Goal: Task Accomplishment & Management: Use online tool/utility

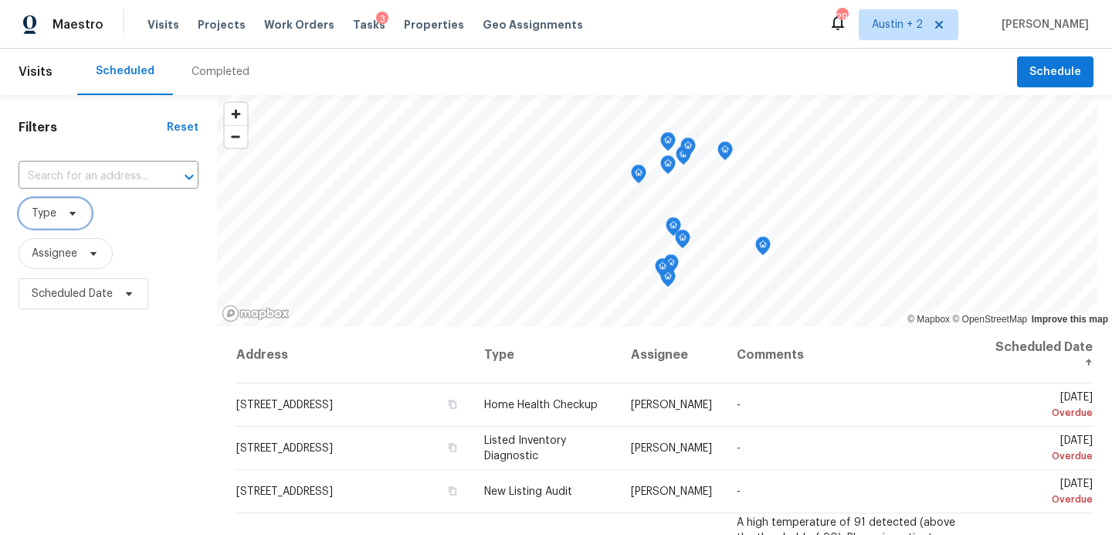
click at [66, 210] on icon at bounding box center [72, 213] width 12 height 12
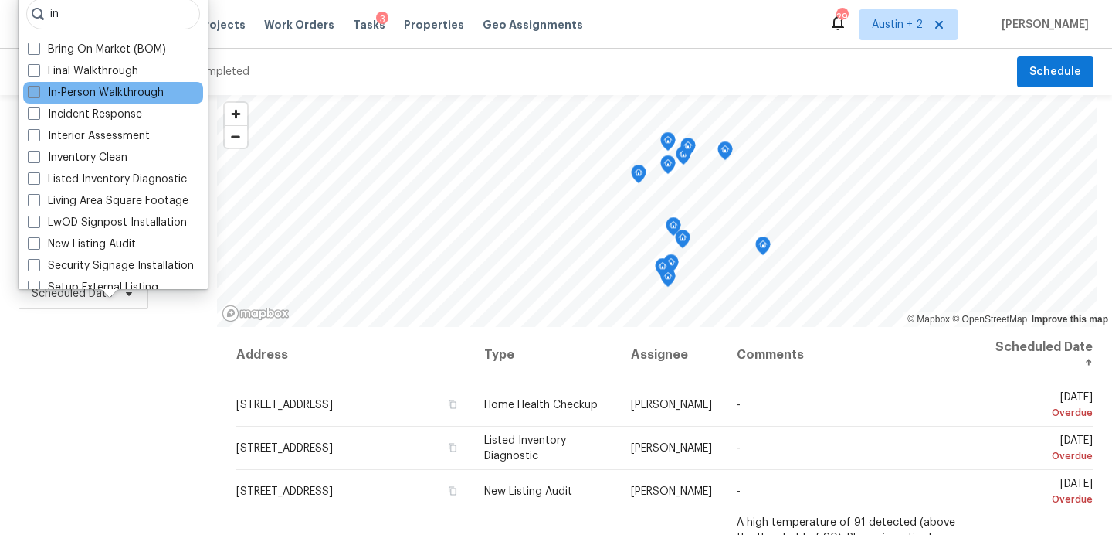
type input "in"
click at [94, 89] on label "In-Person Walkthrough" at bounding box center [96, 92] width 136 height 15
click at [38, 89] on input "In-Person Walkthrough" at bounding box center [33, 90] width 10 height 10
checkbox input "true"
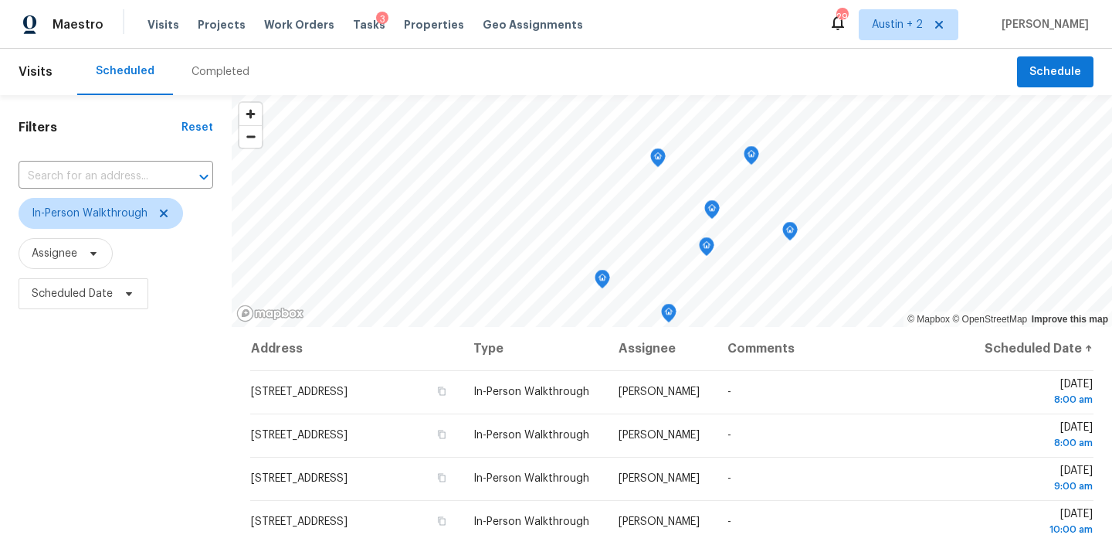
click at [117, 419] on div "Filters Reset ​ In-Person Walkthrough Assignee Scheduled Date" at bounding box center [116, 425] width 232 height 660
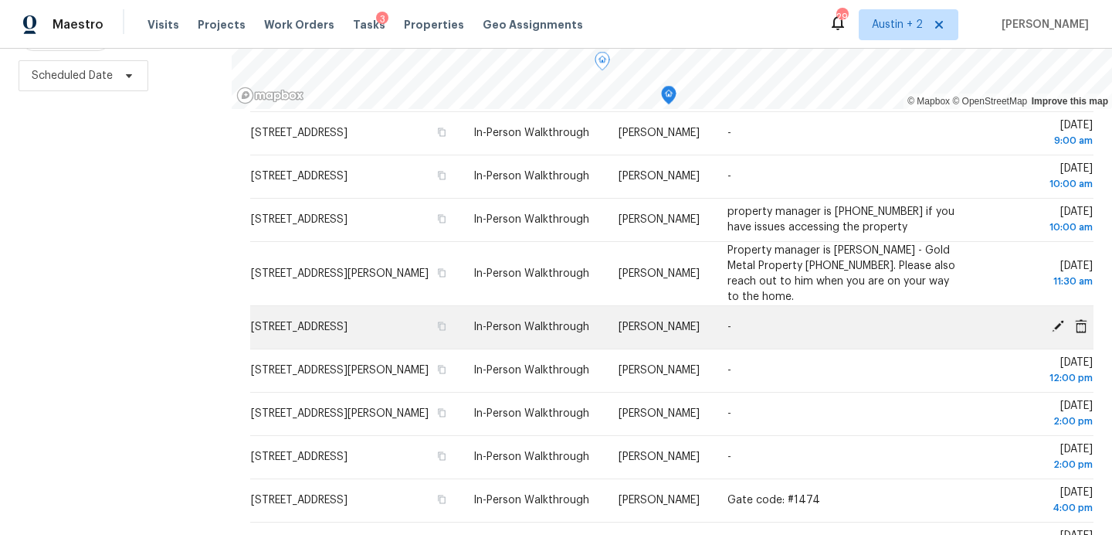
scroll to position [136, 0]
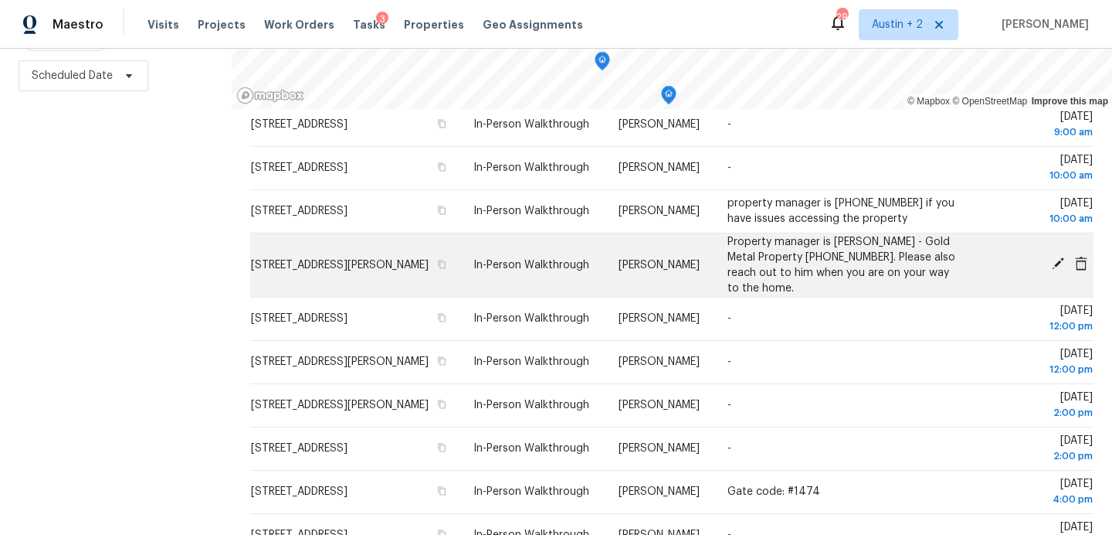
click at [1055, 270] on icon at bounding box center [1058, 263] width 12 height 12
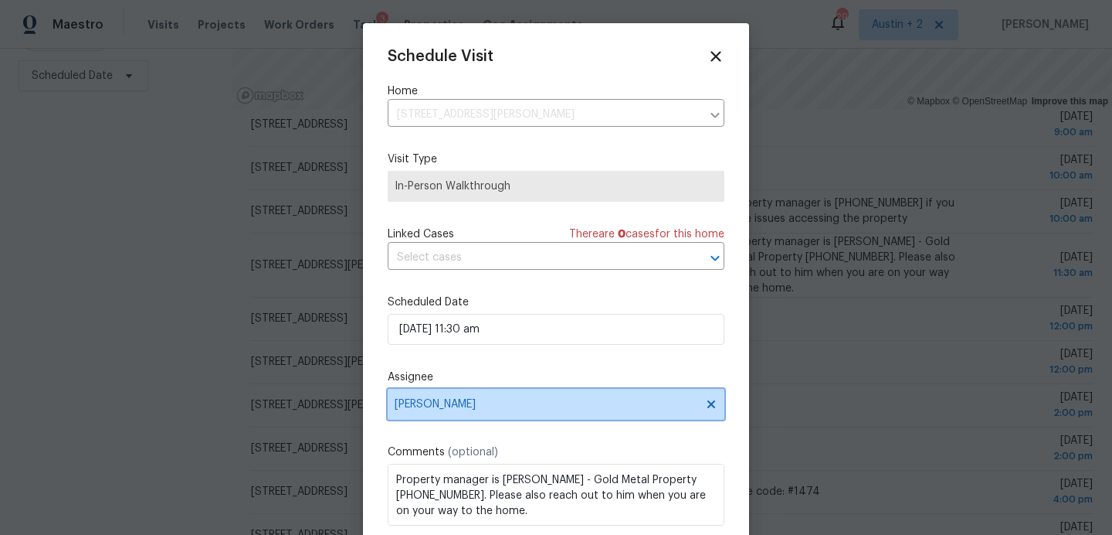
click at [446, 409] on span "[PERSON_NAME]" at bounding box center [546, 404] width 303 height 12
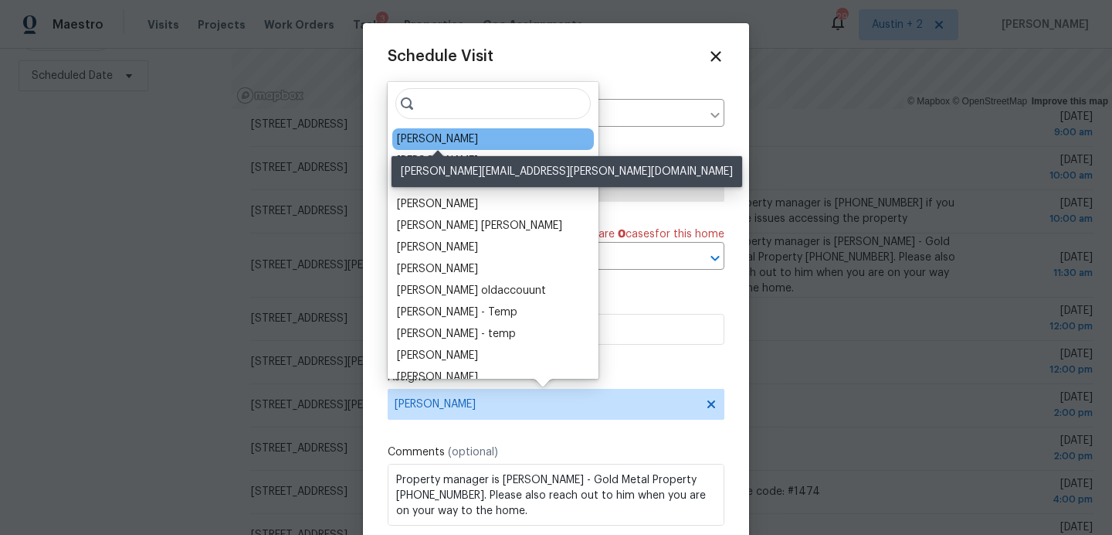
click at [470, 133] on div "[PERSON_NAME]" at bounding box center [437, 138] width 81 height 15
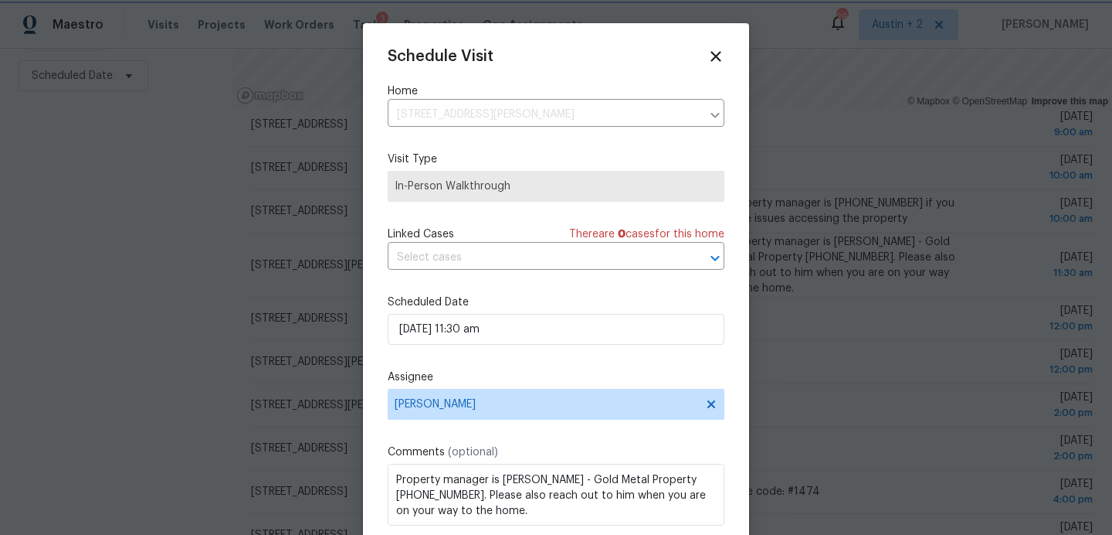
scroll to position [28, 0]
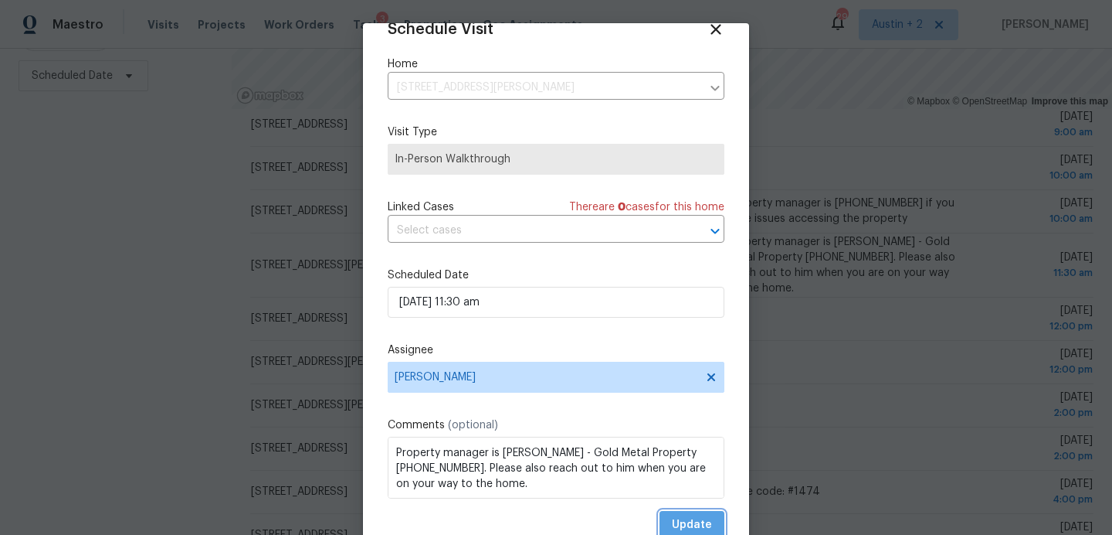
click at [682, 521] on span "Update" at bounding box center [692, 524] width 40 height 19
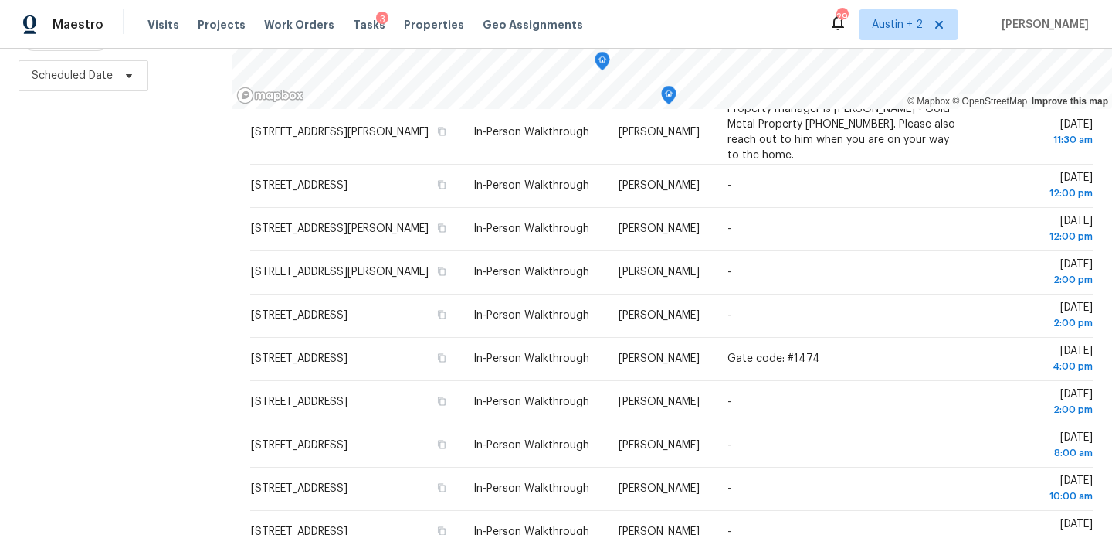
scroll to position [0, 0]
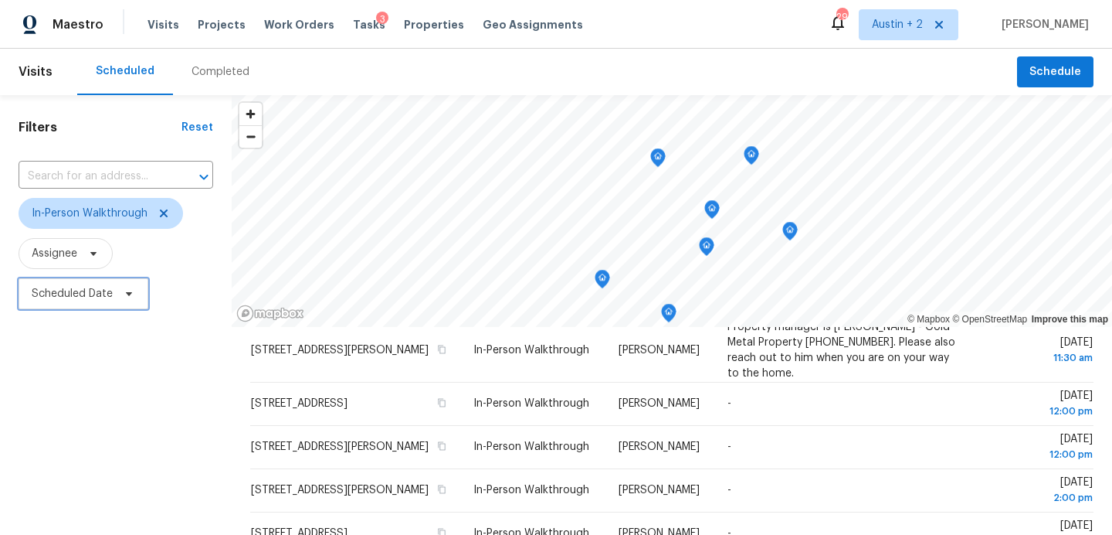
click at [90, 303] on span "Scheduled Date" at bounding box center [84, 293] width 130 height 31
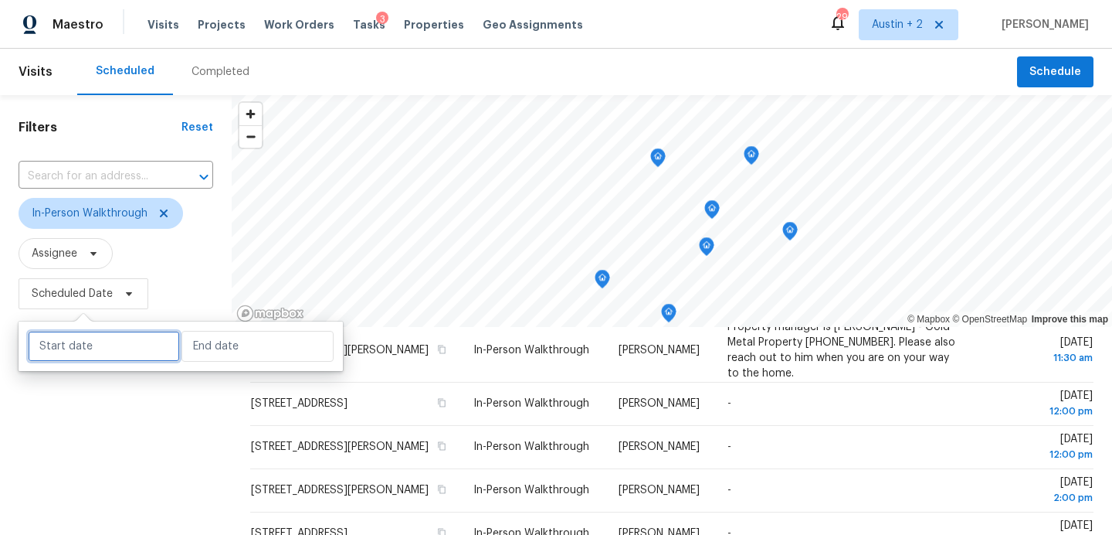
click at [94, 343] on input "text" at bounding box center [104, 346] width 152 height 31
select select "9"
select select "2025"
select select "10"
select select "2025"
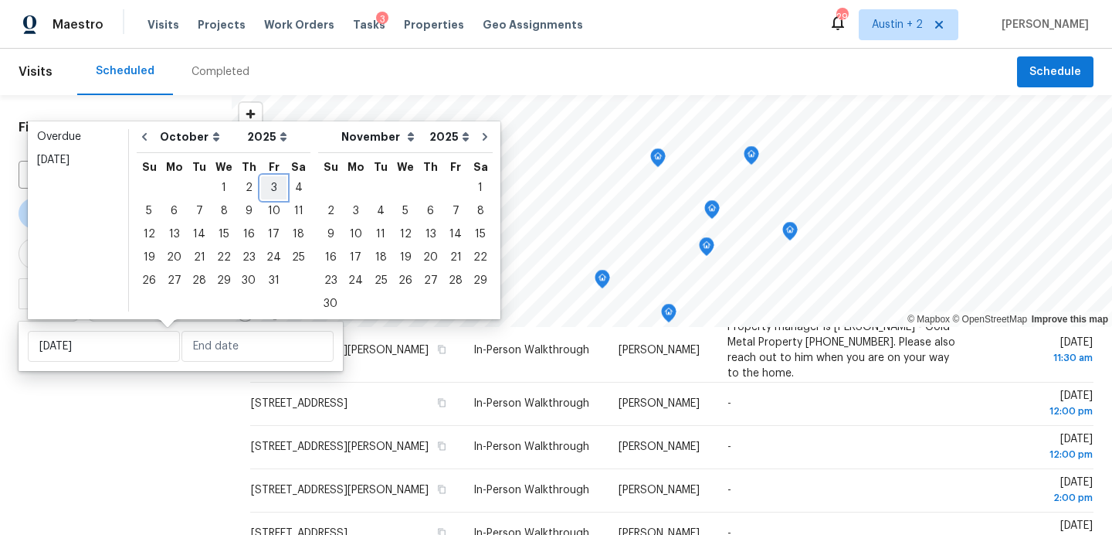
click at [266, 188] on div "3" at bounding box center [273, 188] width 25 height 22
type input "Fri, Oct 03"
click at [266, 188] on div "3" at bounding box center [273, 188] width 25 height 22
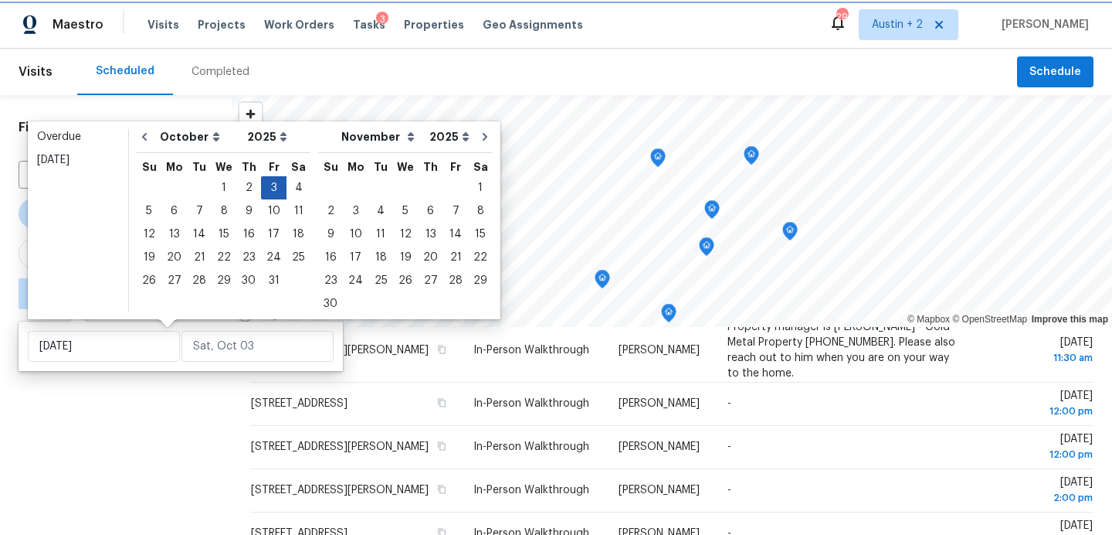
type input "Fri, Oct 03"
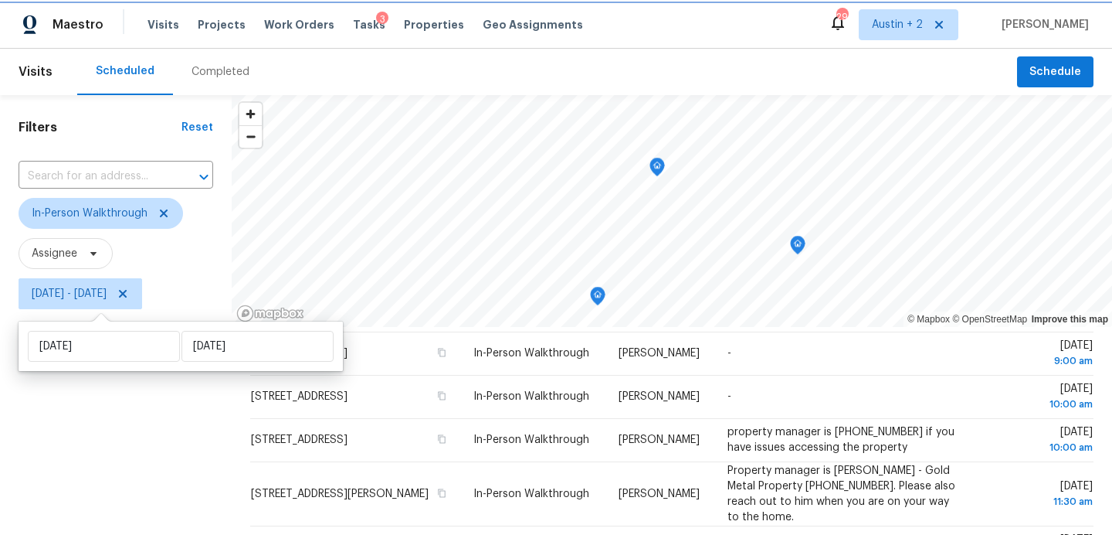
scroll to position [138, 0]
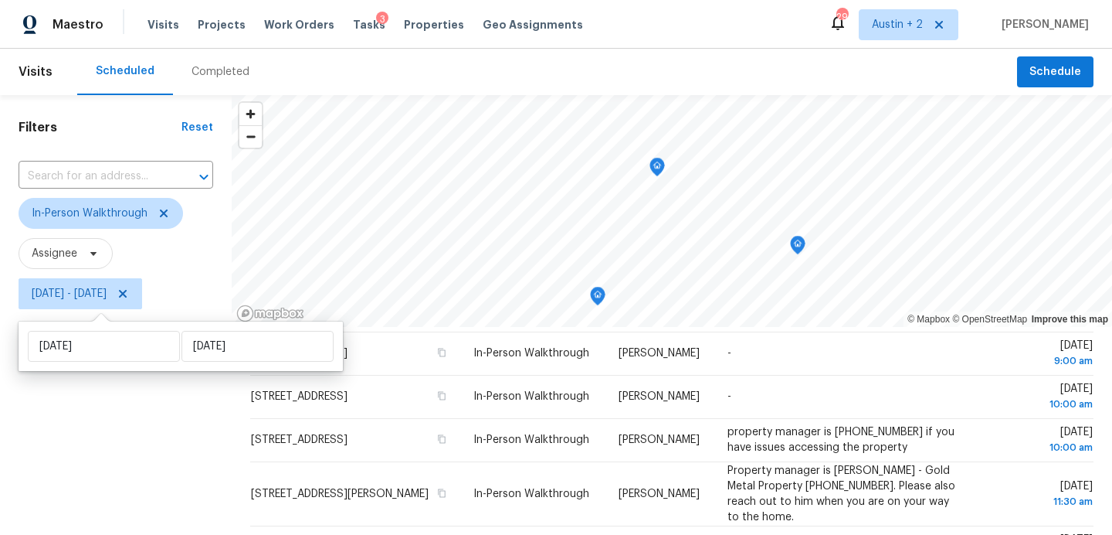
click at [148, 494] on div "Filters Reset ​ In-Person Walkthrough Assignee Fri, Oct 03 - Fri, Oct 03" at bounding box center [116, 425] width 232 height 660
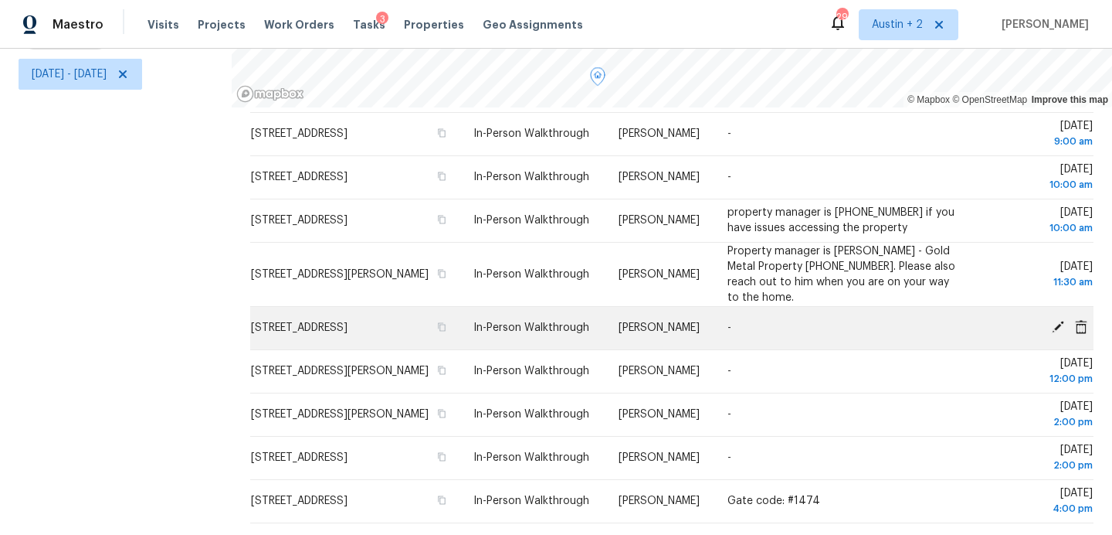
click at [1058, 323] on icon at bounding box center [1058, 327] width 14 height 14
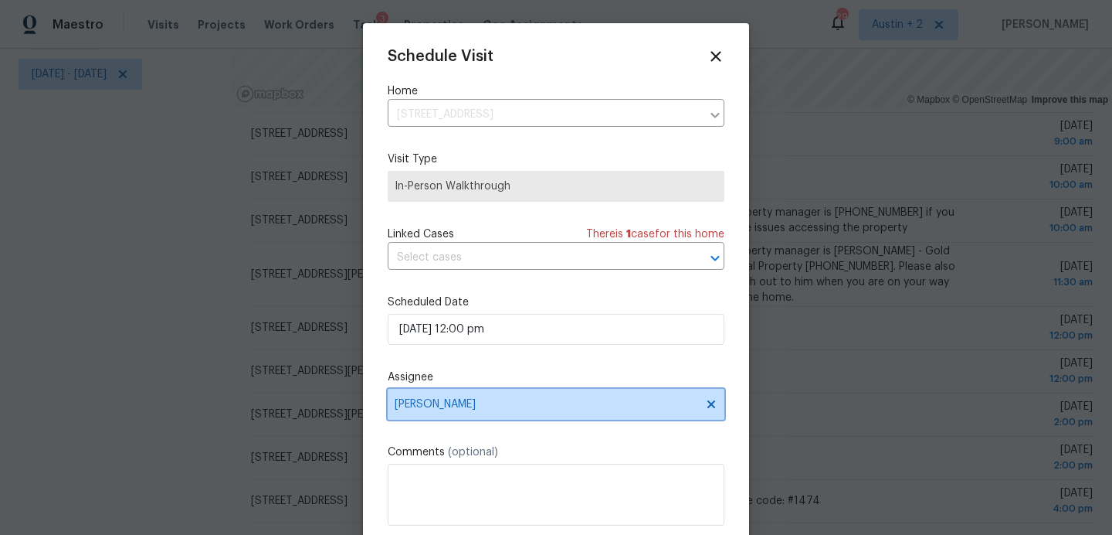
click at [463, 400] on span "[PERSON_NAME]" at bounding box center [546, 404] width 303 height 12
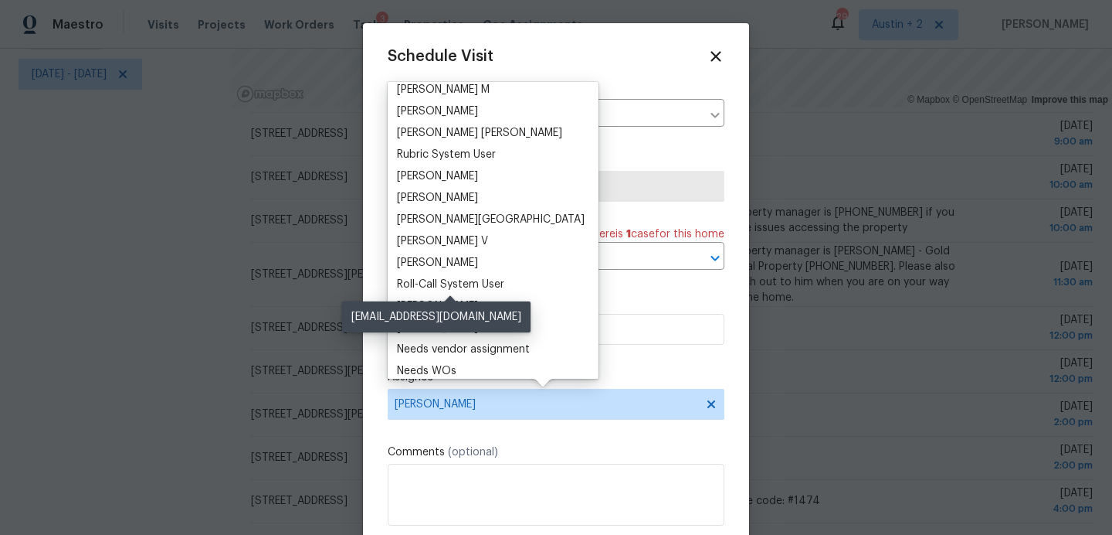
scroll to position [0, 0]
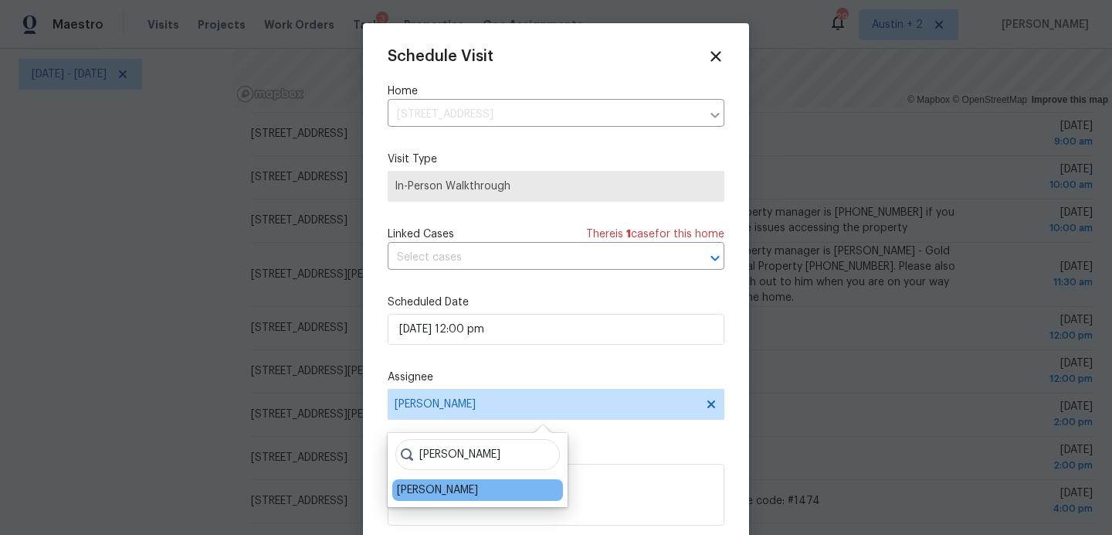
type input "sheila"
click at [436, 490] on div "[PERSON_NAME]" at bounding box center [437, 489] width 81 height 15
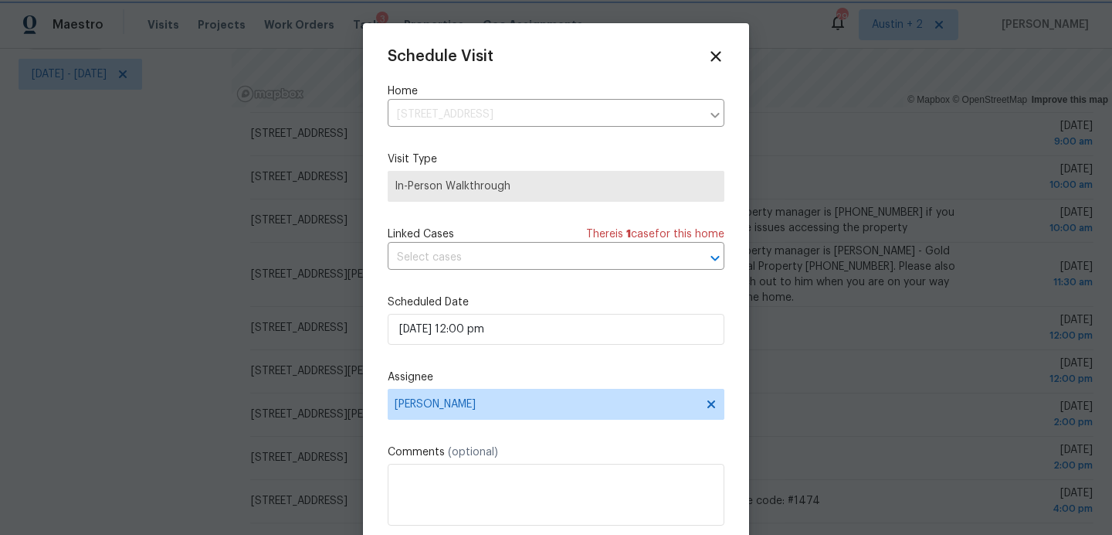
scroll to position [28, 0]
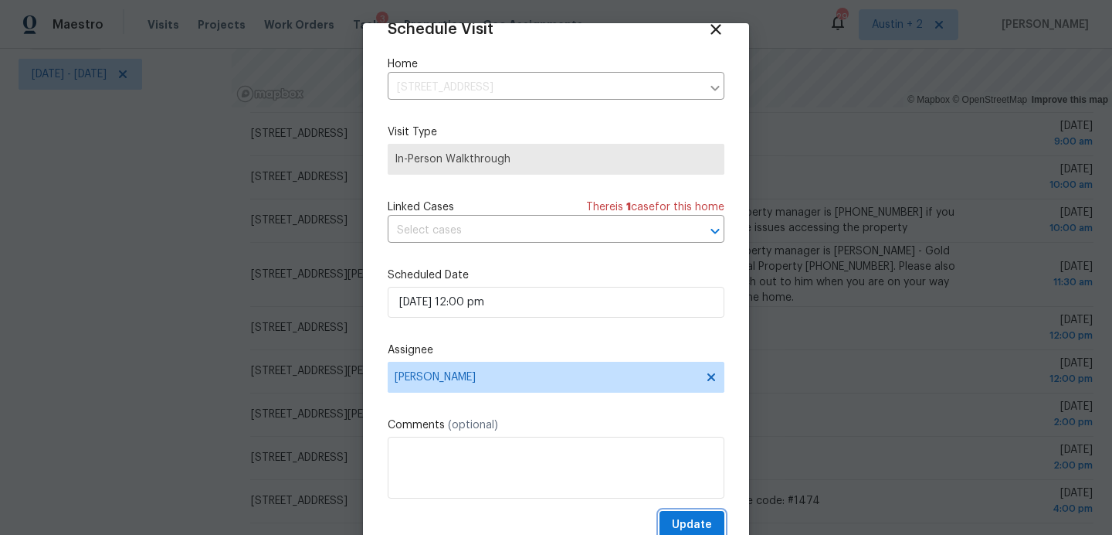
click at [704, 527] on span "Update" at bounding box center [692, 524] width 40 height 19
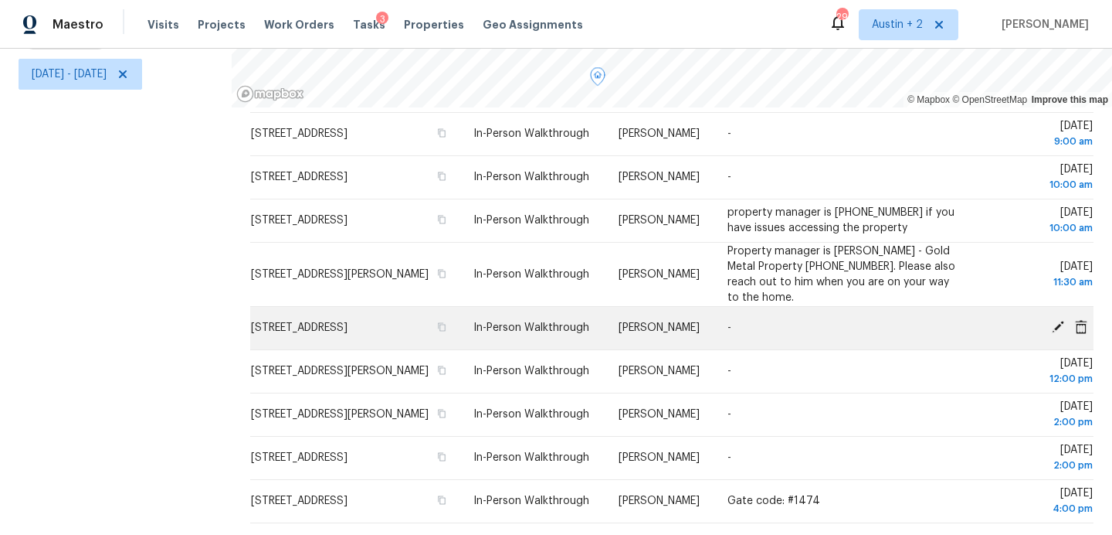
scroll to position [0, 0]
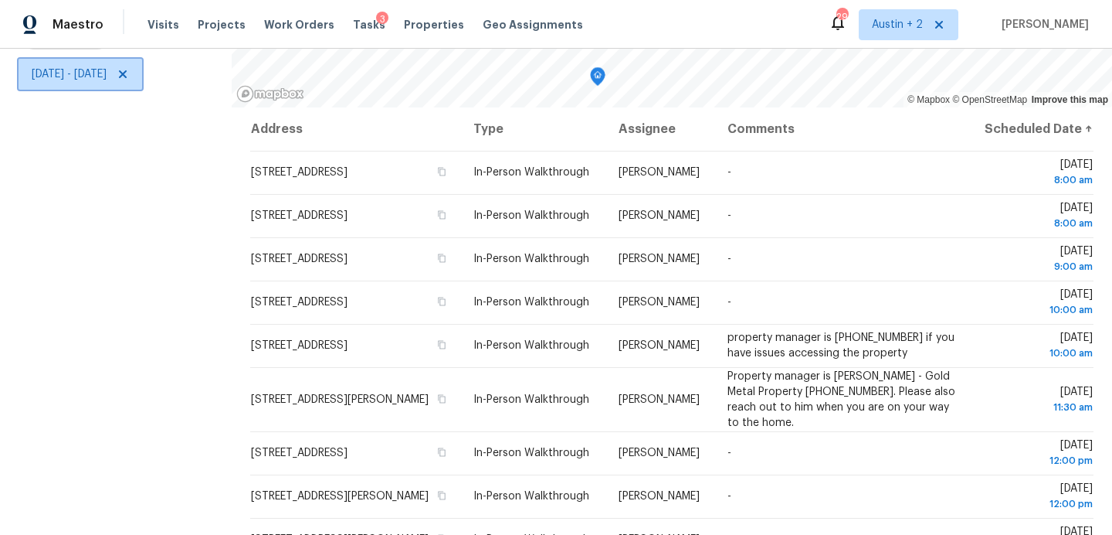
click at [107, 80] on span "Fri, Oct 03 - Fri, Oct 03" at bounding box center [69, 73] width 75 height 15
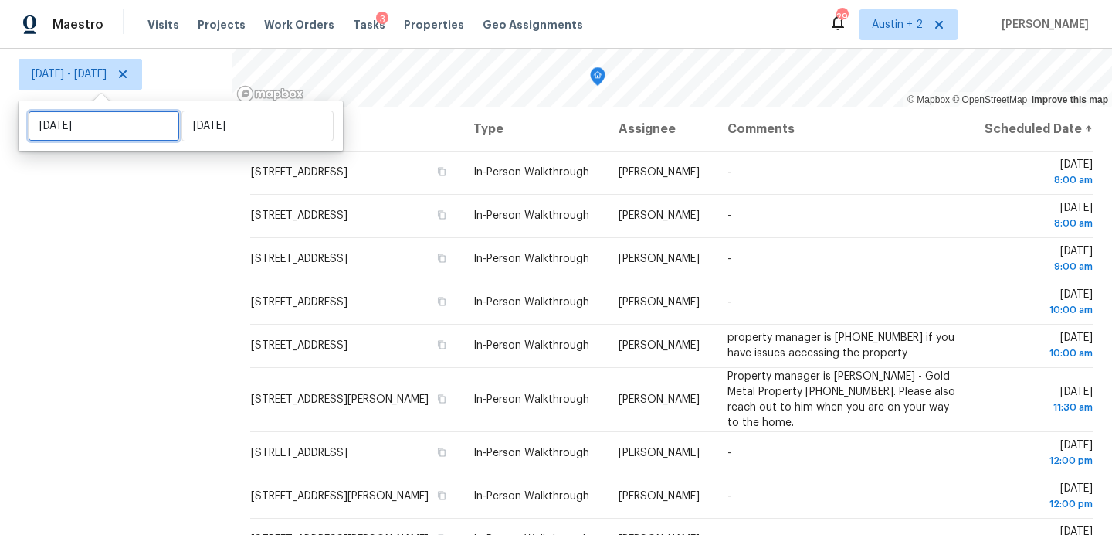
select select "9"
select select "2025"
select select "10"
select select "2025"
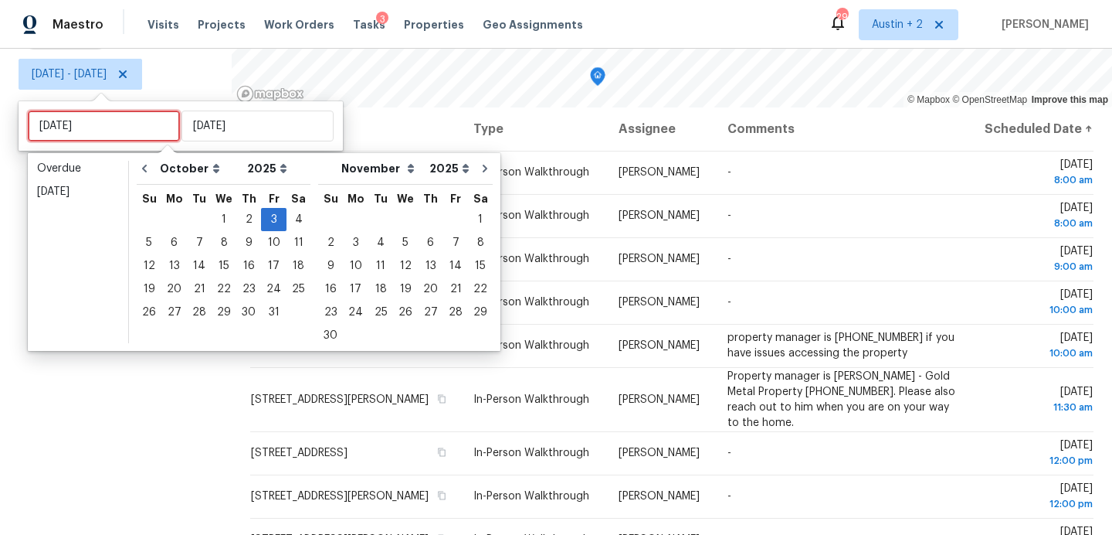
click at [110, 120] on input "Fri, Oct 03" at bounding box center [104, 125] width 152 height 31
type input "Thu, Oct 09"
type input "Fri, Oct 03"
type input "Thu, Oct 02"
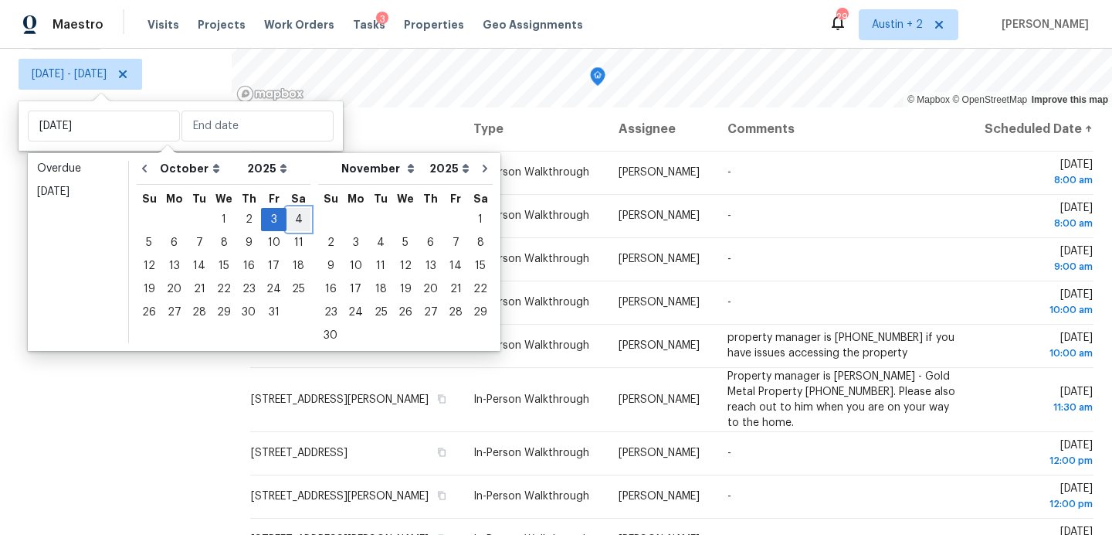
click at [290, 216] on div "4" at bounding box center [299, 220] width 24 height 22
type input "Sat, Oct 04"
type input "Fri, Oct 03"
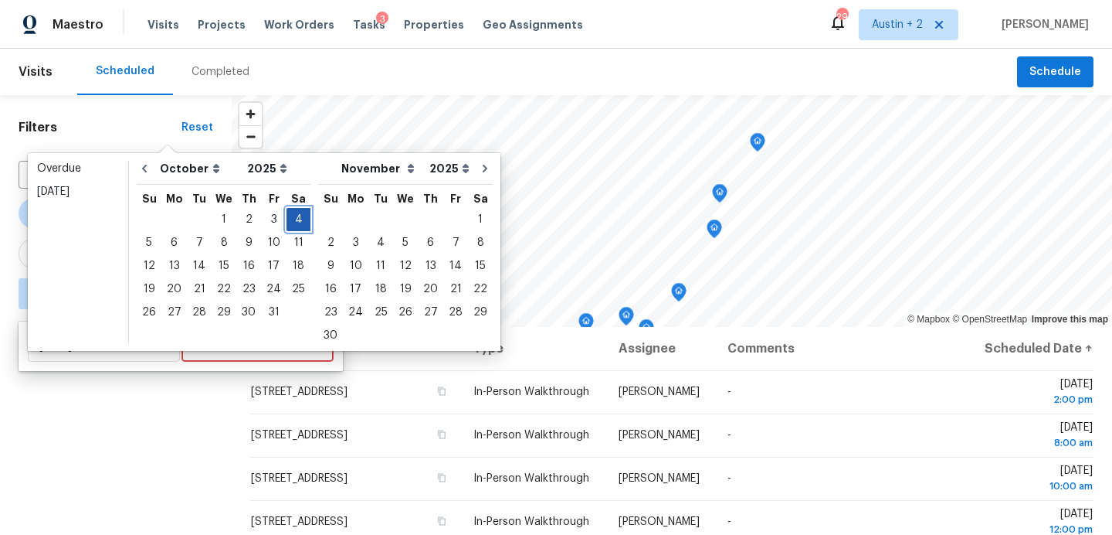
click at [290, 216] on div "4" at bounding box center [299, 220] width 24 height 22
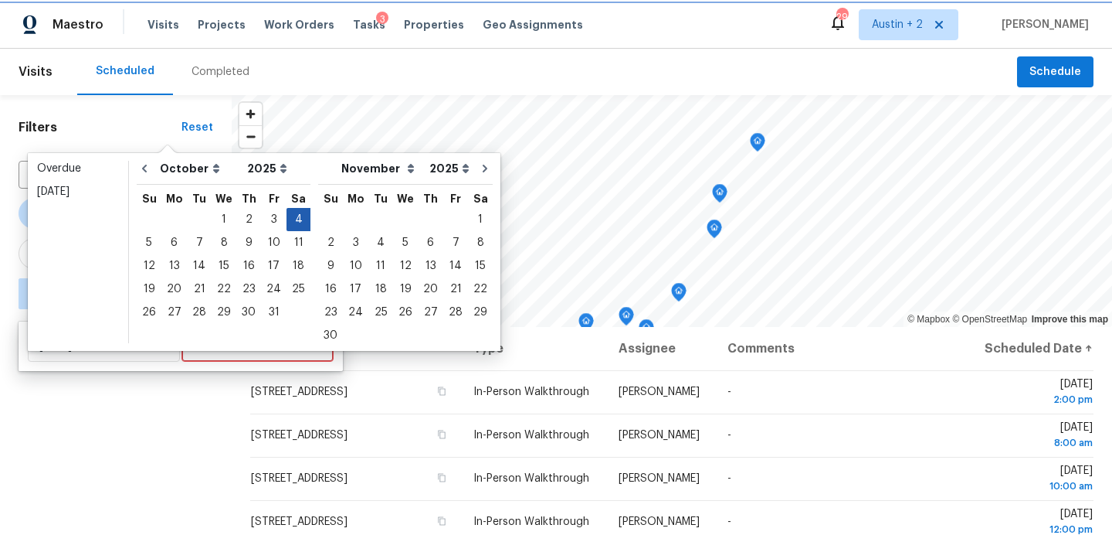
type input "Sat, Oct 04"
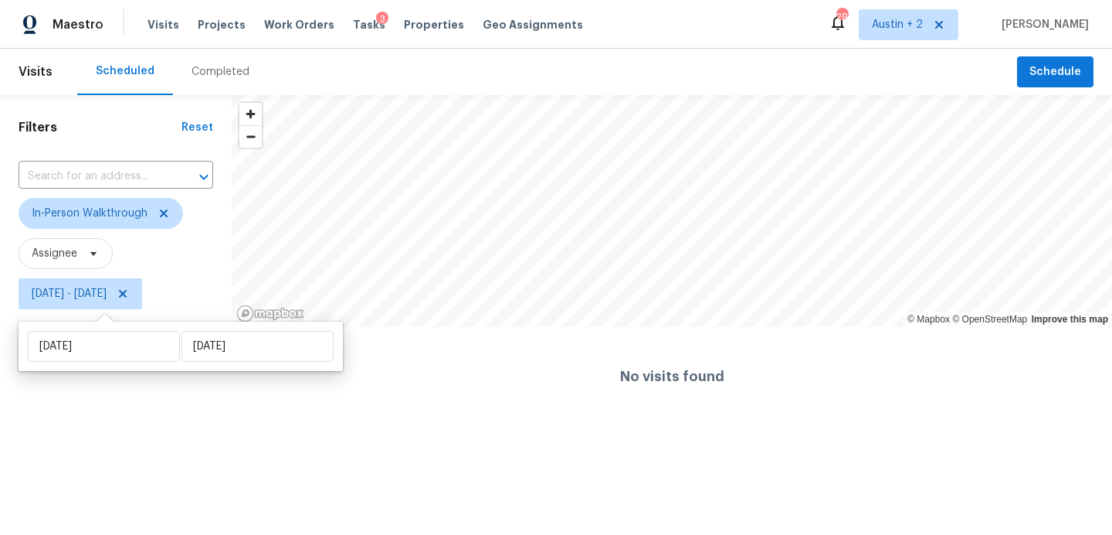
click at [93, 426] on html "Maestro Visits Projects Work Orders Tasks 3 Properties Geo Assignments 29 Austi…" at bounding box center [556, 213] width 1112 height 426
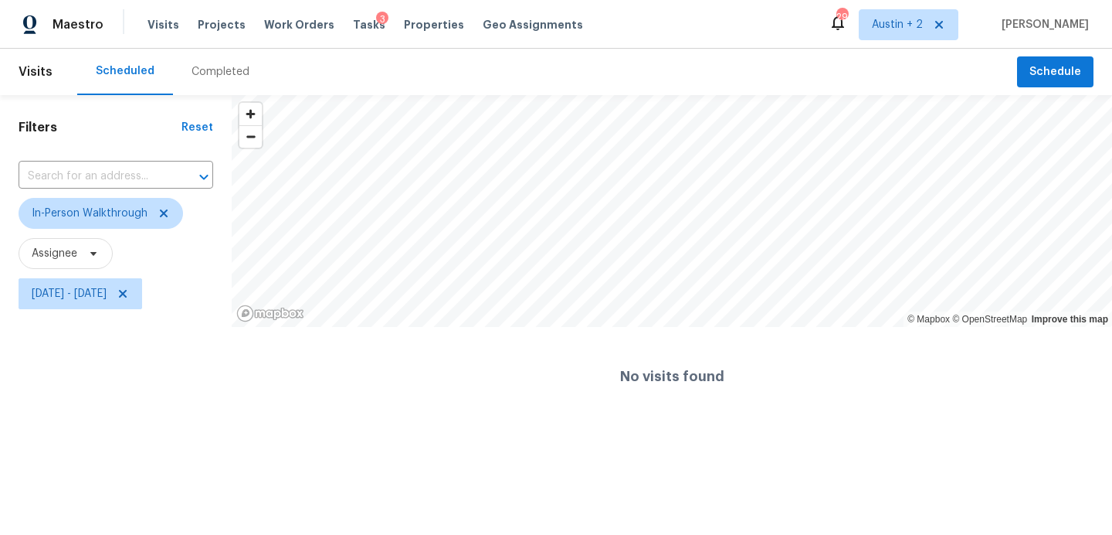
click at [133, 426] on html "Maestro Visits Projects Work Orders Tasks 3 Properties Geo Assignments 29 Austi…" at bounding box center [556, 213] width 1112 height 426
click at [1061, 59] on button "Schedule" at bounding box center [1055, 72] width 76 height 32
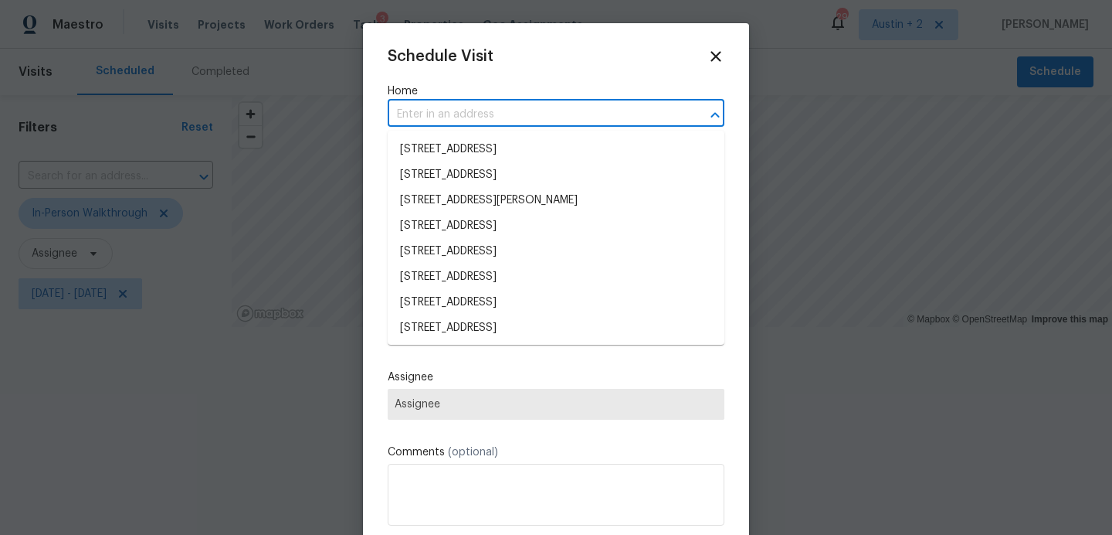
click at [511, 117] on input "text" at bounding box center [535, 115] width 294 height 24
paste input "5526 Bat Cyn, San Antonio, TX"
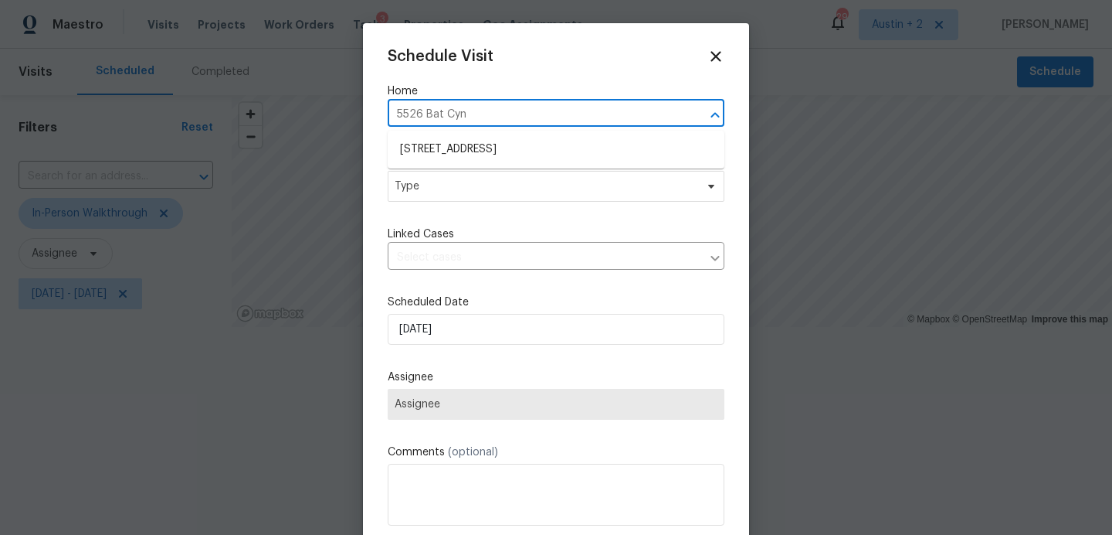
type input "5526 Bat Cy"
click at [514, 151] on li "5526 Bat Cyn, San Antonio, TX 78252" at bounding box center [556, 149] width 337 height 25
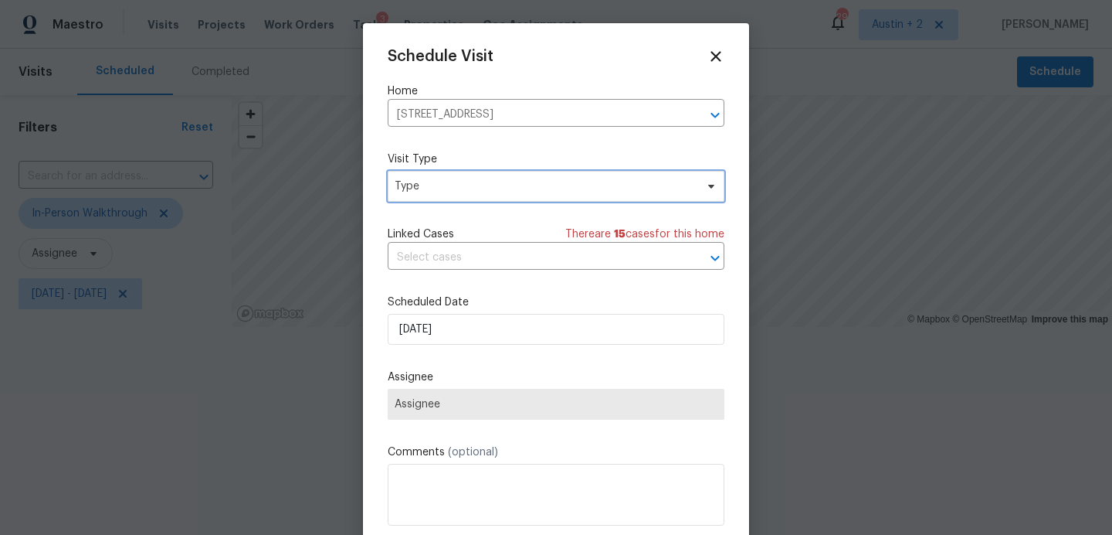
click at [494, 186] on span "Type" at bounding box center [545, 185] width 301 height 15
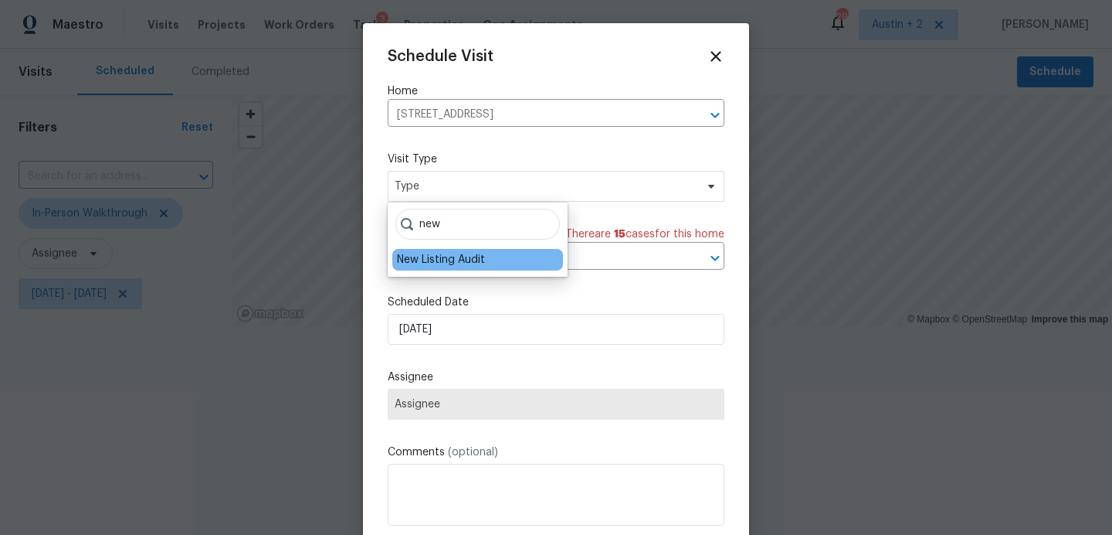
type input "new"
click at [446, 264] on div "New Listing Audit" at bounding box center [441, 259] width 88 height 15
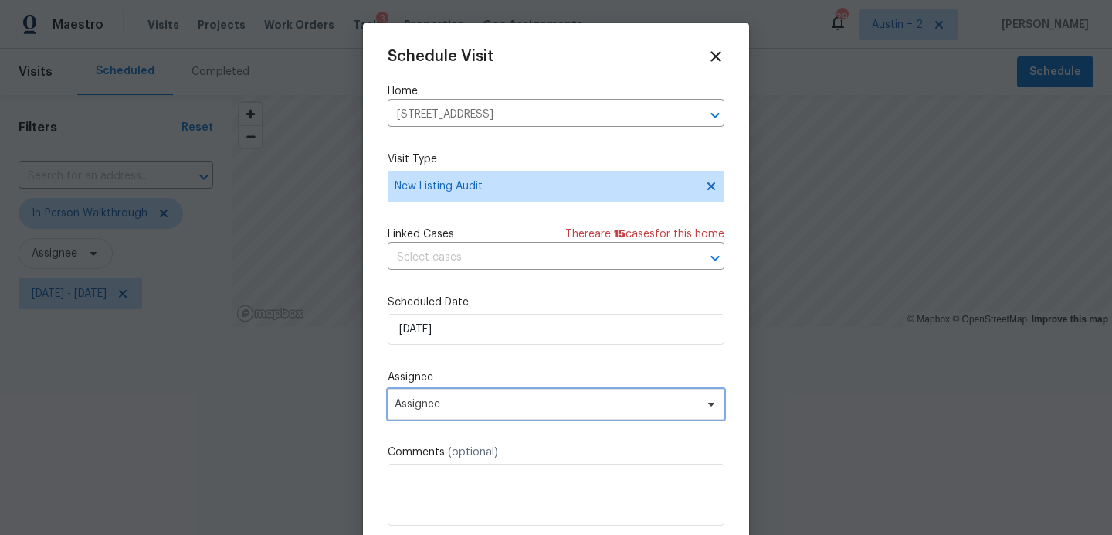
click at [447, 402] on span "Assignee" at bounding box center [546, 404] width 303 height 12
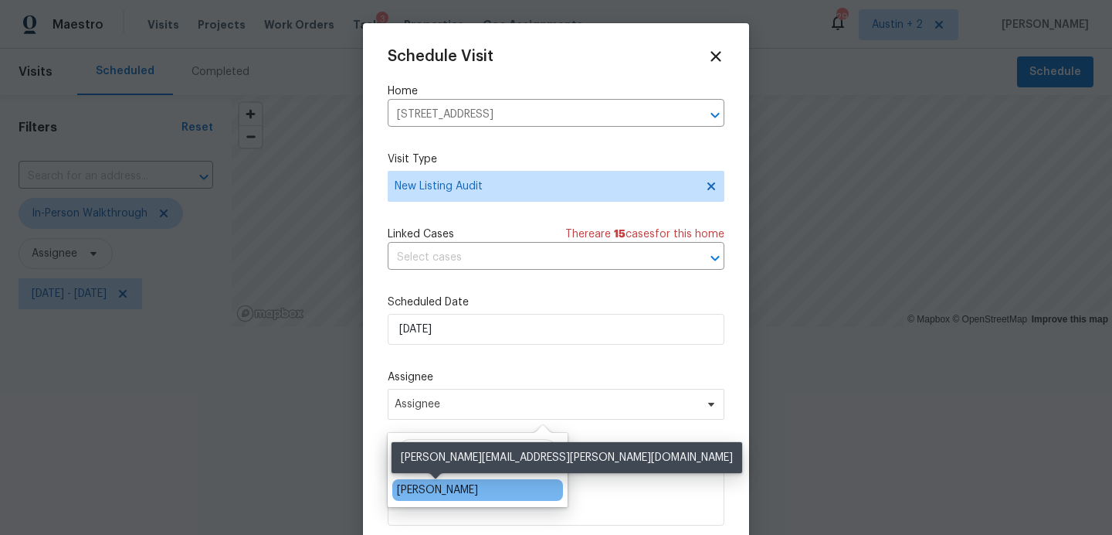
type input "shei"
click at [467, 489] on div "[PERSON_NAME]" at bounding box center [437, 489] width 81 height 15
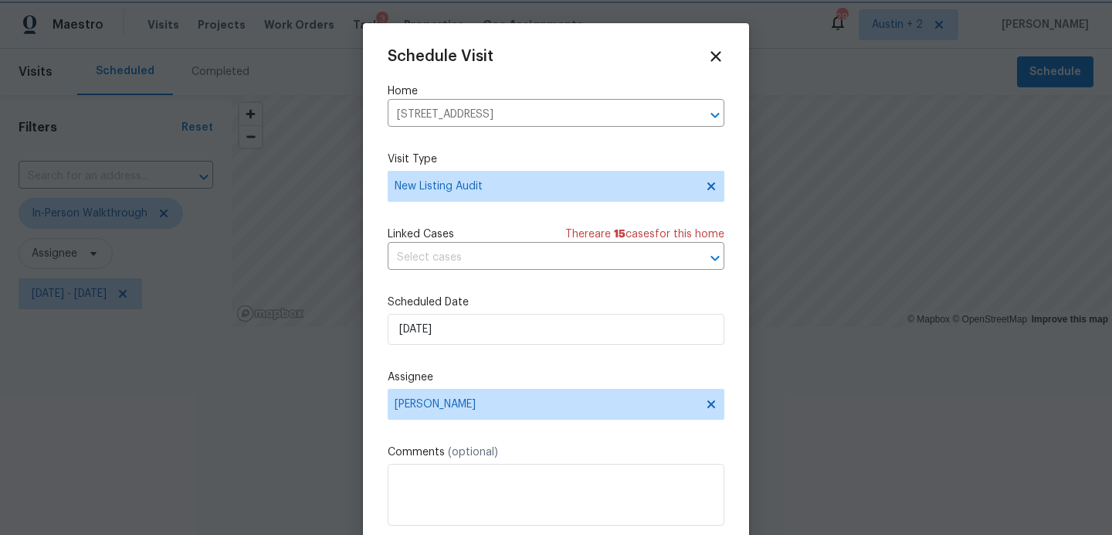
scroll to position [28, 0]
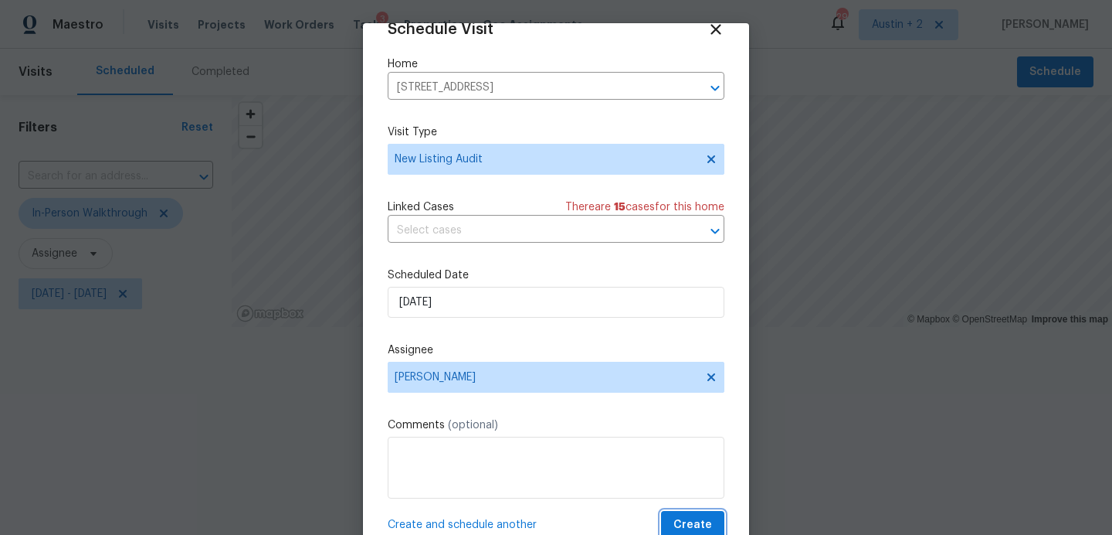
click at [697, 530] on span "Create" at bounding box center [693, 524] width 39 height 19
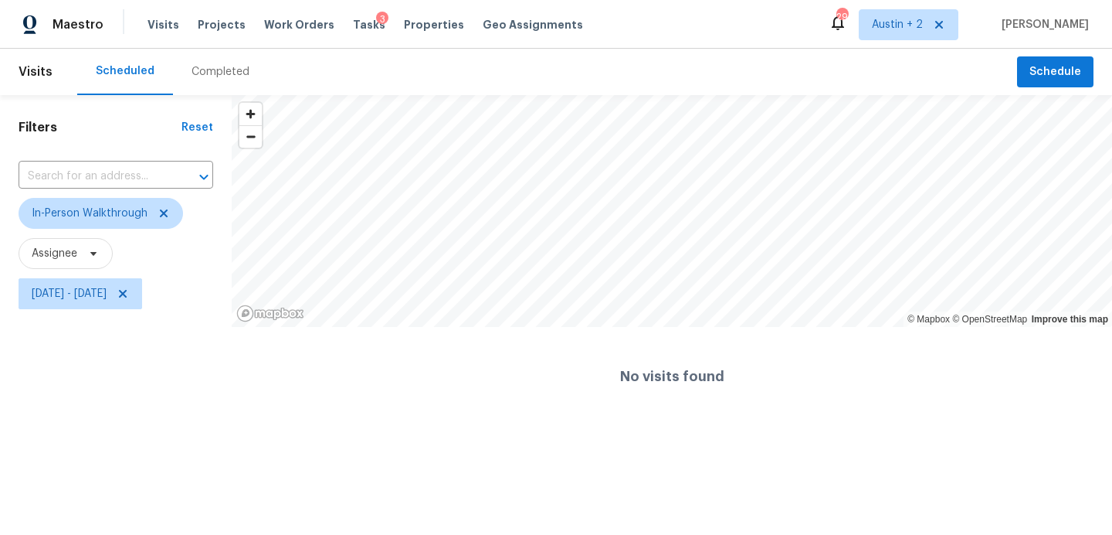
click at [376, 25] on div "3" at bounding box center [382, 19] width 12 height 15
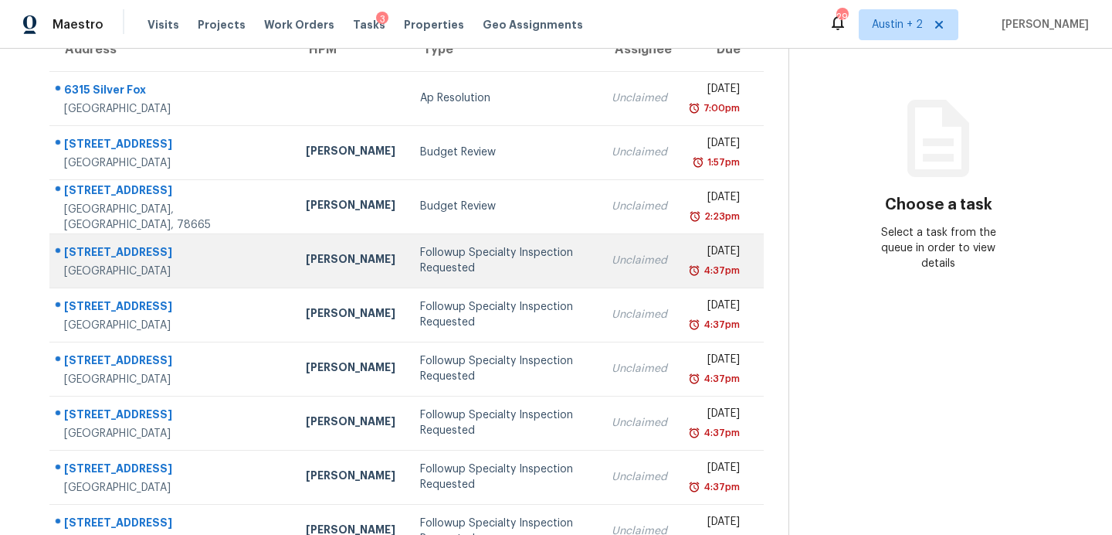
scroll to position [151, 0]
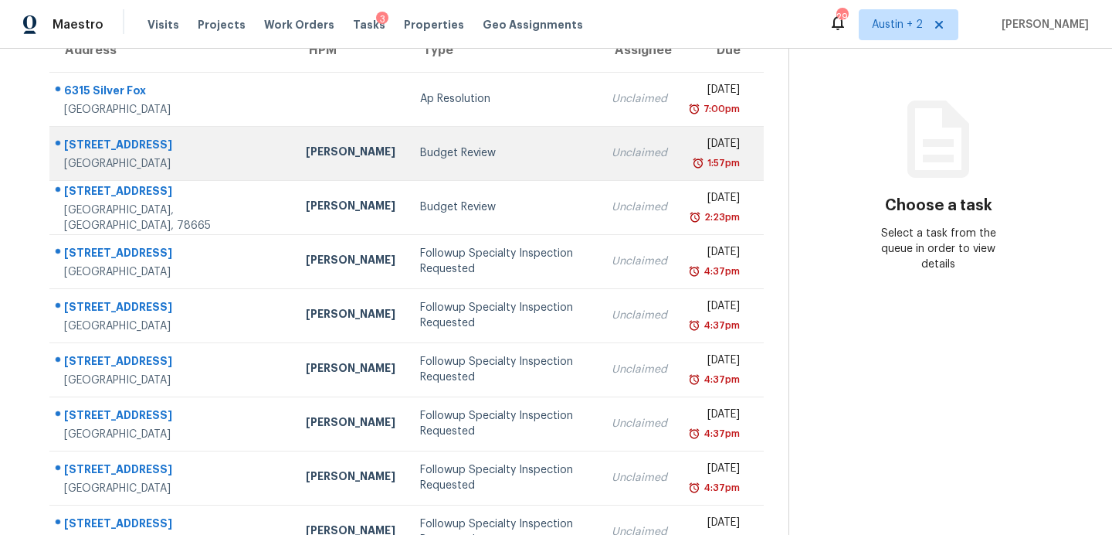
click at [420, 152] on div "Budget Review" at bounding box center [503, 152] width 167 height 15
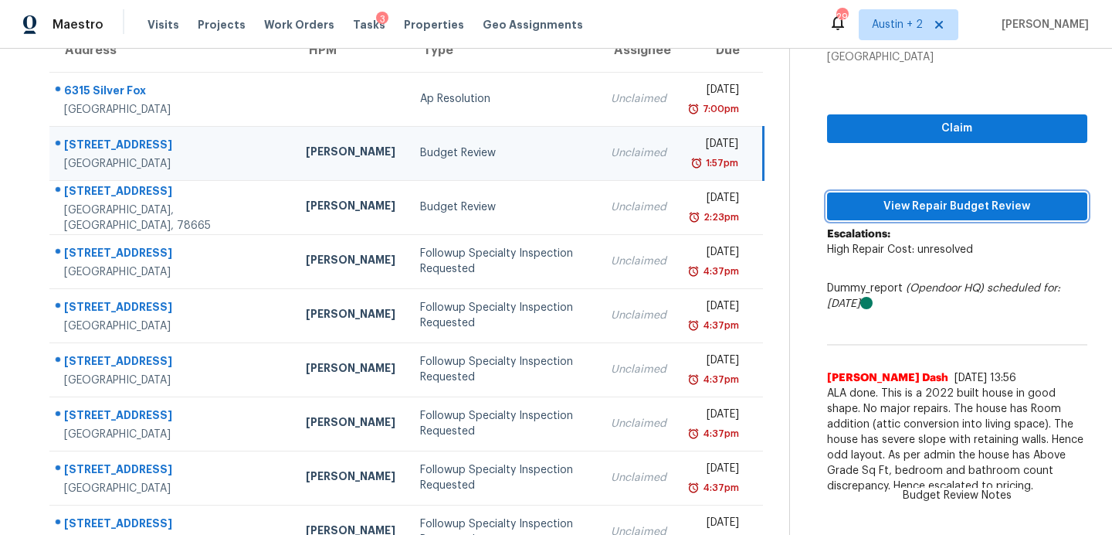
click at [900, 204] on span "View Repair Budget Review" at bounding box center [958, 206] width 236 height 19
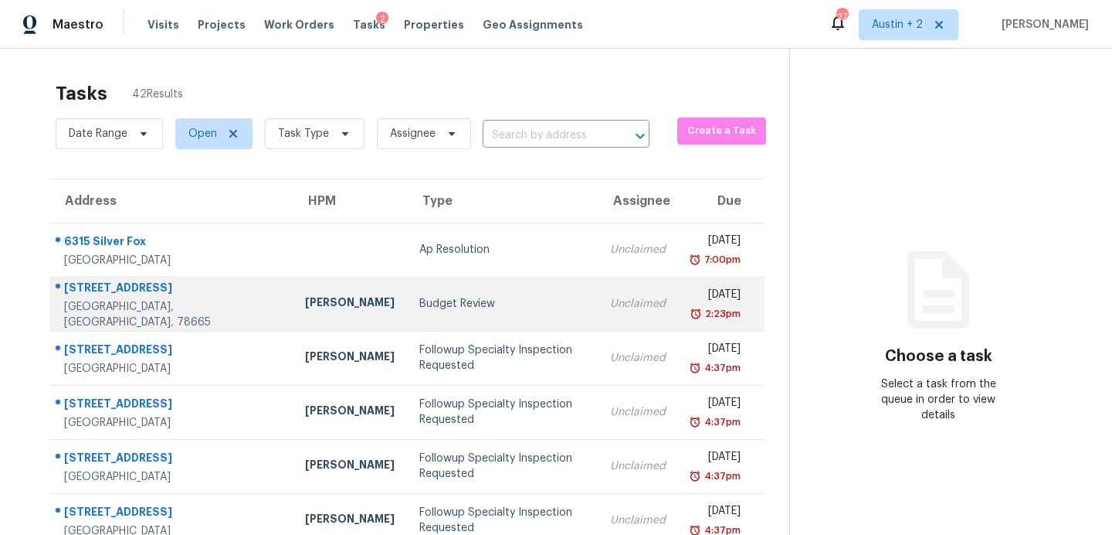
click at [407, 324] on td "Budget Review" at bounding box center [502, 304] width 191 height 54
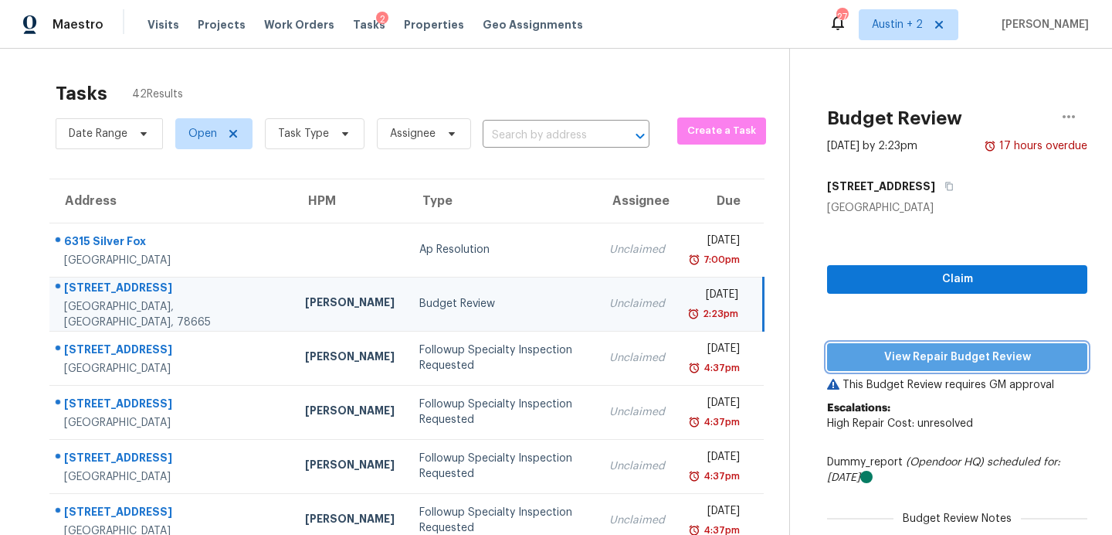
click at [881, 366] on button "View Repair Budget Review" at bounding box center [957, 357] width 260 height 29
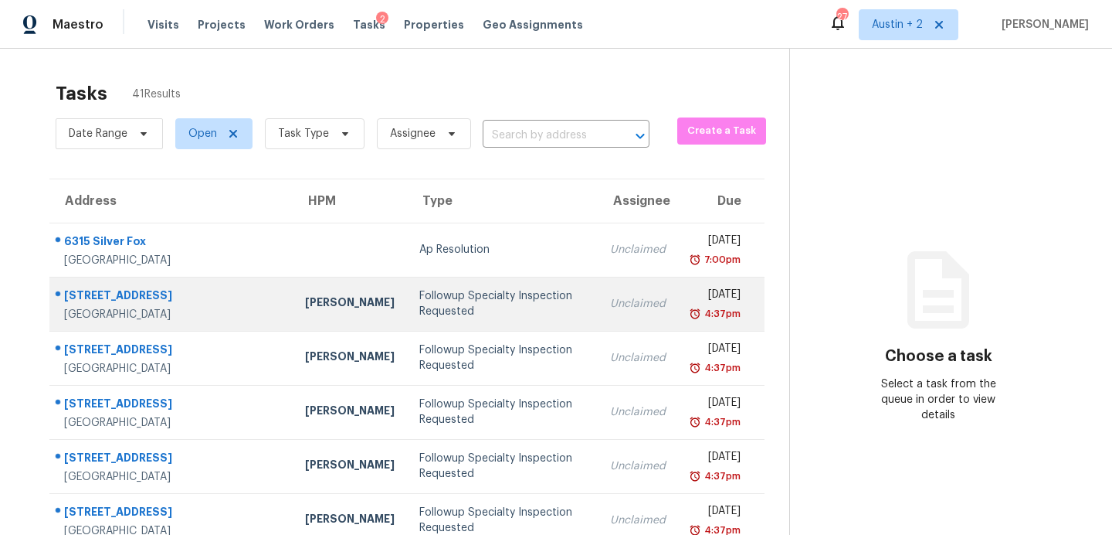
click at [419, 296] on div "Followup Specialty Inspection Requested" at bounding box center [502, 303] width 166 height 31
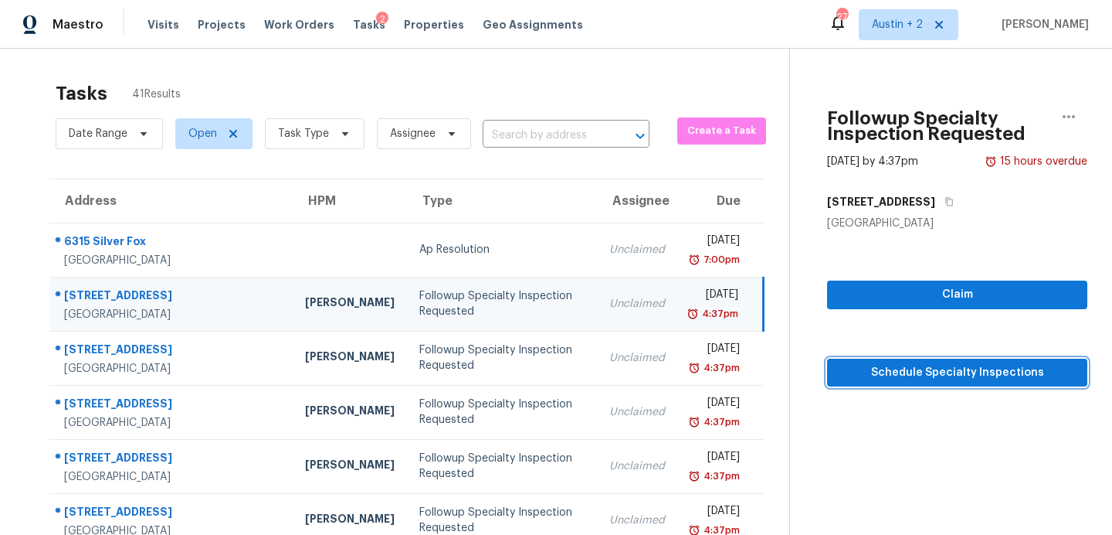
click at [864, 374] on span "Schedule Specialty Inspections" at bounding box center [958, 372] width 236 height 19
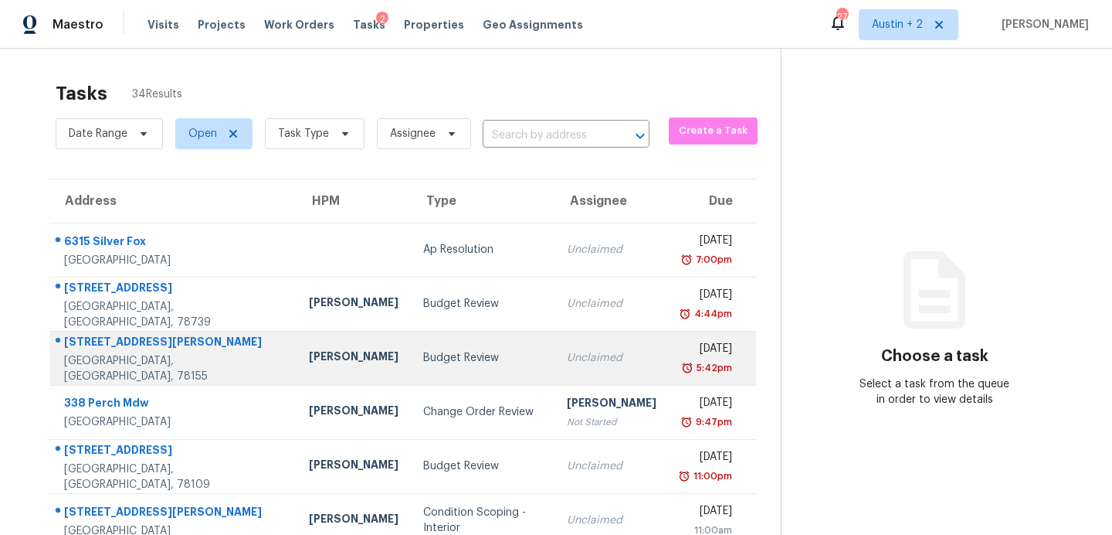
click at [423, 358] on div "Budget Review" at bounding box center [482, 357] width 119 height 15
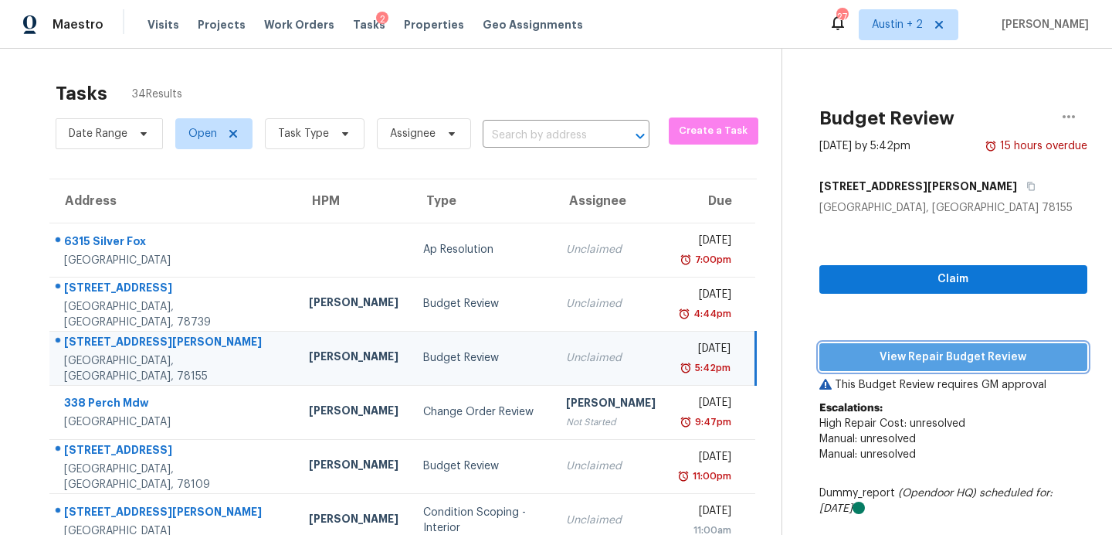
click at [853, 355] on span "View Repair Budget Review" at bounding box center [953, 357] width 243 height 19
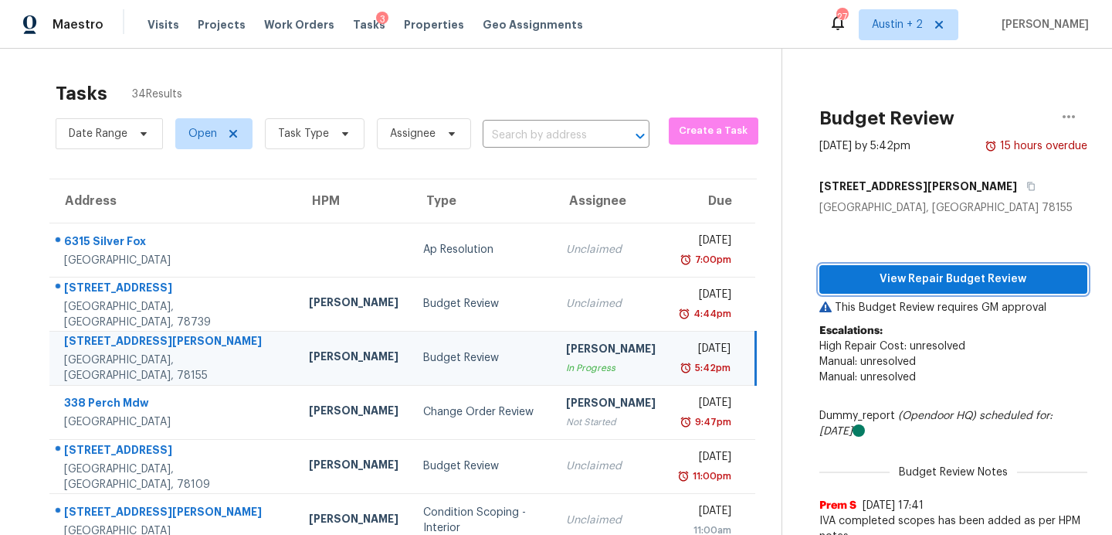
click at [939, 280] on span "View Repair Budget Review" at bounding box center [953, 279] width 243 height 19
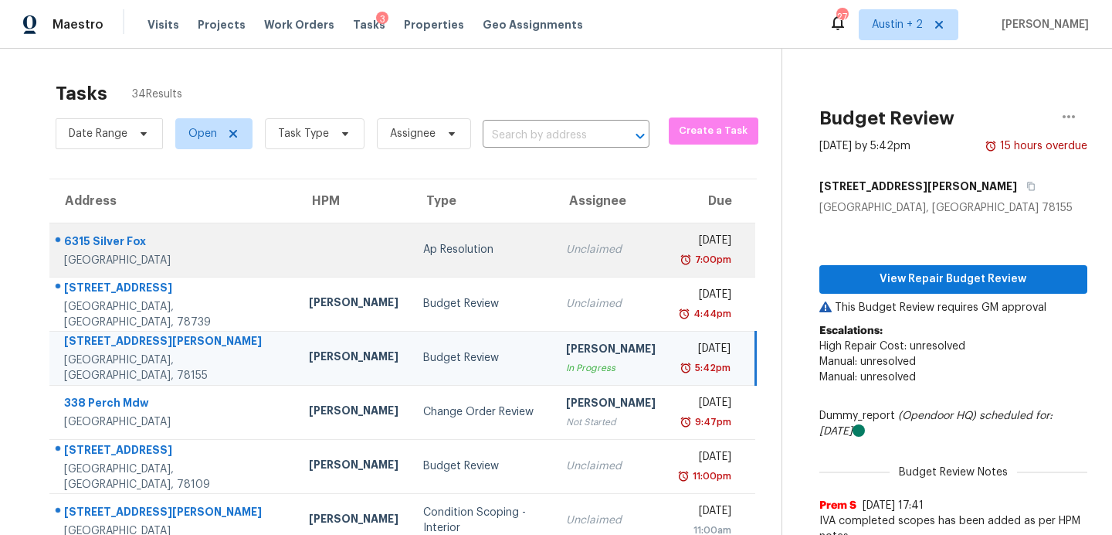
click at [113, 241] on div "6315 Silver Fox" at bounding box center [174, 242] width 220 height 19
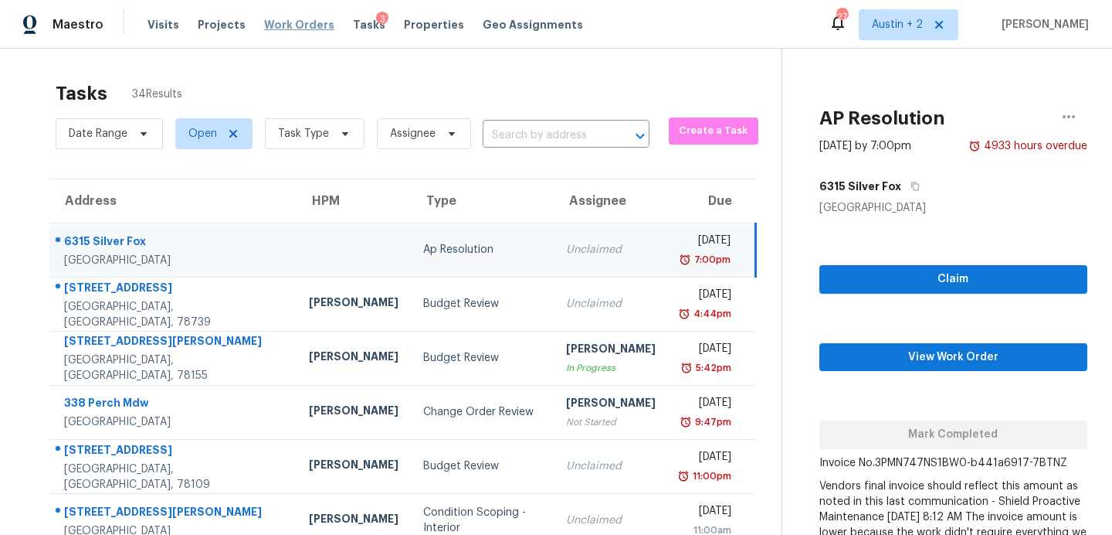
click at [277, 29] on span "Work Orders" at bounding box center [299, 24] width 70 height 15
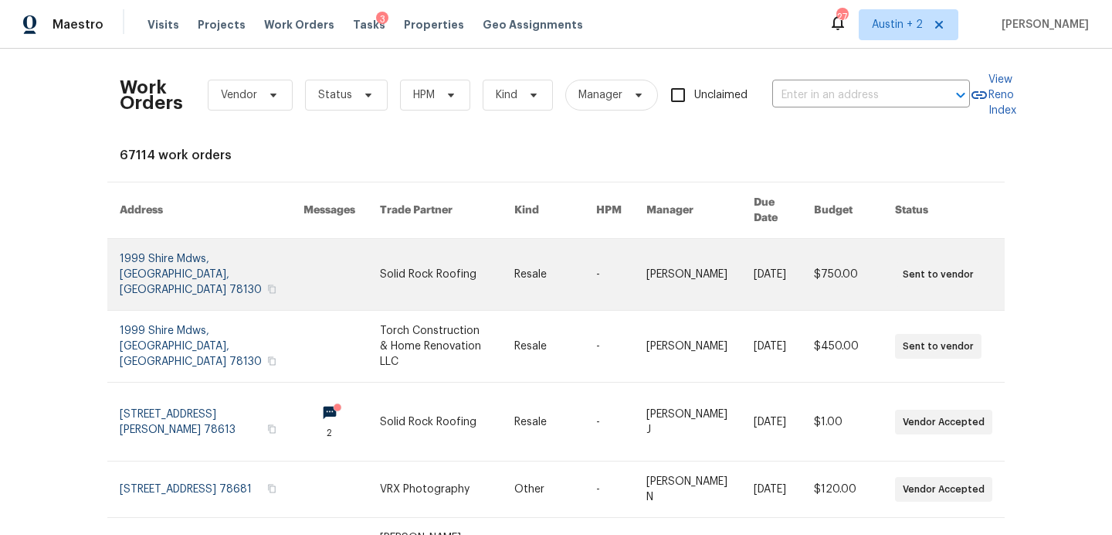
click at [203, 245] on link at bounding box center [212, 274] width 184 height 71
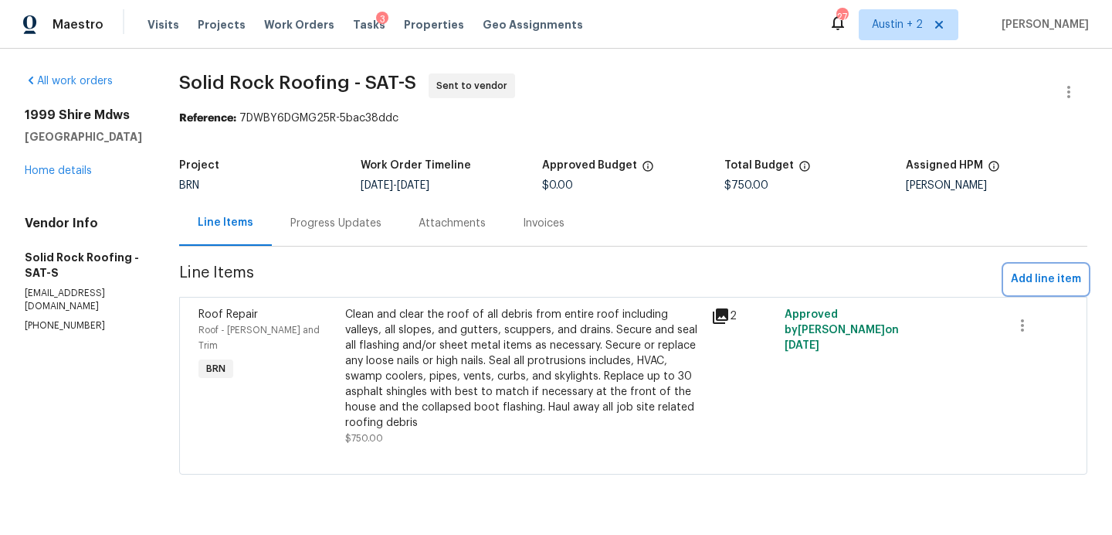
click at [1040, 284] on span "Add line item" at bounding box center [1046, 279] width 70 height 19
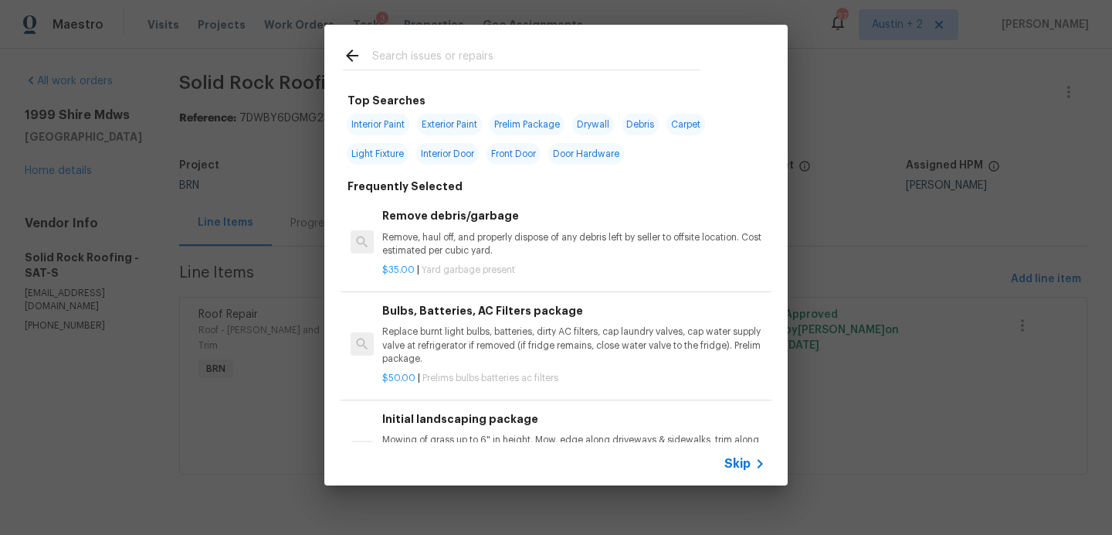
click at [550, 46] on input "text" at bounding box center [536, 57] width 328 height 23
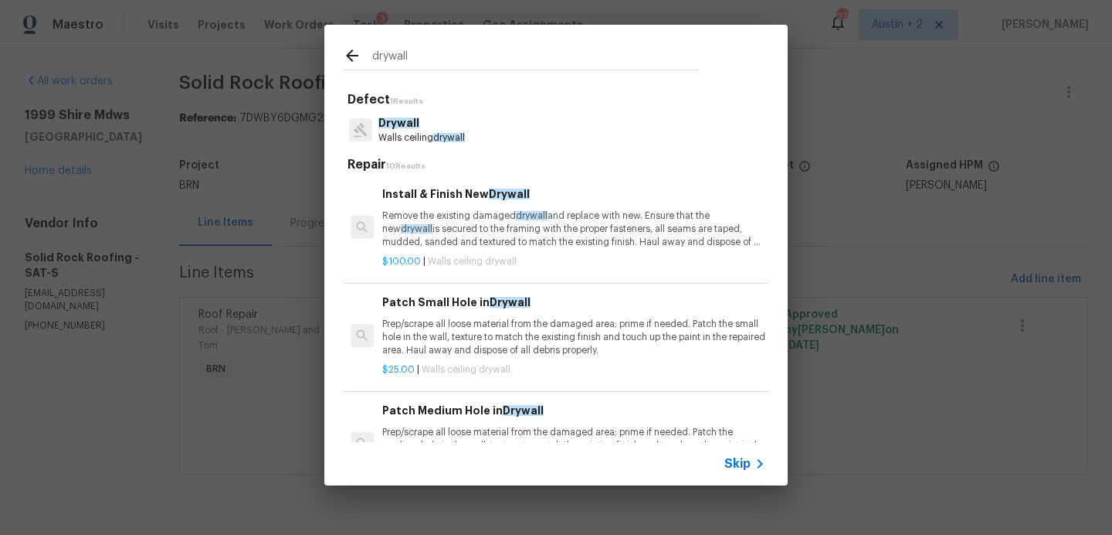
type input "drywall"
click at [453, 132] on p "Walls ceiling drywall" at bounding box center [422, 137] width 87 height 13
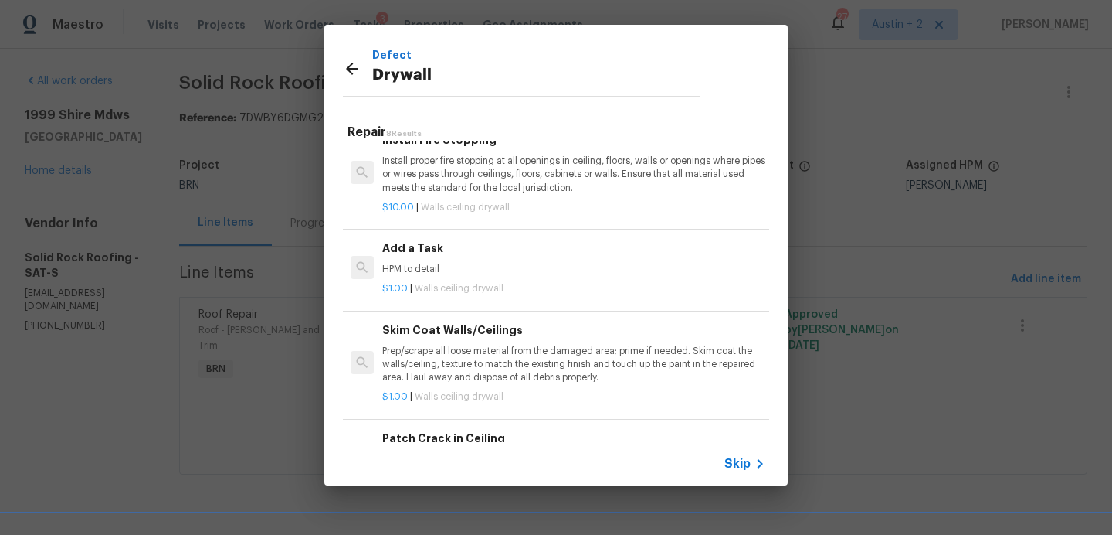
scroll to position [91, 0]
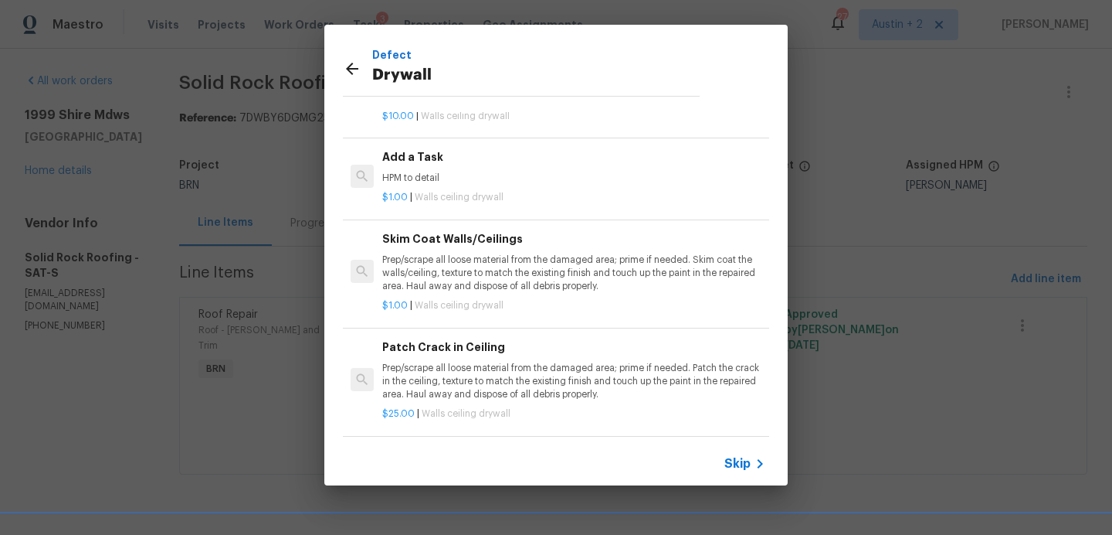
click at [538, 385] on p "Prep/scrape all loose material from the damaged area; prime if needed. Patch th…" at bounding box center [573, 381] width 383 height 39
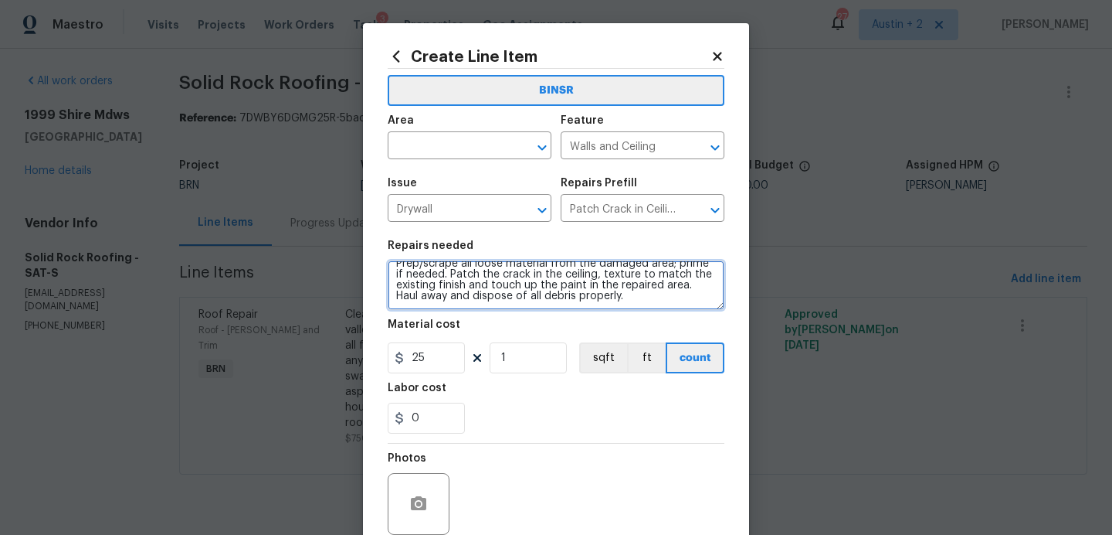
scroll to position [0, 0]
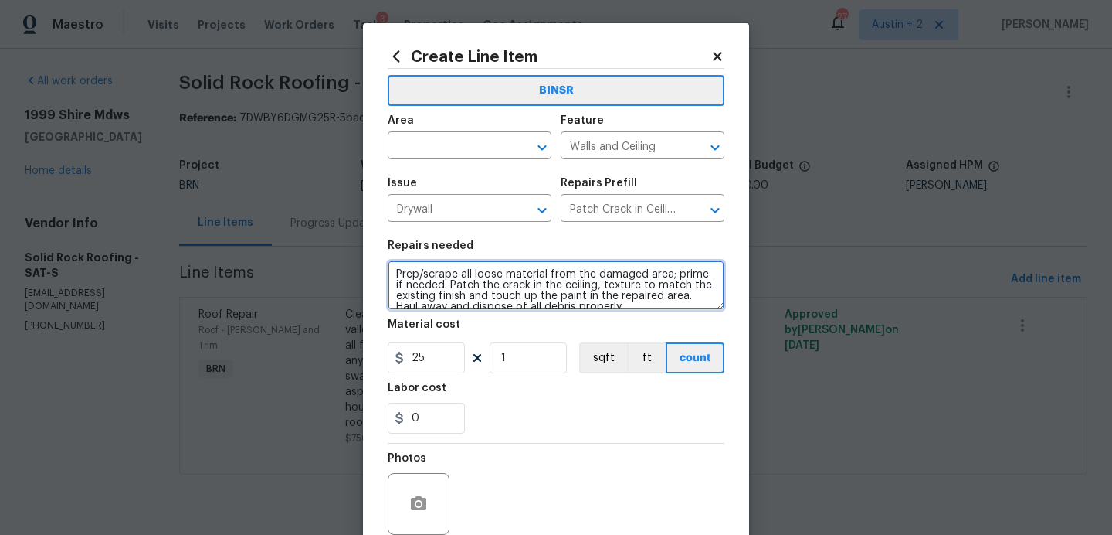
drag, startPoint x: 621, startPoint y: 301, endPoint x: 347, endPoint y: 250, distance: 278.9
click at [347, 250] on div "Create Line Item BINSR Area ​ Feature Walls and Ceiling ​ Issue Drywall ​ Repai…" at bounding box center [556, 267] width 1112 height 535
click at [718, 59] on icon at bounding box center [717, 56] width 8 height 8
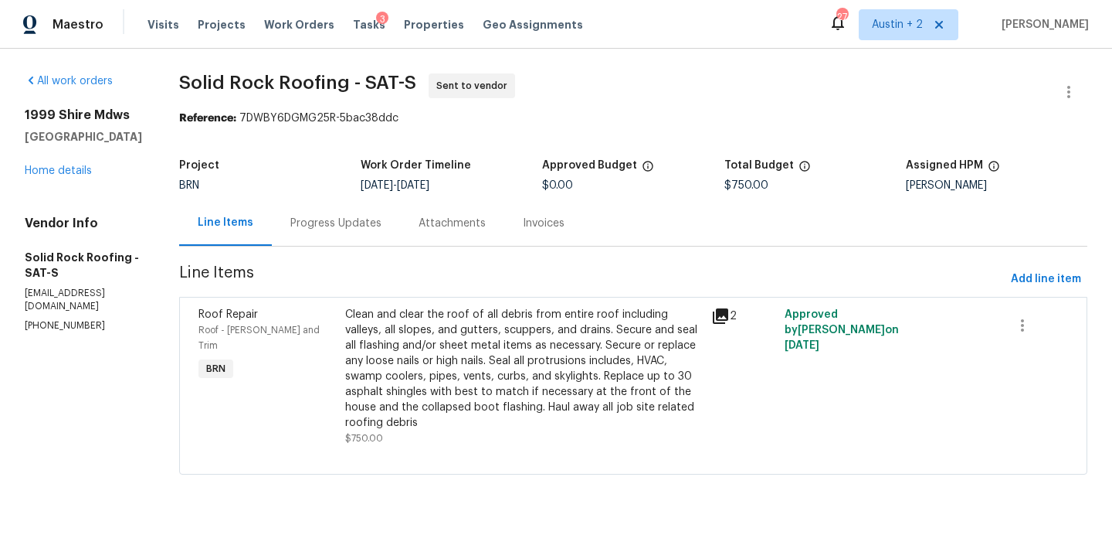
click at [376, 23] on div "3" at bounding box center [382, 19] width 12 height 15
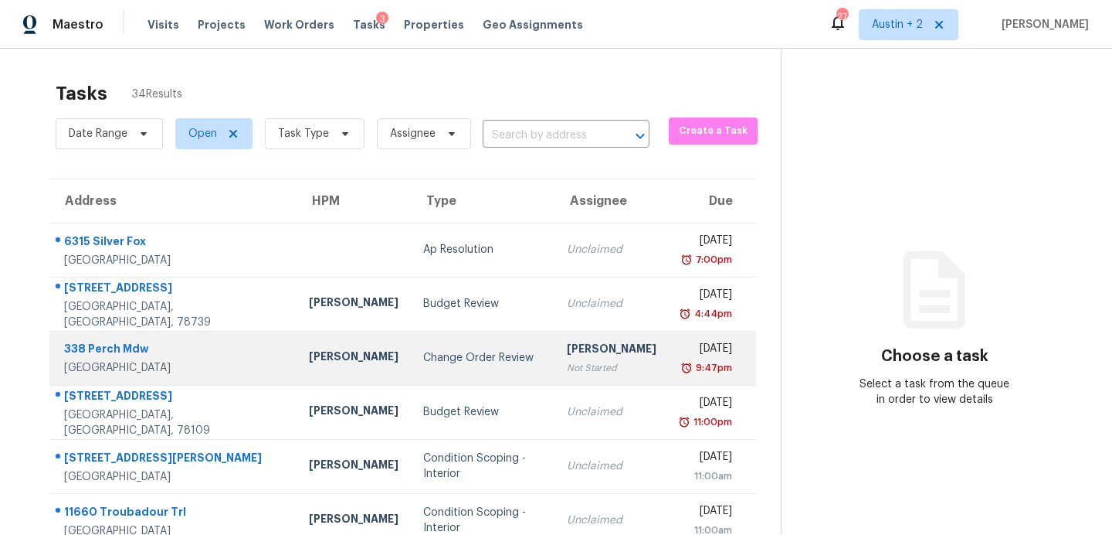
click at [411, 367] on td "Change Order Review" at bounding box center [483, 358] width 144 height 54
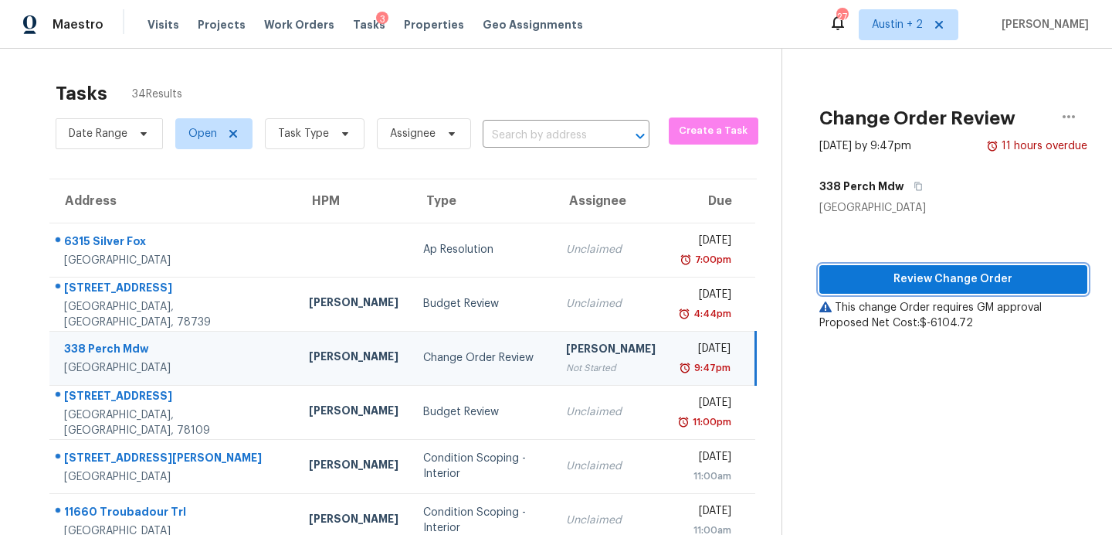
click at [834, 272] on span "Review Change Order" at bounding box center [953, 279] width 243 height 19
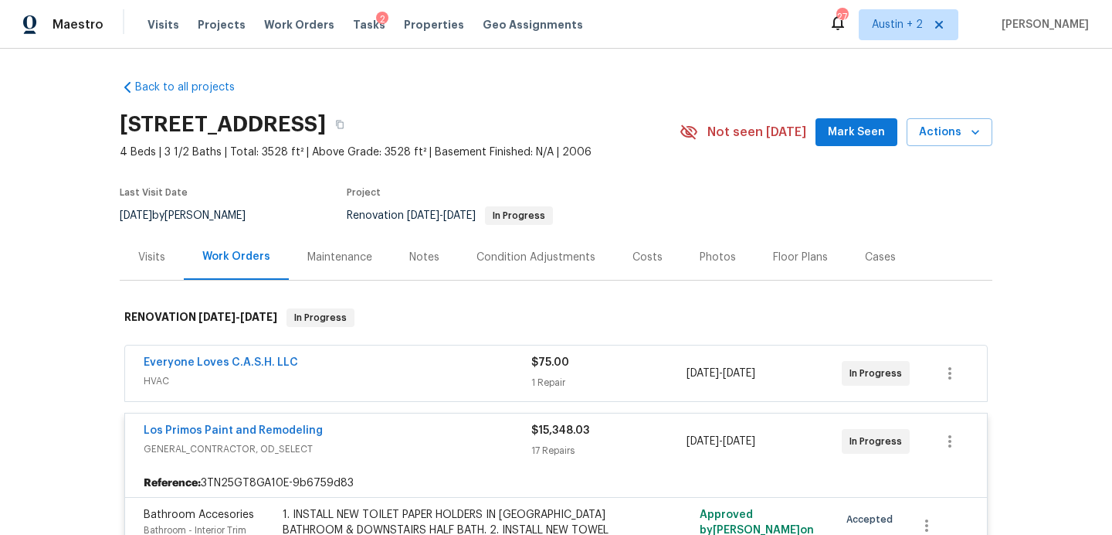
click at [868, 131] on span "Mark Seen" at bounding box center [856, 132] width 57 height 19
click at [647, 250] on div "Costs" at bounding box center [648, 257] width 30 height 15
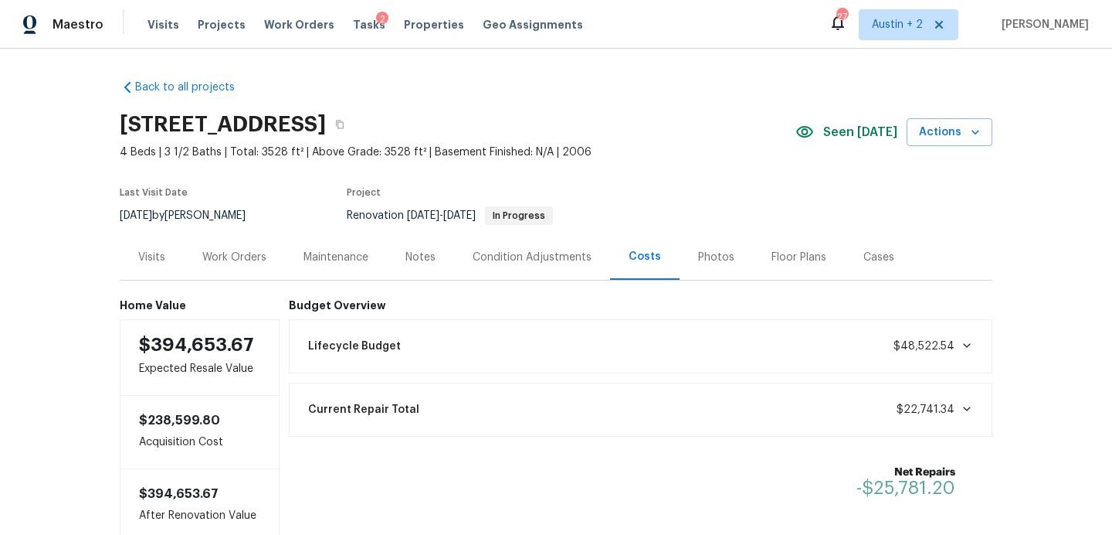
click at [217, 251] on div "Work Orders" at bounding box center [234, 257] width 64 height 15
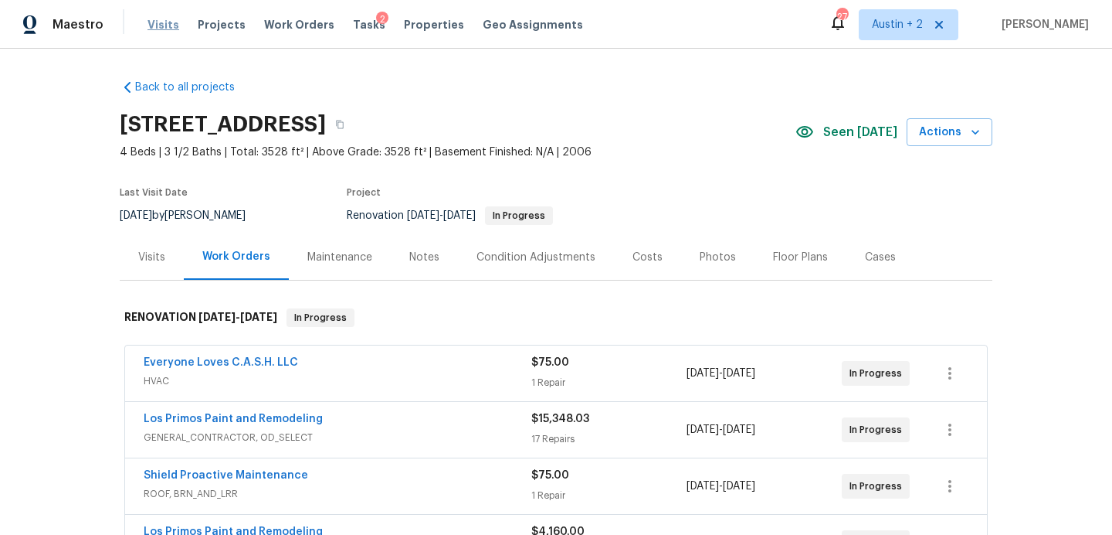
click at [160, 22] on span "Visits" at bounding box center [164, 24] width 32 height 15
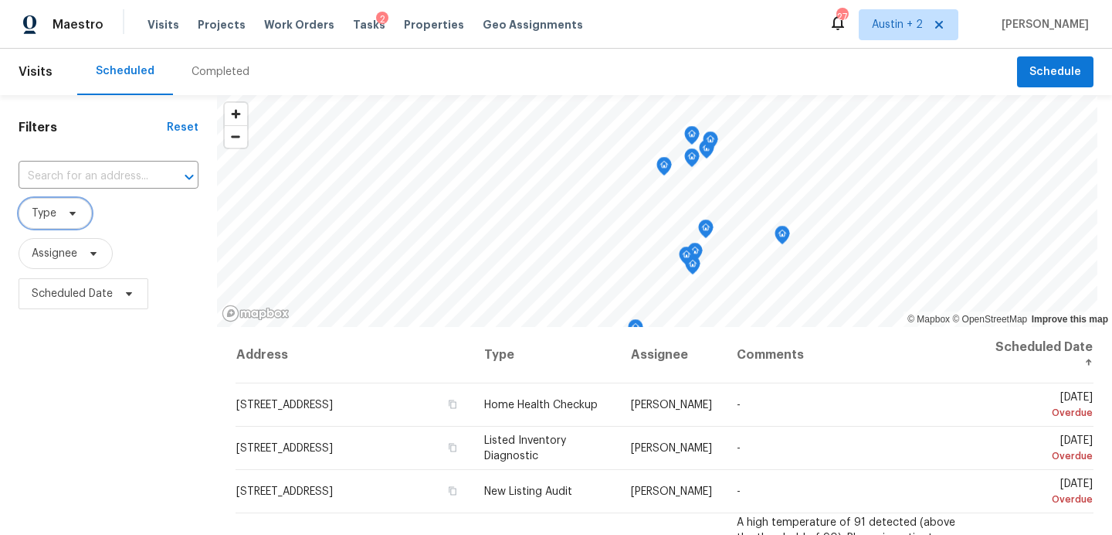
click at [63, 215] on span at bounding box center [70, 213] width 17 height 12
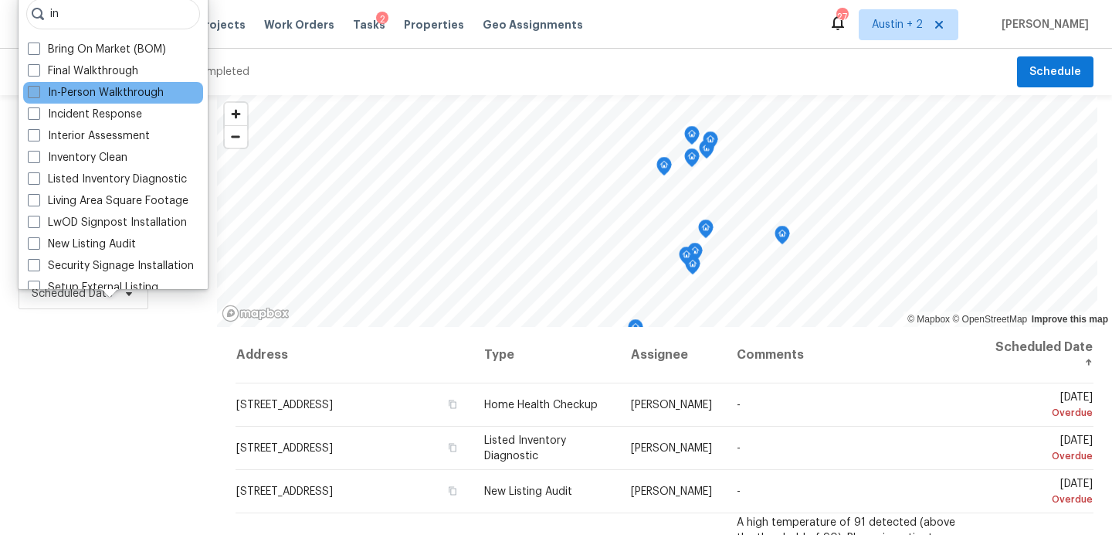
type input "in"
click at [104, 90] on label "In-Person Walkthrough" at bounding box center [96, 92] width 136 height 15
click at [38, 90] on input "In-Person Walkthrough" at bounding box center [33, 90] width 10 height 10
checkbox input "true"
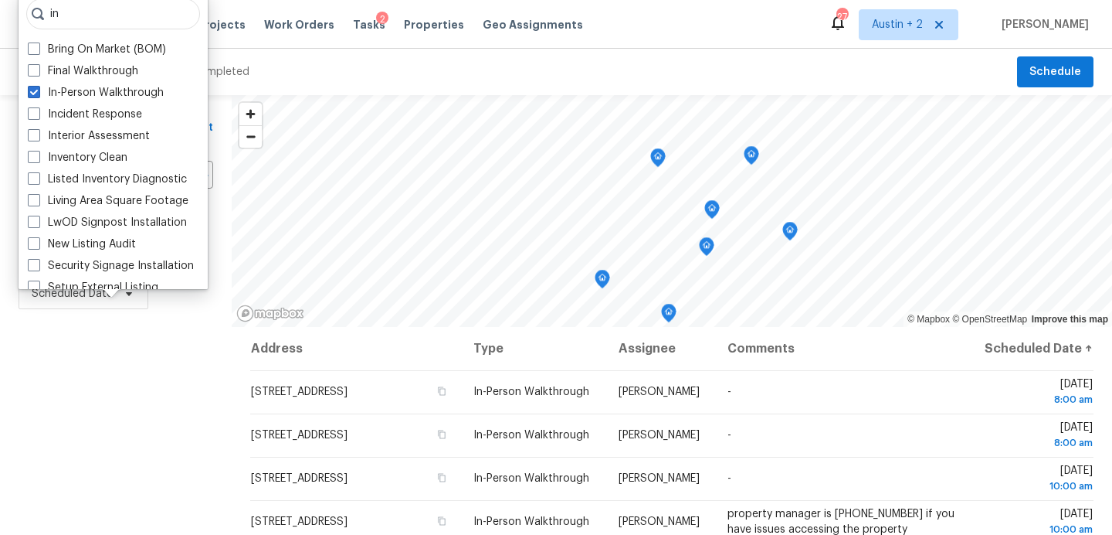
click at [192, 362] on div "Filters Reset ​ In-Person Walkthrough Assignee Scheduled Date" at bounding box center [116, 425] width 232 height 660
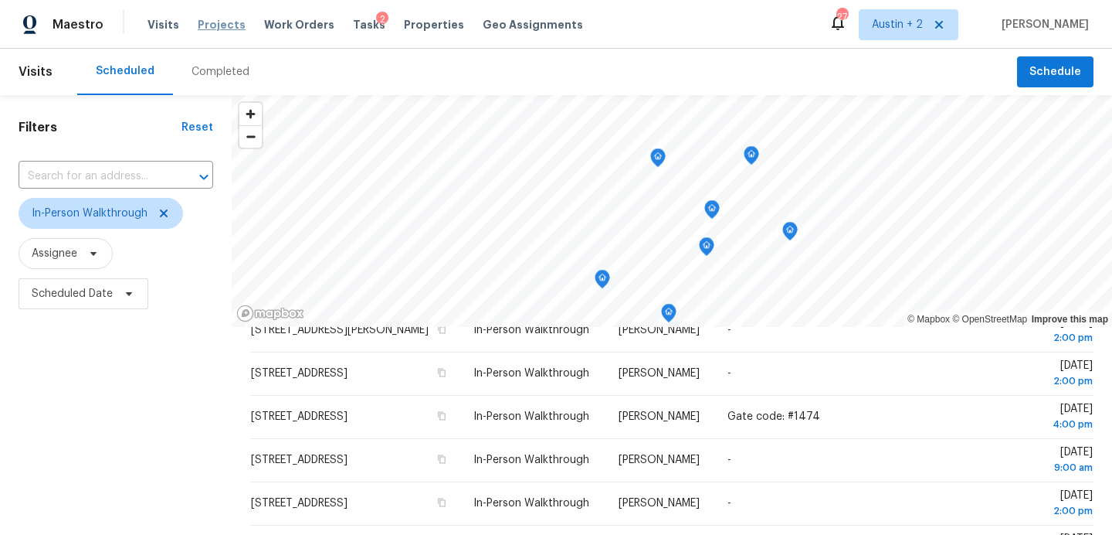
click at [221, 27] on span "Projects" at bounding box center [222, 24] width 48 height 15
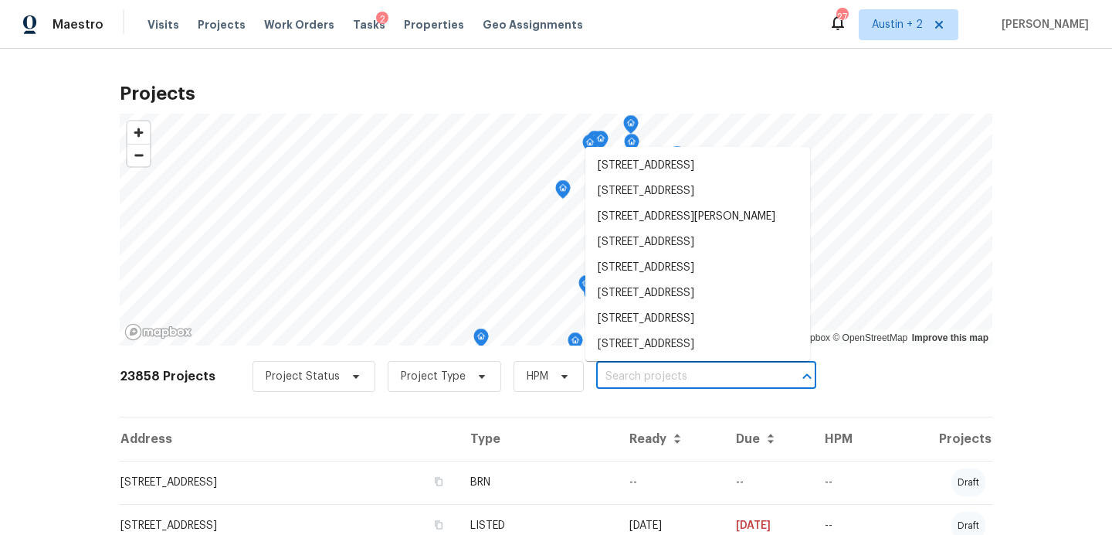
click at [644, 365] on input "text" at bounding box center [684, 377] width 177 height 24
paste input "2405 Riley Dr, Killeen, TX 76542"
type input "2405 Riley Dr, Killeen, TX 76542"
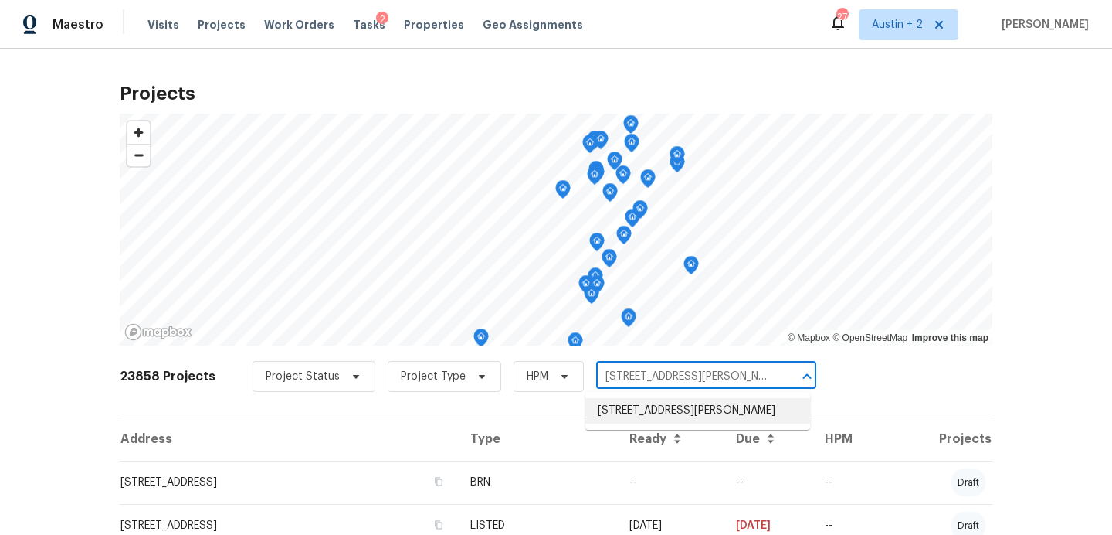
click at [648, 399] on li "2405 Riley Dr, Killeen, TX 76542" at bounding box center [698, 410] width 225 height 25
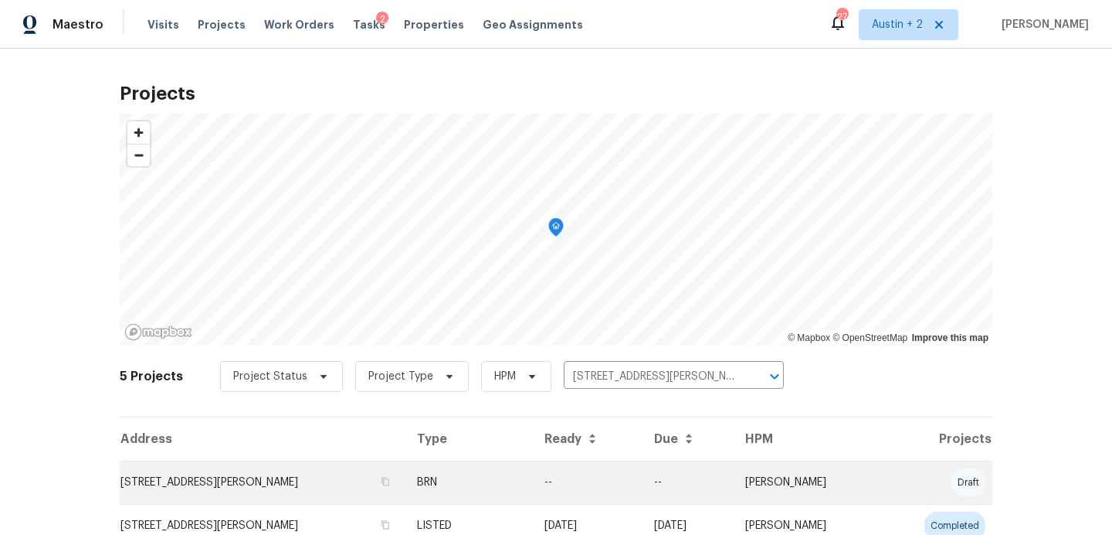
click at [246, 473] on td "2405 Riley Dr, Killeen, TX 76542" at bounding box center [262, 481] width 285 height 43
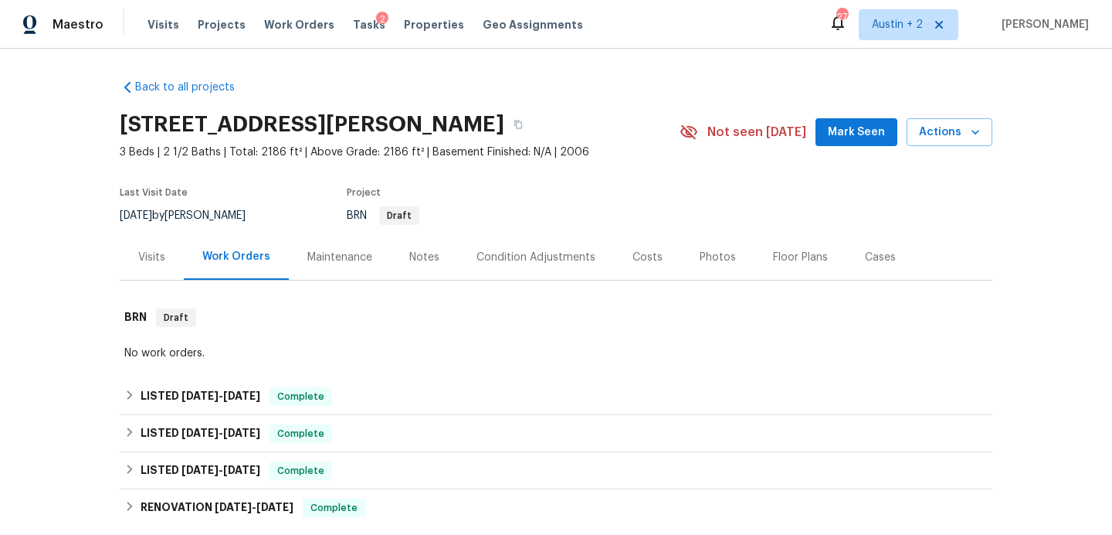
click at [844, 138] on span "Mark Seen" at bounding box center [856, 132] width 57 height 19
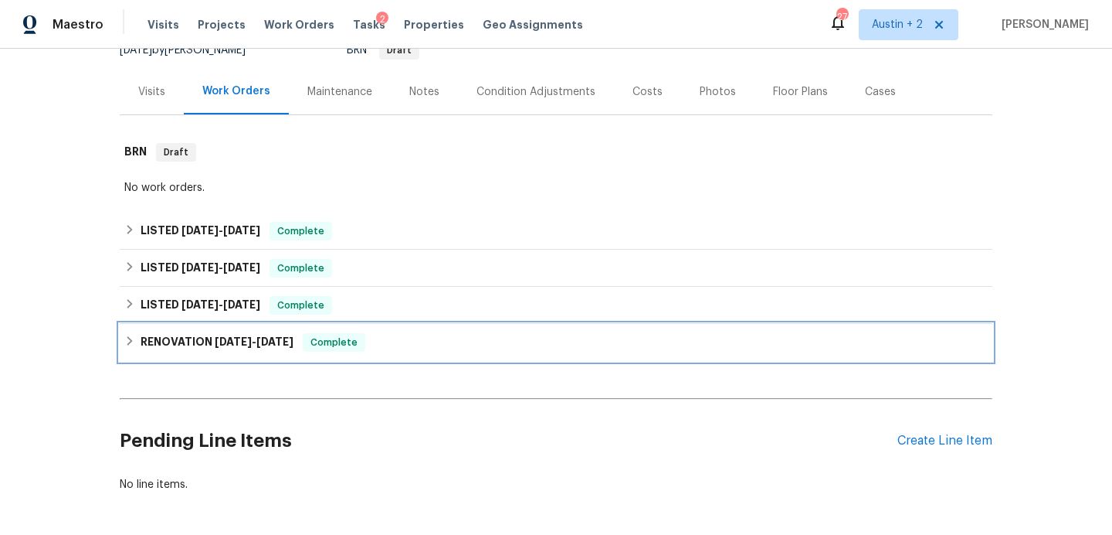
click at [396, 345] on div "RENOVATION 7/21/25 - 7/28/25 Complete" at bounding box center [556, 342] width 864 height 19
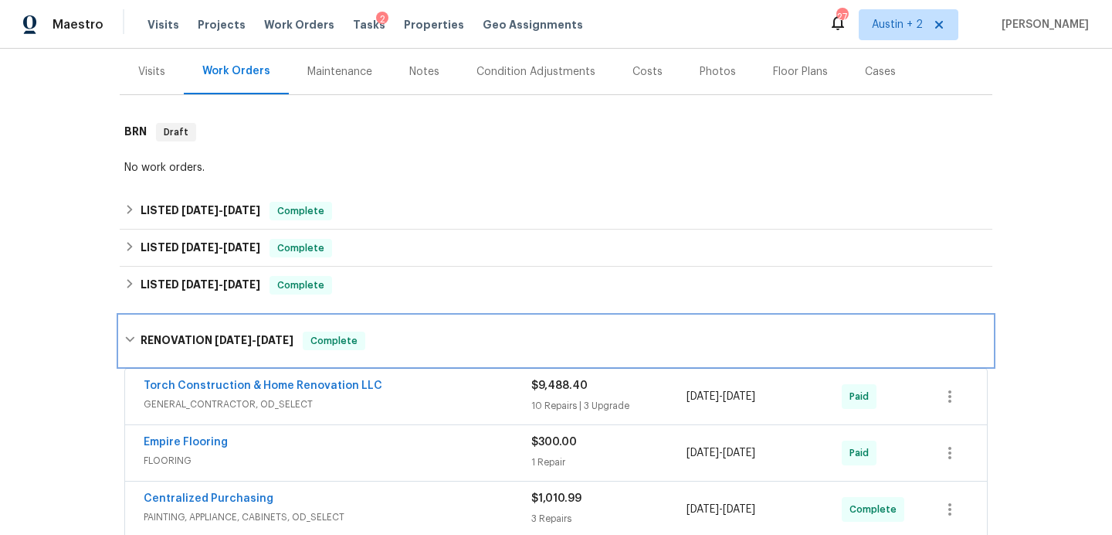
scroll to position [175, 0]
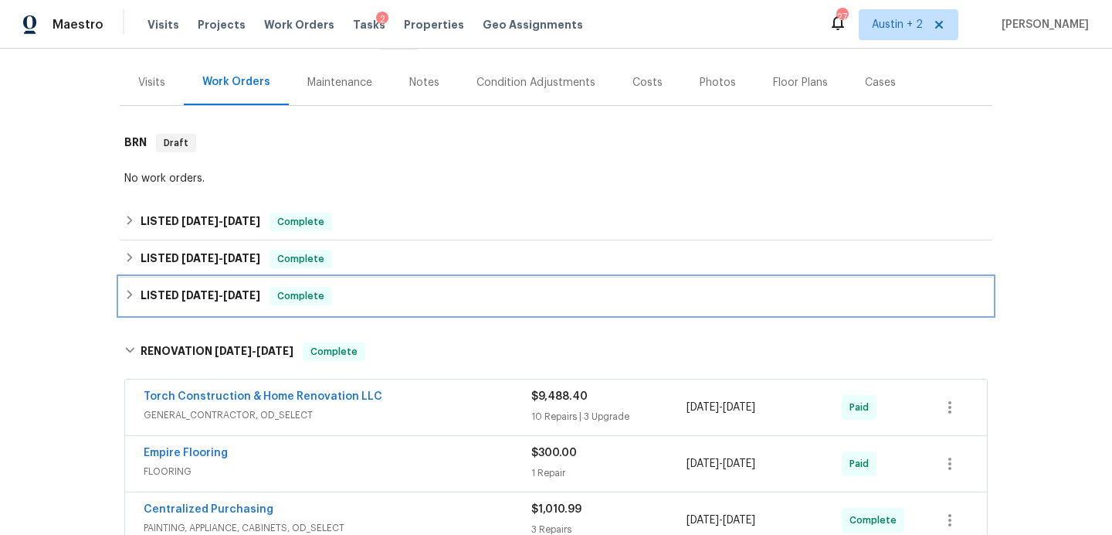
click at [389, 301] on div "LISTED 8/28/25 - 8/28/25 Complete" at bounding box center [556, 296] width 864 height 19
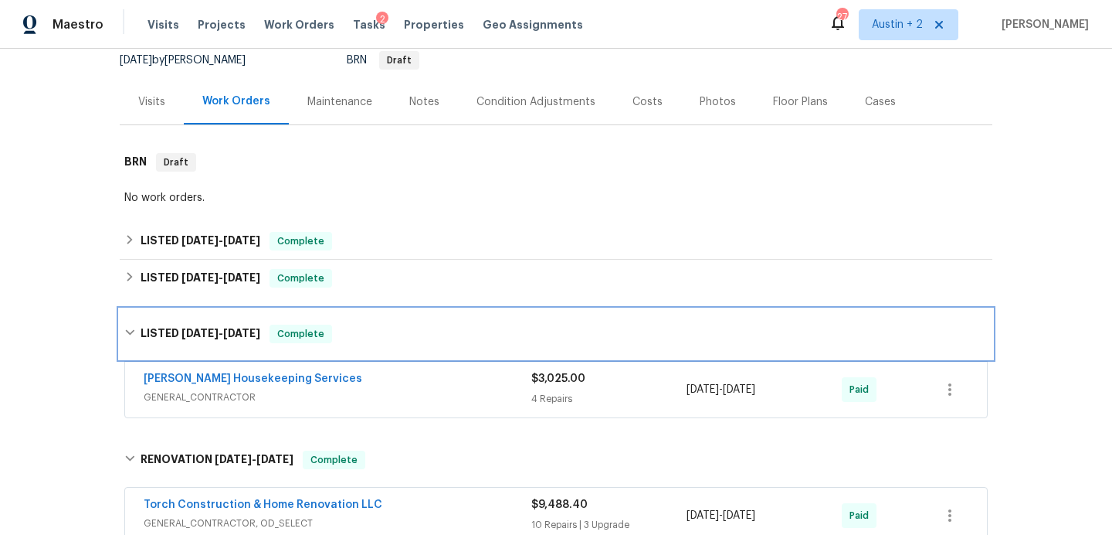
scroll to position [151, 0]
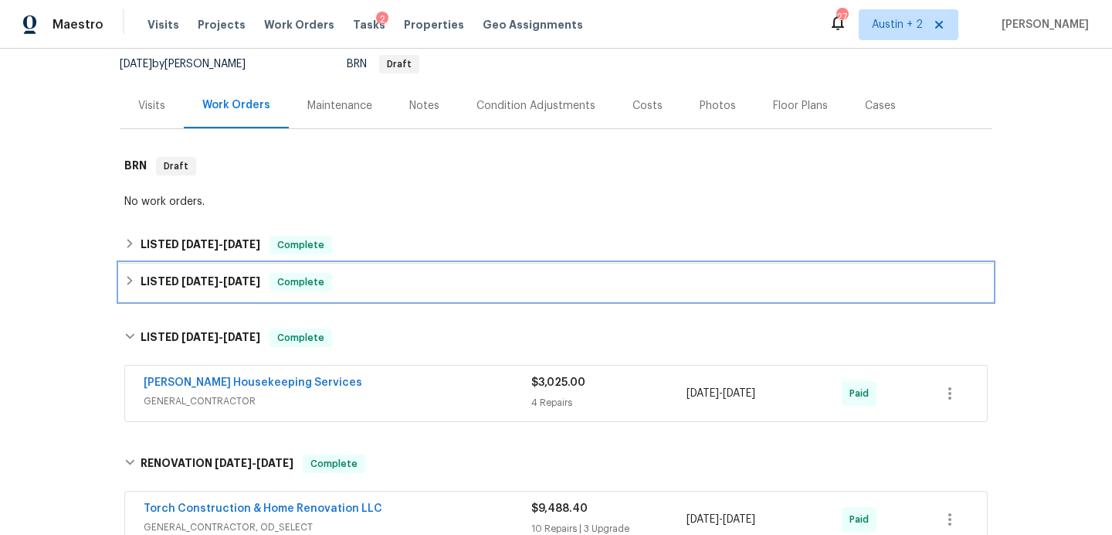
click at [381, 273] on div "LISTED 9/3/25 - 9/10/25 Complete" at bounding box center [556, 282] width 864 height 19
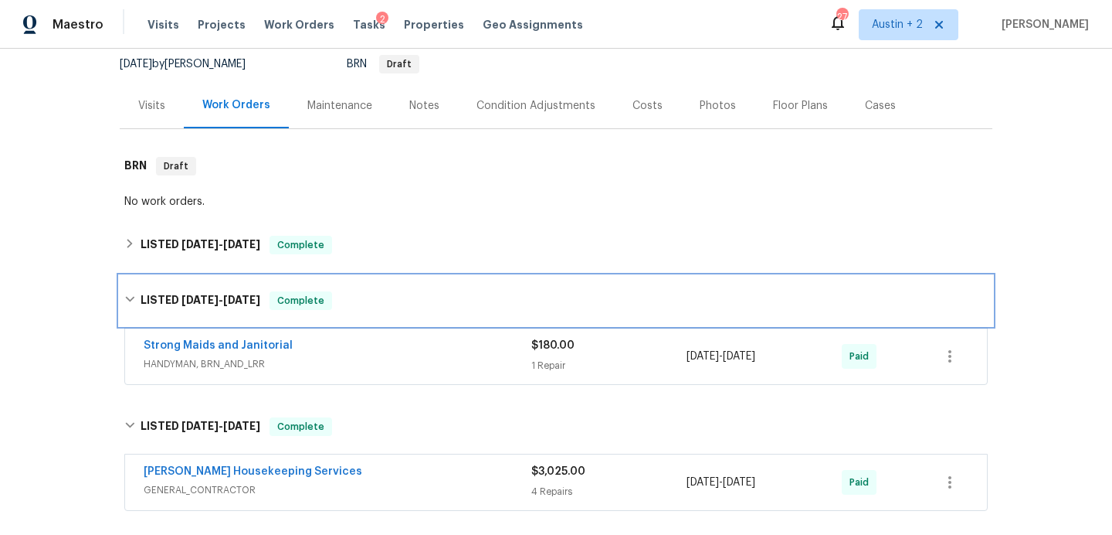
scroll to position [201, 0]
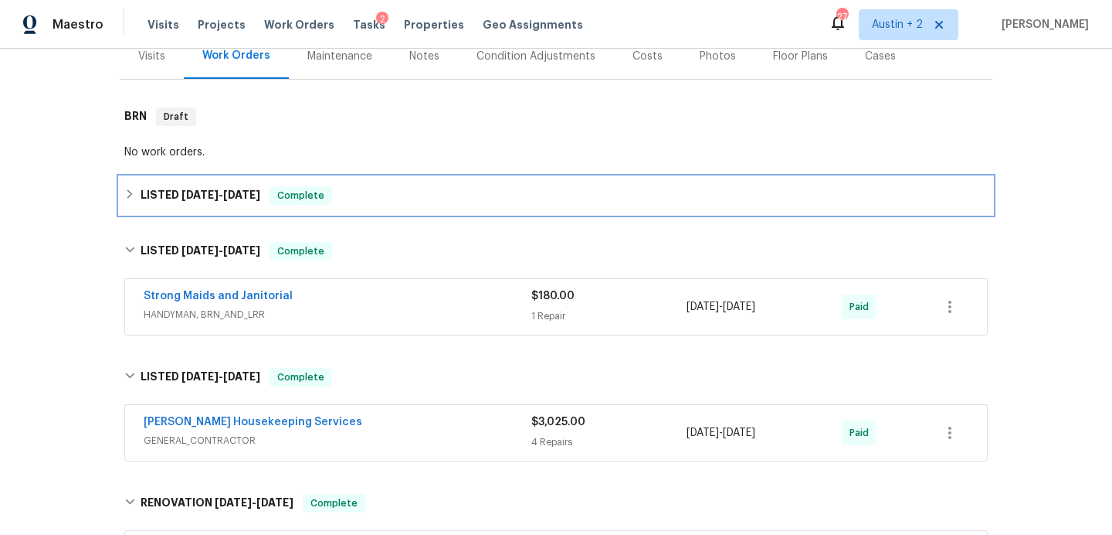
click at [396, 212] on div "LISTED 9/23/25 - 9/30/25 Complete" at bounding box center [556, 195] width 873 height 37
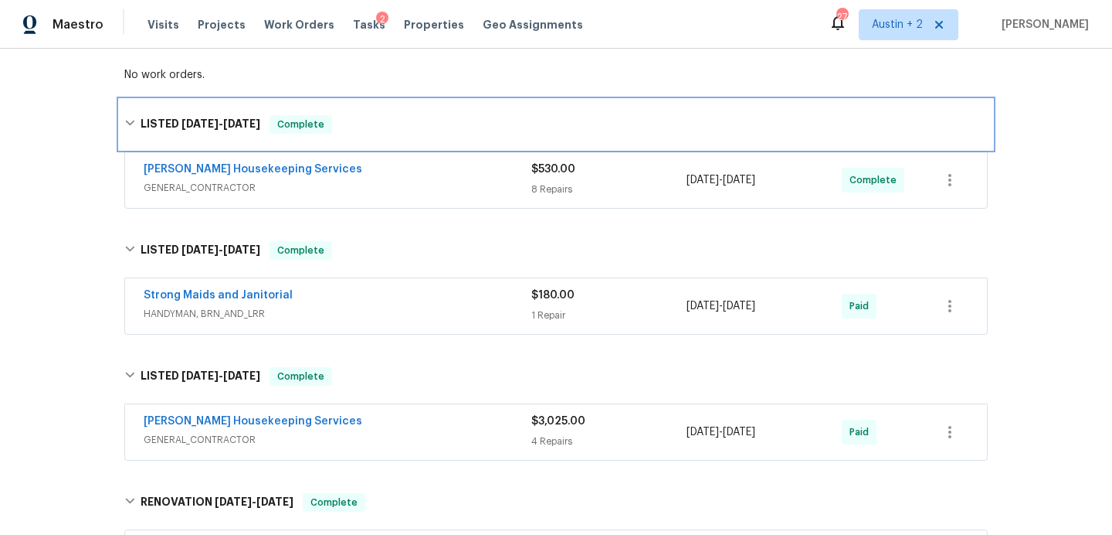
scroll to position [279, 0]
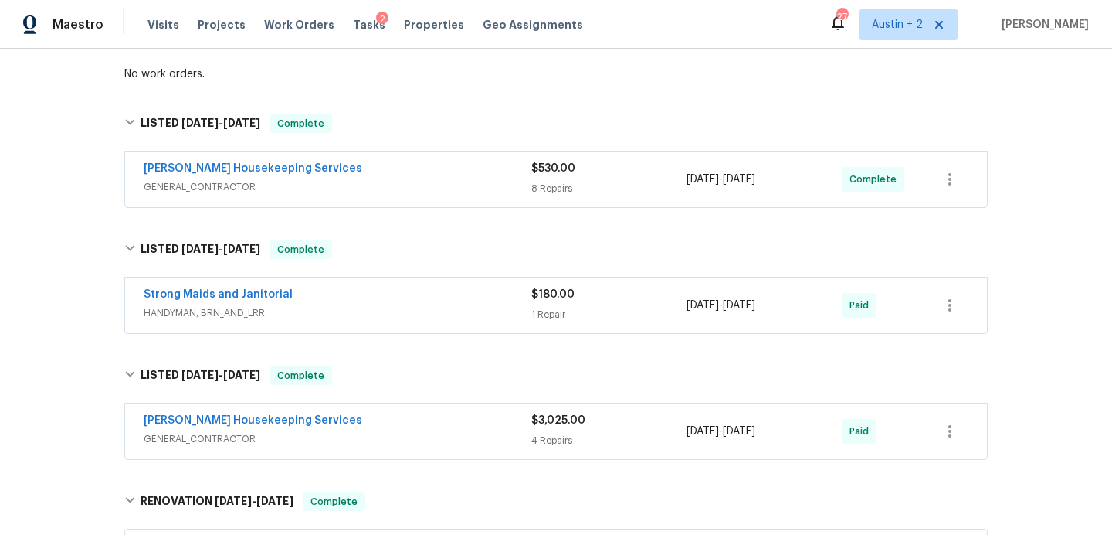
click at [409, 161] on div "Arelis Housekeeping Services" at bounding box center [338, 170] width 388 height 19
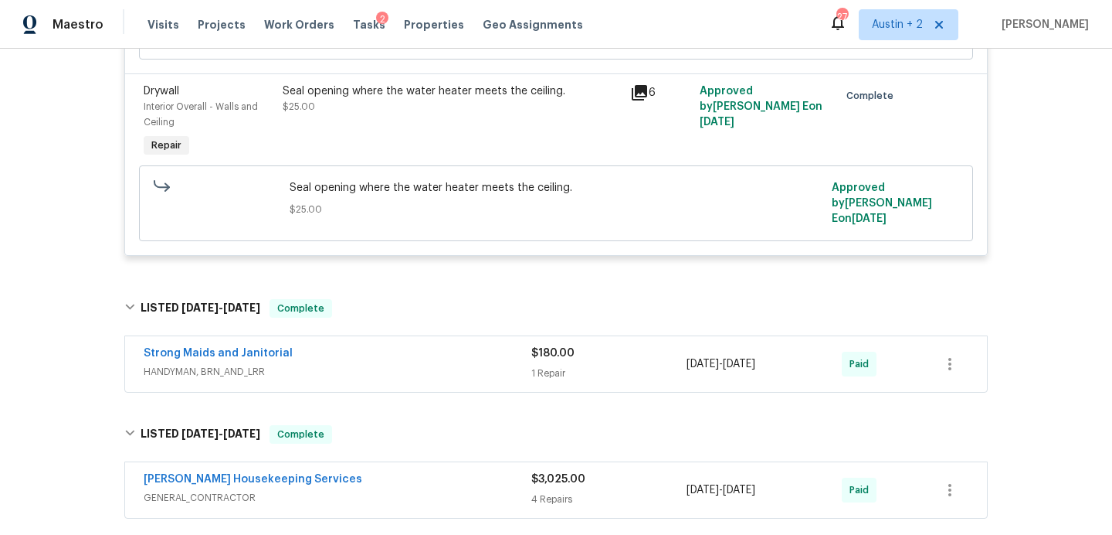
scroll to position [1635, 0]
click at [412, 345] on div "Strong Maids and Janitorial" at bounding box center [338, 354] width 388 height 19
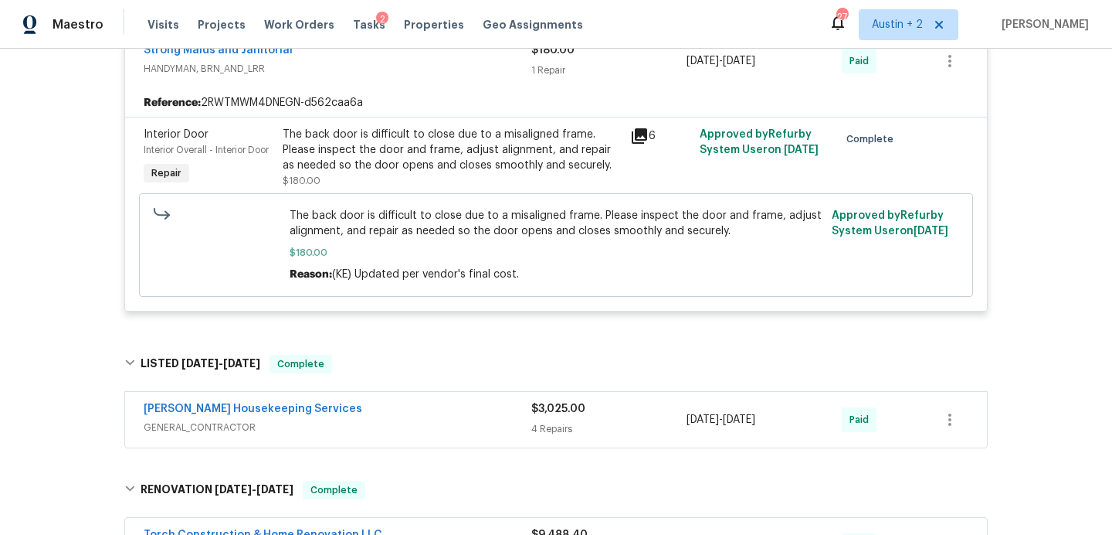
scroll to position [1952, 0]
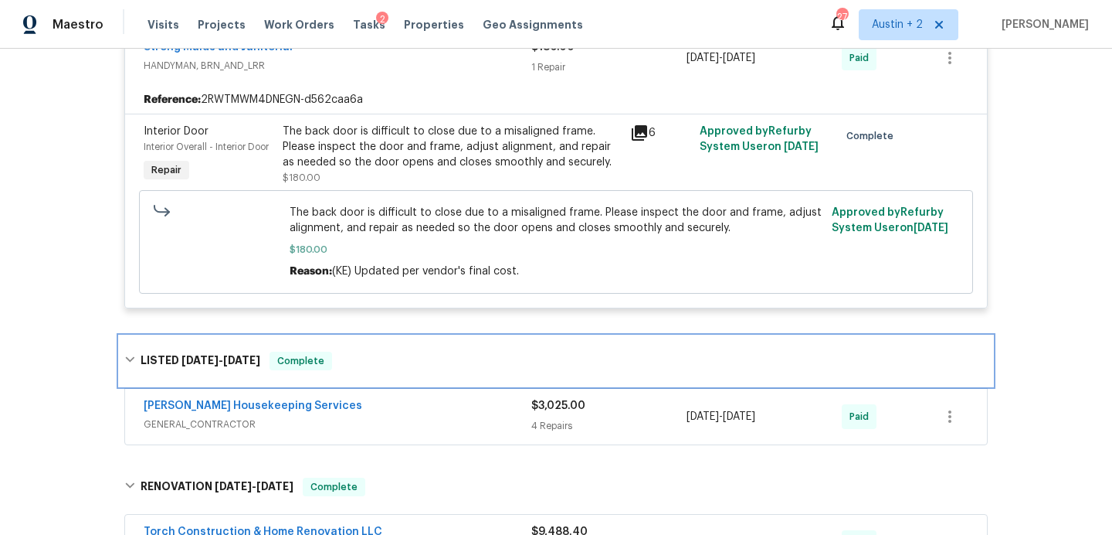
click at [408, 342] on div "LISTED 8/28/25 - 8/28/25 Complete" at bounding box center [556, 360] width 873 height 49
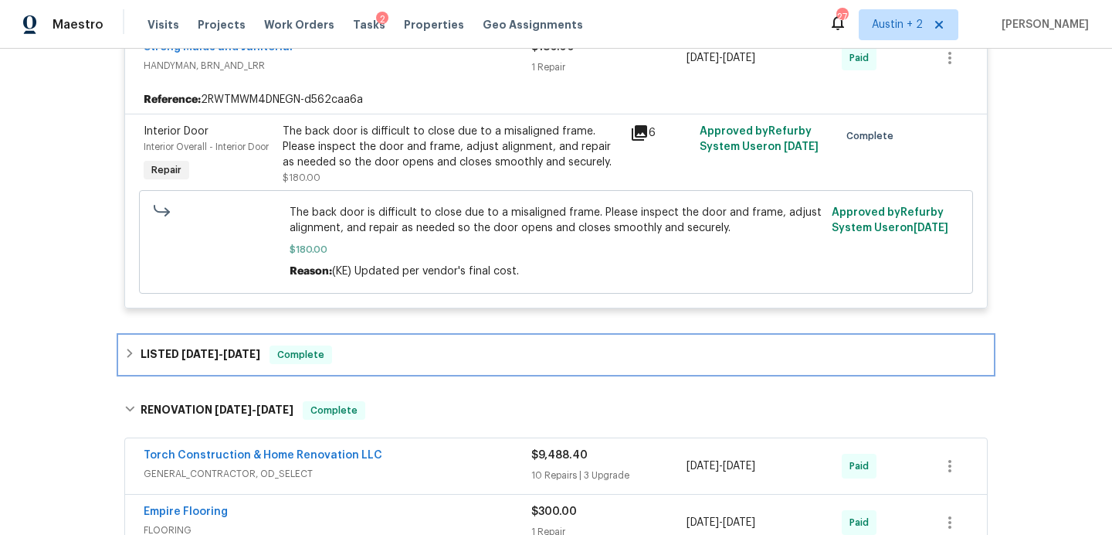
click at [410, 345] on div "LISTED 8/28/25 - 8/28/25 Complete" at bounding box center [556, 354] width 864 height 19
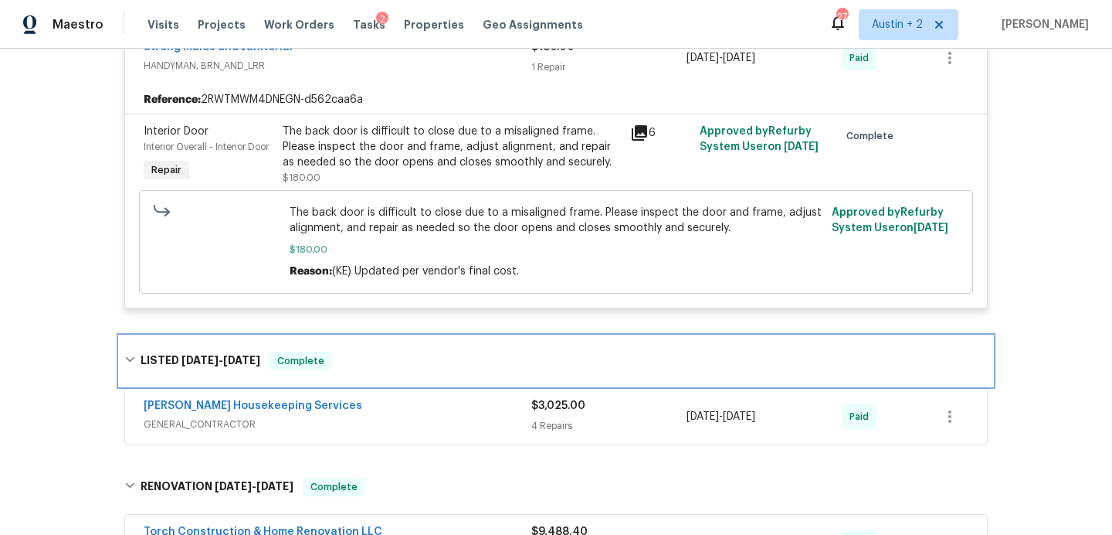
scroll to position [2110, 0]
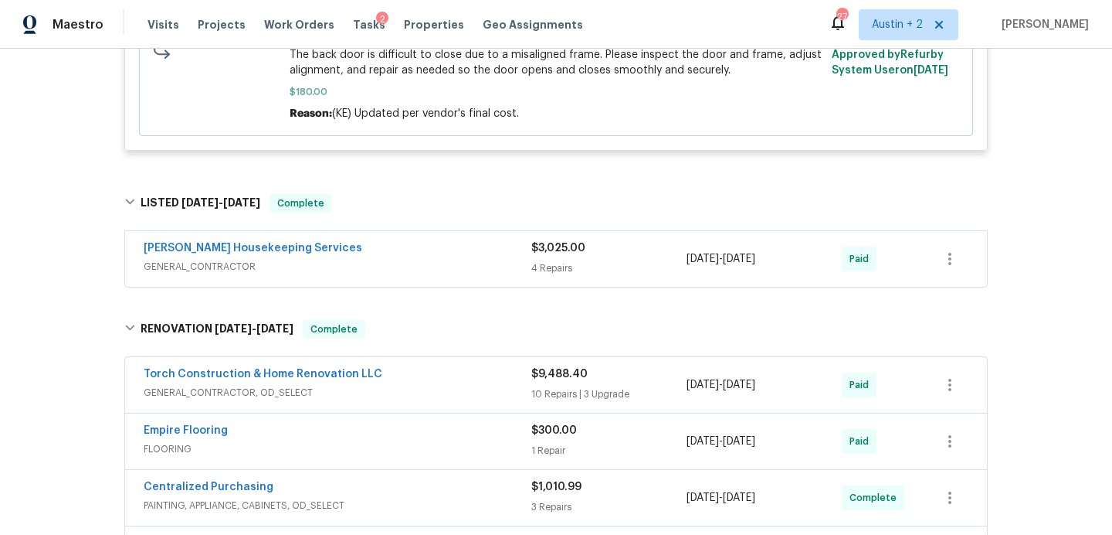
click at [454, 249] on div "Arelis Housekeeping Services GENERAL_CONTRACTOR $3,025.00 4 Repairs 8/28/2025 -…" at bounding box center [556, 259] width 862 height 56
click at [453, 240] on div "Arelis Housekeeping Services" at bounding box center [338, 249] width 388 height 19
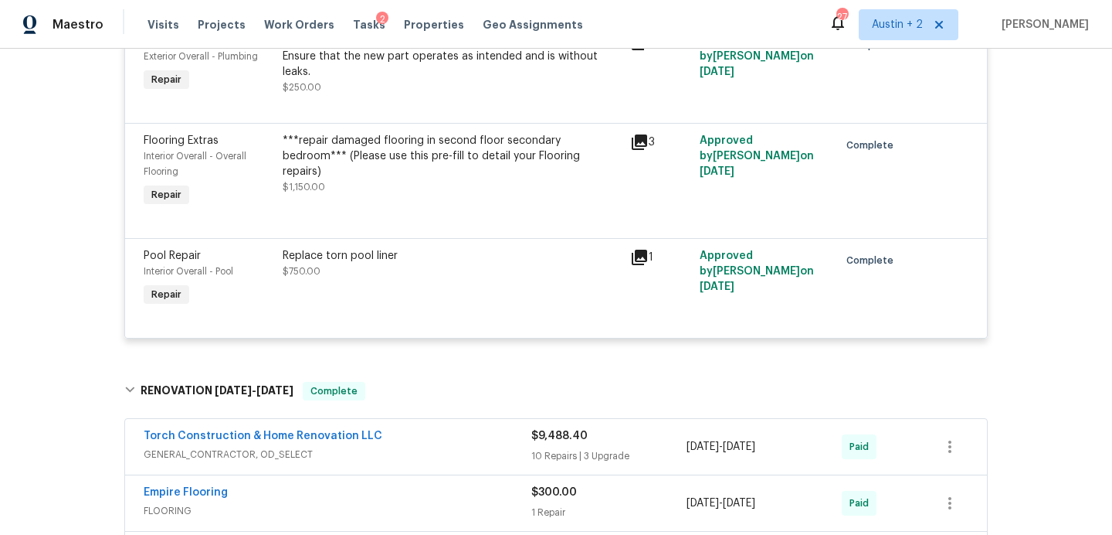
scroll to position [2540, 0]
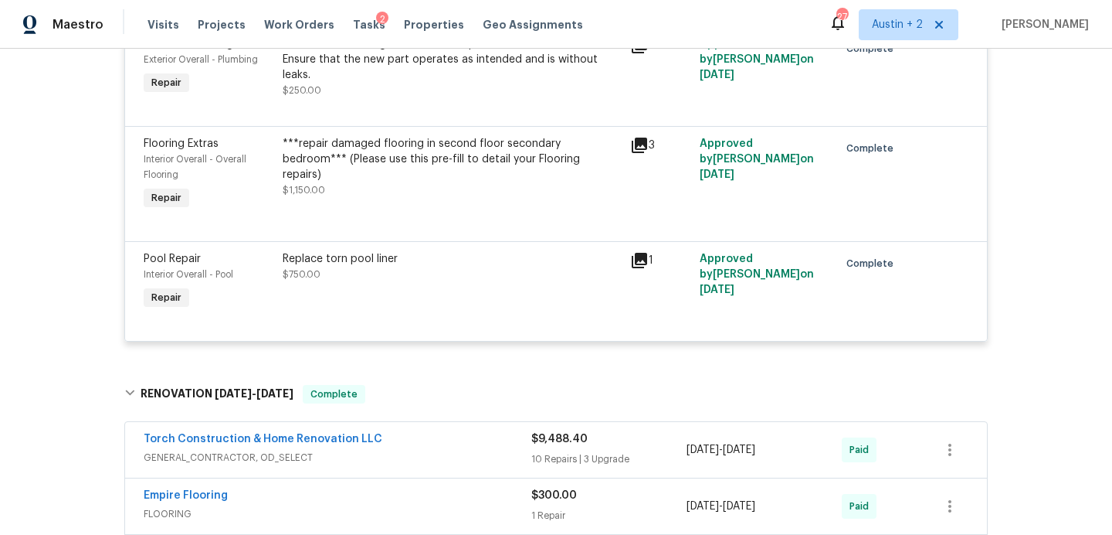
click at [639, 253] on icon at bounding box center [639, 260] width 15 height 15
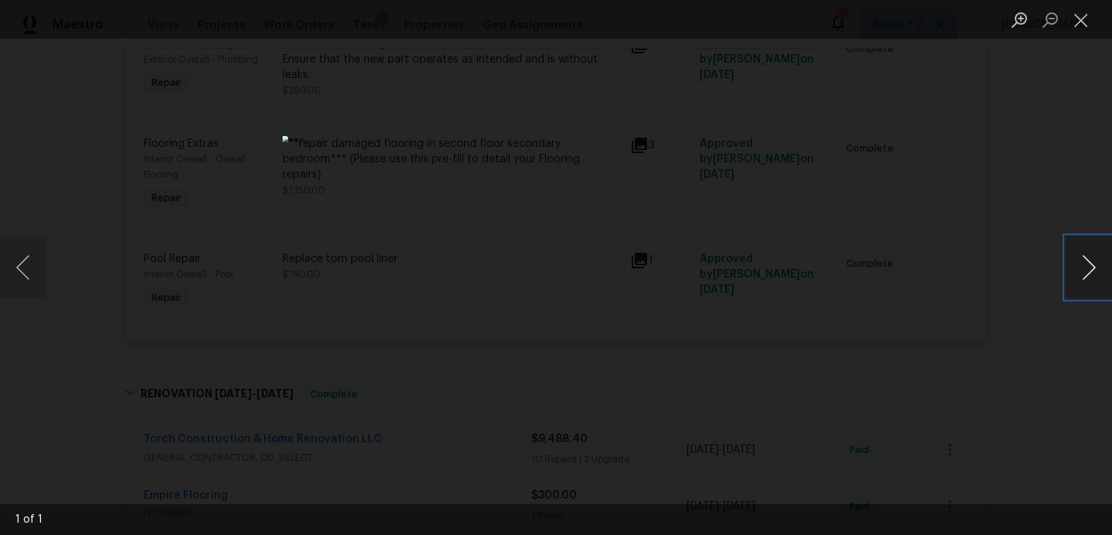
click at [1088, 266] on button "Next image" at bounding box center [1089, 267] width 46 height 62
click at [1082, 16] on button "Close lightbox" at bounding box center [1081, 19] width 31 height 27
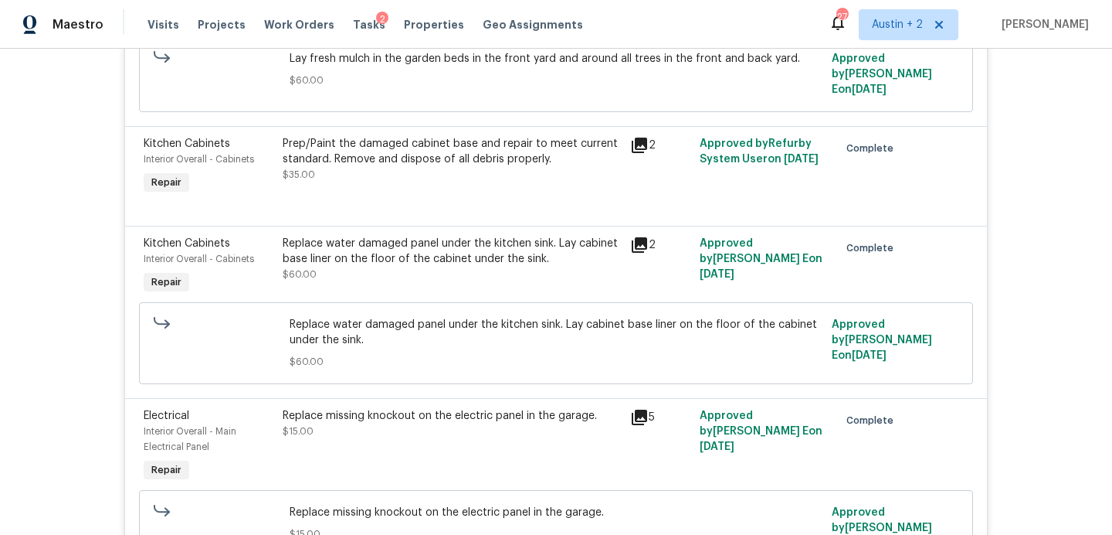
scroll to position [0, 0]
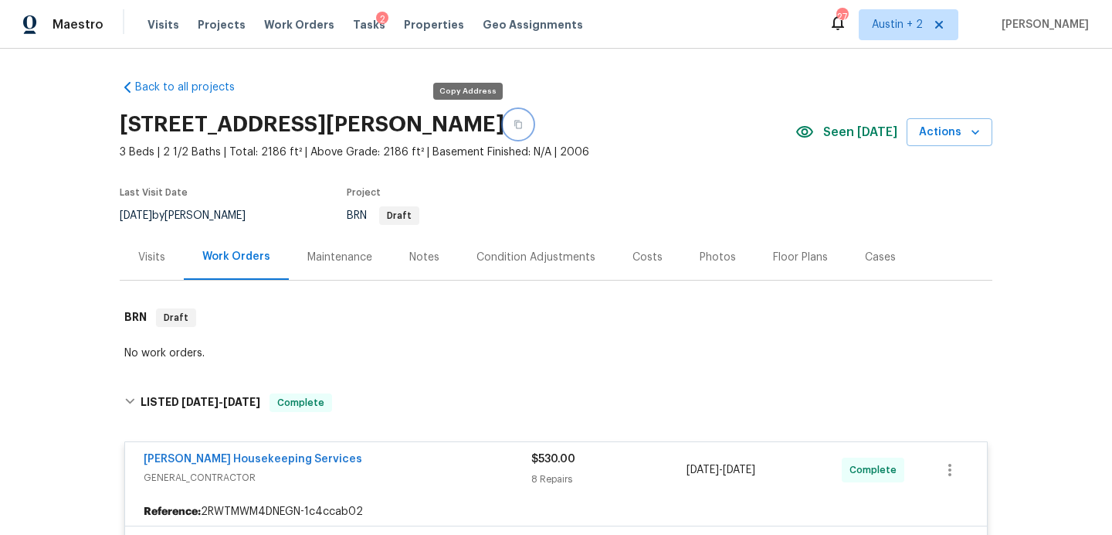
click at [504, 131] on button "button" at bounding box center [518, 124] width 28 height 28
click at [353, 22] on span "Tasks" at bounding box center [369, 24] width 32 height 11
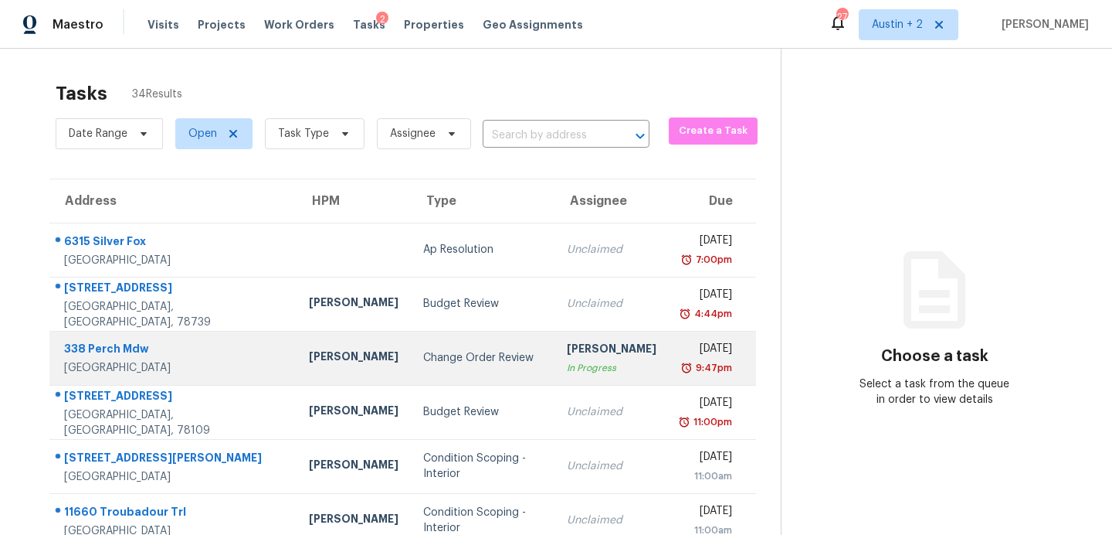
click at [430, 364] on div "Change Order Review" at bounding box center [482, 357] width 119 height 15
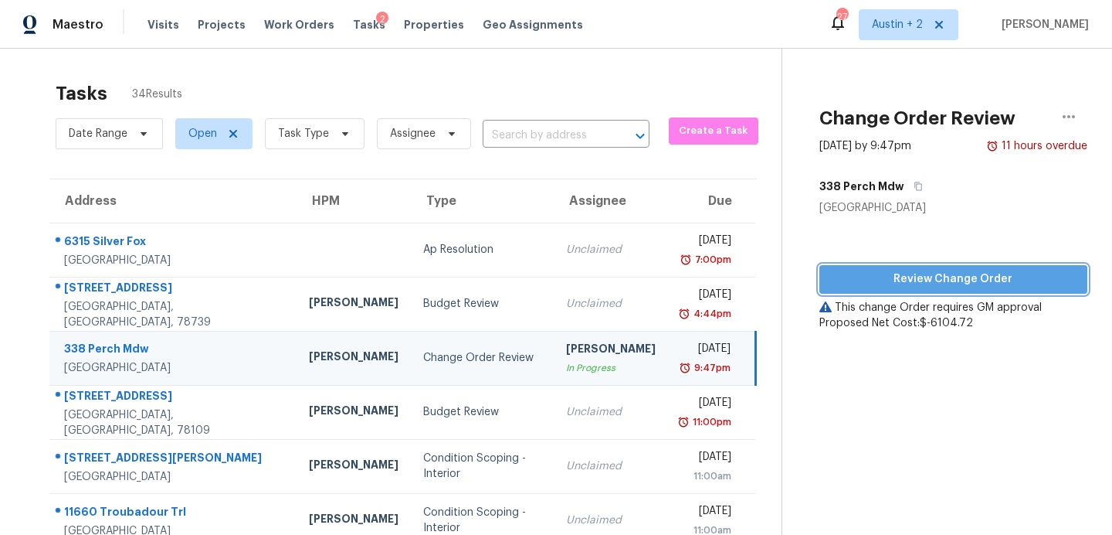
click at [874, 277] on span "Review Change Order" at bounding box center [953, 279] width 243 height 19
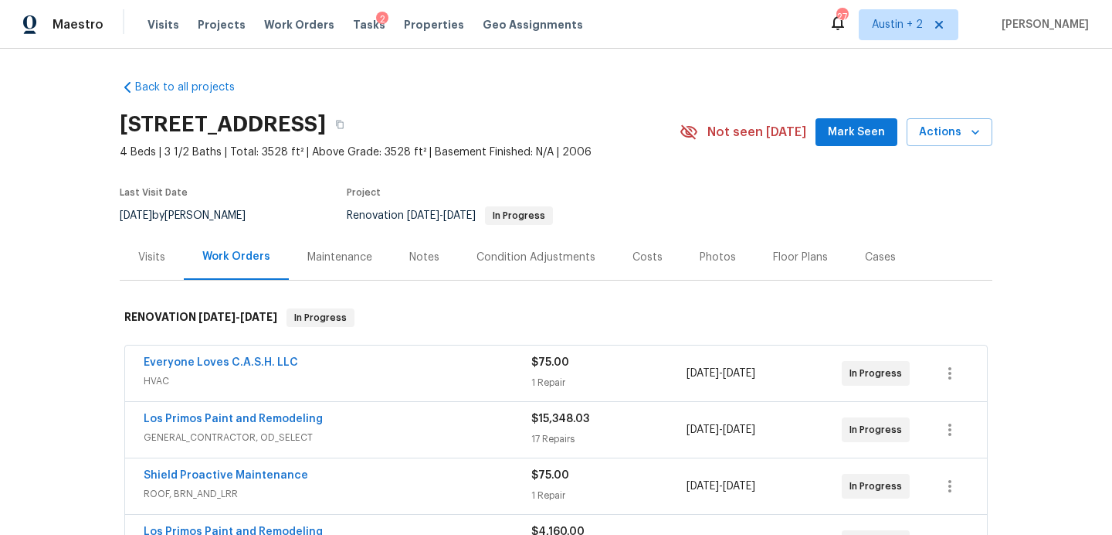
click at [836, 150] on div "338 Perch Mdw, San Antonio, TX 78253 4 Beds | 3 1/2 Baths | Total: 3528 ft² | A…" at bounding box center [556, 132] width 873 height 56
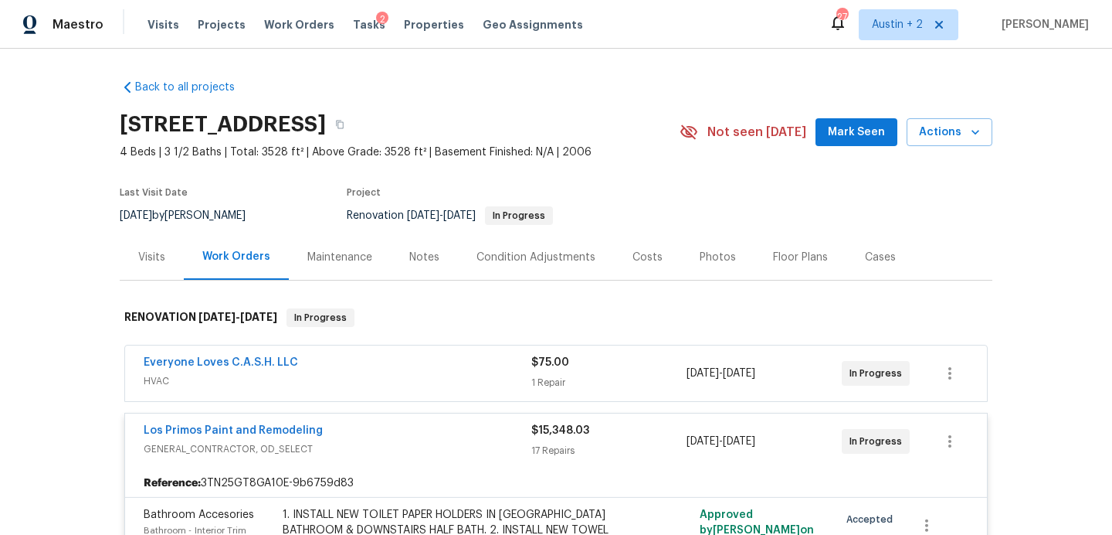
click at [836, 141] on span "Mark Seen" at bounding box center [856, 132] width 57 height 19
click at [443, 373] on span "HVAC" at bounding box center [338, 380] width 388 height 15
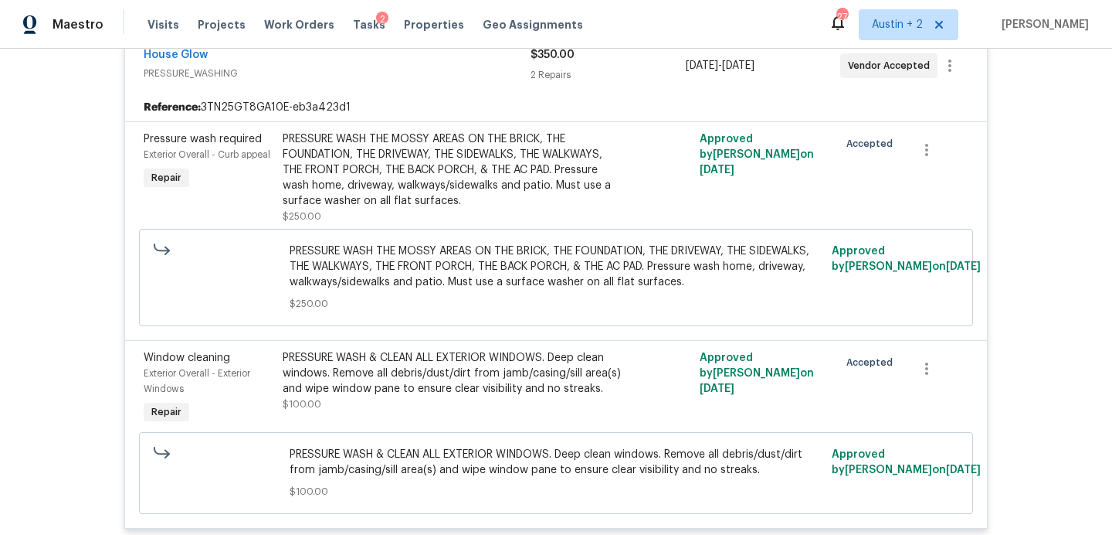
scroll to position [3683, 0]
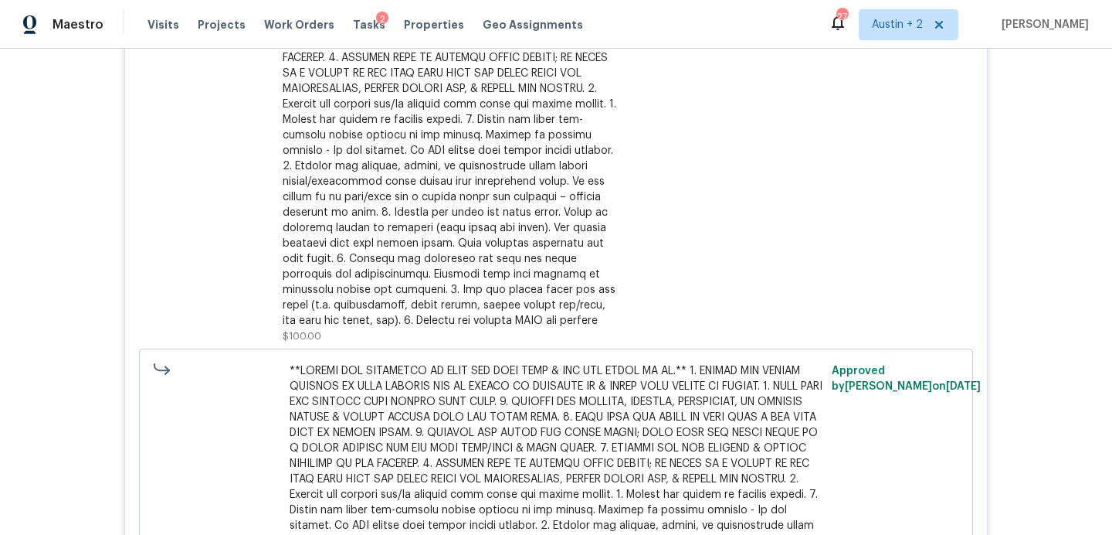
scroll to position [0, 0]
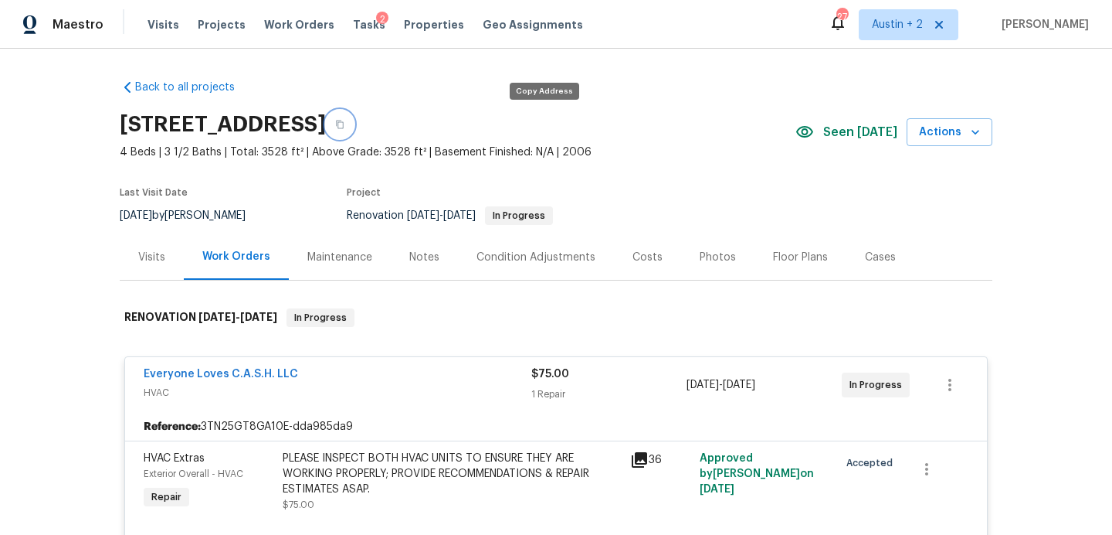
click at [345, 127] on icon "button" at bounding box center [339, 124] width 9 height 9
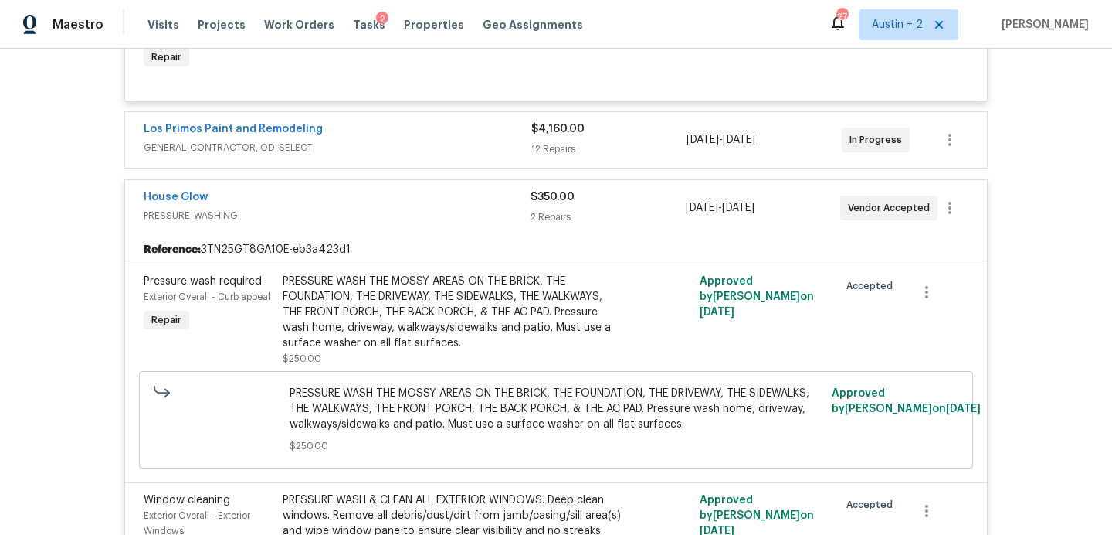
scroll to position [3737, 0]
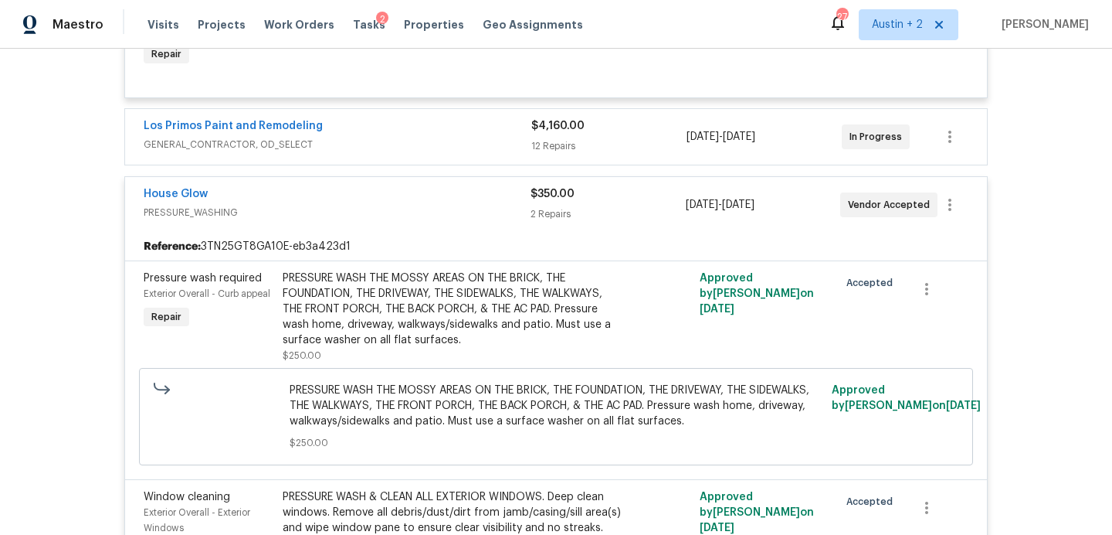
click at [959, 163] on li "Edit" at bounding box center [1015, 165] width 167 height 25
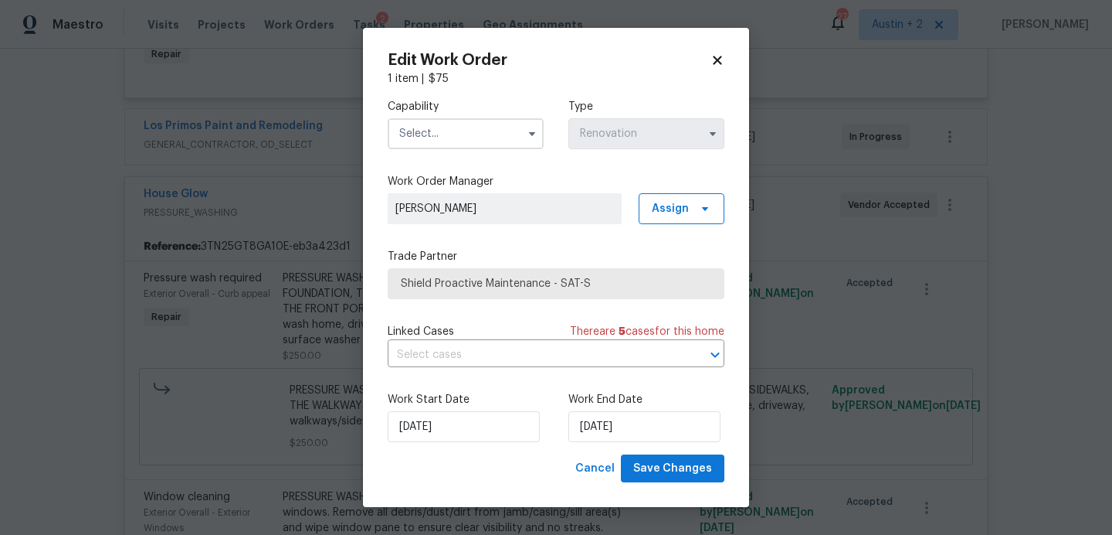
click at [713, 60] on icon at bounding box center [718, 60] width 14 height 14
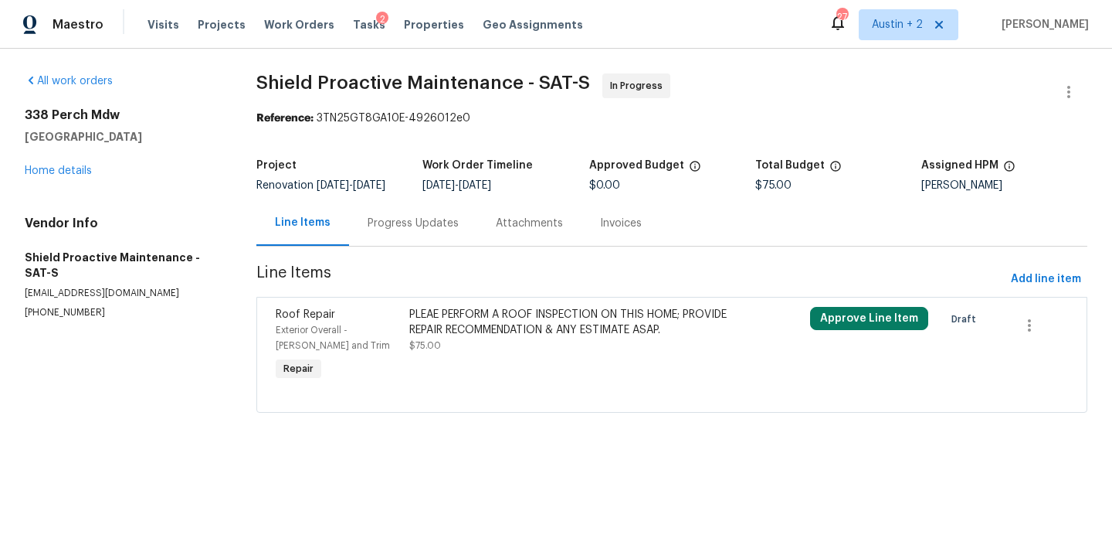
click at [383, 328] on span "Exterior Overall - Eaves and Trim" at bounding box center [333, 337] width 114 height 25
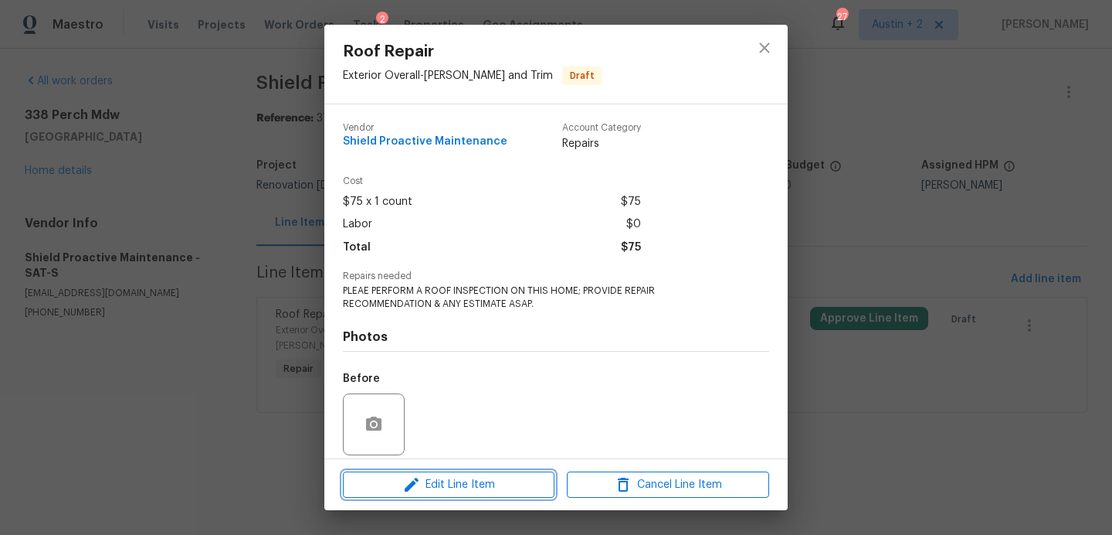
click at [493, 489] on span "Edit Line Item" at bounding box center [449, 484] width 202 height 19
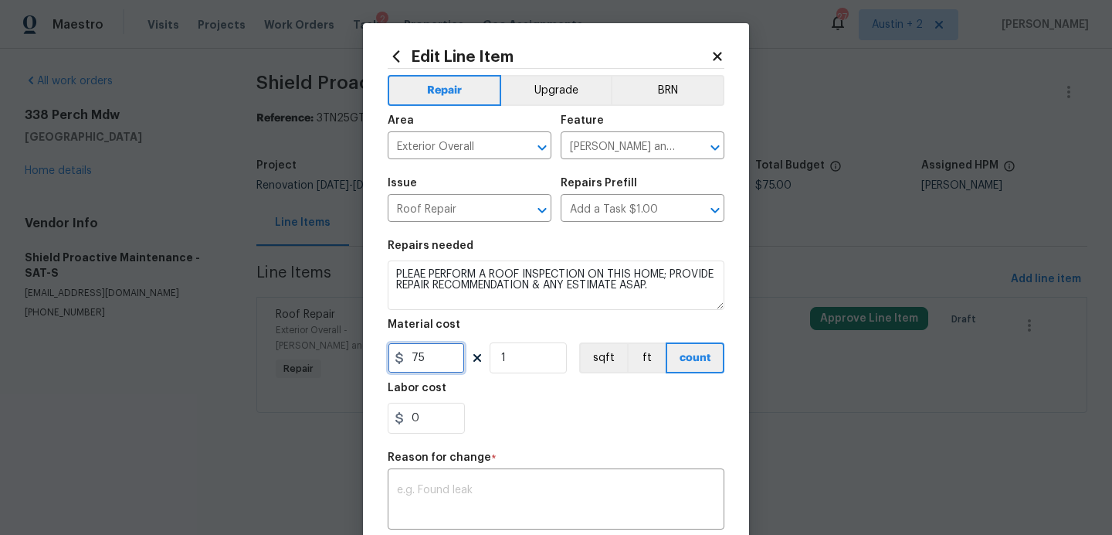
drag, startPoint x: 437, startPoint y: 361, endPoint x: 321, endPoint y: 358, distance: 115.9
click at [321, 358] on div "Edit Line Item Repair Upgrade BRN Area Exterior Overall ​ Feature Eaves and Tri…" at bounding box center [556, 267] width 1112 height 535
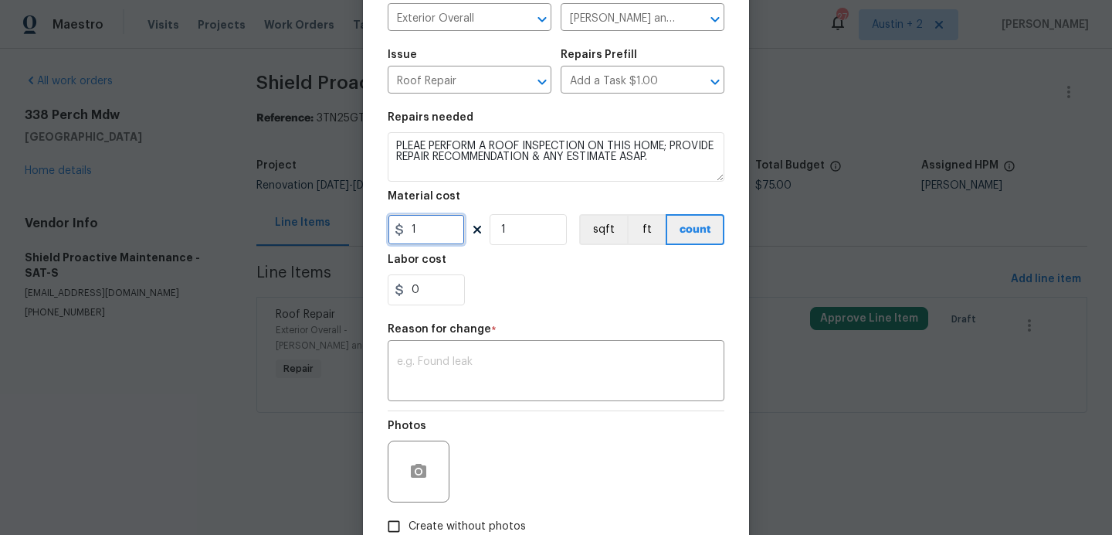
scroll to position [135, 0]
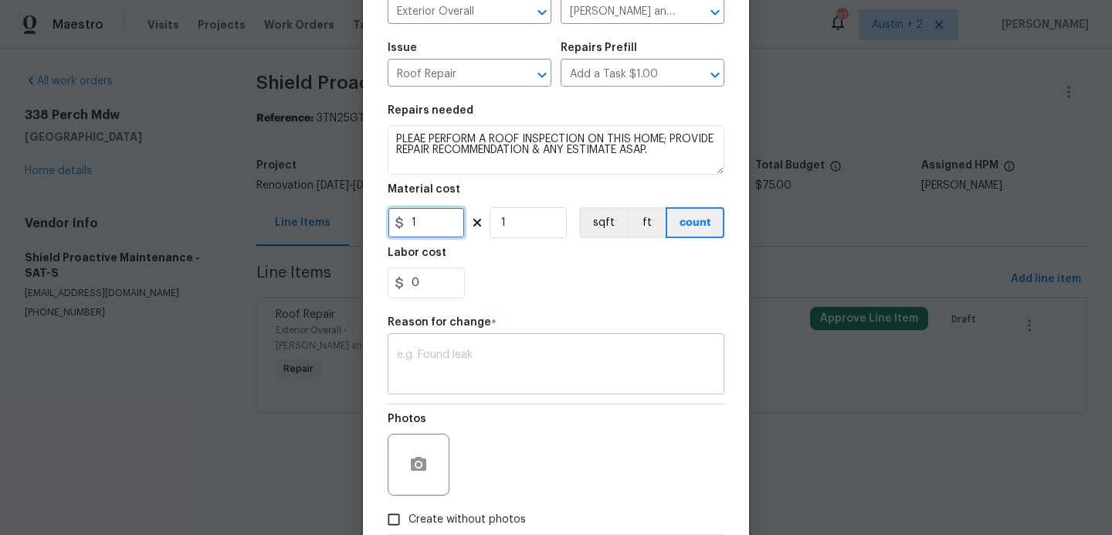
type input "1"
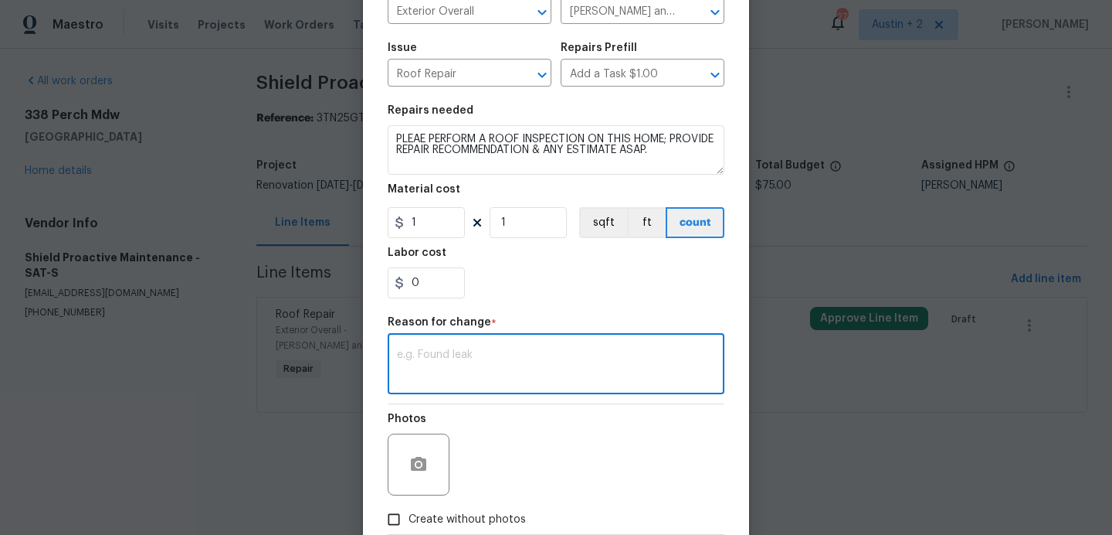
click at [441, 375] on textarea at bounding box center [556, 365] width 318 height 32
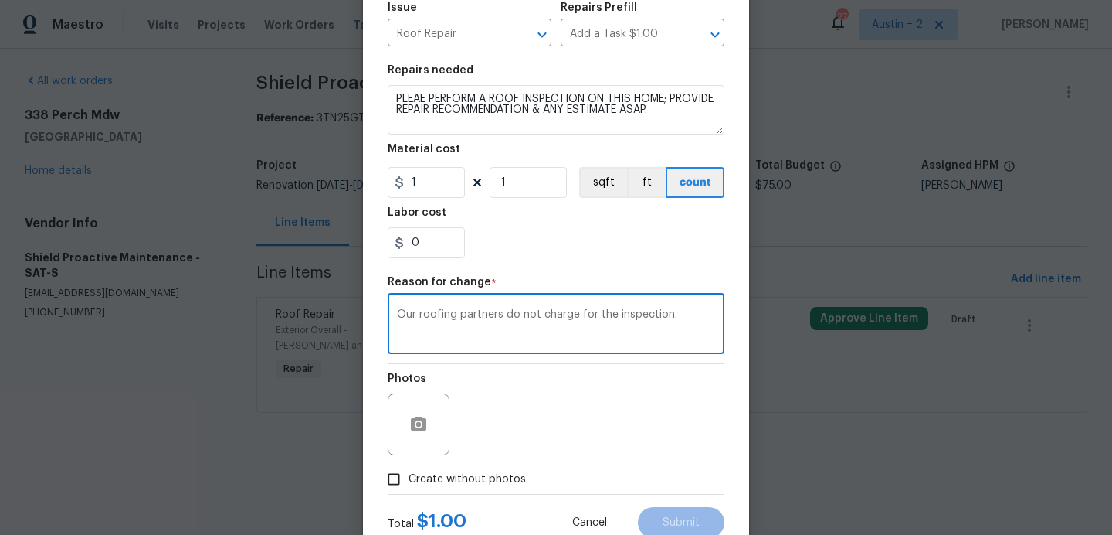
scroll to position [227, 0]
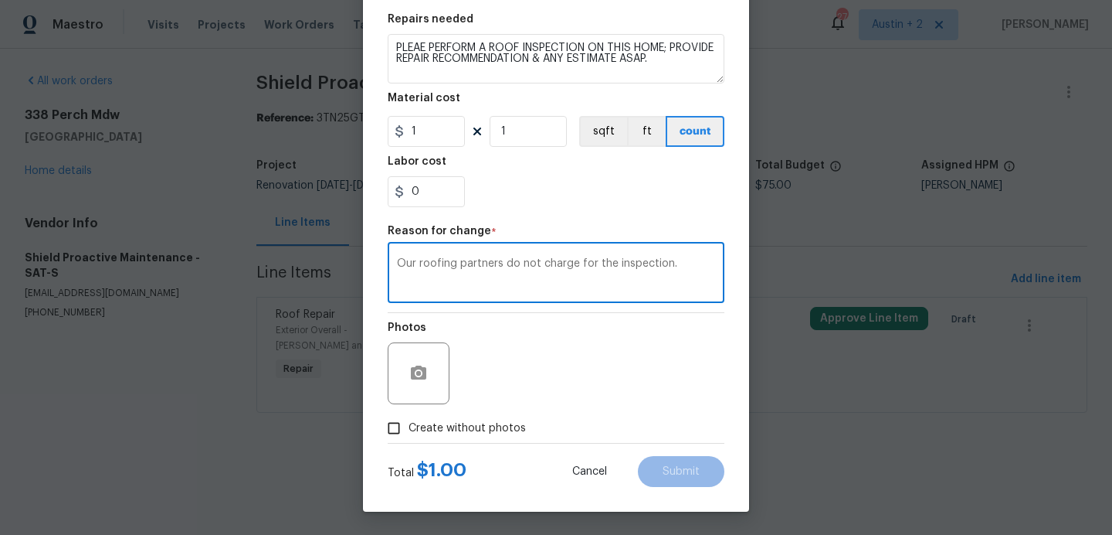
type textarea "Our roofing partners do not charge for the inspection."
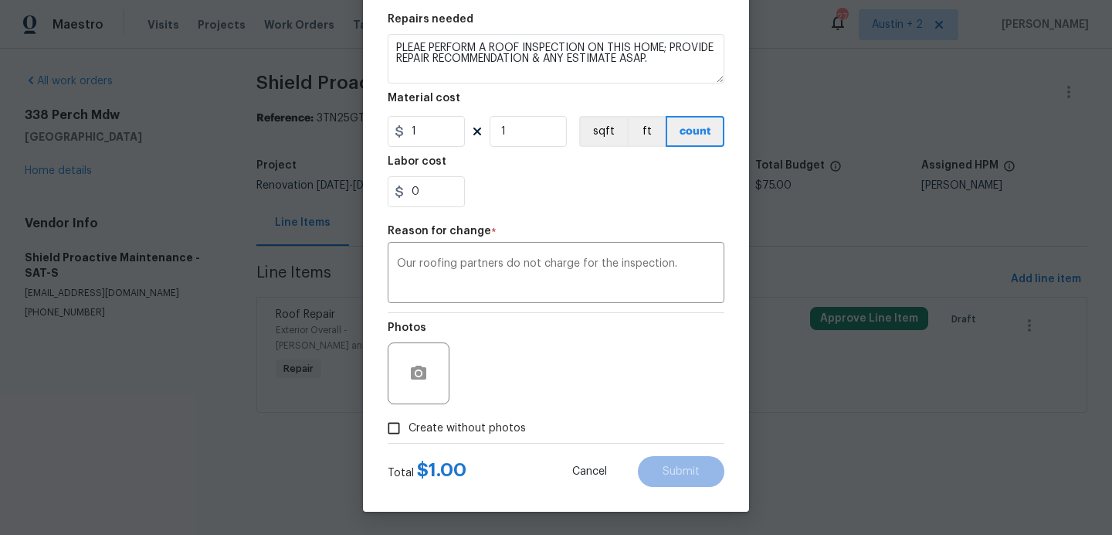
click at [454, 429] on span "Create without photos" at bounding box center [467, 428] width 117 height 16
click at [409, 429] on input "Create without photos" at bounding box center [393, 427] width 29 height 29
checkbox input "true"
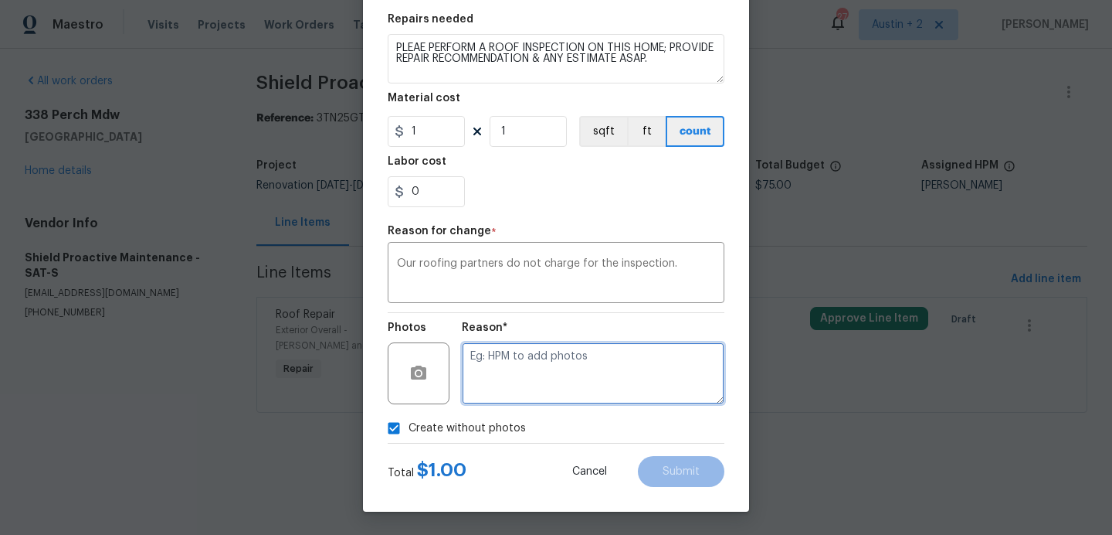
click at [598, 365] on textarea at bounding box center [593, 373] width 263 height 62
type textarea ".."
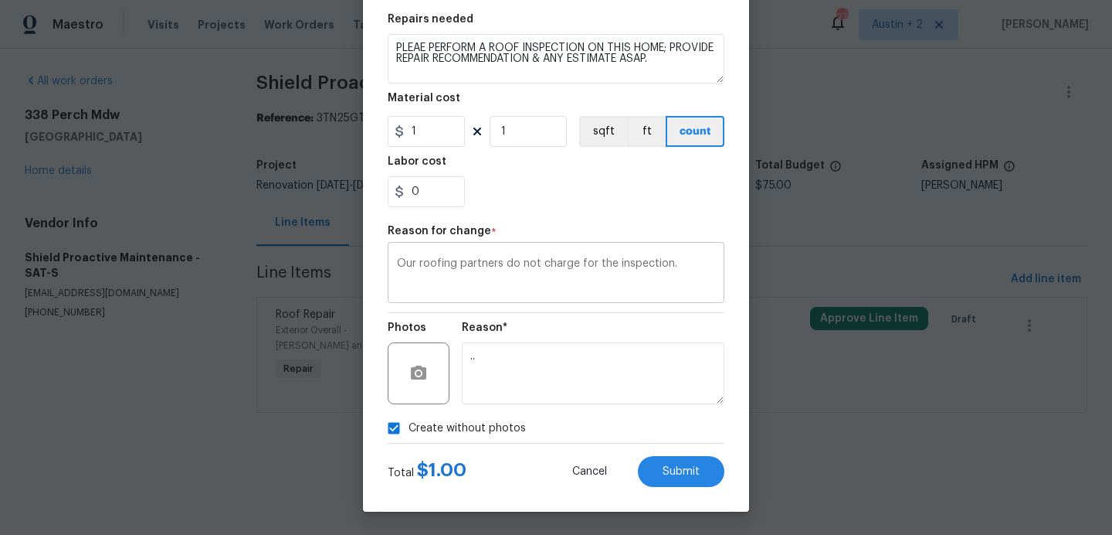
click at [615, 267] on textarea "Our roofing partners do not charge for the inspection." at bounding box center [556, 274] width 318 height 32
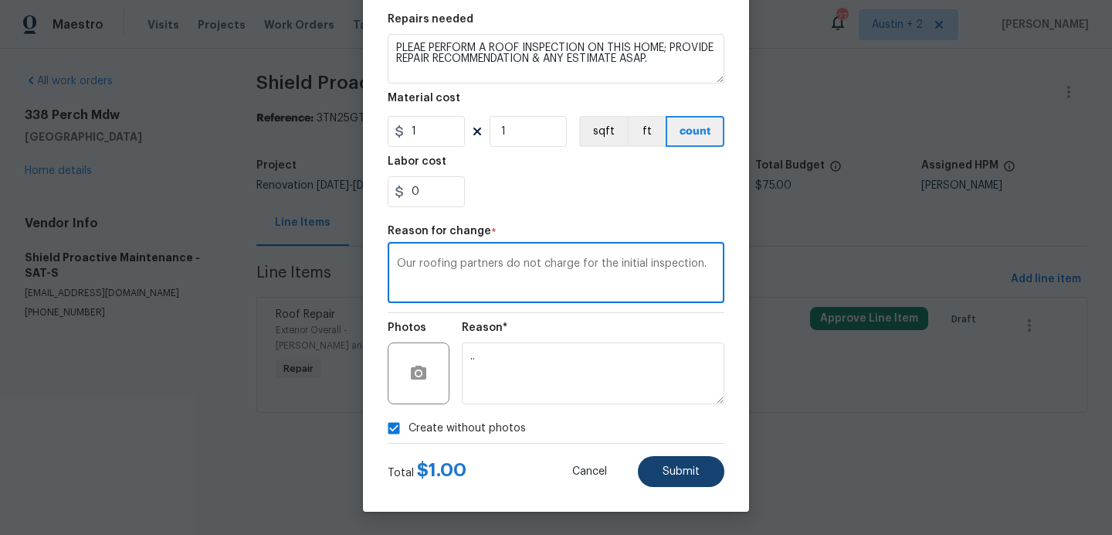
type textarea "Our roofing partners do not charge for the initial inspection."
click at [668, 468] on span "Submit" at bounding box center [681, 472] width 37 height 12
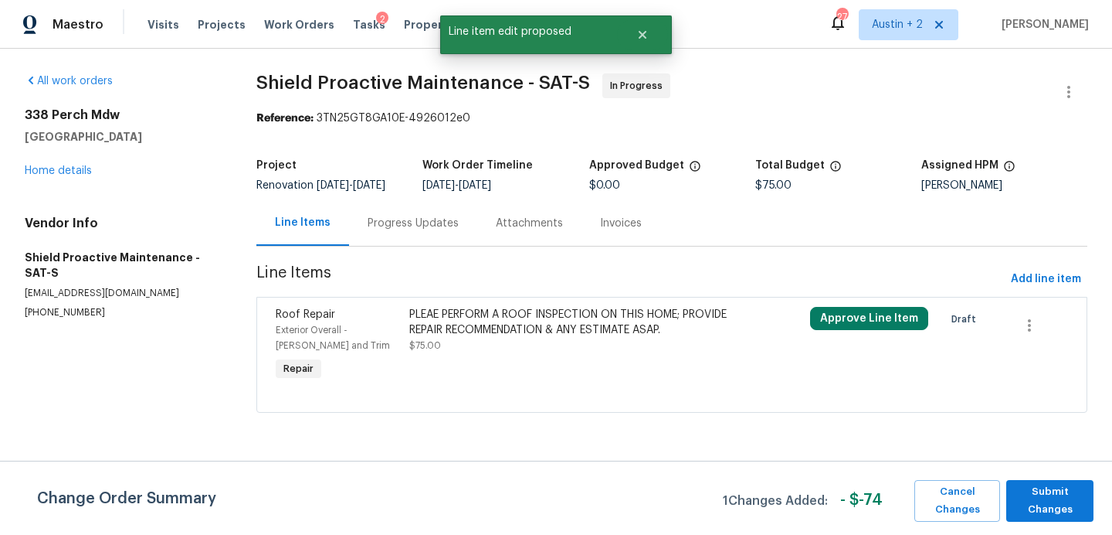
scroll to position [0, 0]
click at [1043, 493] on span "Submit Changes" at bounding box center [1050, 501] width 72 height 36
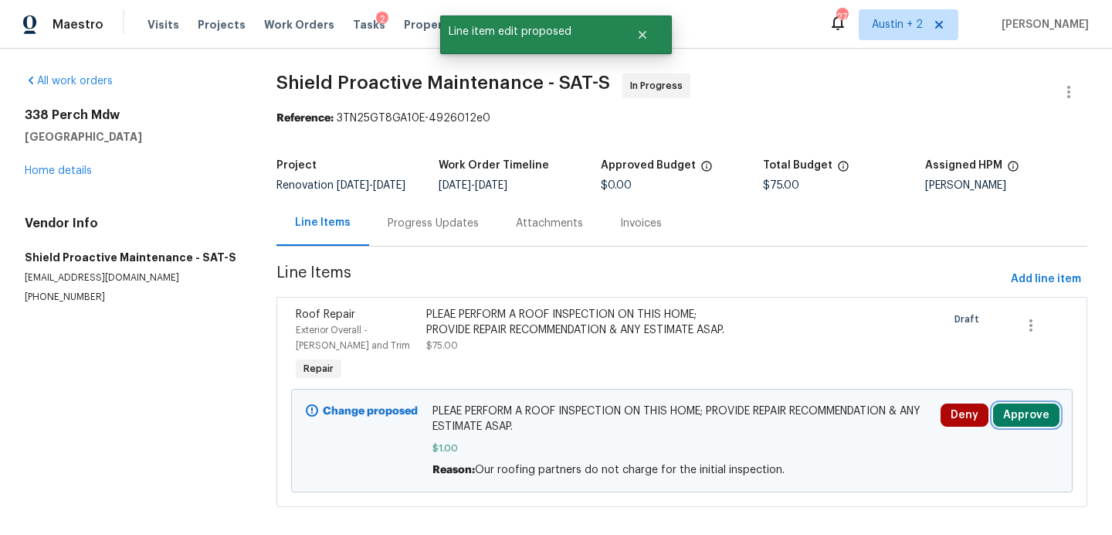
click at [1034, 426] on button "Approve" at bounding box center [1026, 414] width 66 height 23
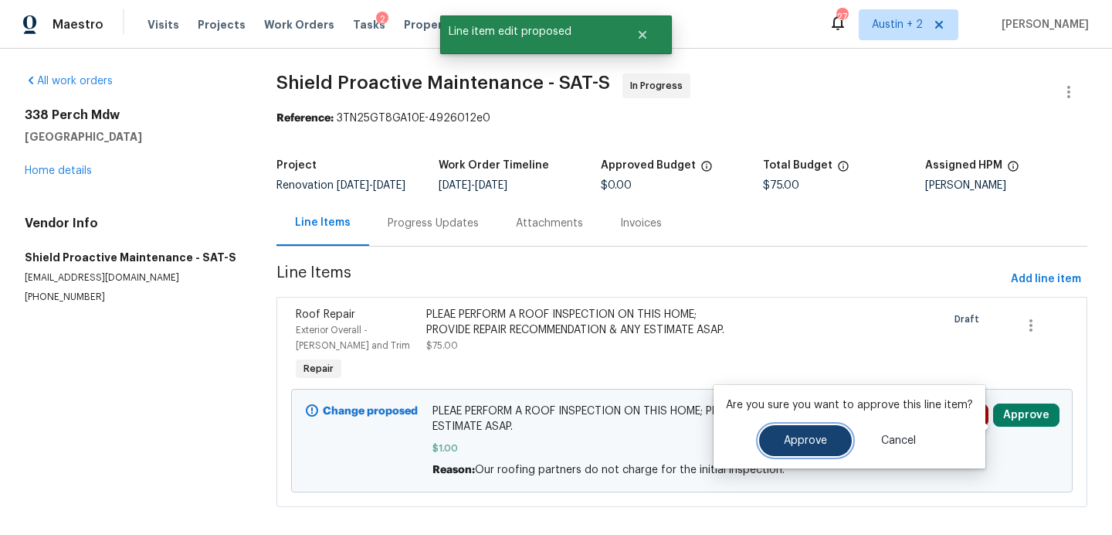
click at [823, 431] on button "Approve" at bounding box center [805, 440] width 93 height 31
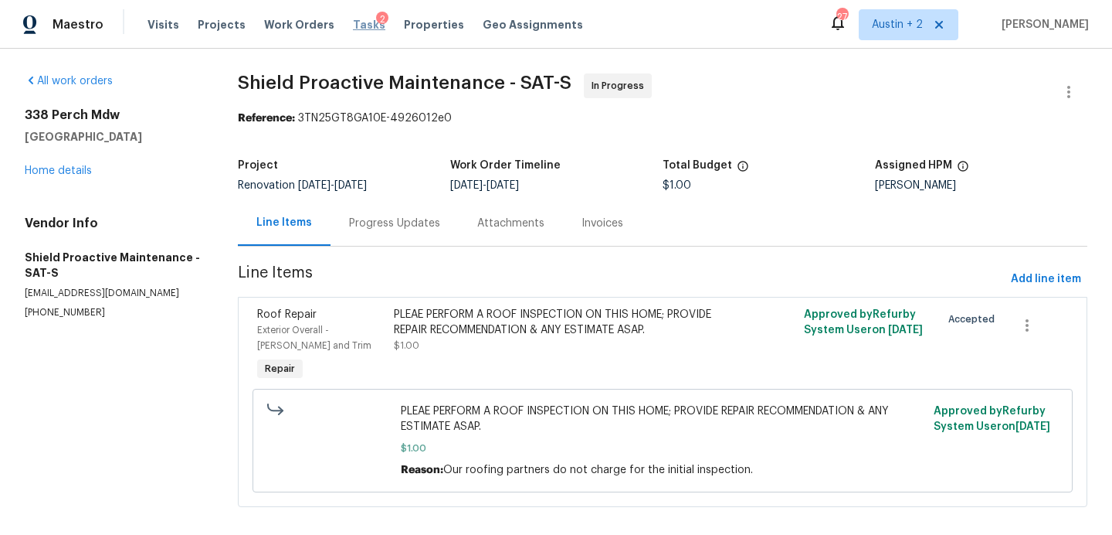
click at [357, 22] on span "Tasks" at bounding box center [369, 24] width 32 height 11
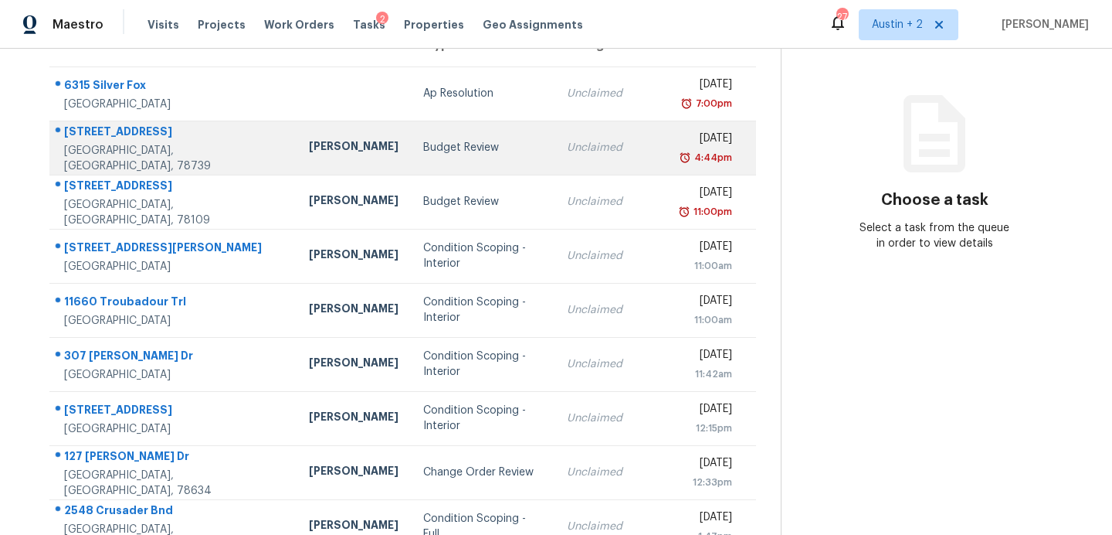
scroll to position [160, 0]
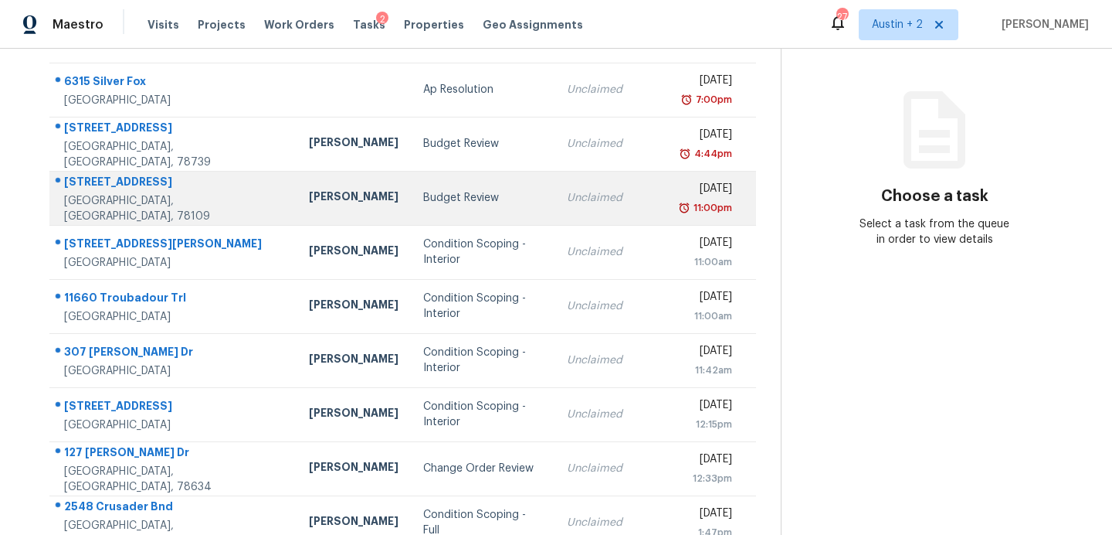
click at [411, 205] on td "Budget Review" at bounding box center [483, 198] width 144 height 54
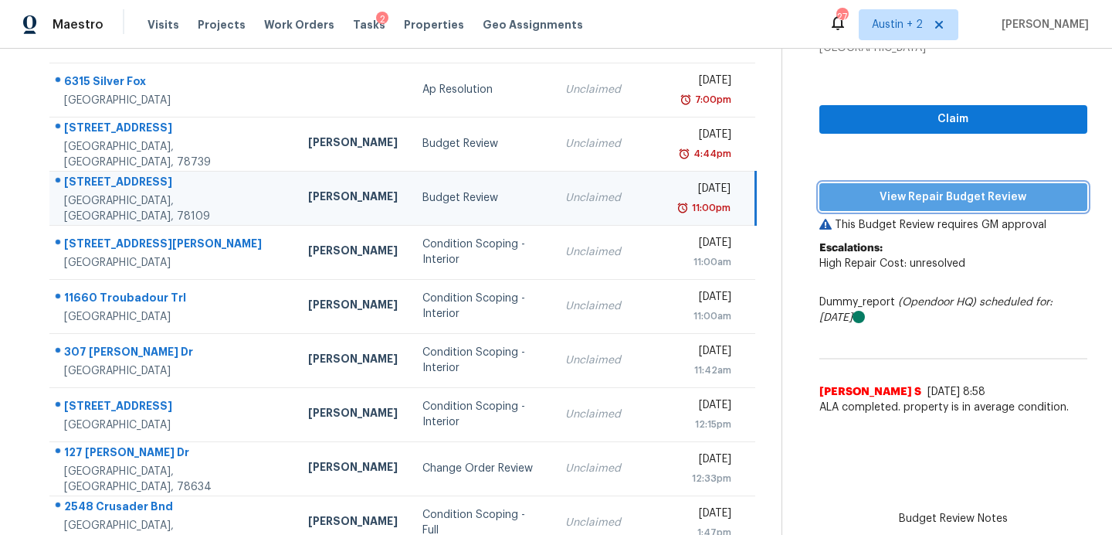
click at [832, 193] on span "View Repair Budget Review" at bounding box center [953, 197] width 243 height 19
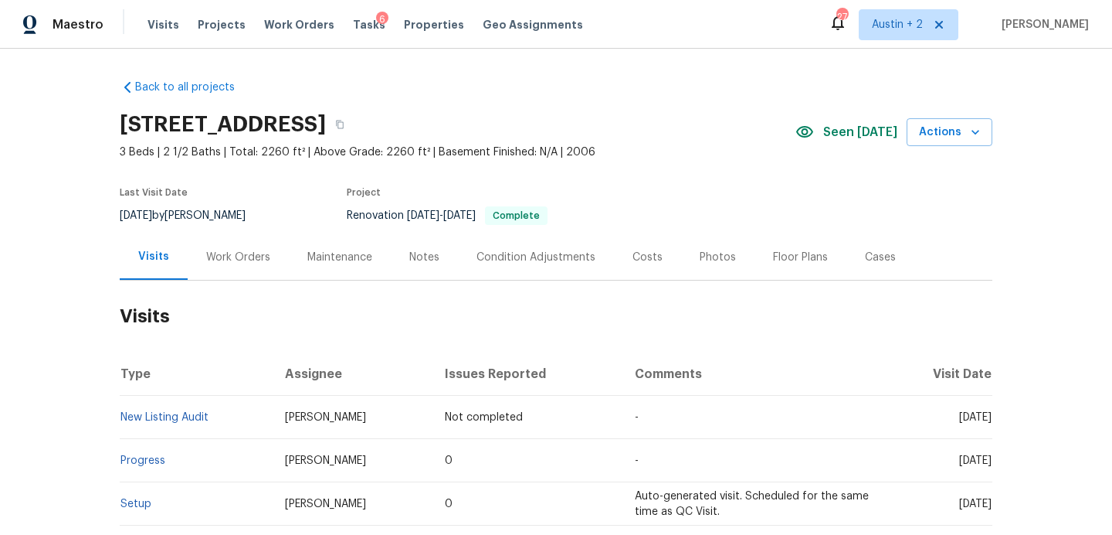
click at [152, 21] on span "Visits" at bounding box center [164, 24] width 32 height 15
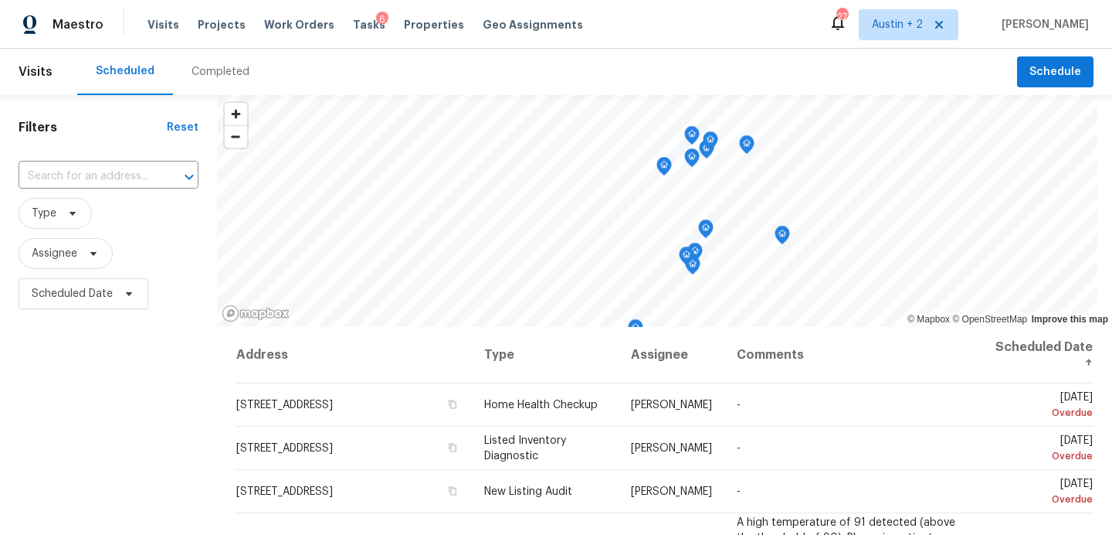
click at [201, 76] on div "Completed" at bounding box center [221, 71] width 58 height 15
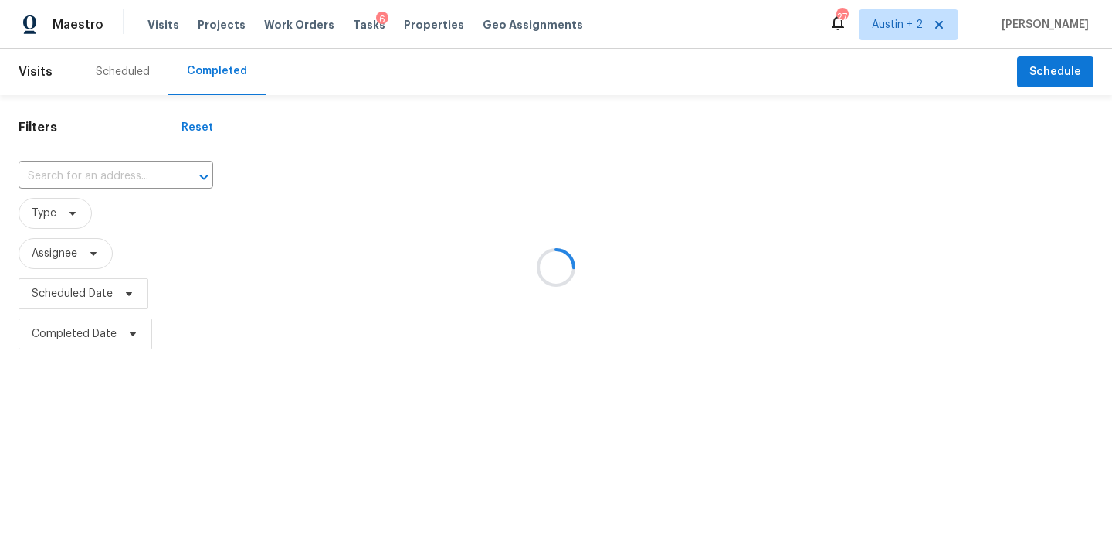
click at [133, 166] on div at bounding box center [556, 267] width 1112 height 535
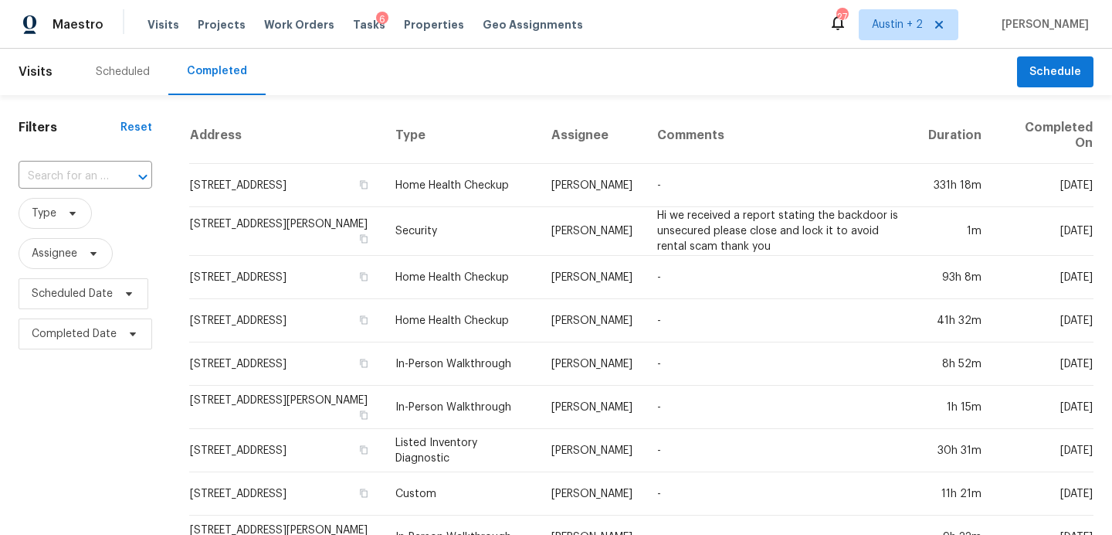
click at [129, 173] on div at bounding box center [132, 177] width 40 height 22
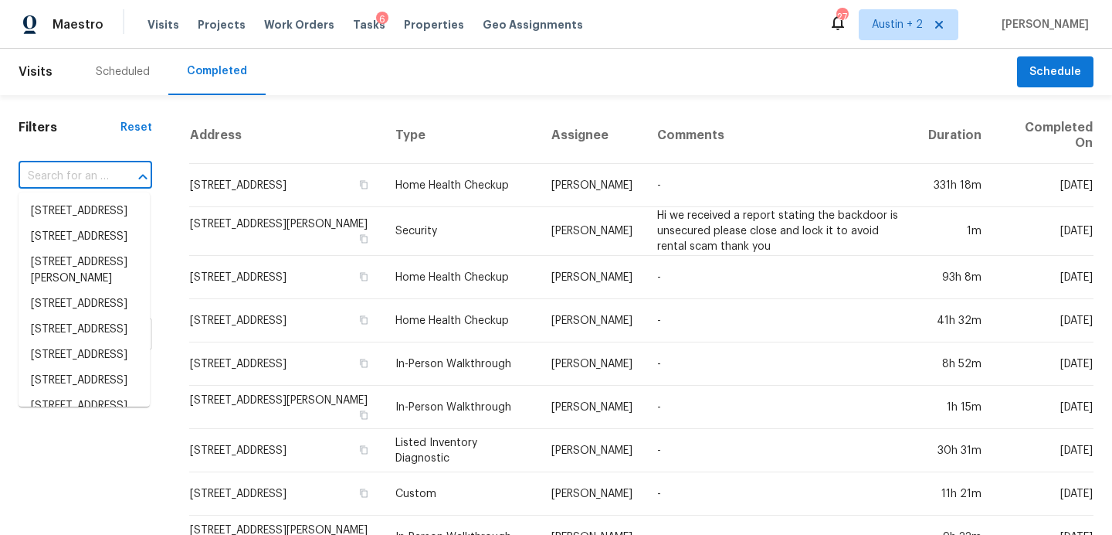
paste input "436 Cordova Loop, Seguin, TX 78155"
type input "436 Cordova Loop, Seguin, TX 78155"
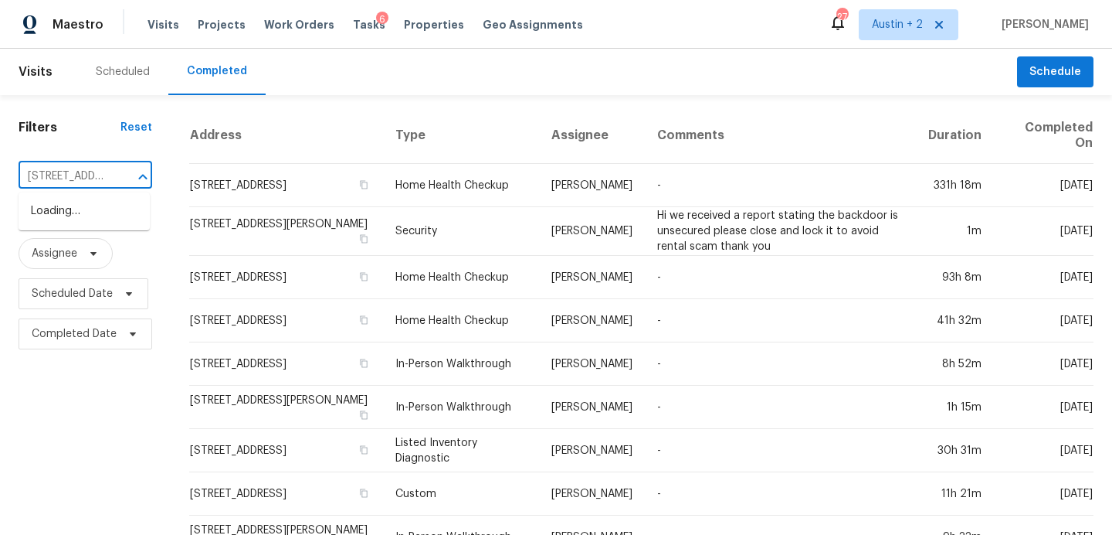
scroll to position [0, 107]
click at [84, 214] on li "436 Cordova Loop, Seguin, TX 78155" at bounding box center [84, 220] width 131 height 42
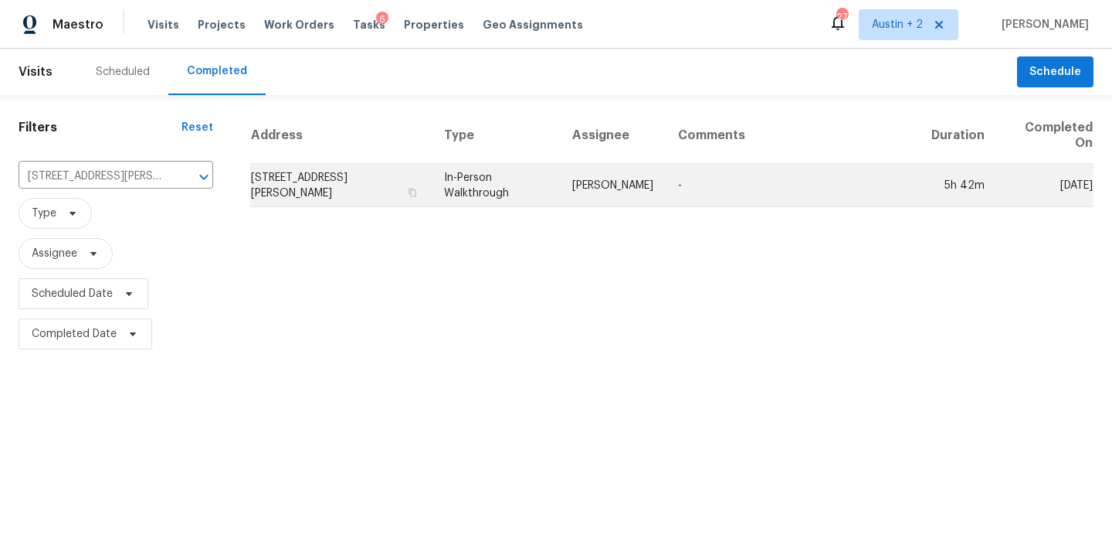
click at [362, 186] on td "436 Cordova Loop, Seguin, TX 78155" at bounding box center [341, 185] width 182 height 43
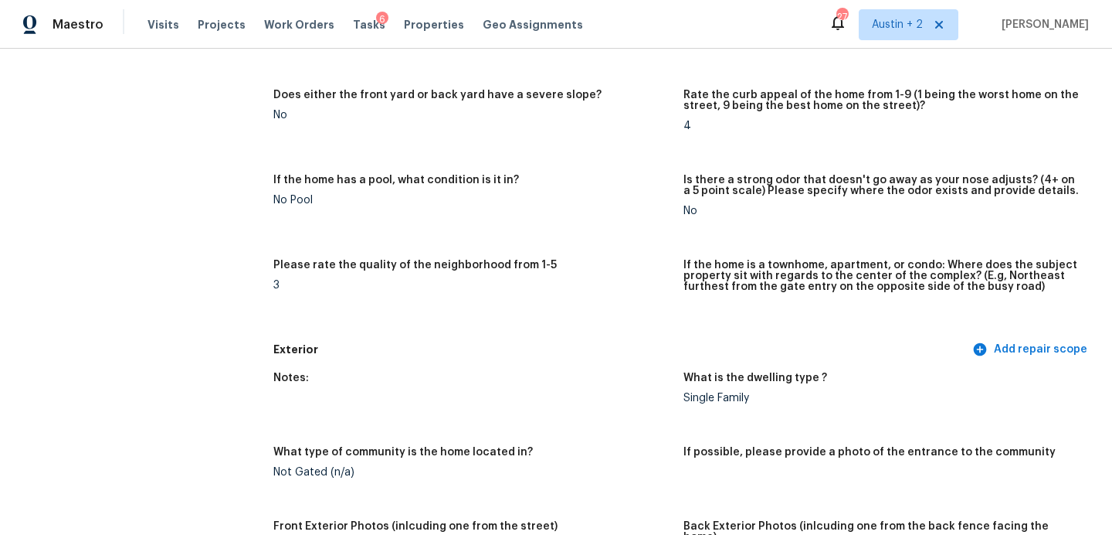
scroll to position [285, 0]
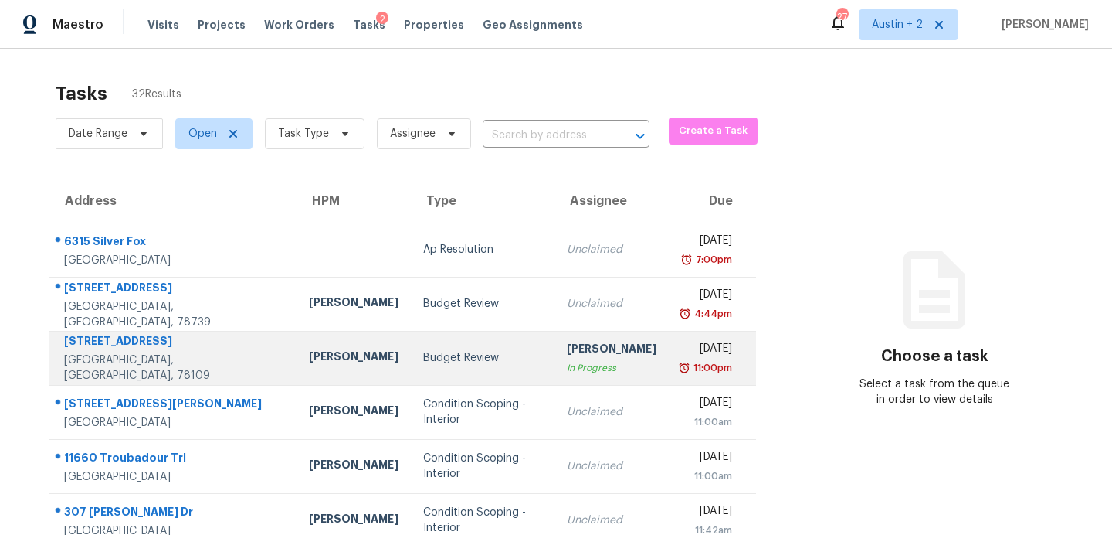
click at [309, 358] on div "[PERSON_NAME]" at bounding box center [354, 357] width 90 height 19
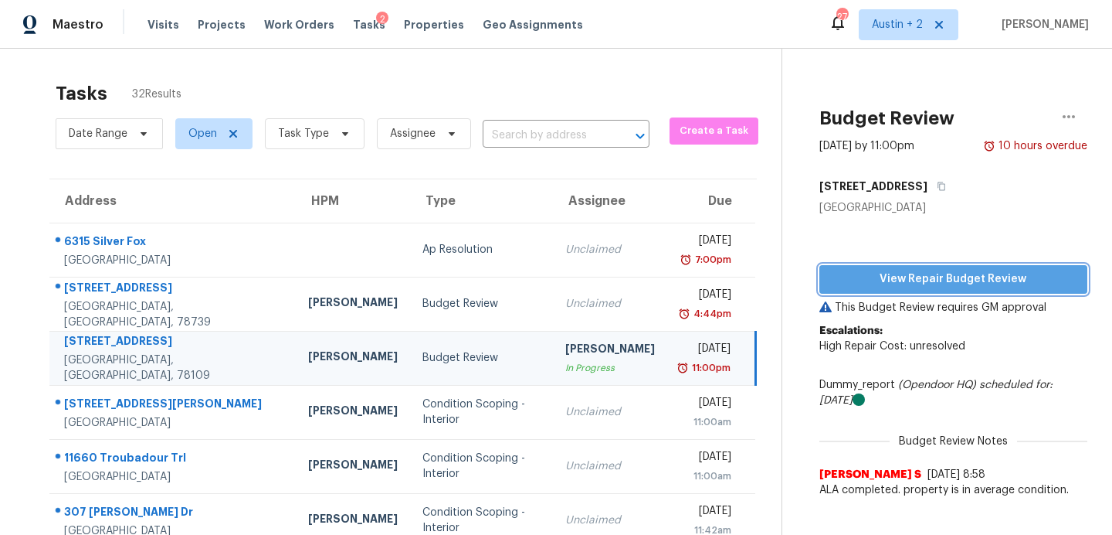
click at [961, 292] on button "View Repair Budget Review" at bounding box center [954, 279] width 268 height 29
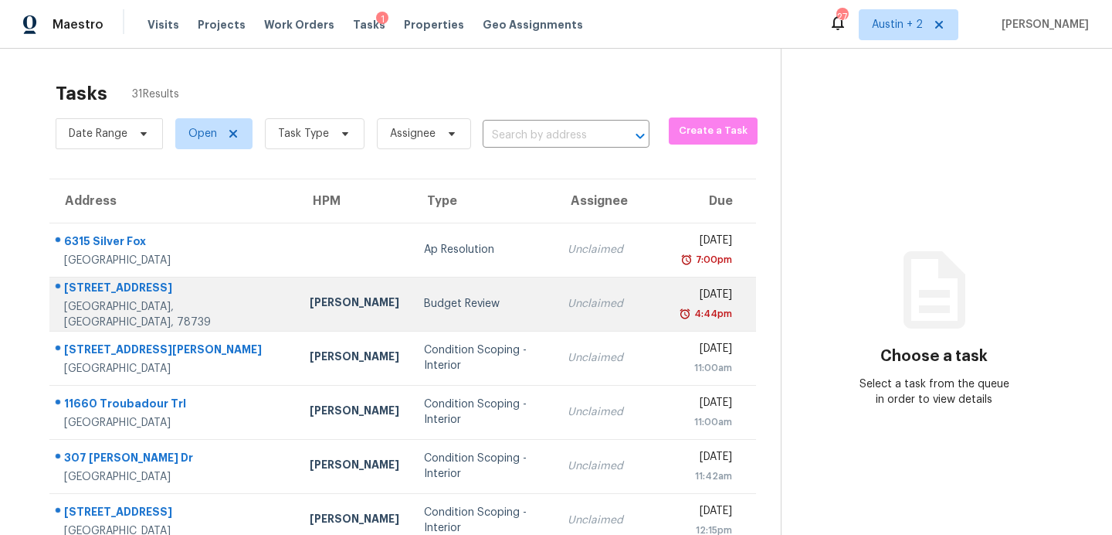
click at [424, 303] on div "Budget Review" at bounding box center [483, 303] width 119 height 15
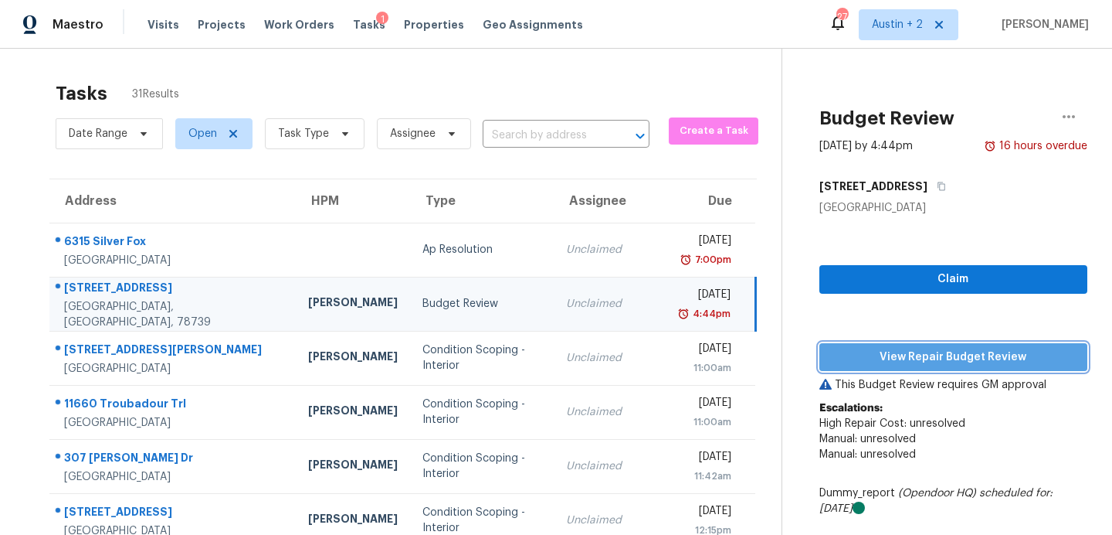
click at [888, 358] on span "View Repair Budget Review" at bounding box center [953, 357] width 243 height 19
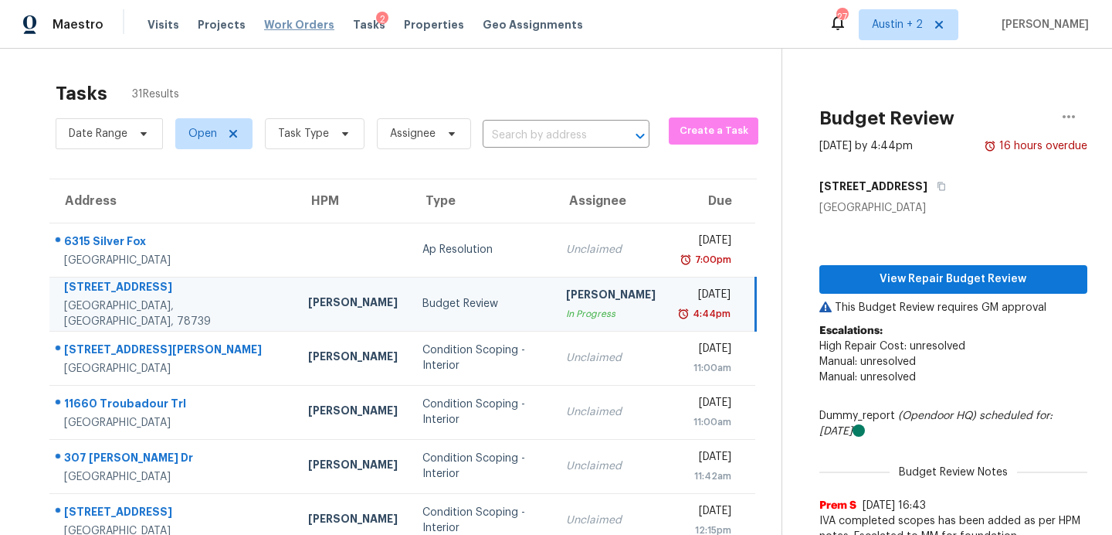
click at [290, 28] on span "Work Orders" at bounding box center [299, 24] width 70 height 15
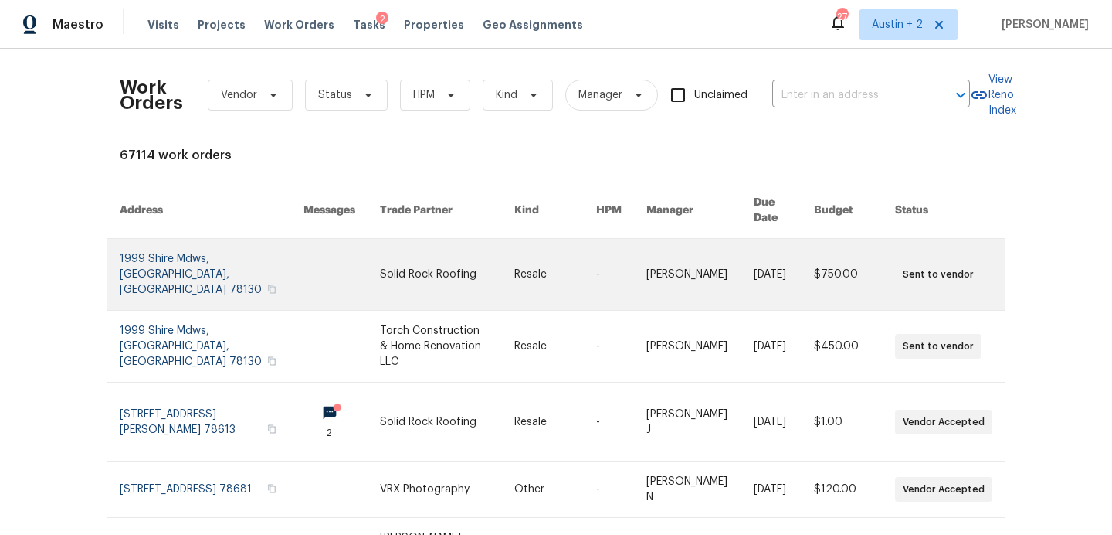
click at [408, 253] on link at bounding box center [447, 274] width 134 height 71
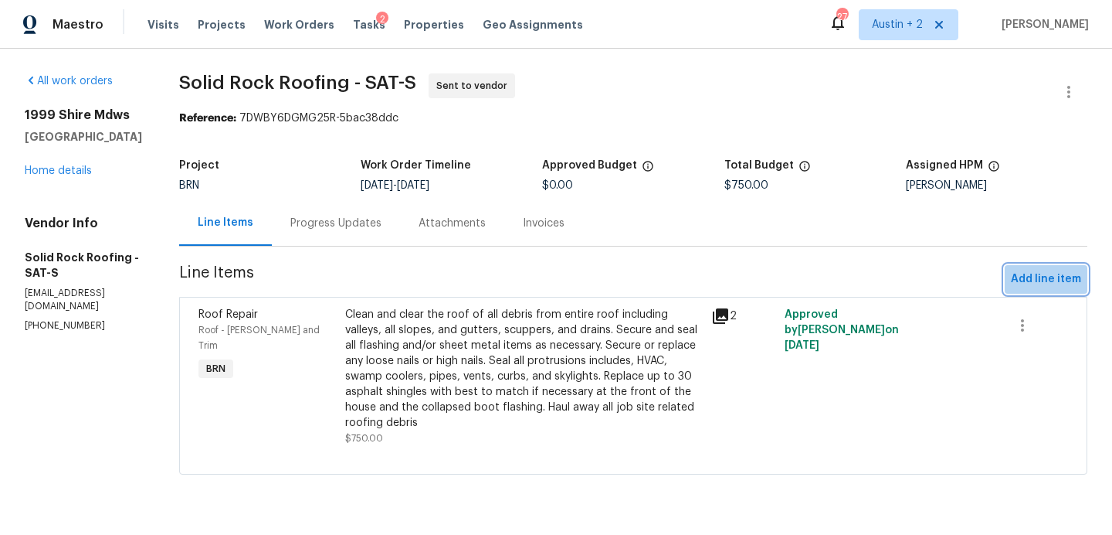
click at [1052, 277] on span "Add line item" at bounding box center [1046, 279] width 70 height 19
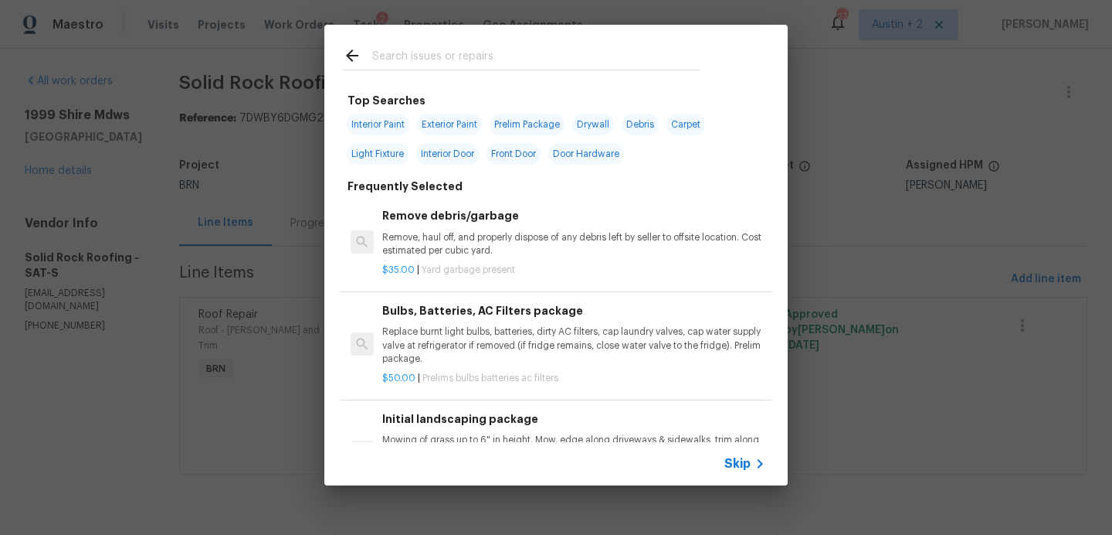
click at [512, 48] on input "text" at bounding box center [536, 57] width 328 height 23
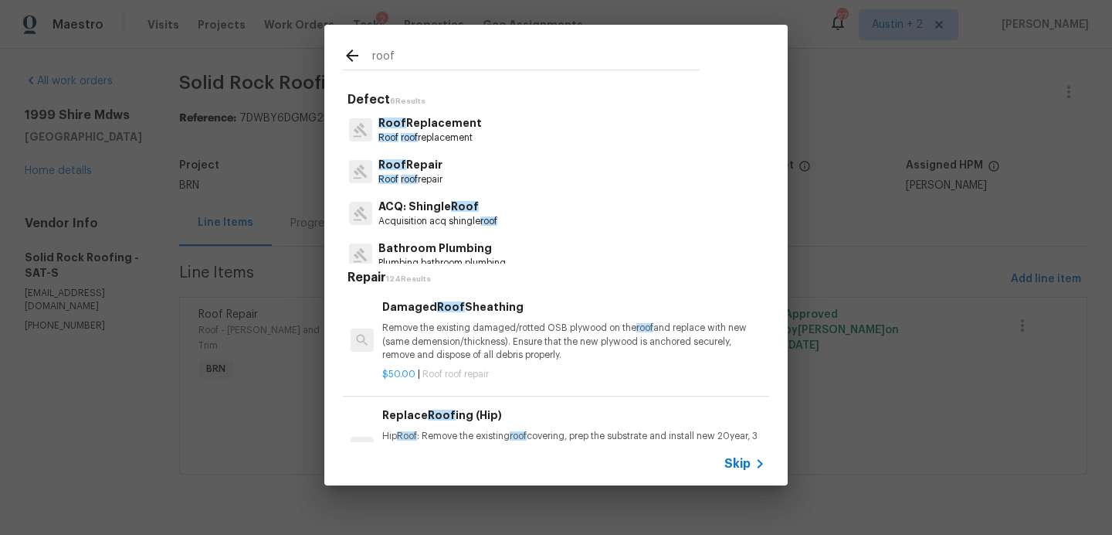
type input "roof"
click at [447, 210] on p "ACQ: Shingle Roof" at bounding box center [438, 207] width 119 height 16
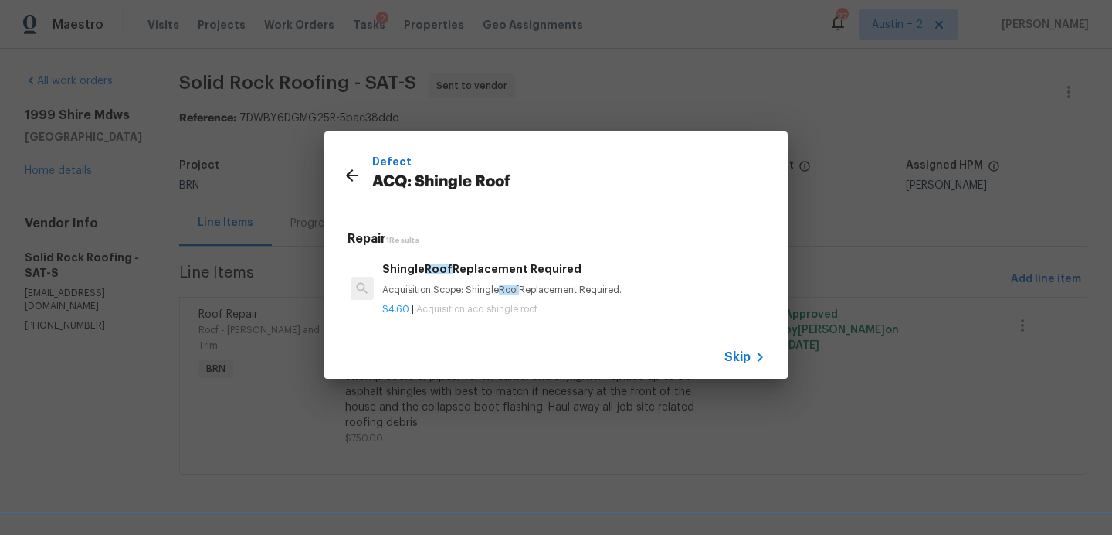
click at [631, 290] on p "Acquisition Scope: Shingle Roof Replacement Required." at bounding box center [573, 290] width 383 height 13
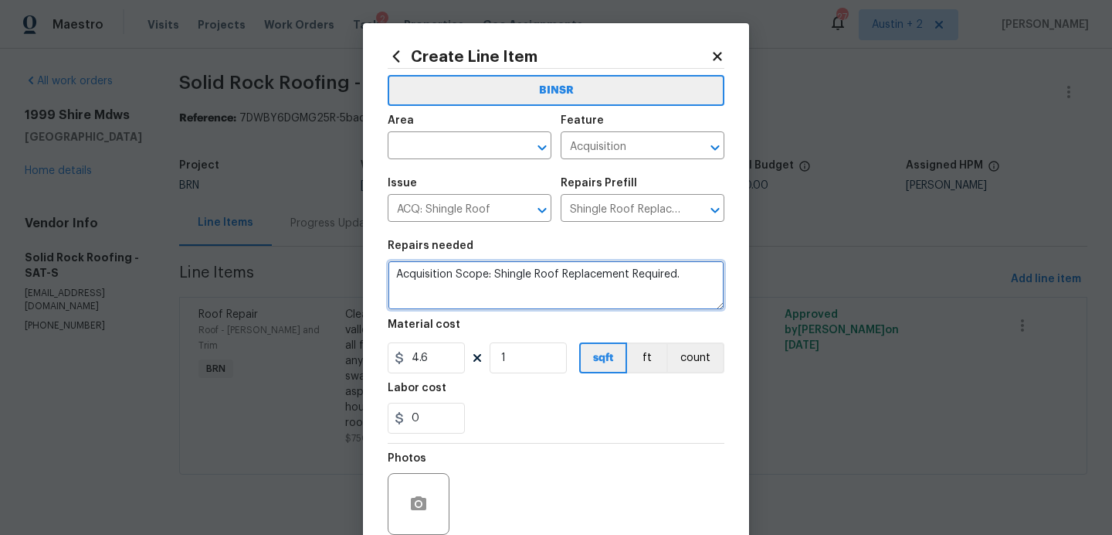
drag, startPoint x: 688, startPoint y: 277, endPoint x: 168, endPoint y: 273, distance: 519.1
click at [168, 273] on div "Create Line Item BINSR Area ​ Feature Acquisition ​ Issue ACQ: Shingle Roof ​ R…" at bounding box center [556, 267] width 1112 height 535
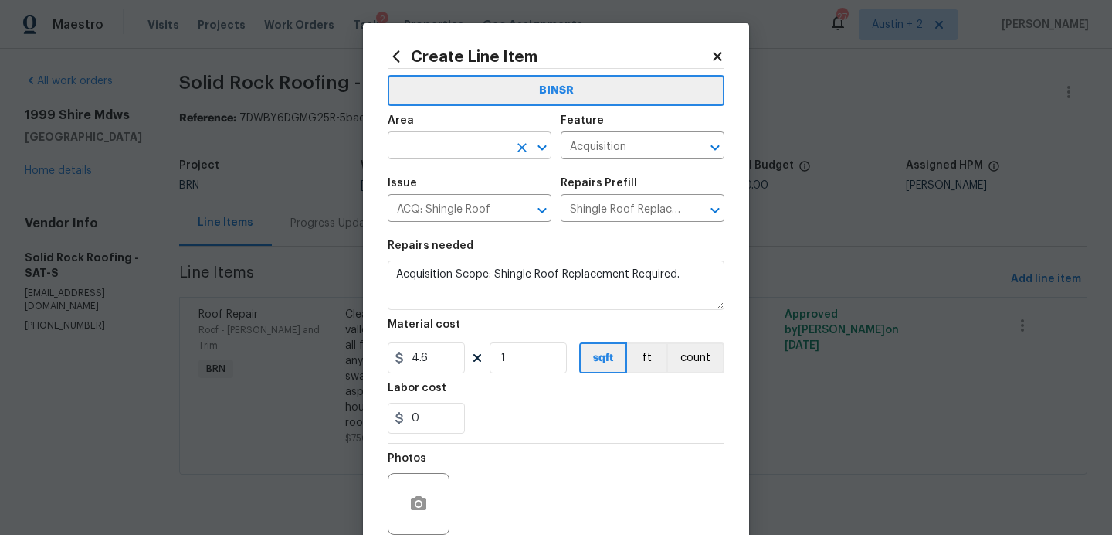
click at [490, 146] on input "text" at bounding box center [448, 147] width 121 height 24
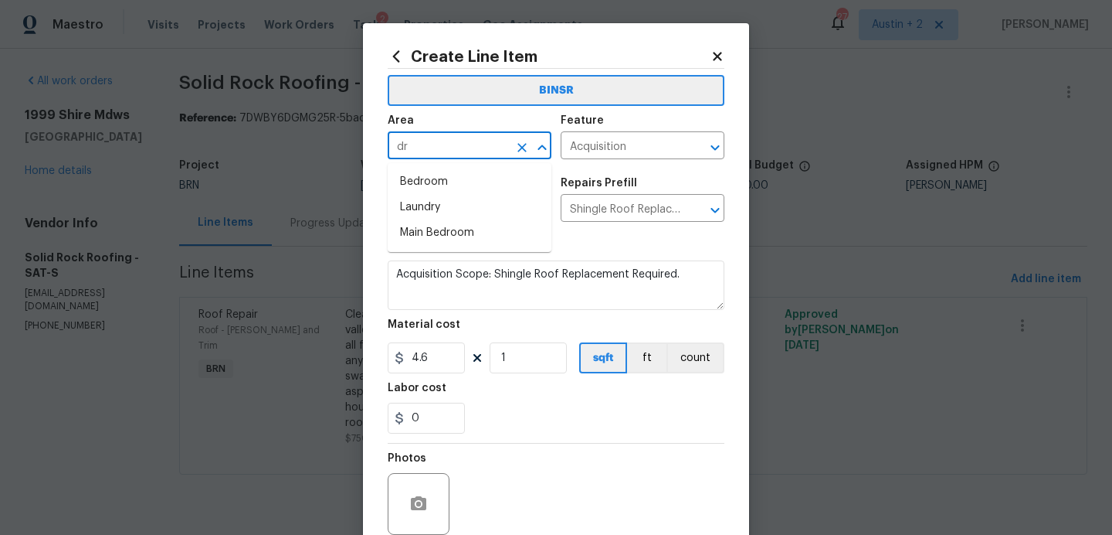
type input "d"
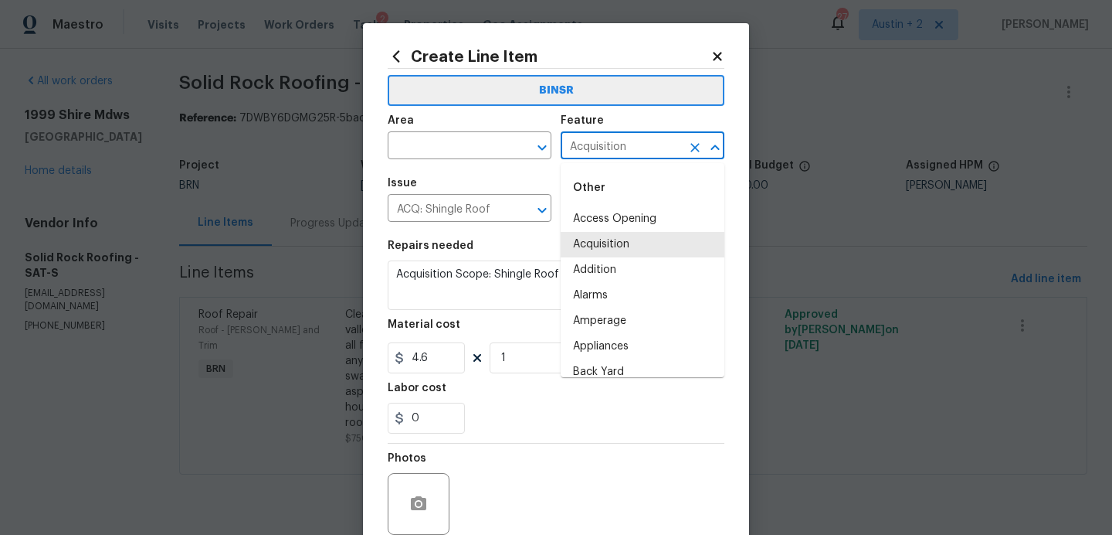
click at [655, 150] on input "Acquisition" at bounding box center [621, 147] width 121 height 24
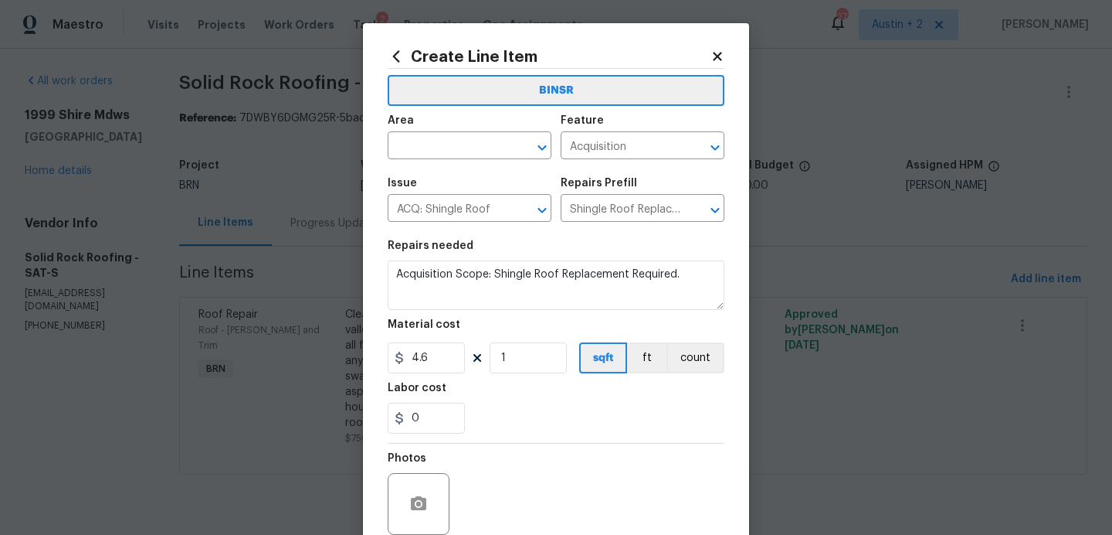
click at [713, 55] on icon at bounding box center [718, 56] width 14 height 14
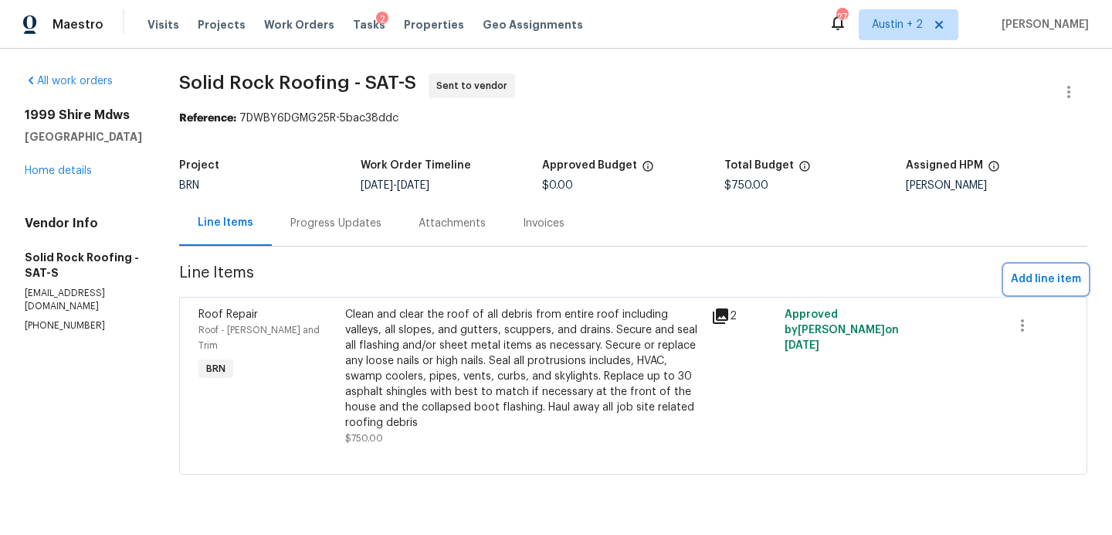
click at [1031, 277] on span "Add line item" at bounding box center [1046, 279] width 70 height 19
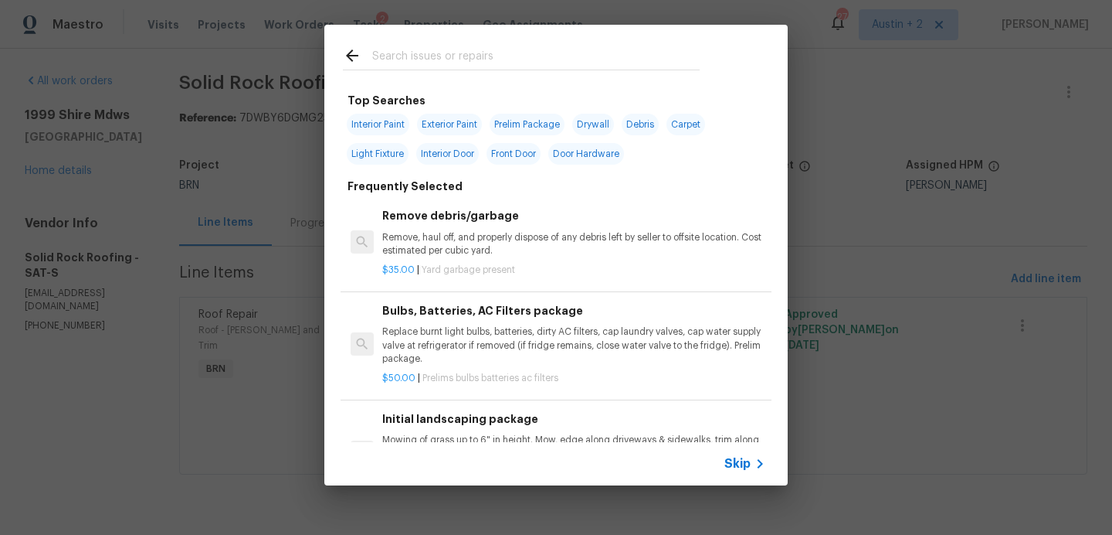
click at [477, 55] on input "text" at bounding box center [536, 57] width 328 height 23
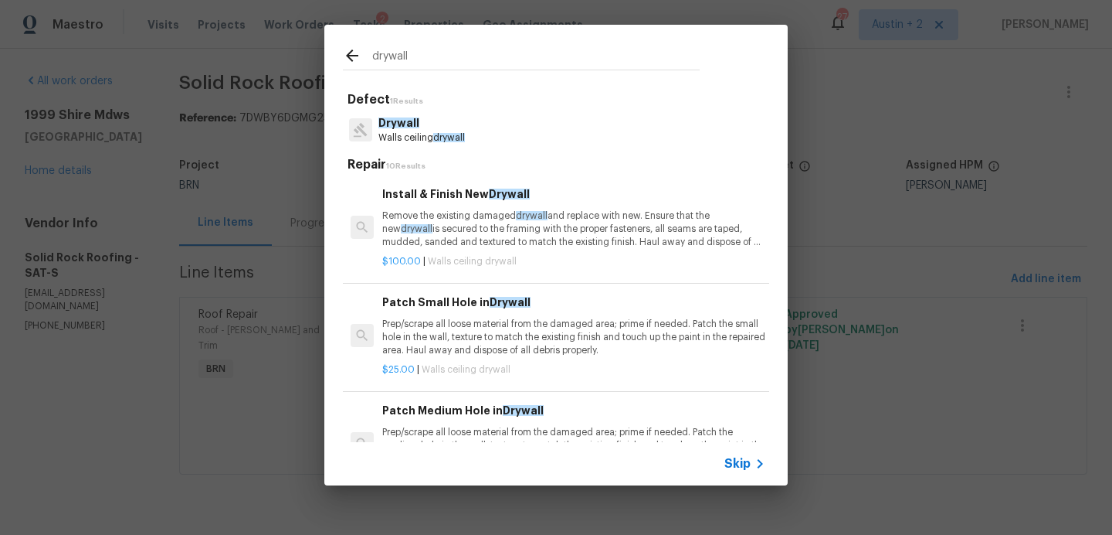
type input "drywall"
click at [441, 127] on p "Drywall" at bounding box center [422, 123] width 87 height 16
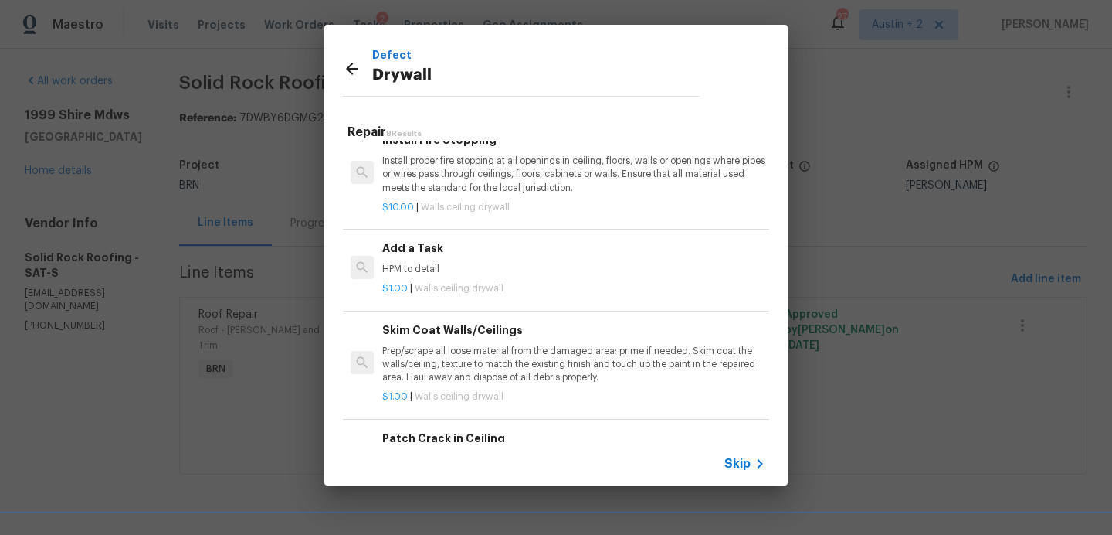
scroll to position [91, 0]
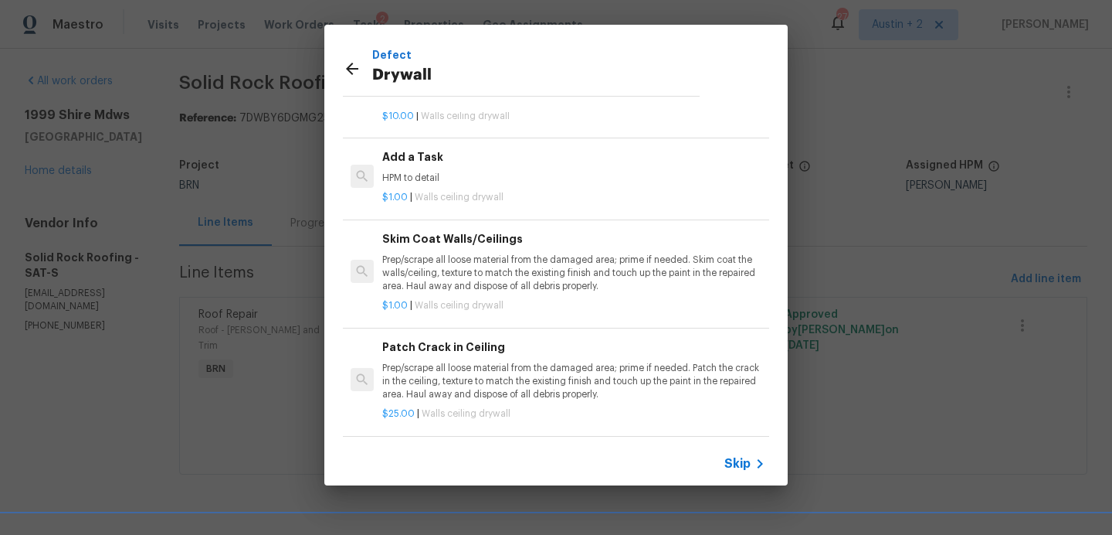
click at [481, 351] on h6 "Patch Crack in Ceiling" at bounding box center [573, 346] width 383 height 17
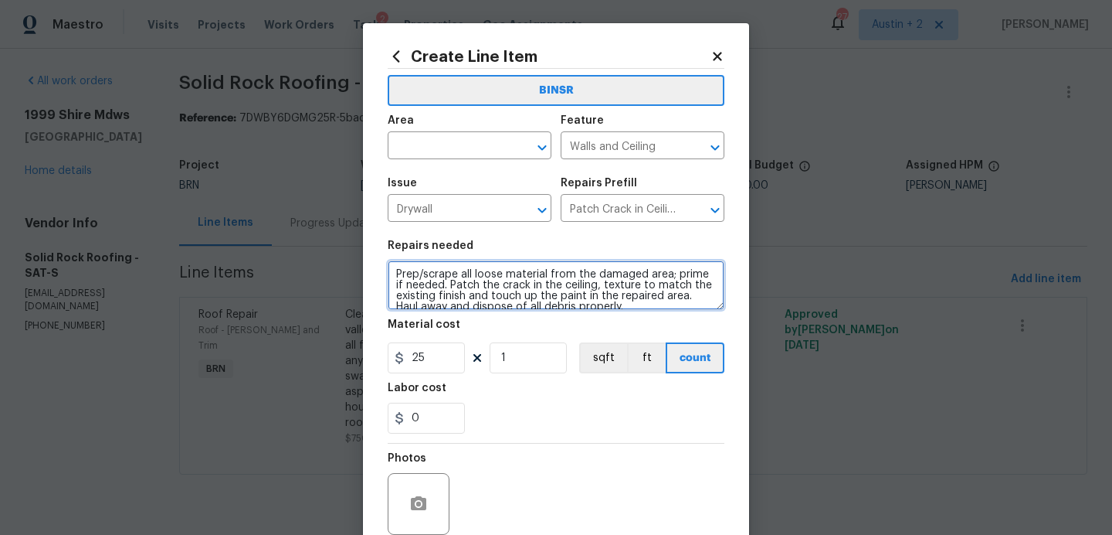
drag, startPoint x: 628, startPoint y: 302, endPoint x: 360, endPoint y: 220, distance: 280.3
click at [360, 220] on div "Create Line Item BINSR Area ​ Feature Walls and Ceiling ​ Issue Drywall ​ Repai…" at bounding box center [556, 267] width 1112 height 535
click at [716, 49] on icon at bounding box center [718, 56] width 14 height 14
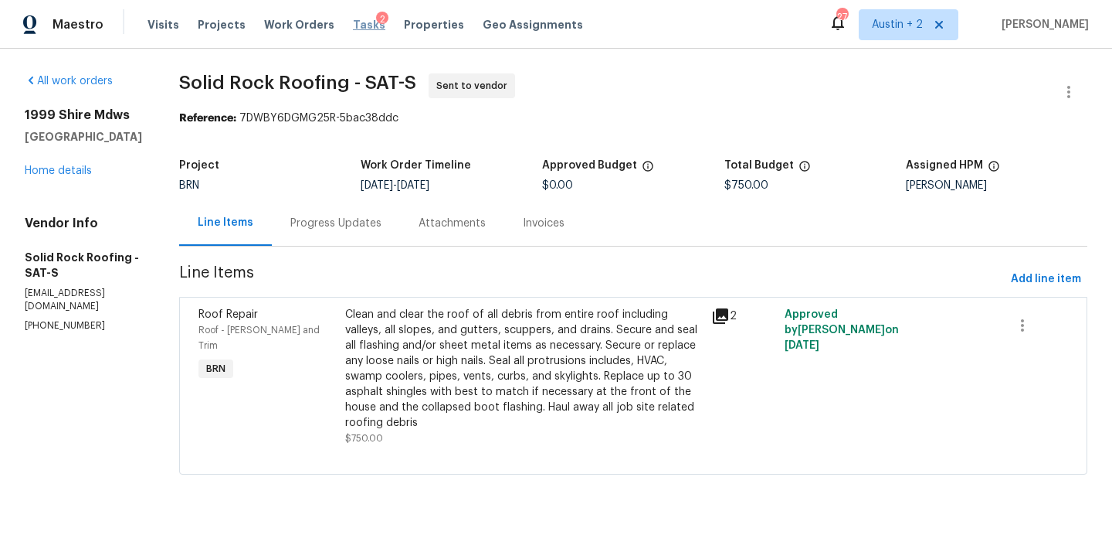
click at [359, 19] on span "Tasks" at bounding box center [369, 24] width 32 height 11
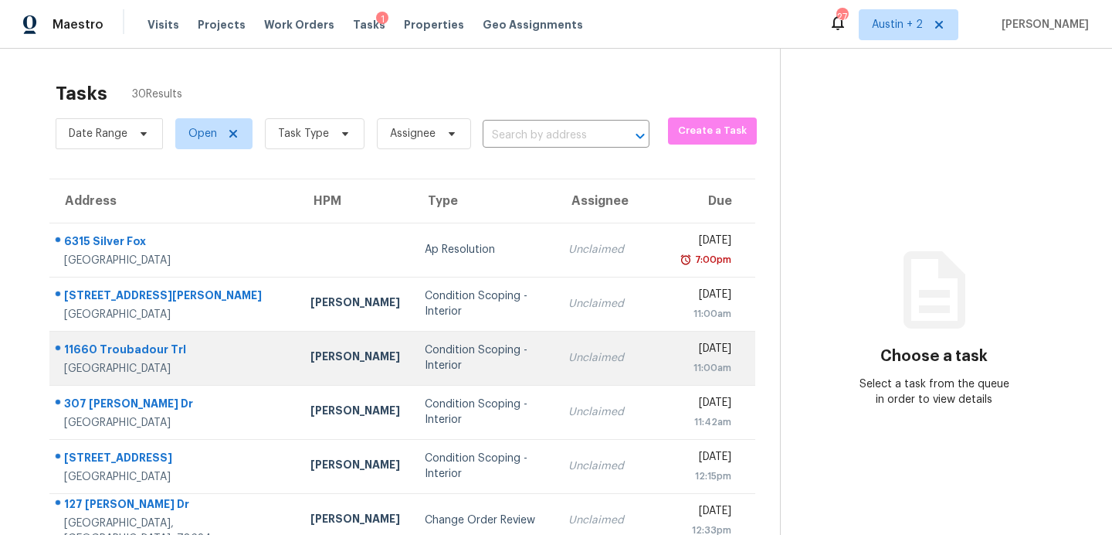
scroll to position [270, 0]
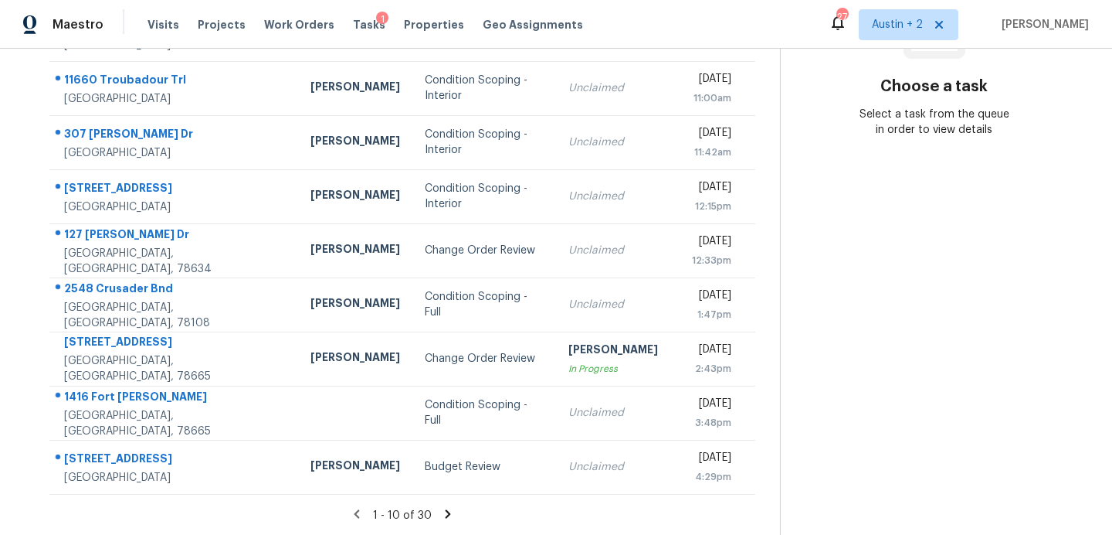
click at [446, 511] on icon at bounding box center [448, 513] width 5 height 8
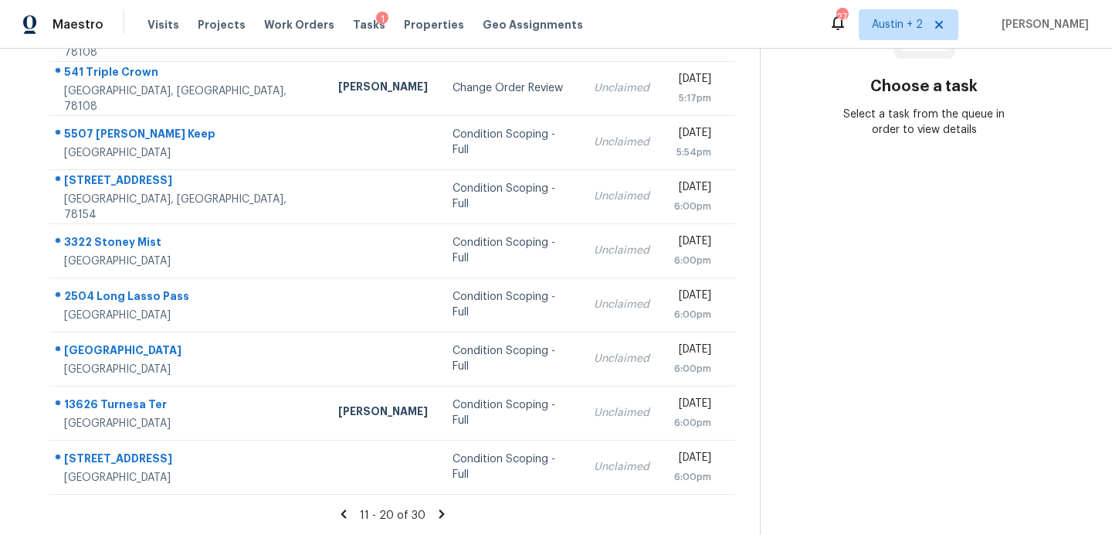
click at [440, 507] on icon at bounding box center [442, 514] width 14 height 14
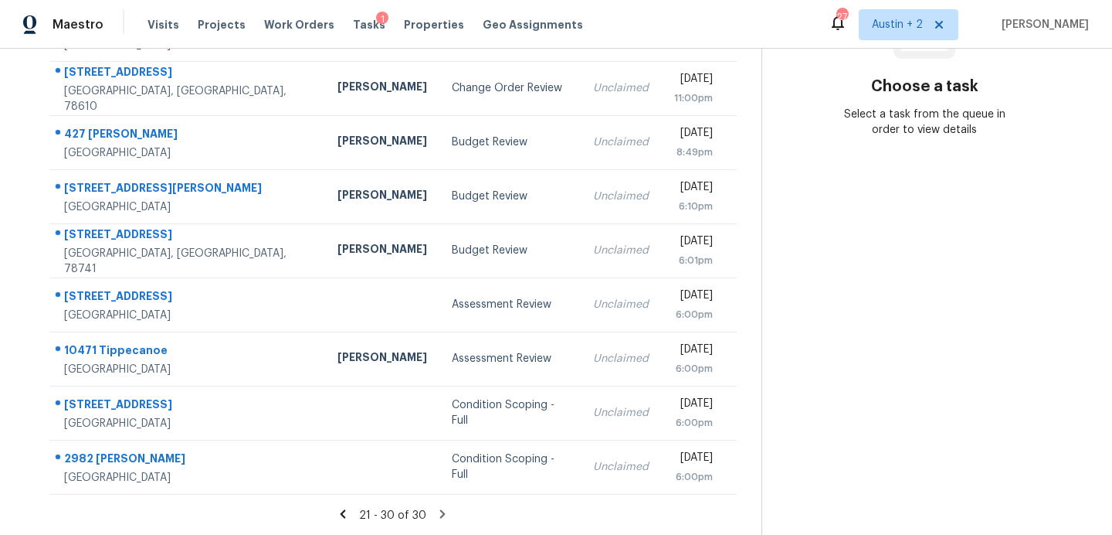
click at [346, 511] on icon at bounding box center [343, 514] width 14 height 14
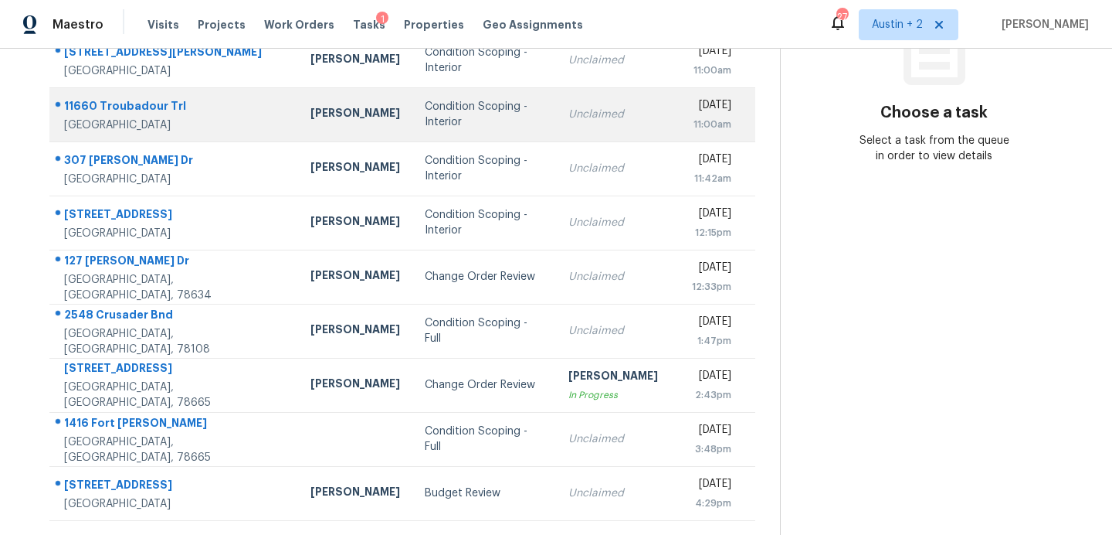
scroll to position [270, 0]
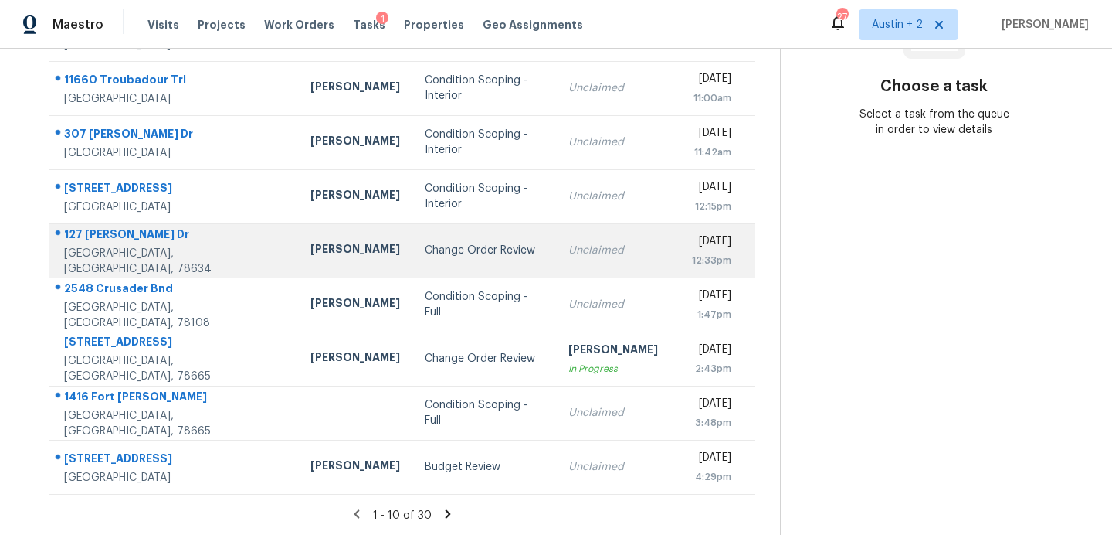
click at [413, 267] on td "Change Order Review" at bounding box center [485, 250] width 144 height 54
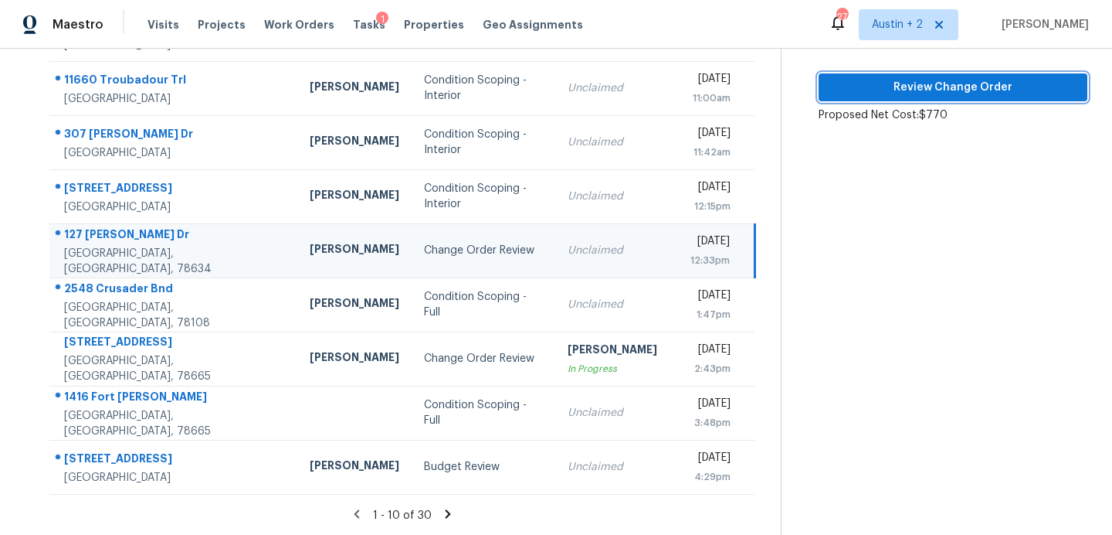
click at [895, 90] on span "Review Change Order" at bounding box center [953, 87] width 244 height 19
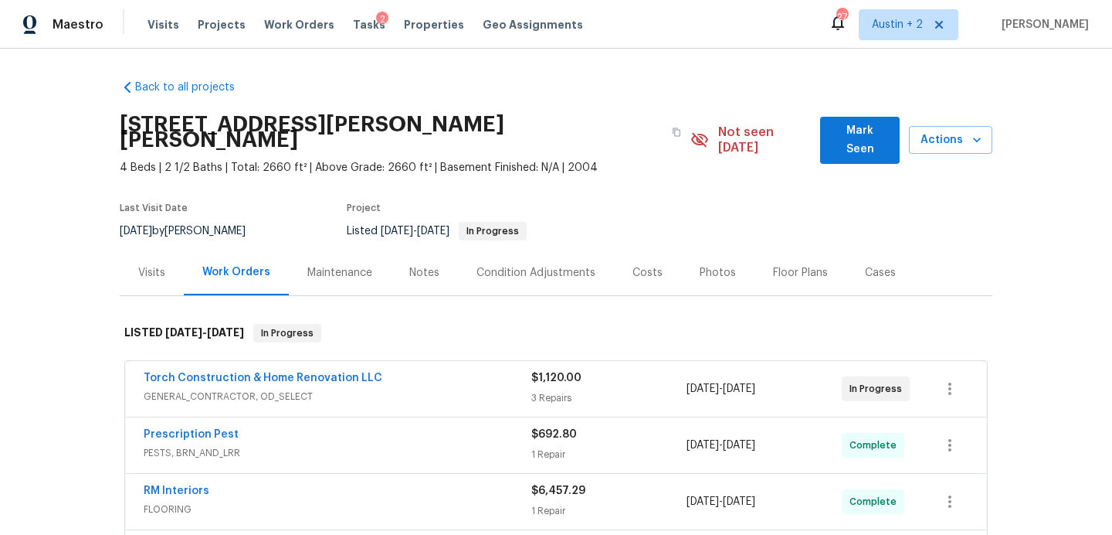
click at [844, 126] on span "Mark Seen" at bounding box center [860, 140] width 55 height 38
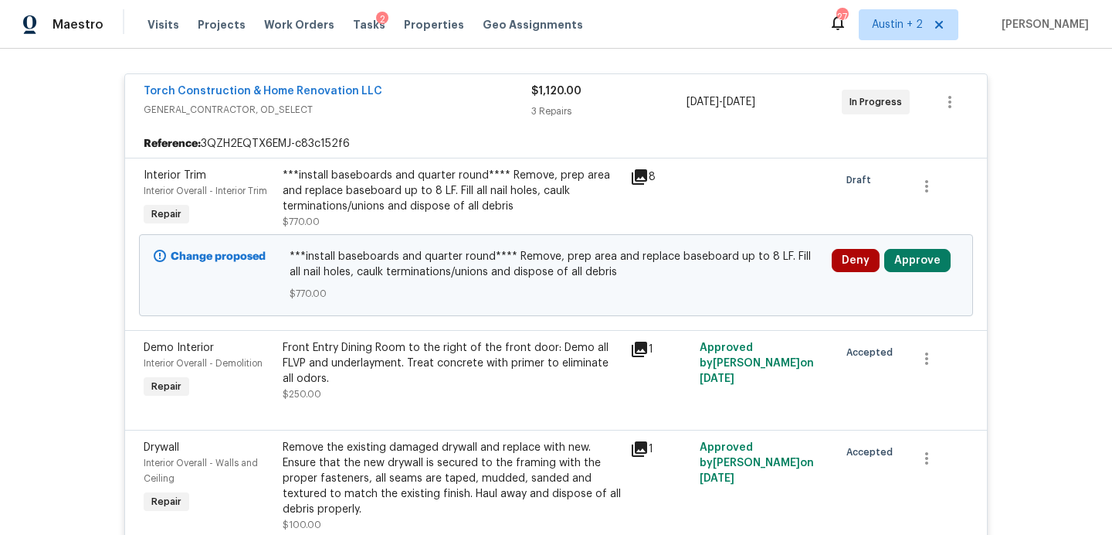
scroll to position [287, 0]
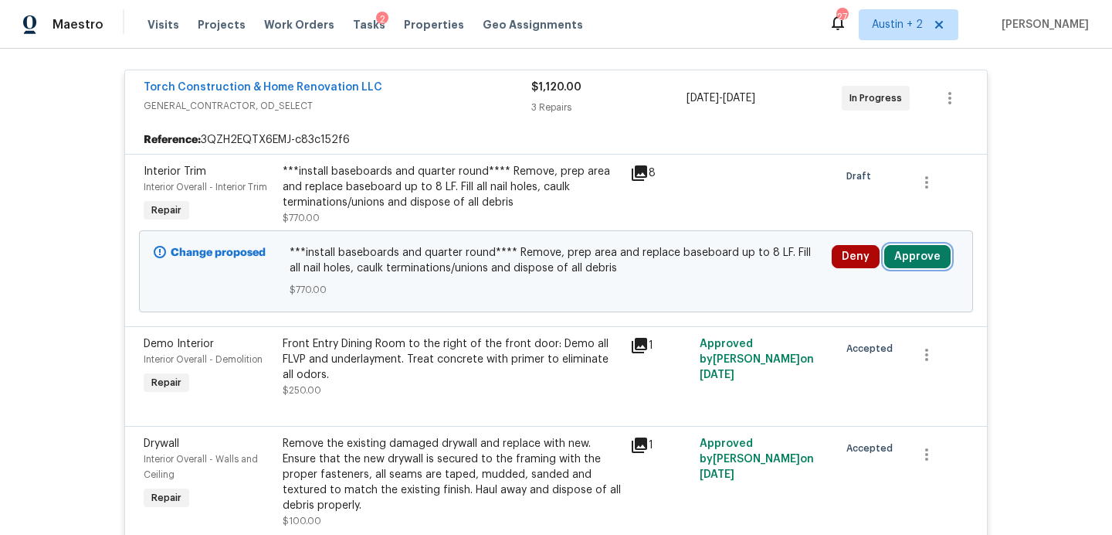
click at [909, 260] on button "Approve" at bounding box center [918, 256] width 66 height 23
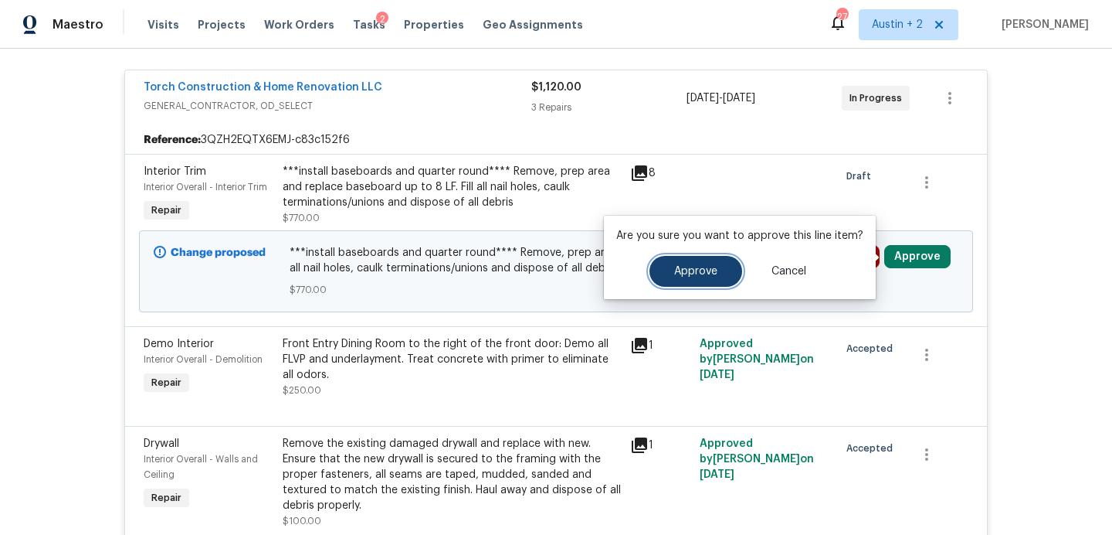
click at [679, 267] on span "Approve" at bounding box center [695, 272] width 43 height 12
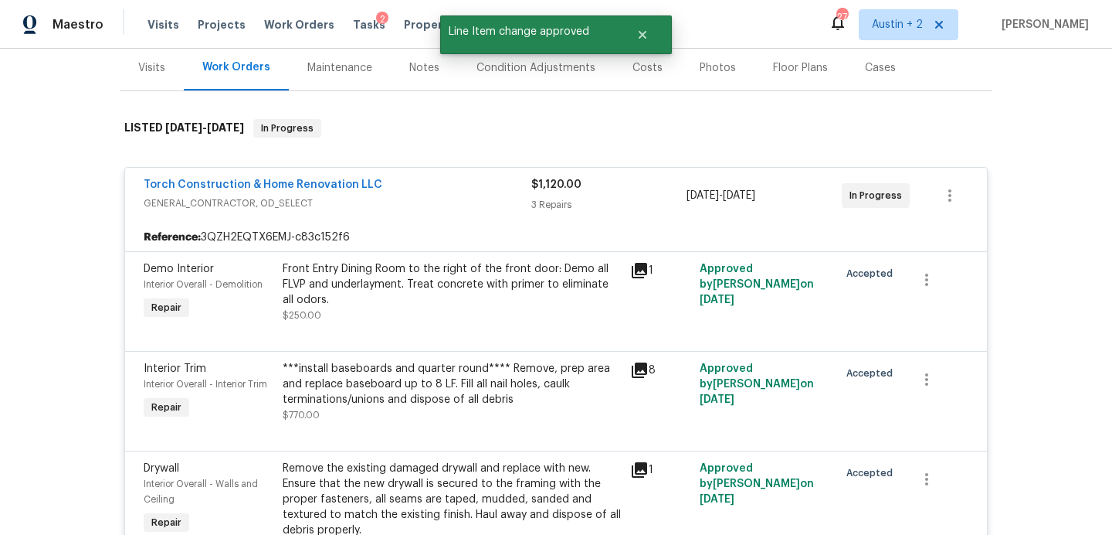
scroll to position [0, 0]
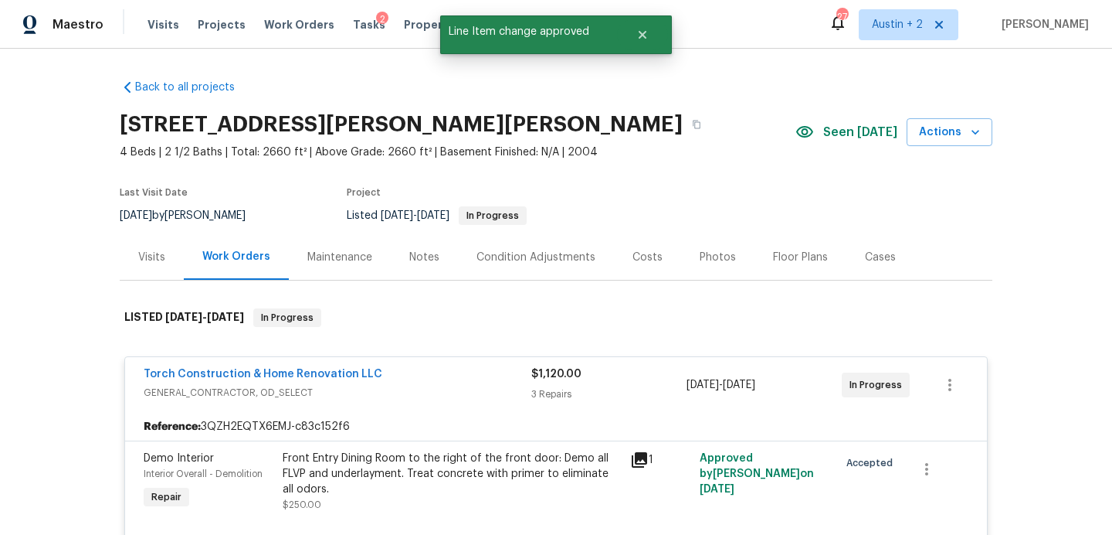
click at [359, 18] on div "Tasks 2" at bounding box center [369, 25] width 32 height 16
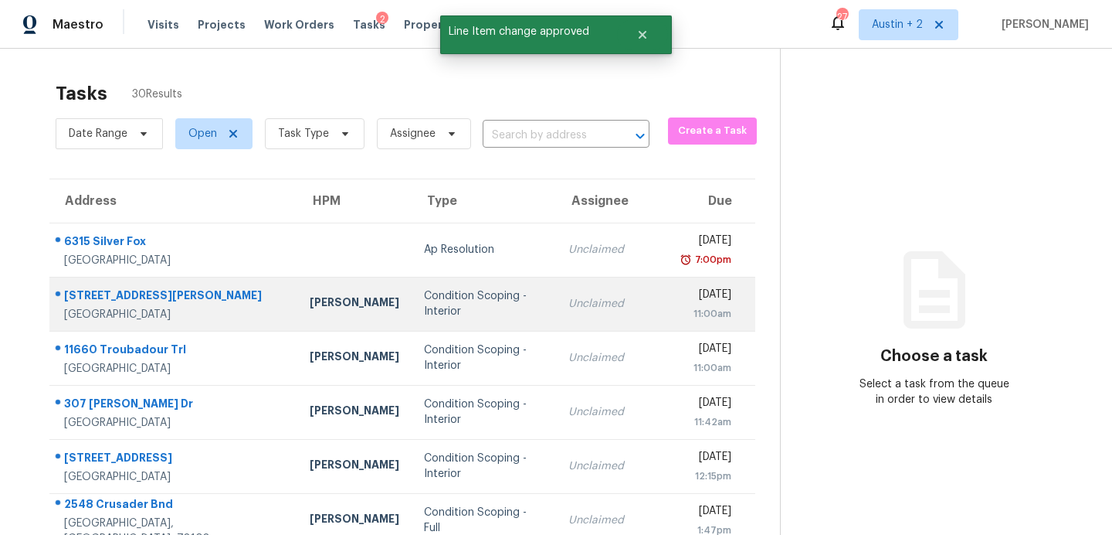
scroll to position [270, 0]
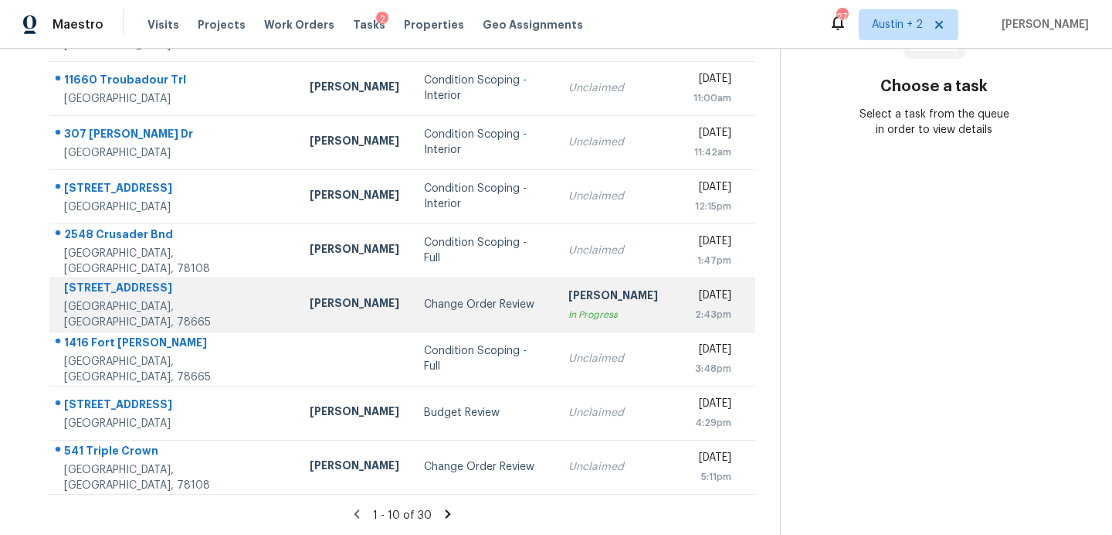
click at [444, 321] on td "Change Order Review" at bounding box center [484, 304] width 144 height 54
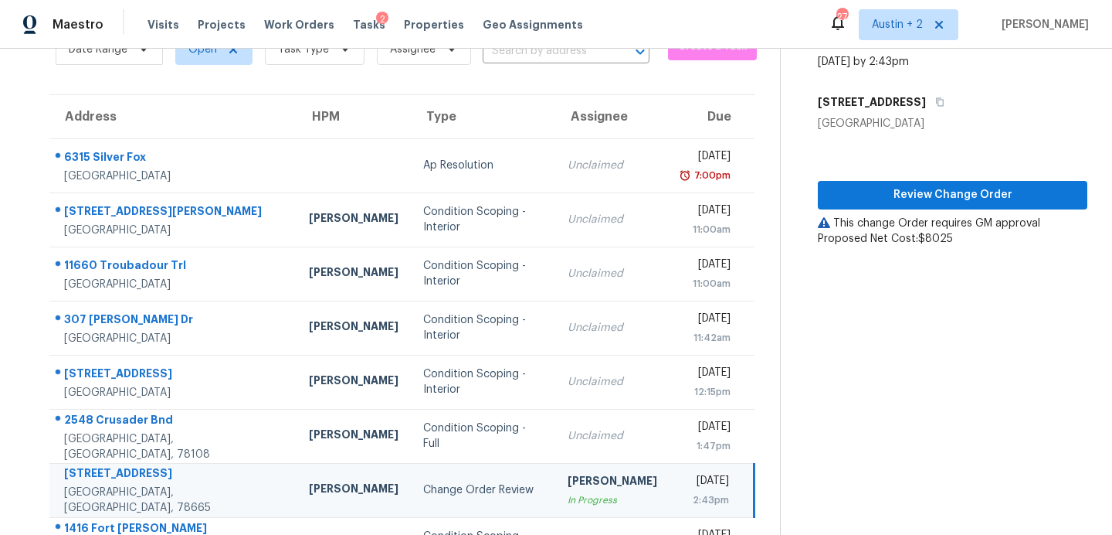
scroll to position [87, 0]
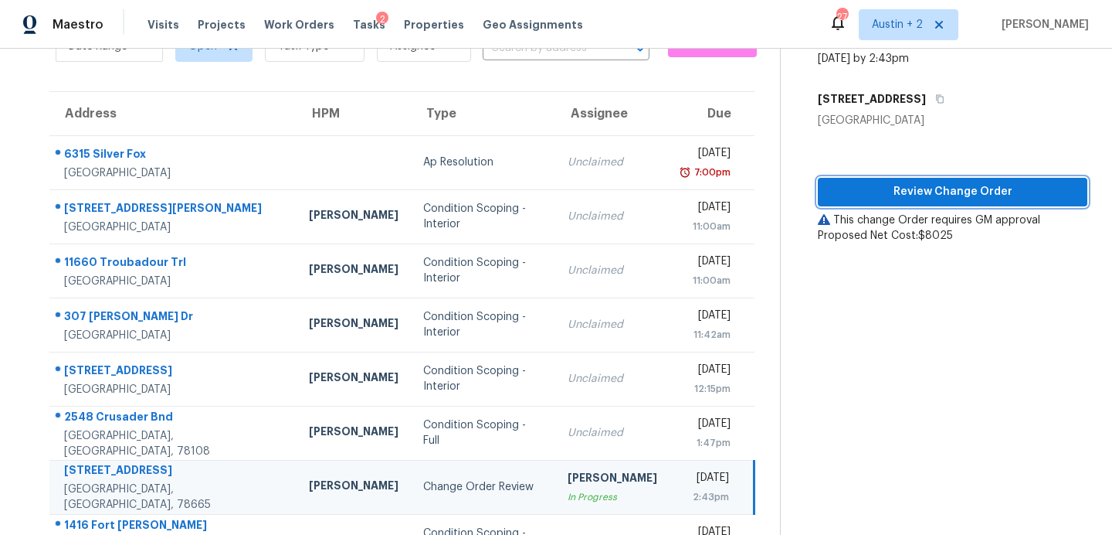
click at [896, 191] on span "Review Change Order" at bounding box center [952, 191] width 245 height 19
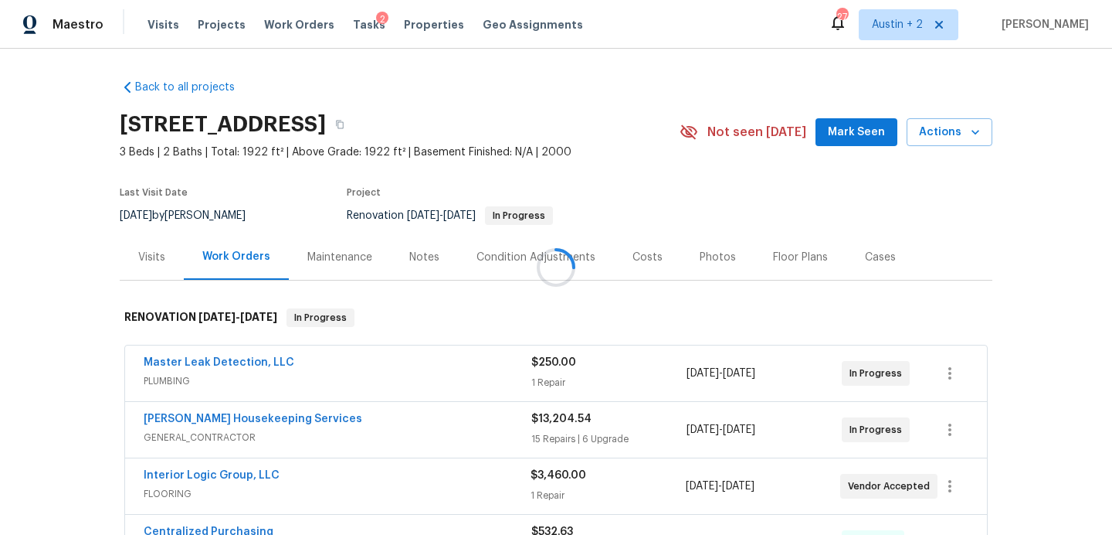
click at [854, 148] on div "[STREET_ADDRESS] 3 Beds | 2 Baths | Total: 1922 ft² | Above Grade: 1922 ft² | B…" at bounding box center [556, 132] width 873 height 56
click at [854, 147] on div "[STREET_ADDRESS] 3 Beds | 2 Baths | Total: 1922 ft² | Above Grade: 1922 ft² | B…" at bounding box center [556, 132] width 873 height 56
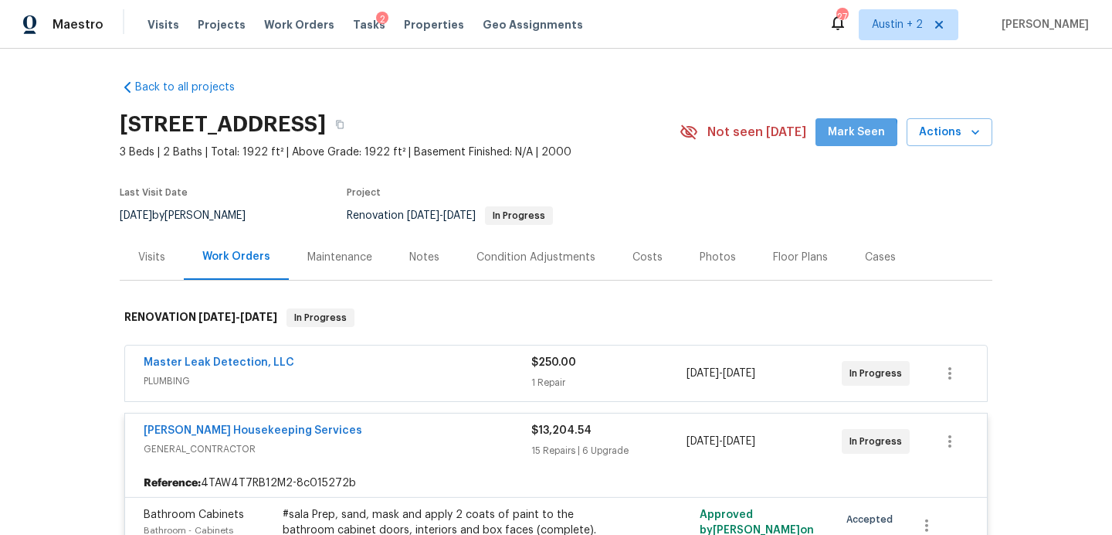
click at [854, 134] on span "Mark Seen" at bounding box center [856, 132] width 57 height 19
click at [353, 22] on span "Tasks" at bounding box center [369, 24] width 32 height 11
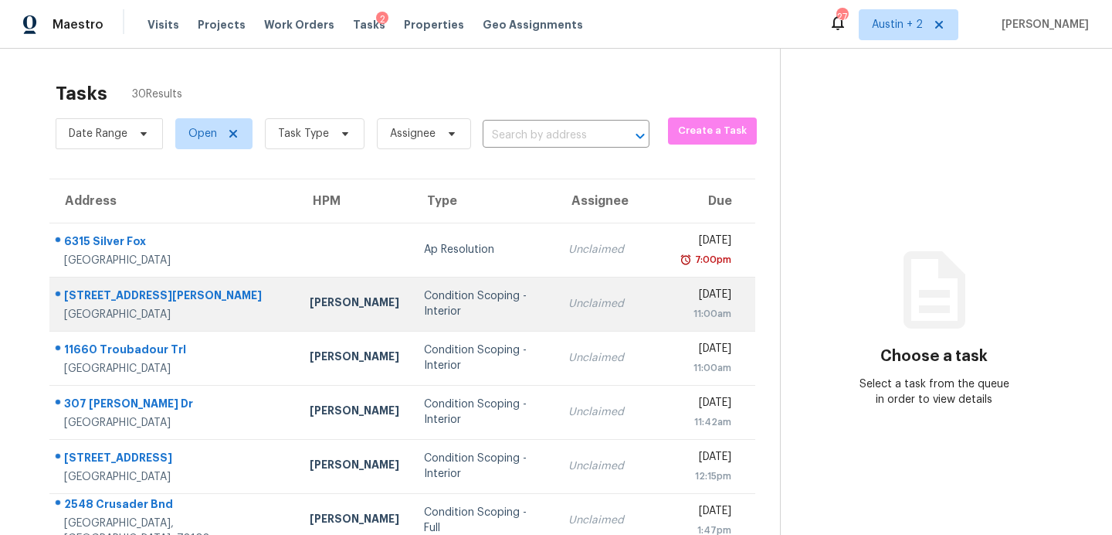
scroll to position [270, 0]
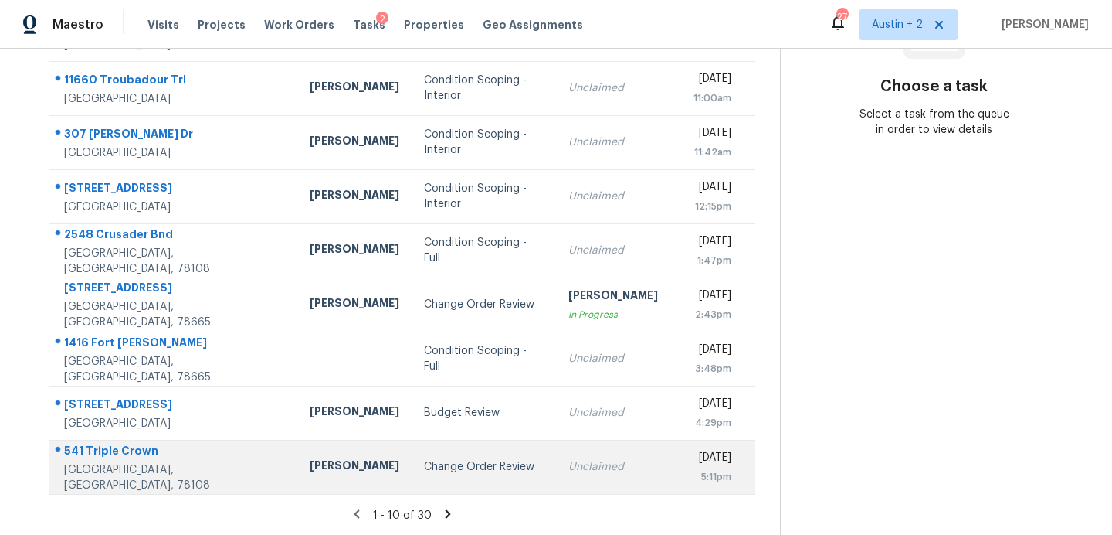
click at [424, 467] on div "Change Order Review" at bounding box center [484, 466] width 120 height 15
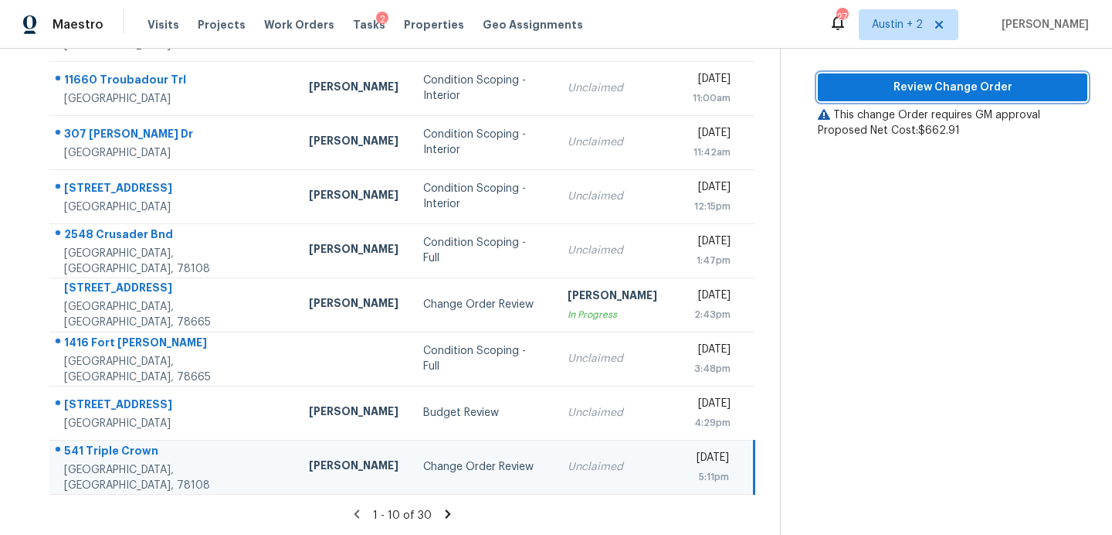
click at [935, 83] on span "Review Change Order" at bounding box center [952, 87] width 245 height 19
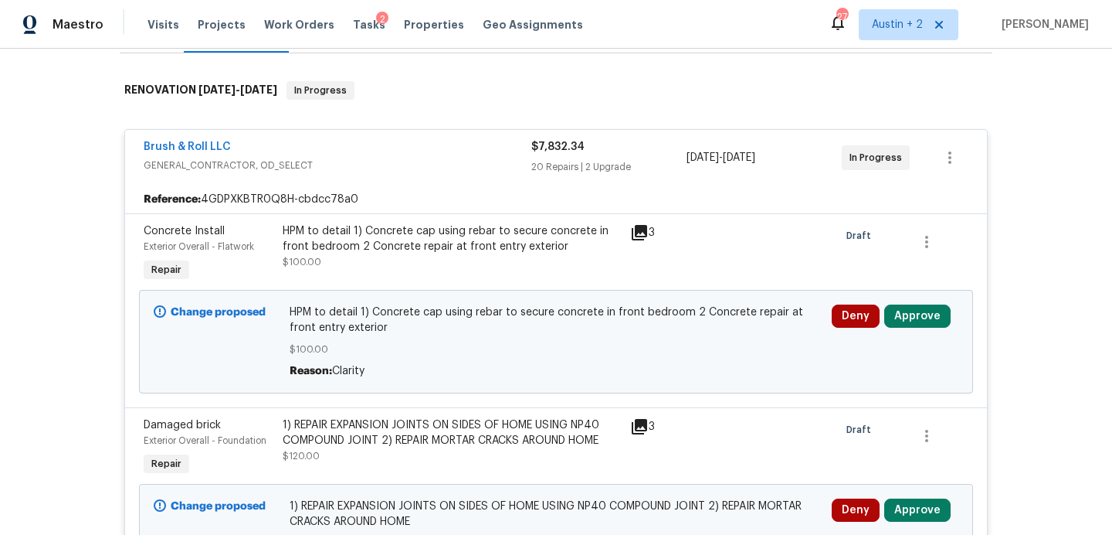
scroll to position [246, 0]
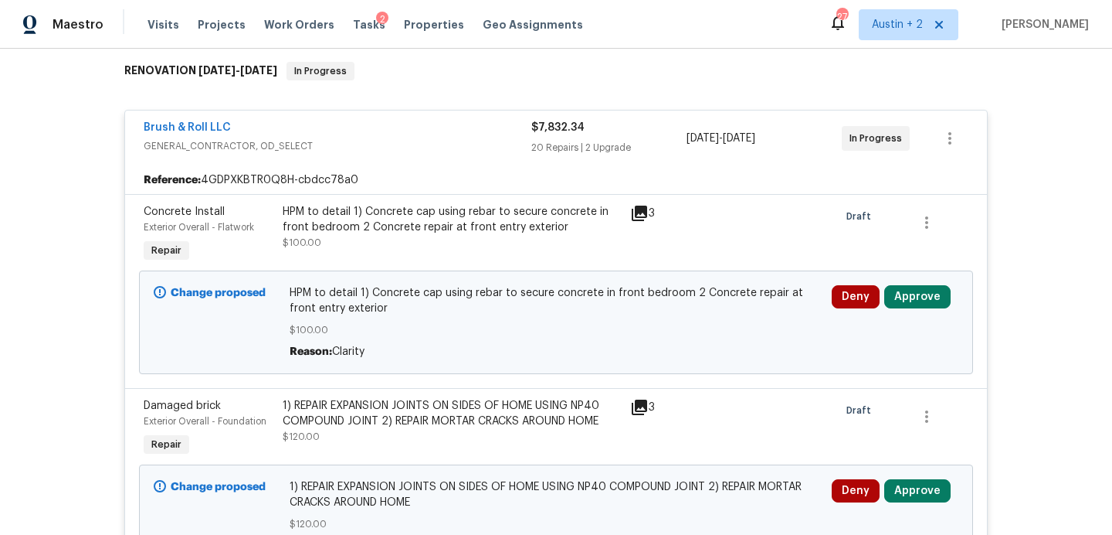
click at [646, 208] on icon at bounding box center [639, 212] width 15 height 15
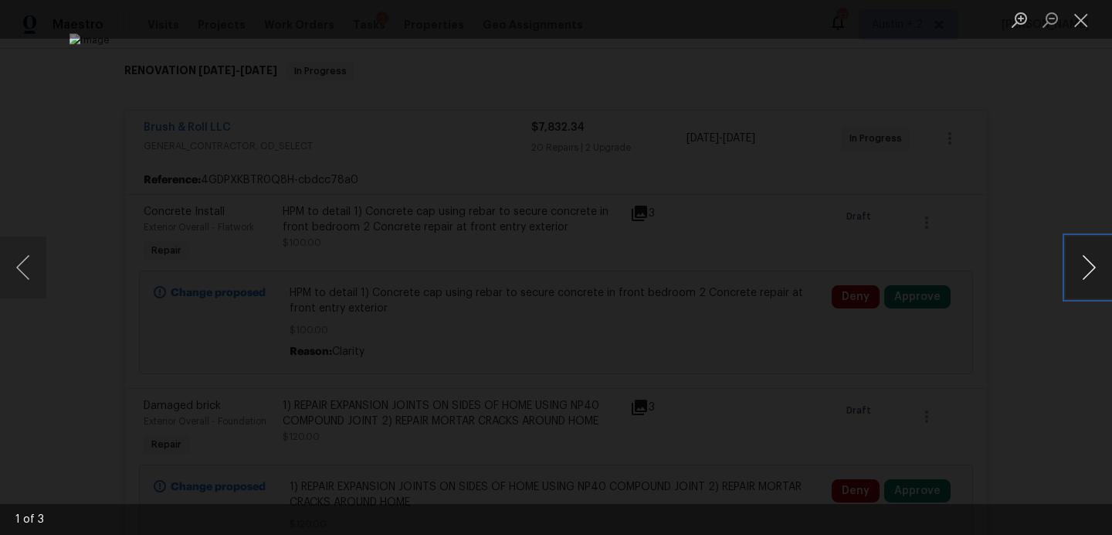
click at [1088, 268] on button "Next image" at bounding box center [1089, 267] width 46 height 62
click at [1088, 267] on button "Next image" at bounding box center [1089, 267] width 46 height 62
click at [1081, 25] on button "Close lightbox" at bounding box center [1081, 19] width 31 height 27
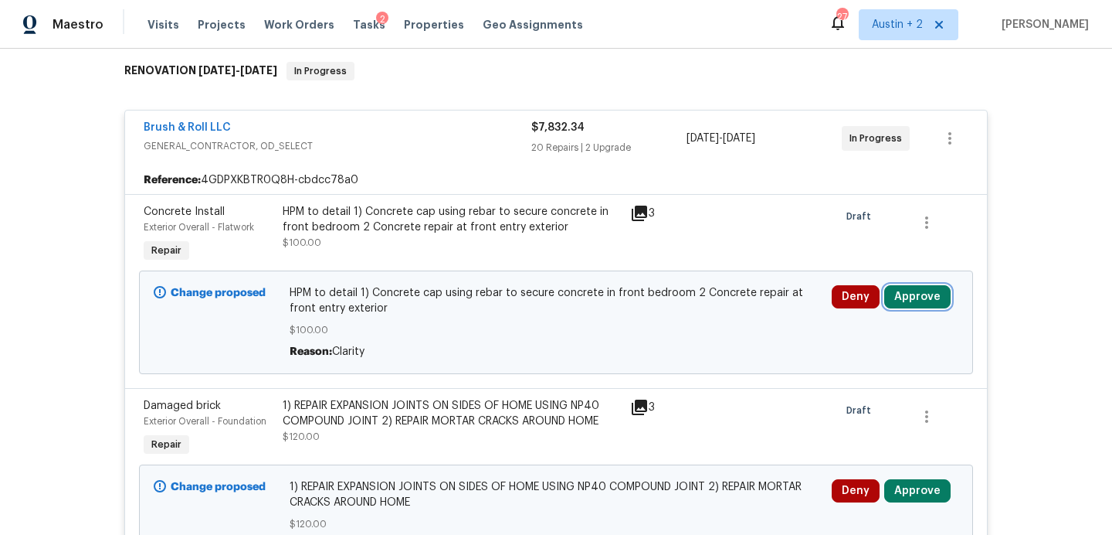
click at [914, 293] on button "Approve" at bounding box center [918, 296] width 66 height 23
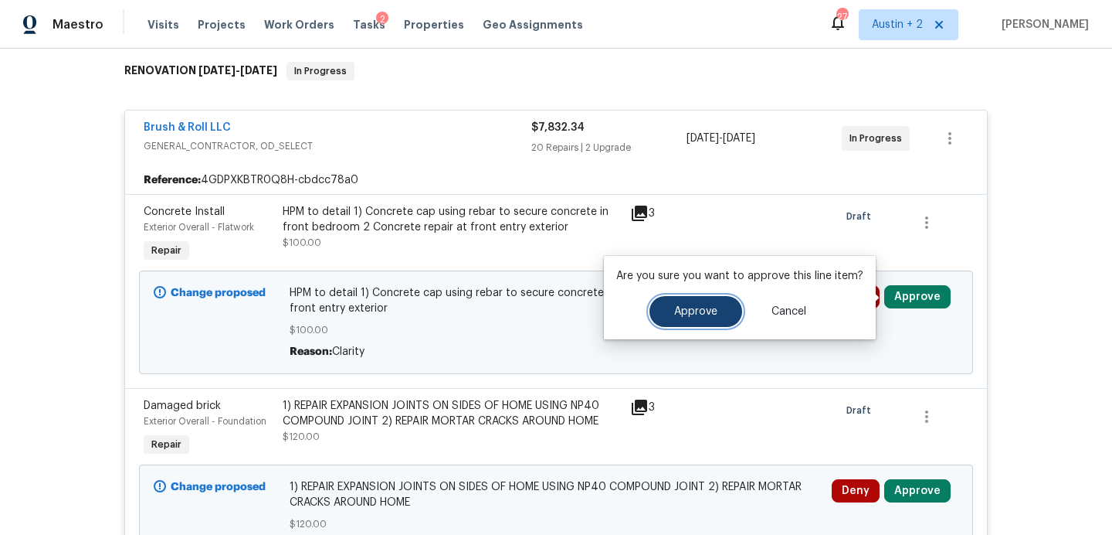
click at [717, 309] on button "Approve" at bounding box center [696, 311] width 93 height 31
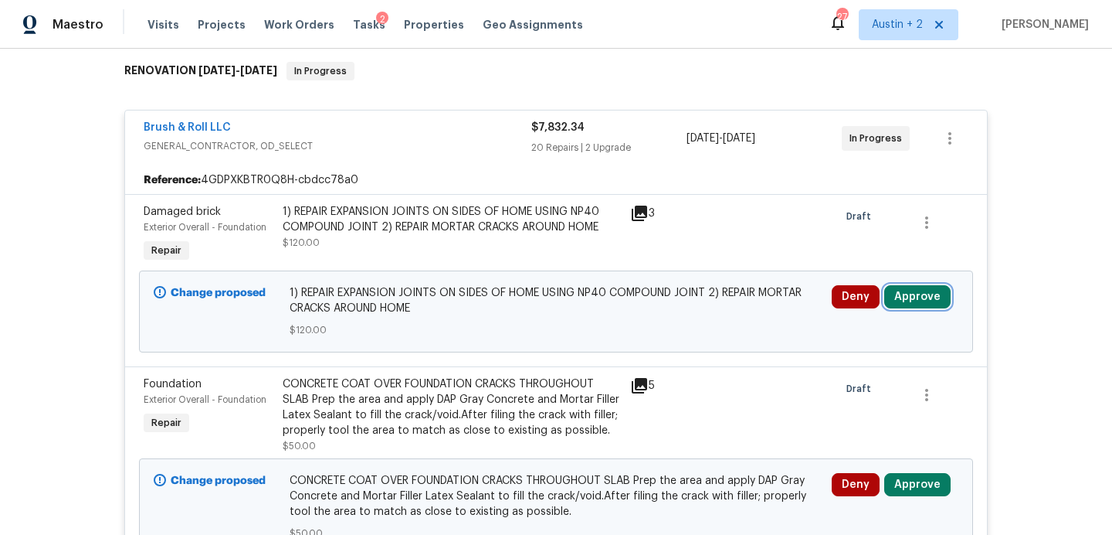
click at [905, 300] on button "Approve" at bounding box center [918, 296] width 66 height 23
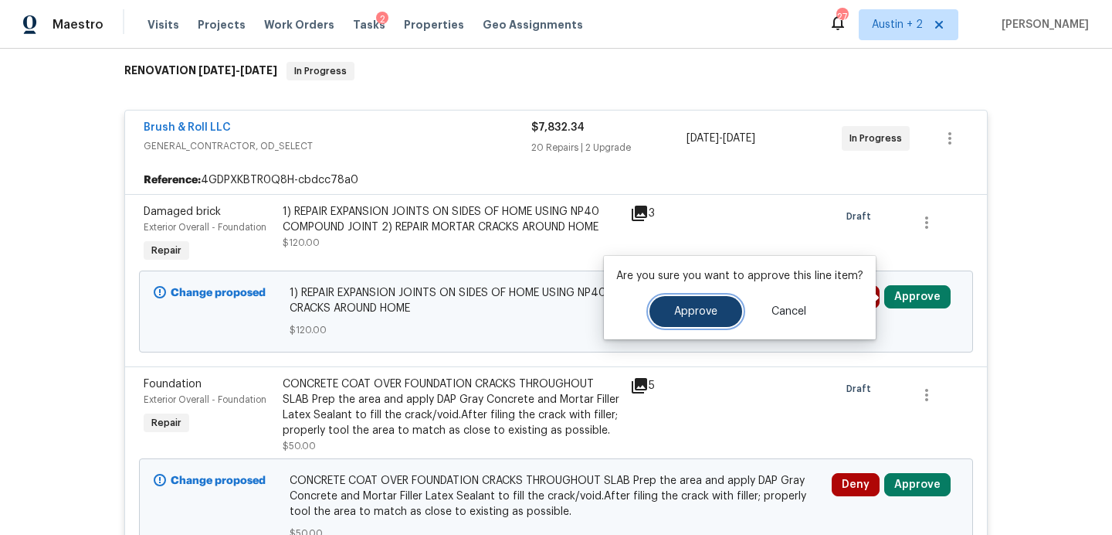
click at [688, 302] on button "Approve" at bounding box center [696, 311] width 93 height 31
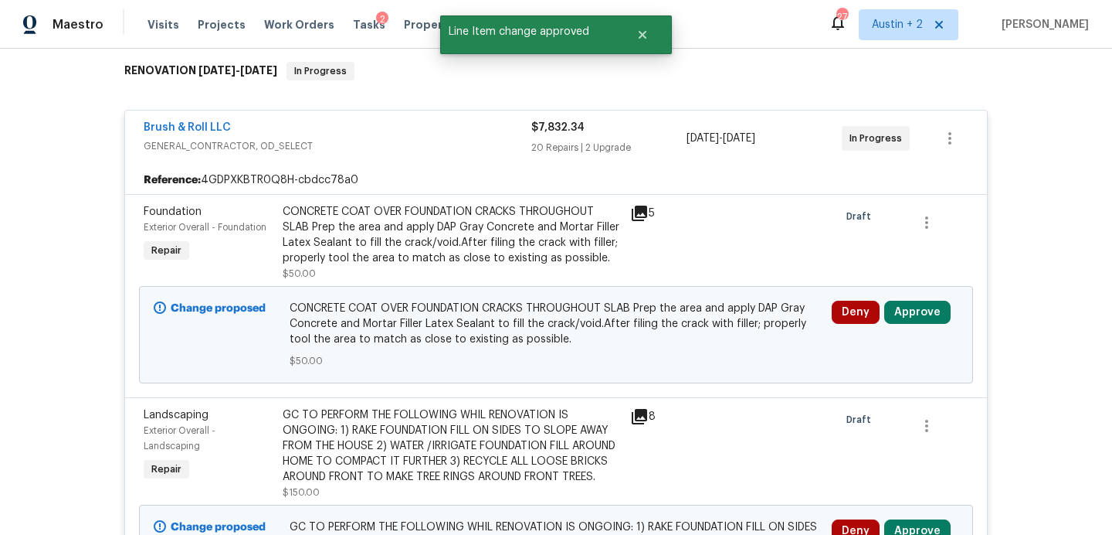
click at [642, 215] on icon at bounding box center [639, 213] width 19 height 19
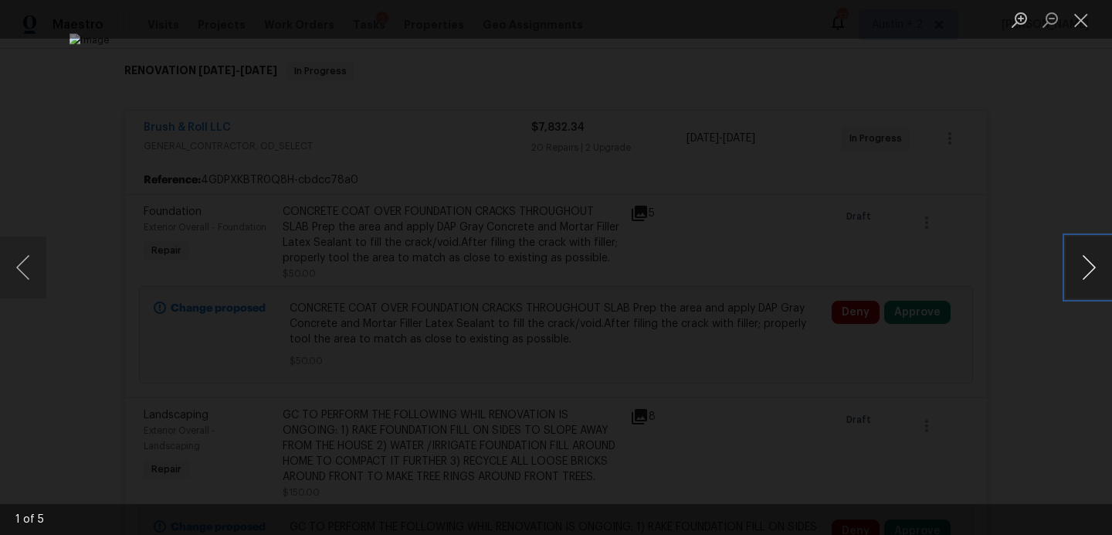
click at [1092, 262] on button "Next image" at bounding box center [1089, 267] width 46 height 62
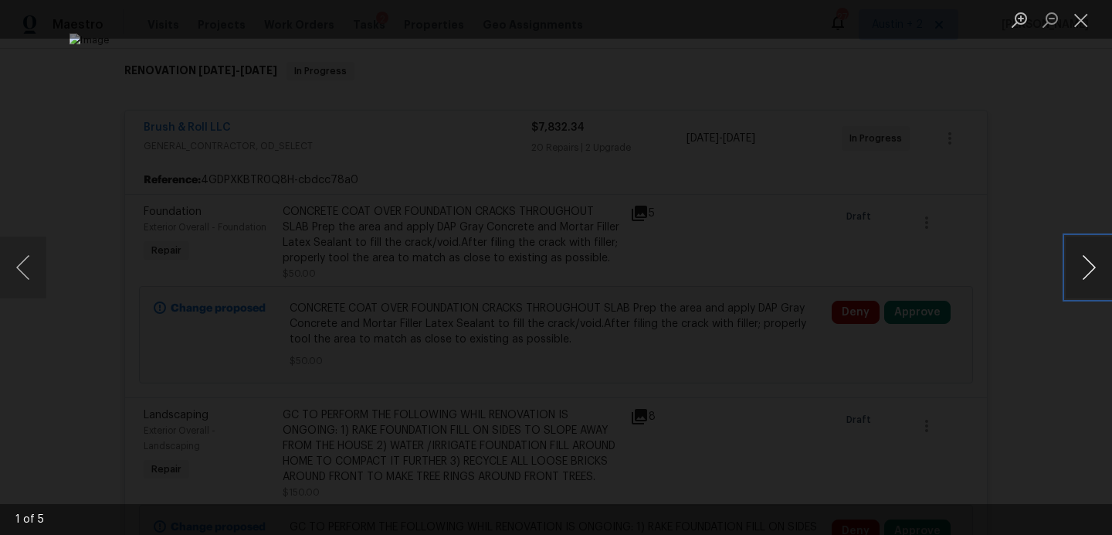
click at [1092, 262] on button "Next image" at bounding box center [1089, 267] width 46 height 62
click at [1079, 13] on button "Close lightbox" at bounding box center [1081, 19] width 31 height 27
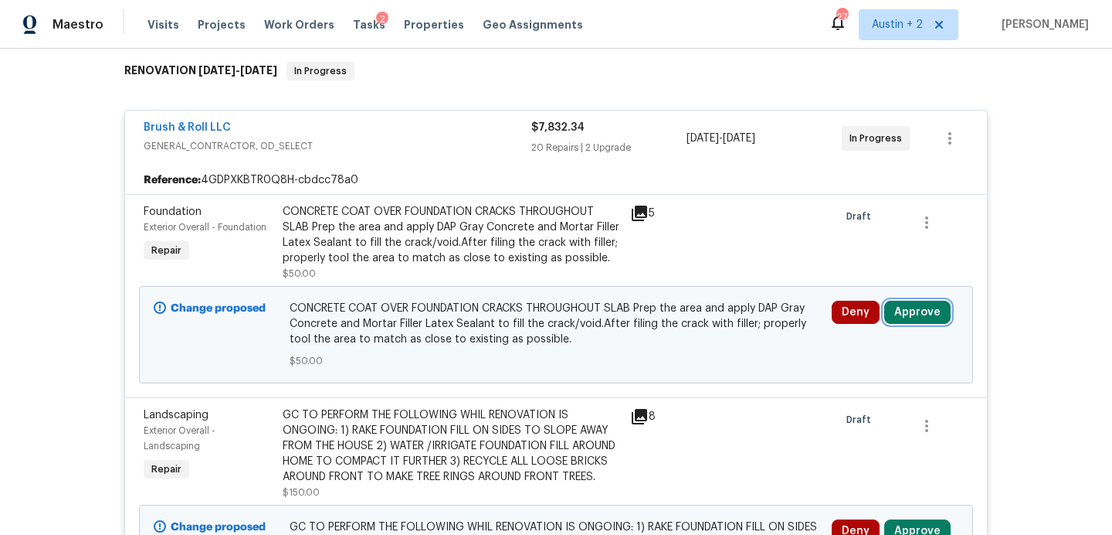
click at [928, 314] on button "Approve" at bounding box center [918, 312] width 66 height 23
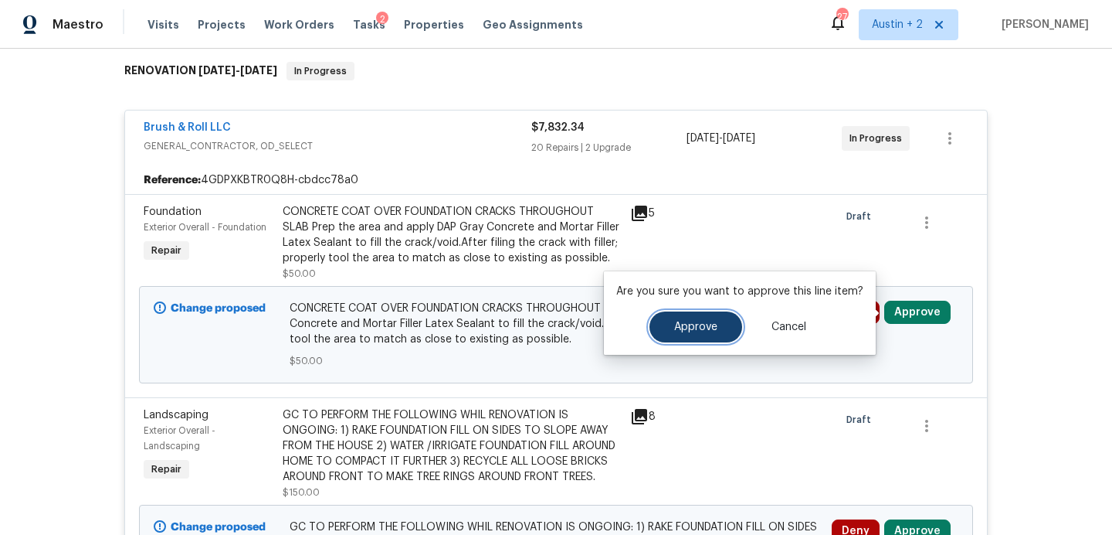
click at [684, 332] on button "Approve" at bounding box center [696, 326] width 93 height 31
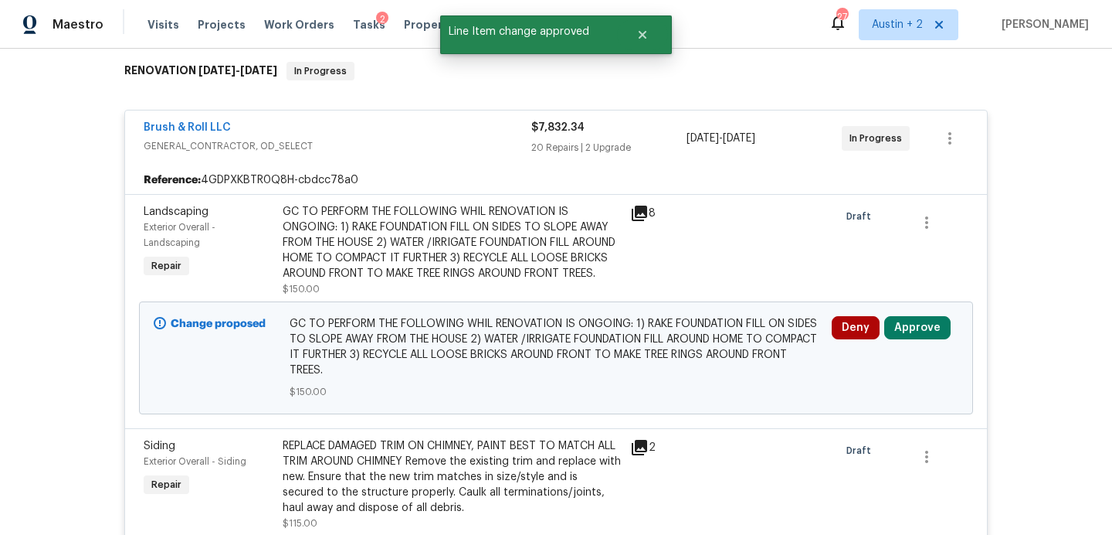
scroll to position [324, 0]
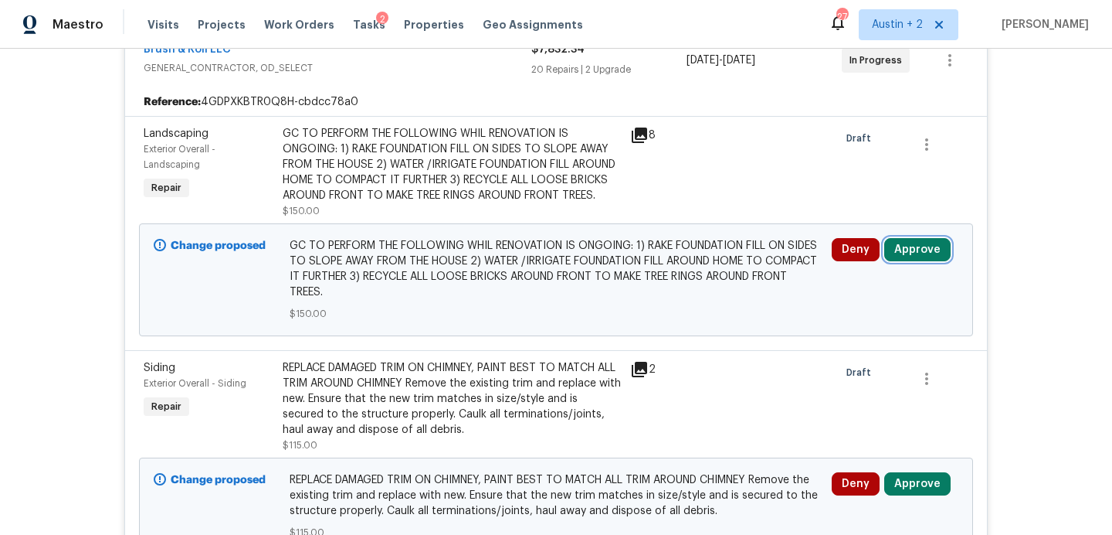
click at [919, 261] on button "Approve" at bounding box center [918, 249] width 66 height 23
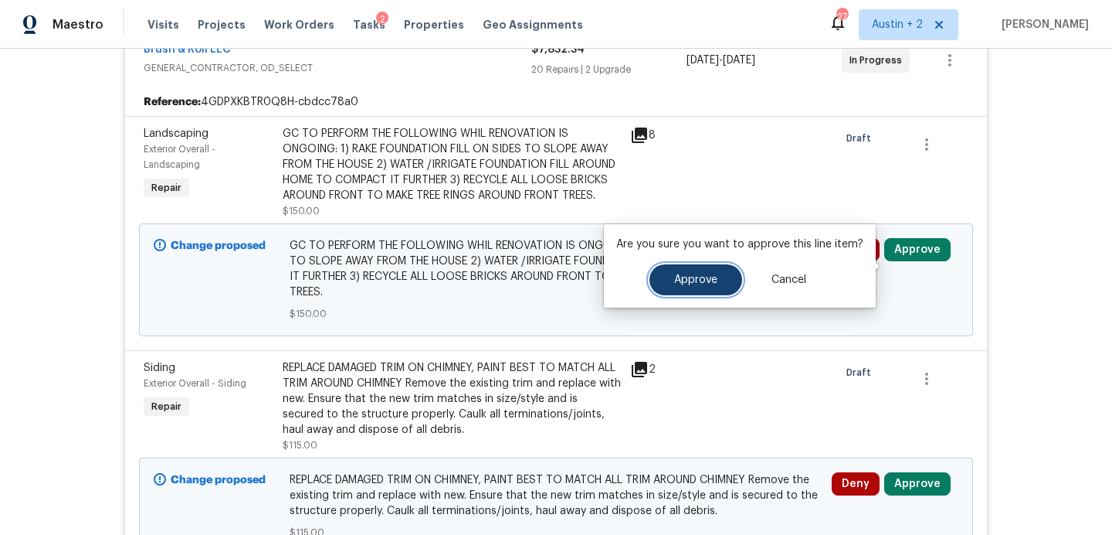
click at [688, 267] on button "Approve" at bounding box center [696, 279] width 93 height 31
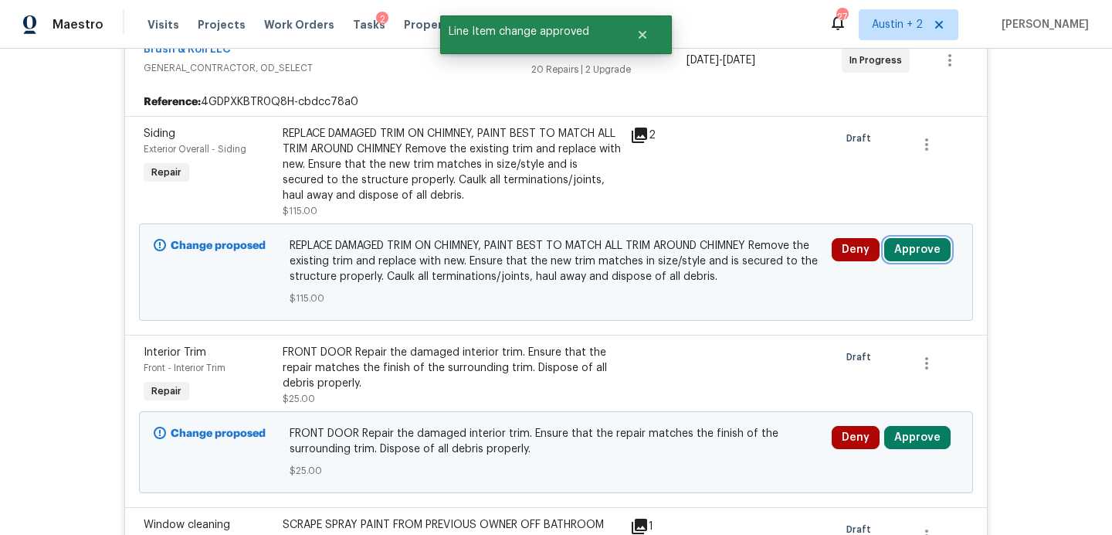
click at [904, 248] on button "Approve" at bounding box center [918, 249] width 66 height 23
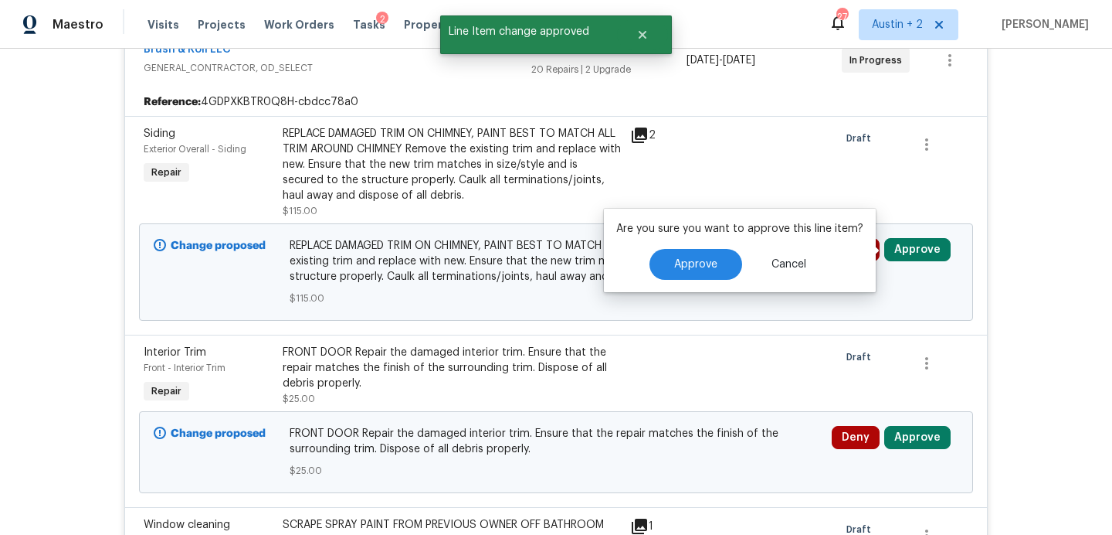
click at [670, 246] on div "Are you sure you want to approve this line item? Approve Cancel" at bounding box center [740, 250] width 272 height 83
click at [674, 260] on span "Approve" at bounding box center [695, 265] width 43 height 12
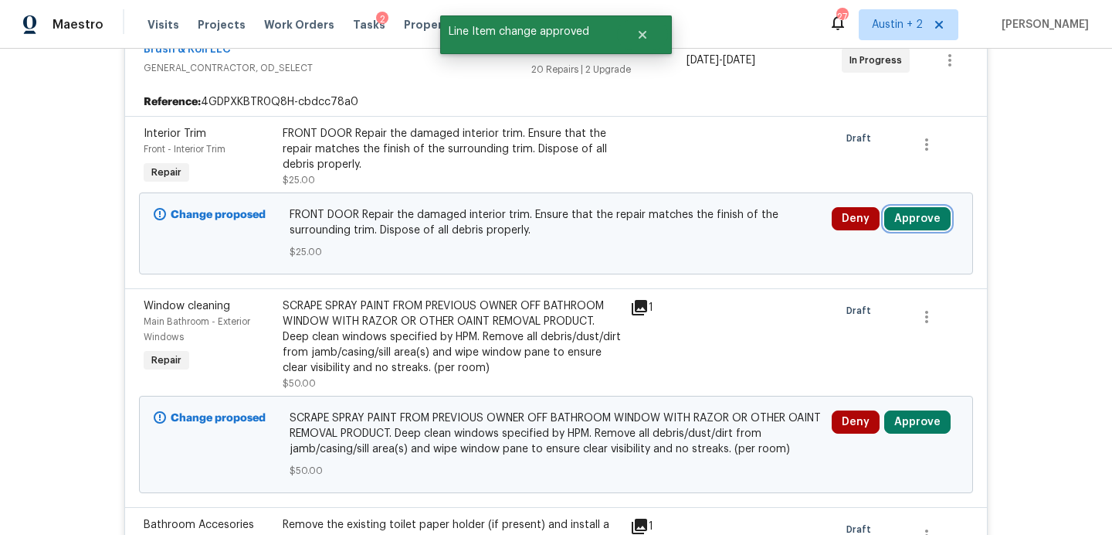
click at [915, 222] on button "Approve" at bounding box center [918, 218] width 66 height 23
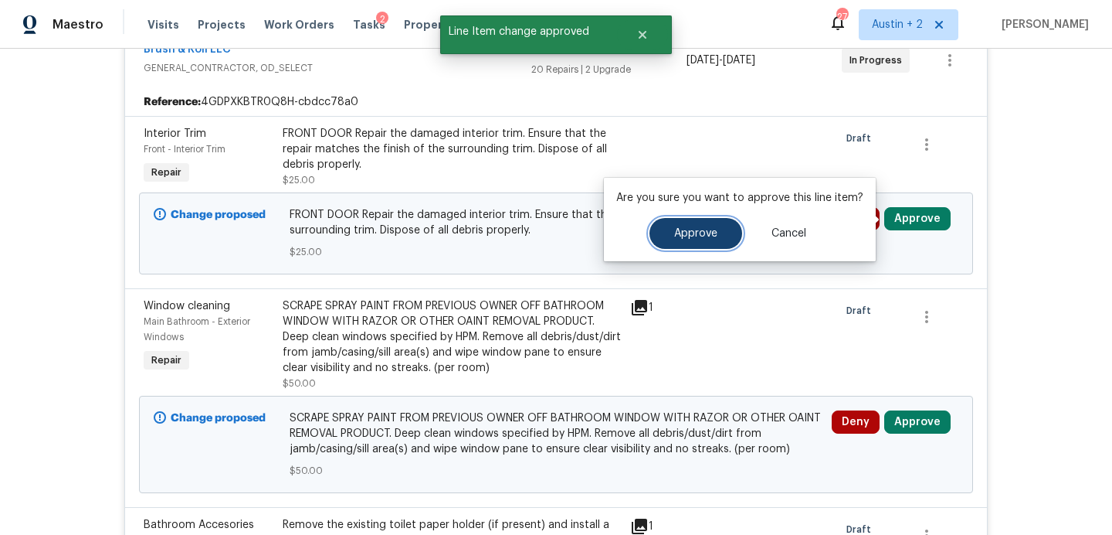
click at [681, 247] on button "Approve" at bounding box center [696, 233] width 93 height 31
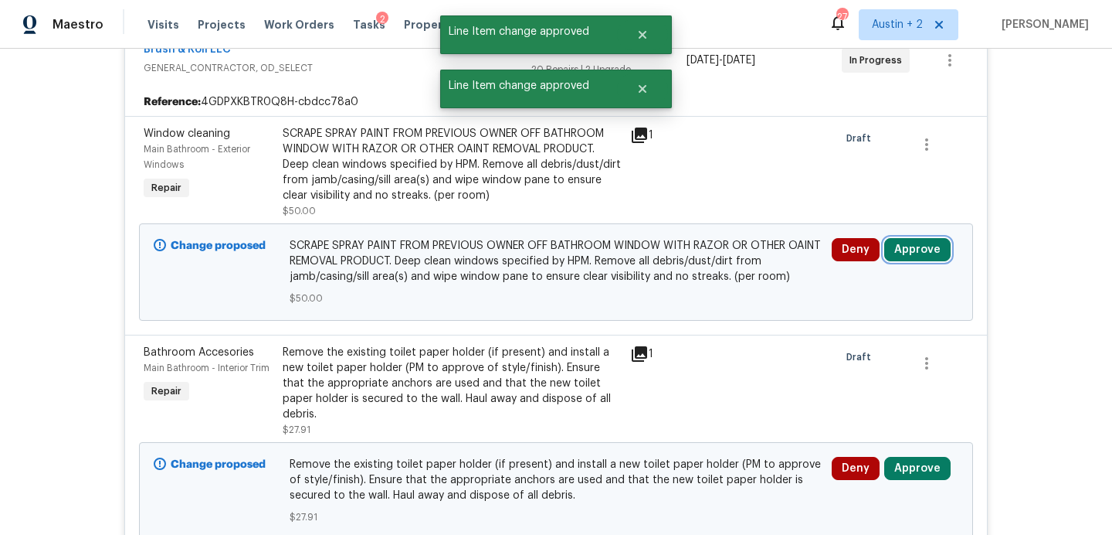
click at [926, 253] on button "Approve" at bounding box center [918, 249] width 66 height 23
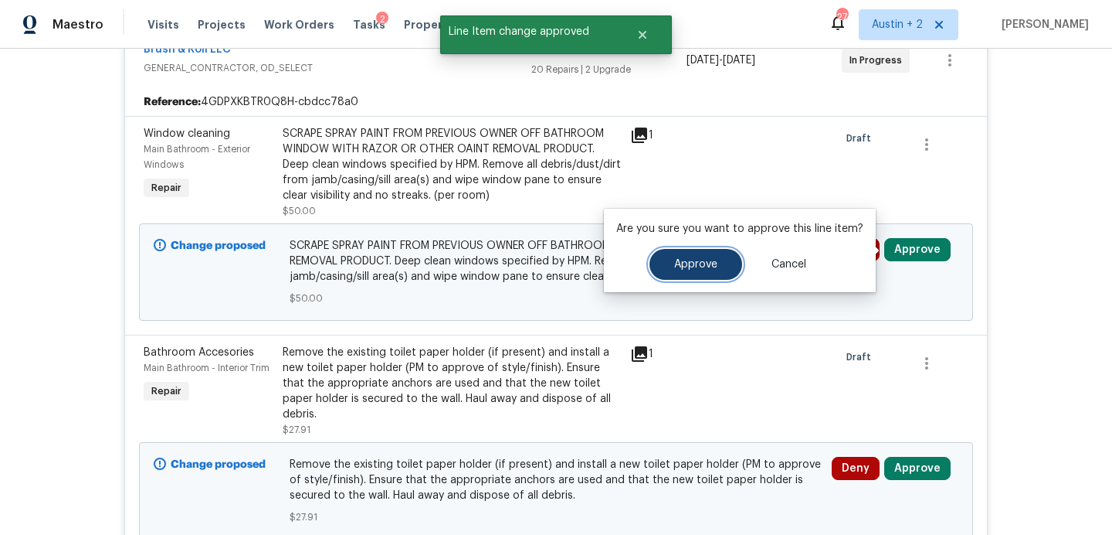
click at [668, 256] on button "Approve" at bounding box center [696, 264] width 93 height 31
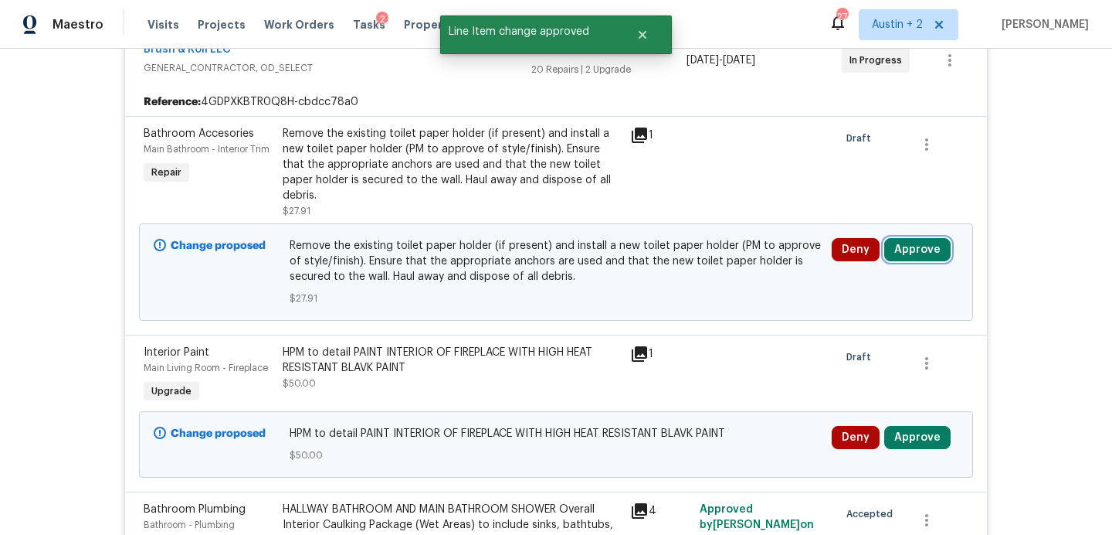
click at [908, 238] on button "Approve" at bounding box center [918, 249] width 66 height 23
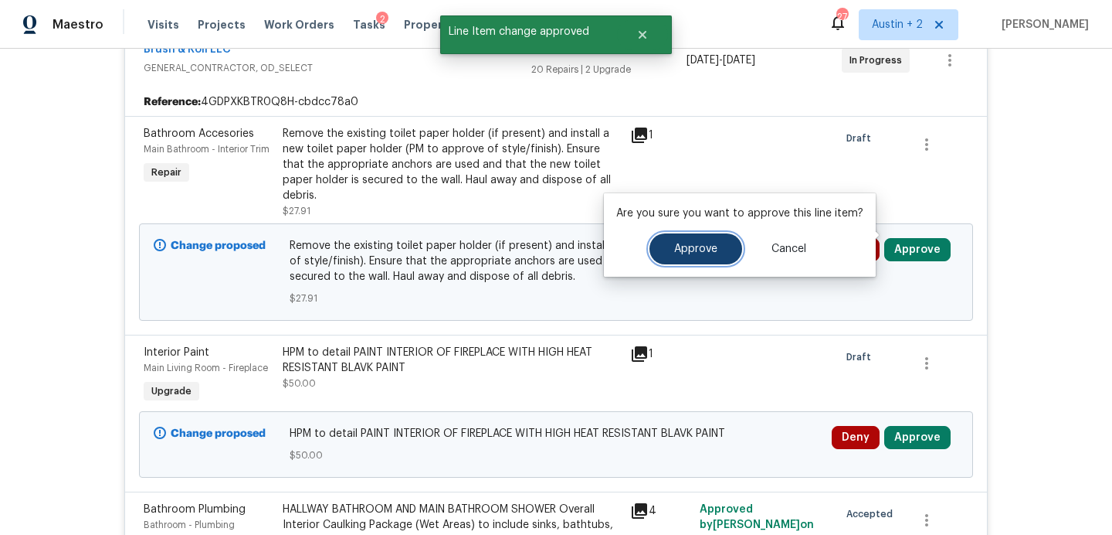
click at [690, 246] on span "Approve" at bounding box center [695, 249] width 43 height 12
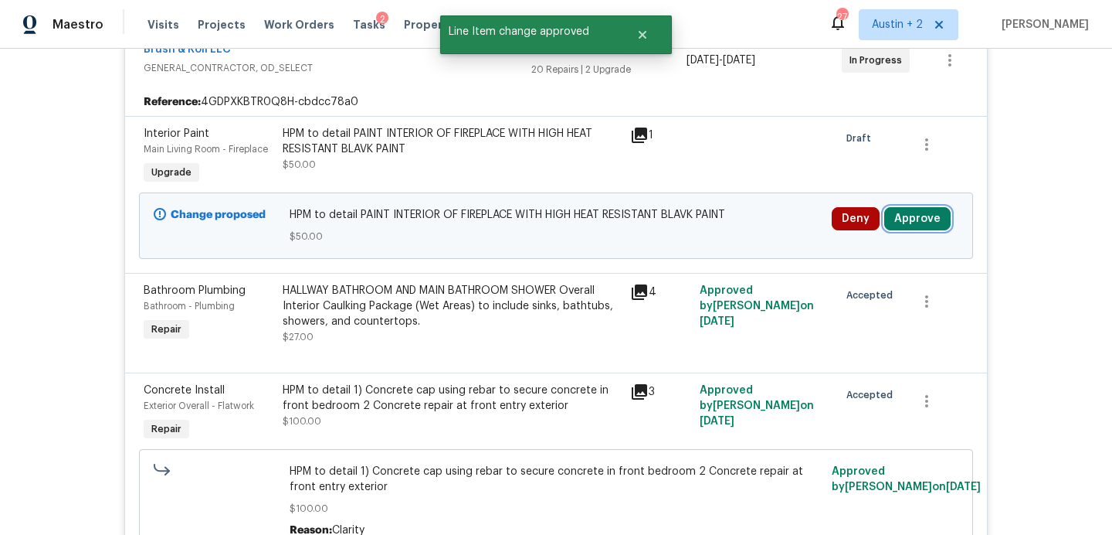
click at [911, 223] on button "Approve" at bounding box center [918, 218] width 66 height 23
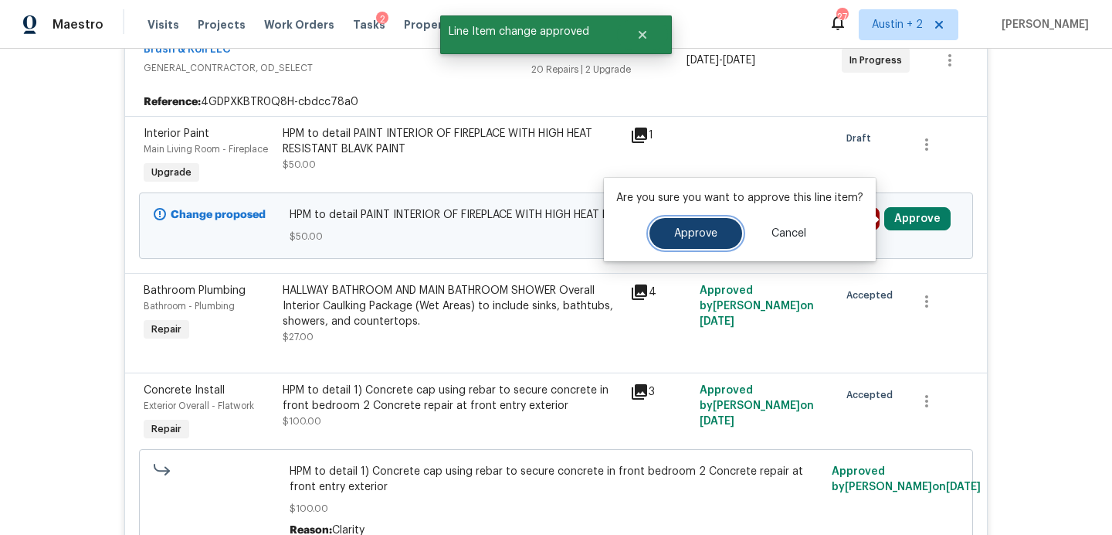
click at [716, 243] on button "Approve" at bounding box center [696, 233] width 93 height 31
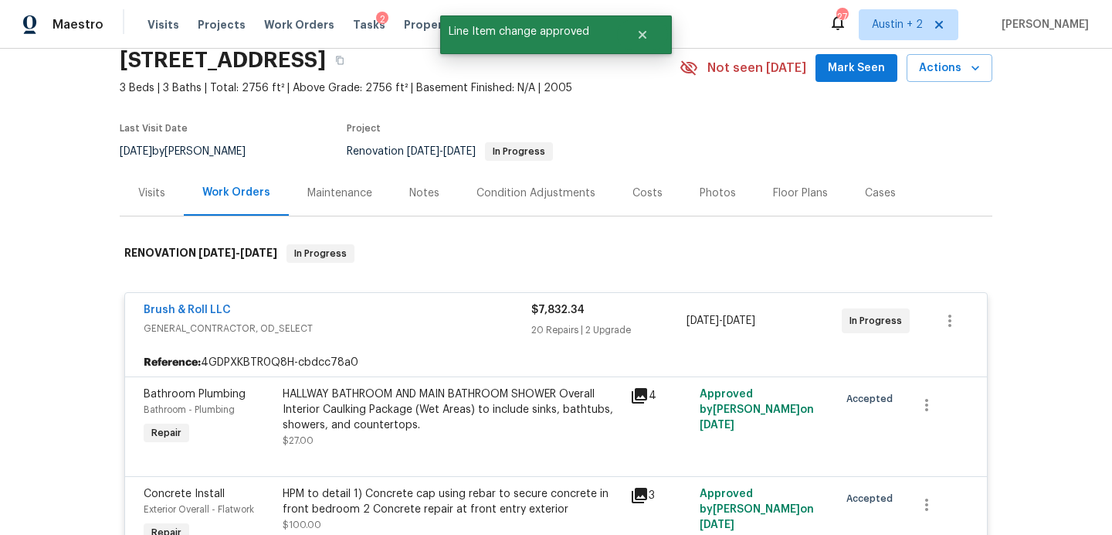
scroll to position [0, 0]
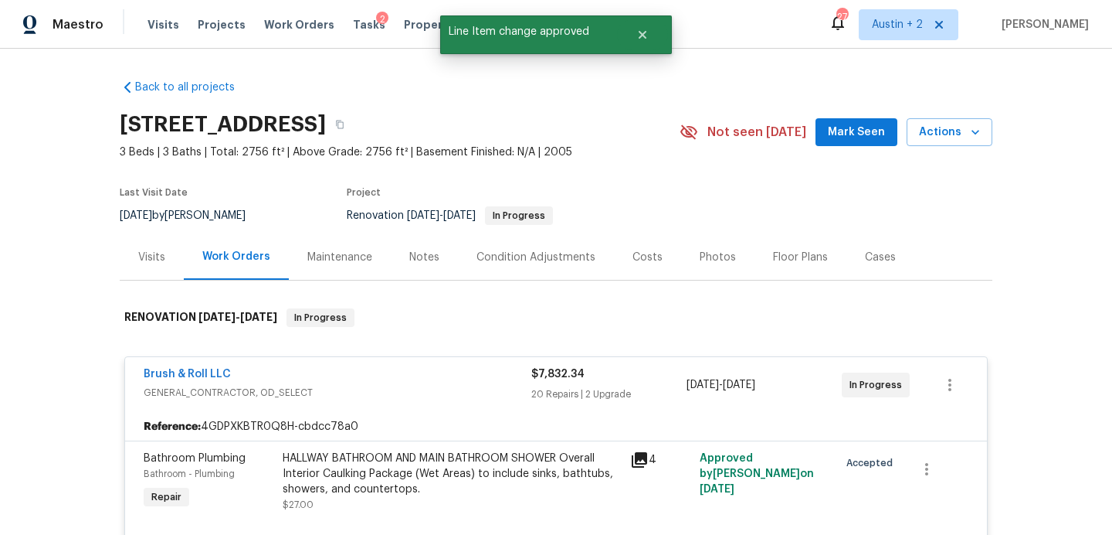
click at [653, 255] on div "Costs" at bounding box center [648, 257] width 30 height 15
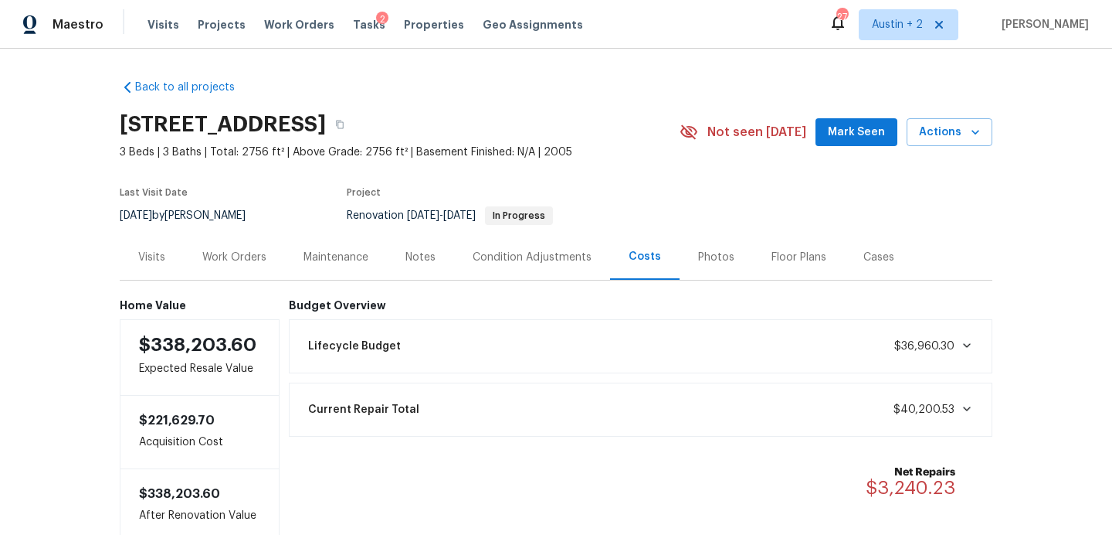
click at [864, 129] on span "Mark Seen" at bounding box center [856, 132] width 57 height 19
click at [250, 253] on div "Work Orders" at bounding box center [234, 257] width 64 height 15
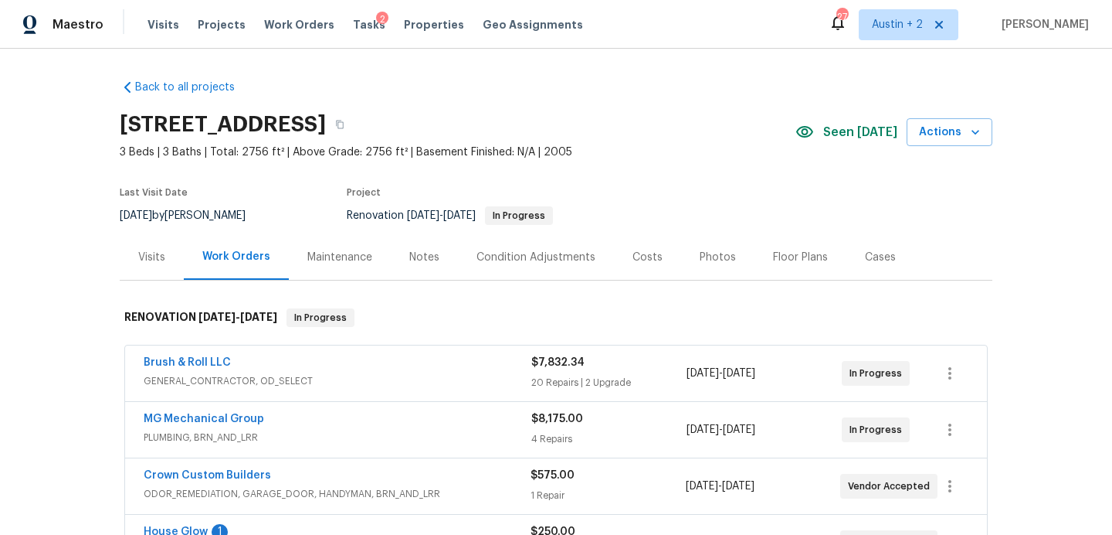
click at [148, 258] on div "Visits" at bounding box center [151, 257] width 27 height 15
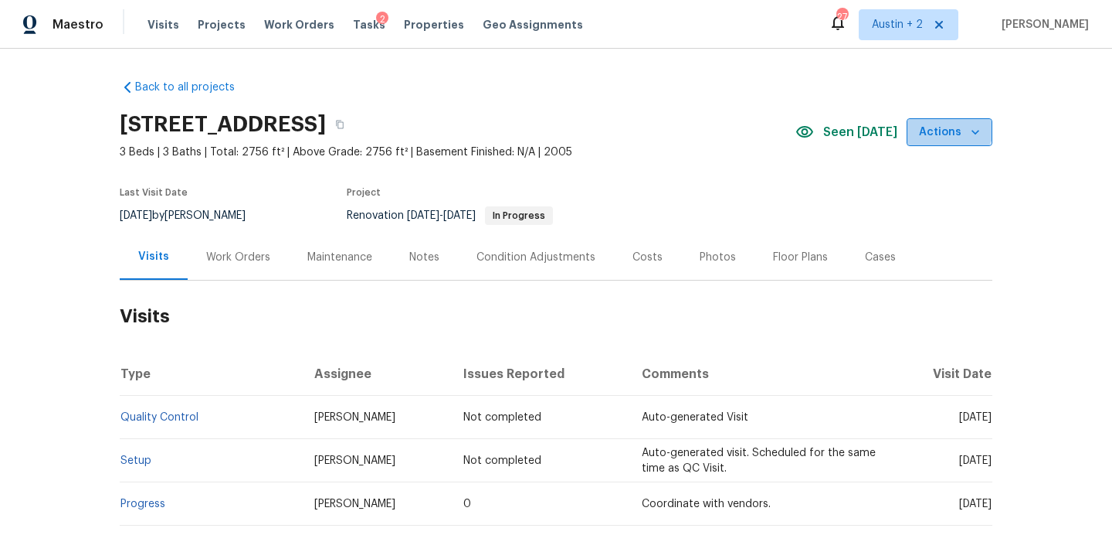
click at [942, 122] on button "Actions" at bounding box center [950, 132] width 86 height 29
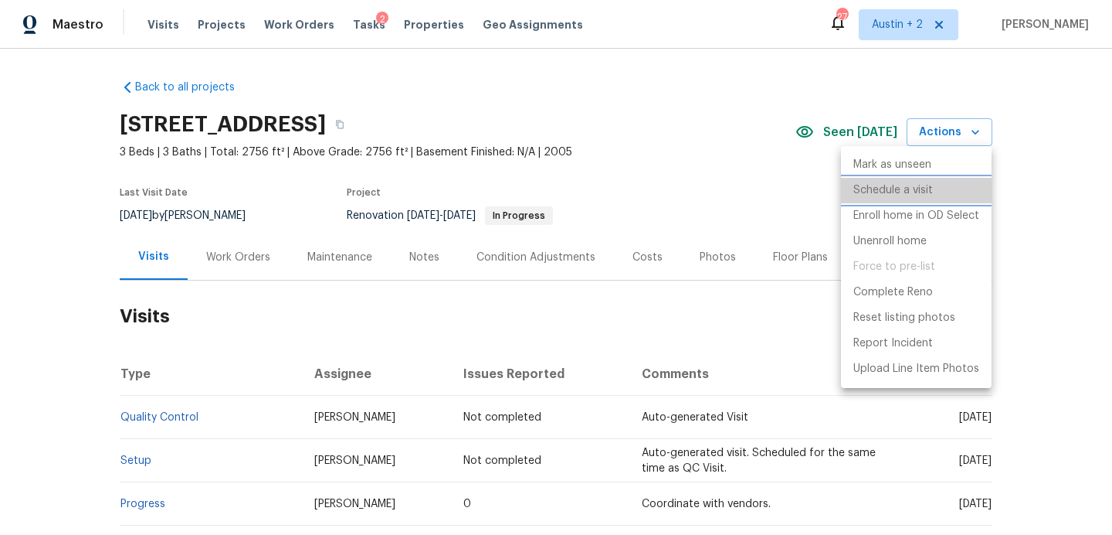
click at [909, 197] on p "Schedule a visit" at bounding box center [894, 190] width 80 height 16
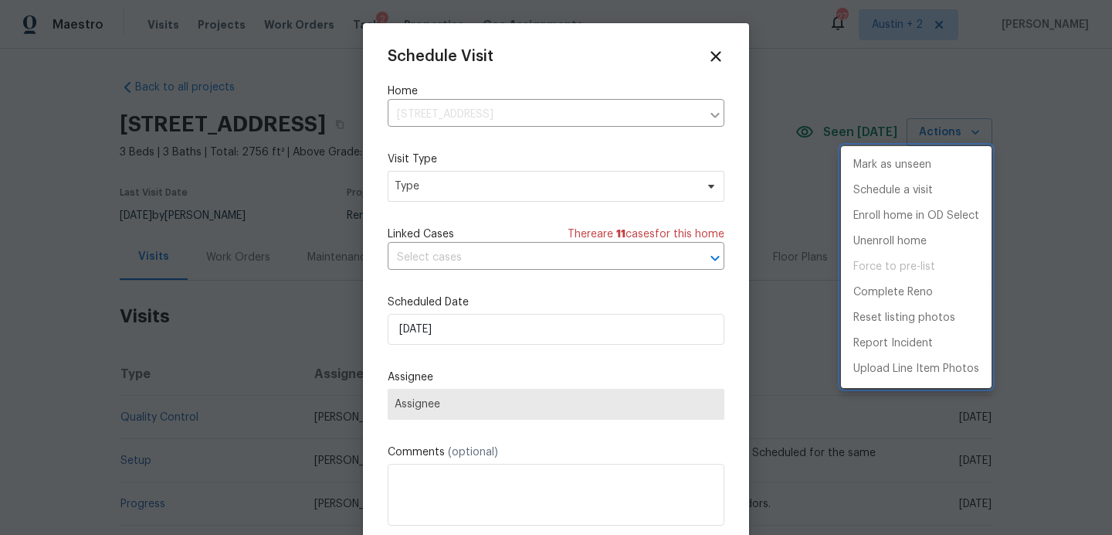
click at [460, 173] on div at bounding box center [556, 267] width 1112 height 535
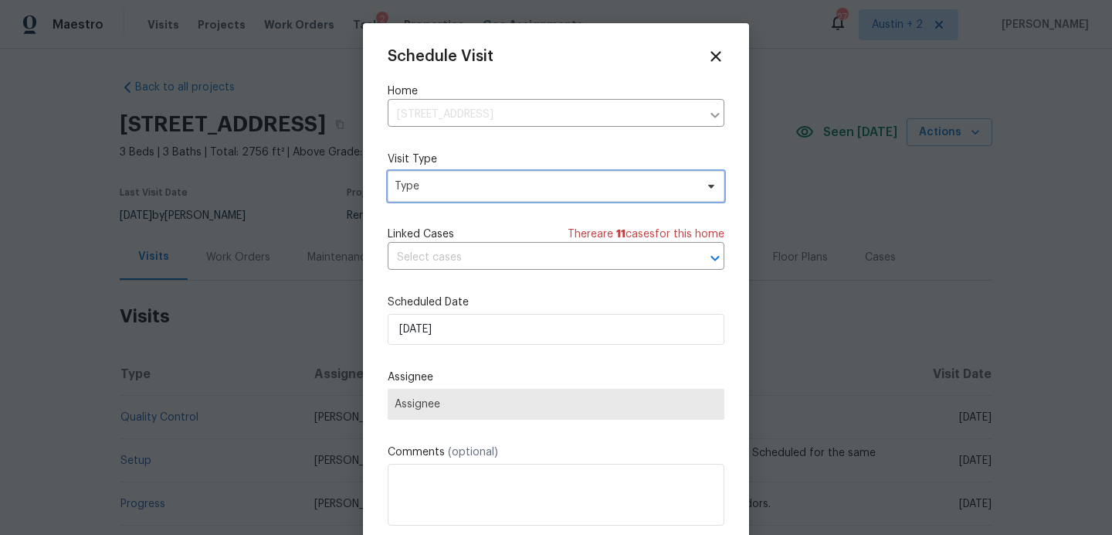
click at [464, 183] on span "Type" at bounding box center [545, 185] width 301 height 15
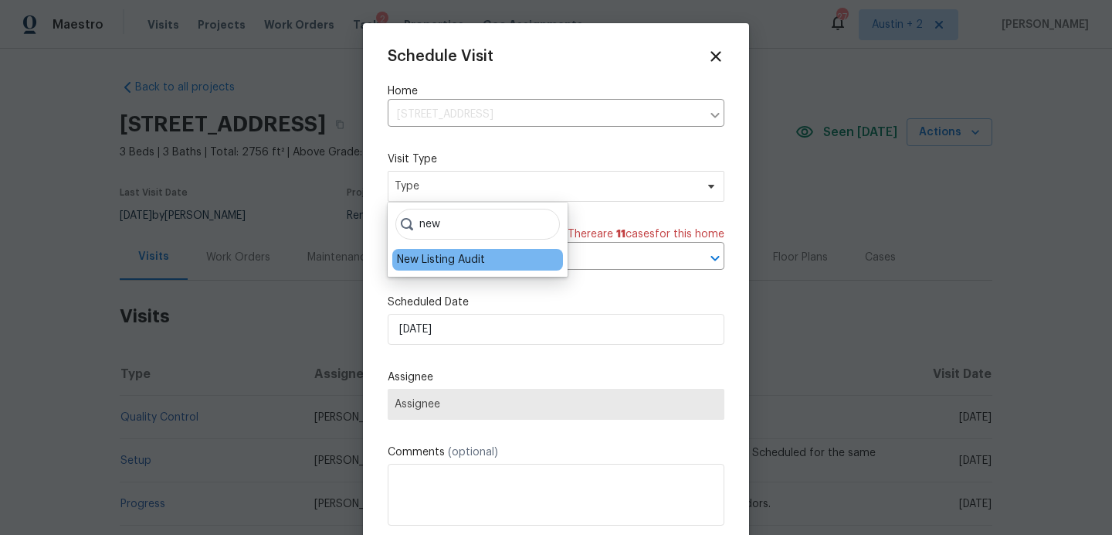
type input "new"
click at [440, 262] on div "New Listing Audit" at bounding box center [441, 259] width 88 height 15
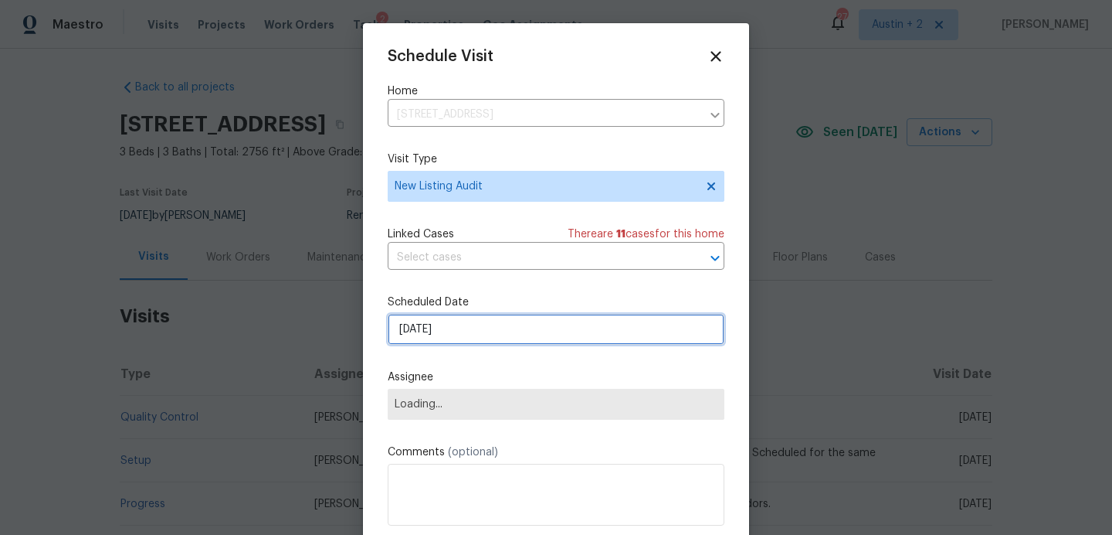
click at [440, 328] on input "[DATE]" at bounding box center [556, 329] width 337 height 31
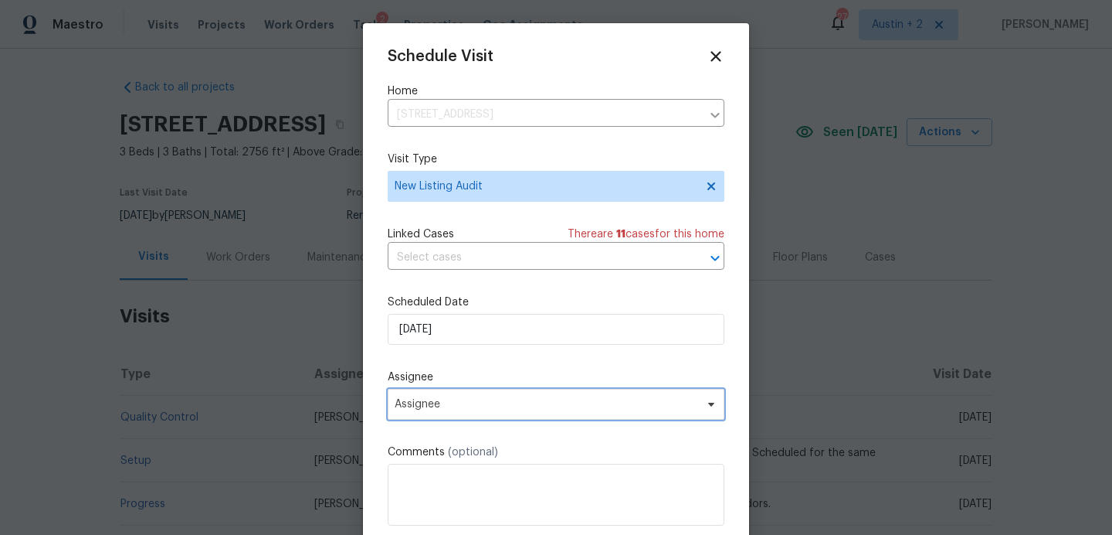
click at [446, 401] on span "Assignee" at bounding box center [546, 404] width 303 height 12
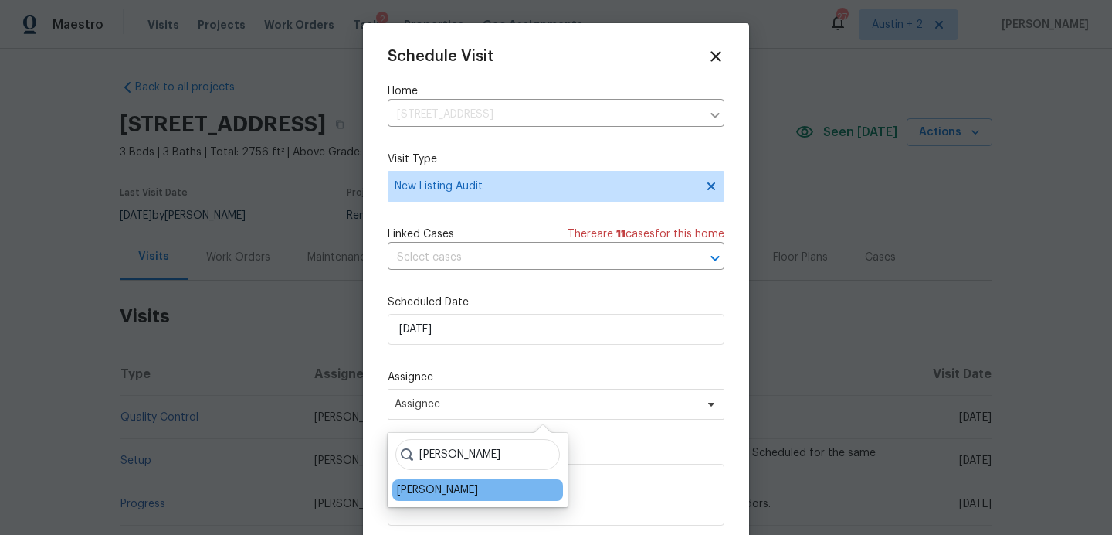
type input "[PERSON_NAME]"
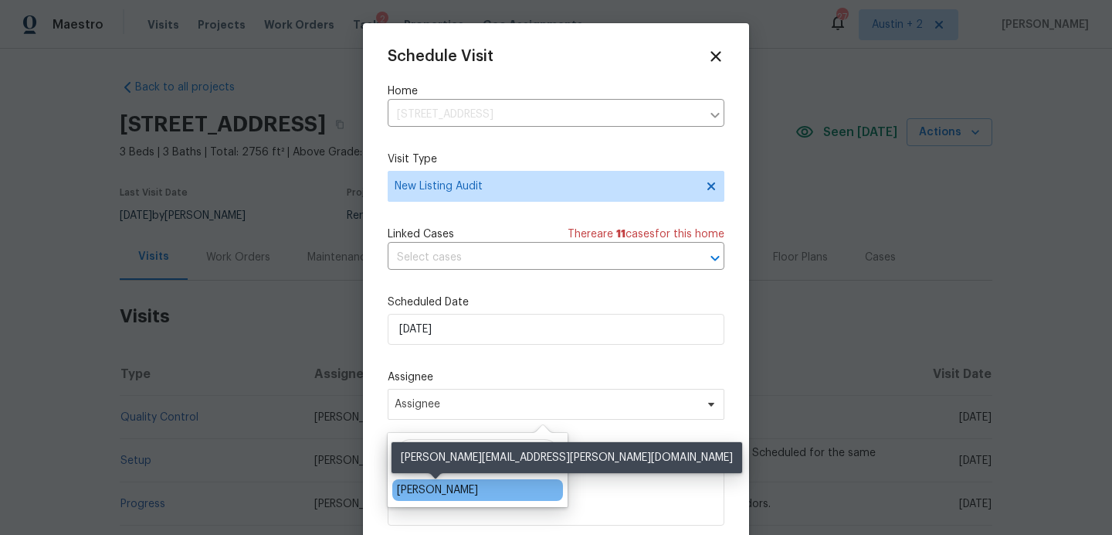
click at [441, 493] on div "[PERSON_NAME]" at bounding box center [437, 489] width 81 height 15
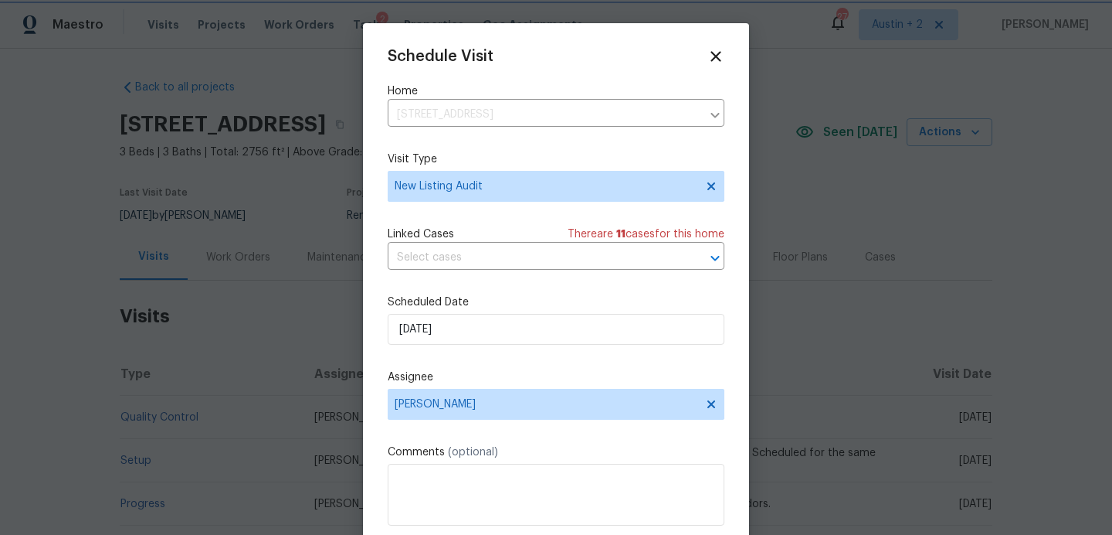
scroll to position [28, 0]
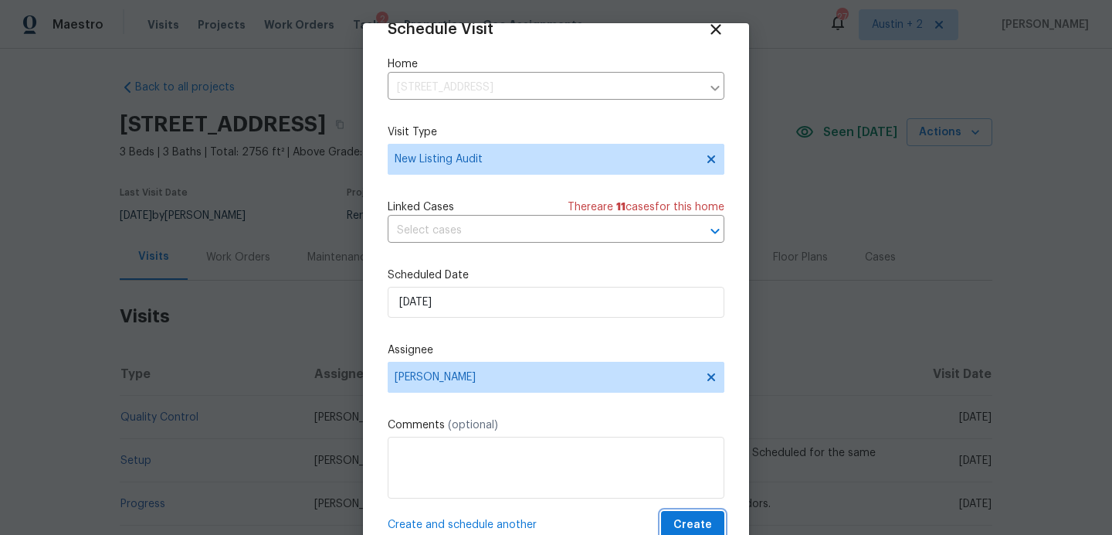
click at [700, 521] on span "Create" at bounding box center [693, 524] width 39 height 19
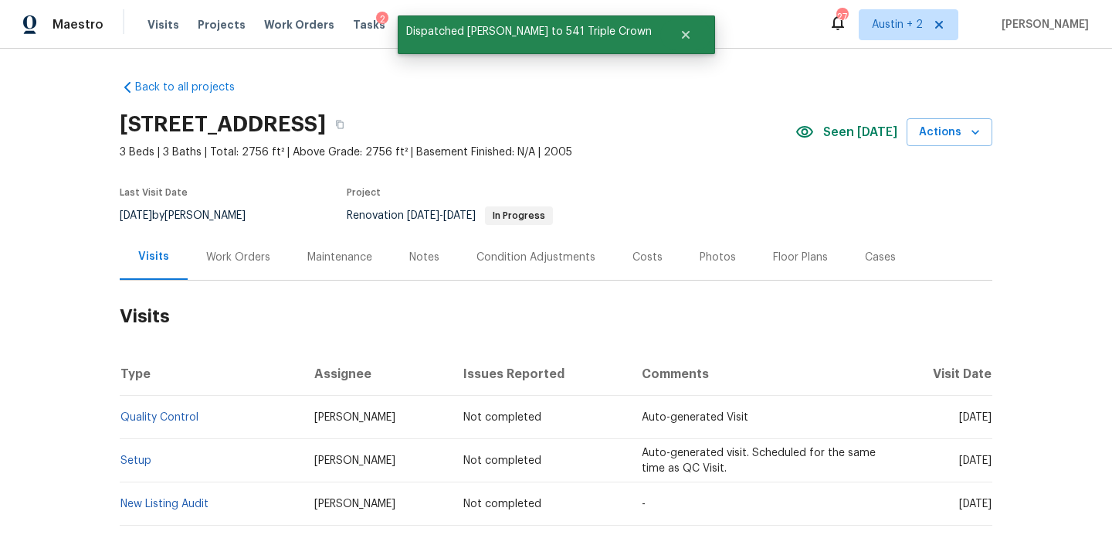
scroll to position [0, 0]
click at [353, 25] on span "Tasks" at bounding box center [369, 24] width 32 height 11
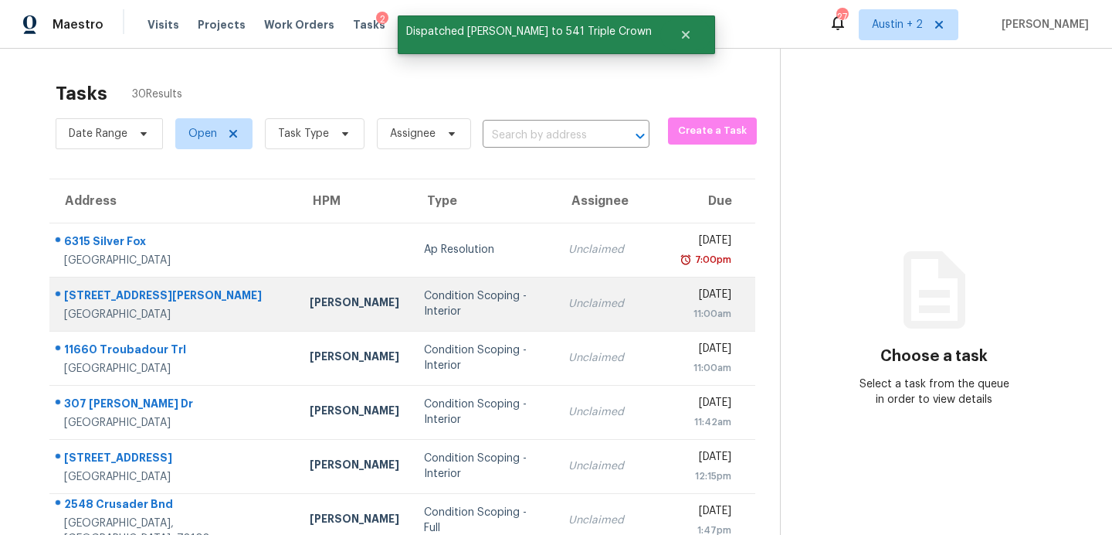
scroll to position [270, 0]
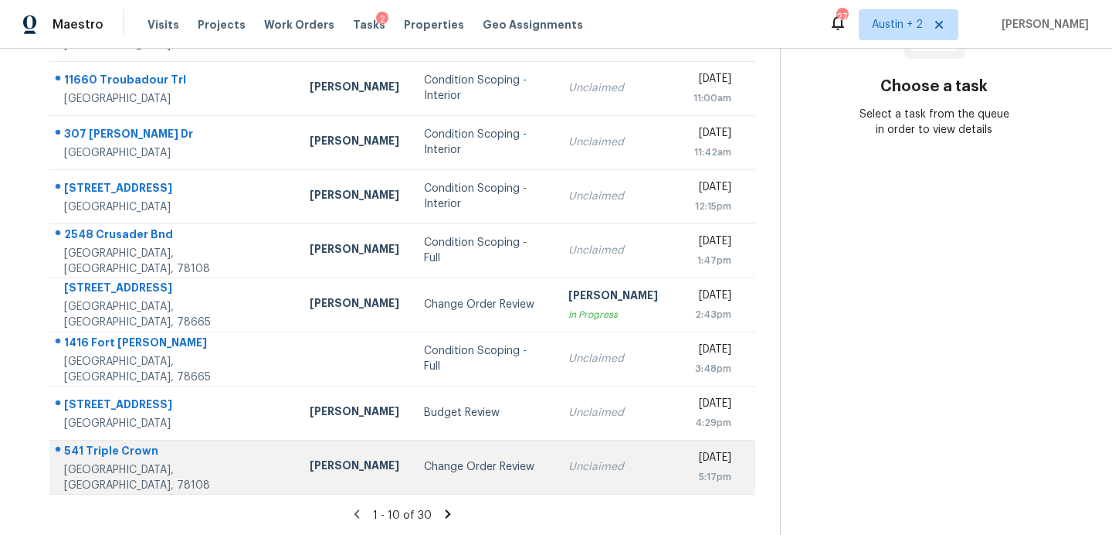
click at [424, 467] on div "Change Order Review" at bounding box center [484, 466] width 120 height 15
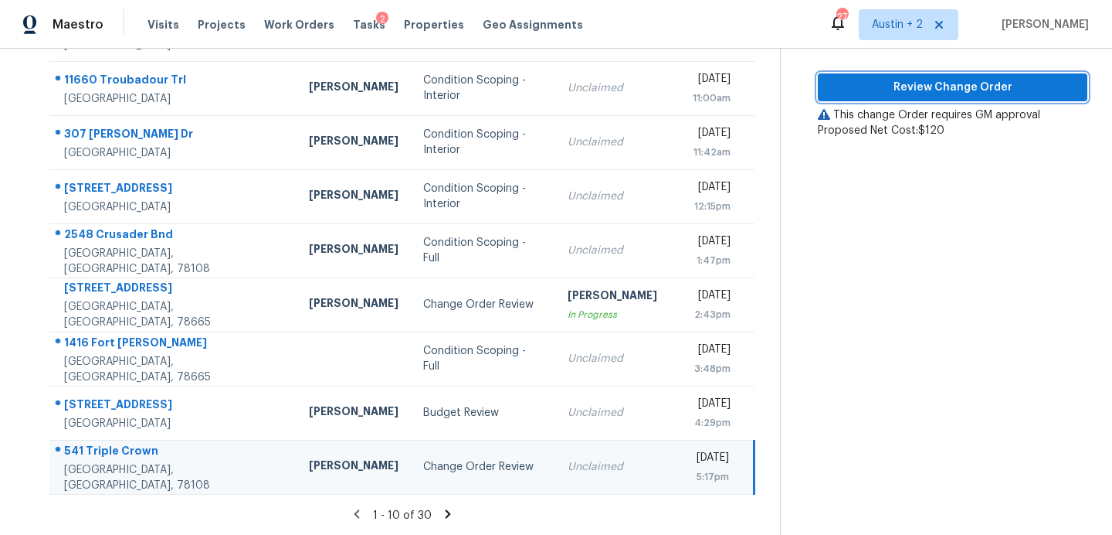
click at [914, 87] on span "Review Change Order" at bounding box center [952, 87] width 245 height 19
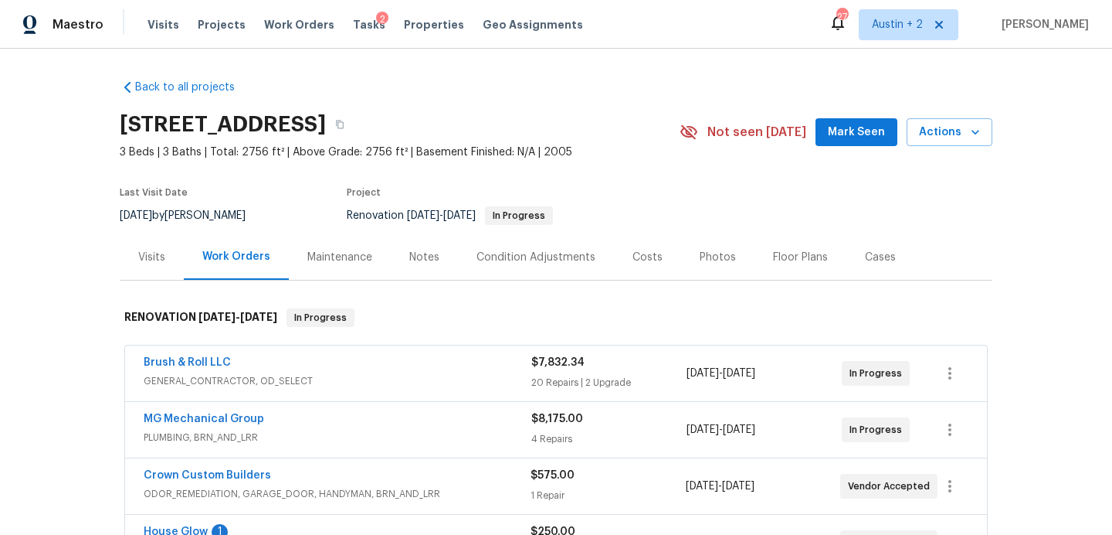
click at [844, 134] on span "Mark Seen" at bounding box center [856, 132] width 57 height 19
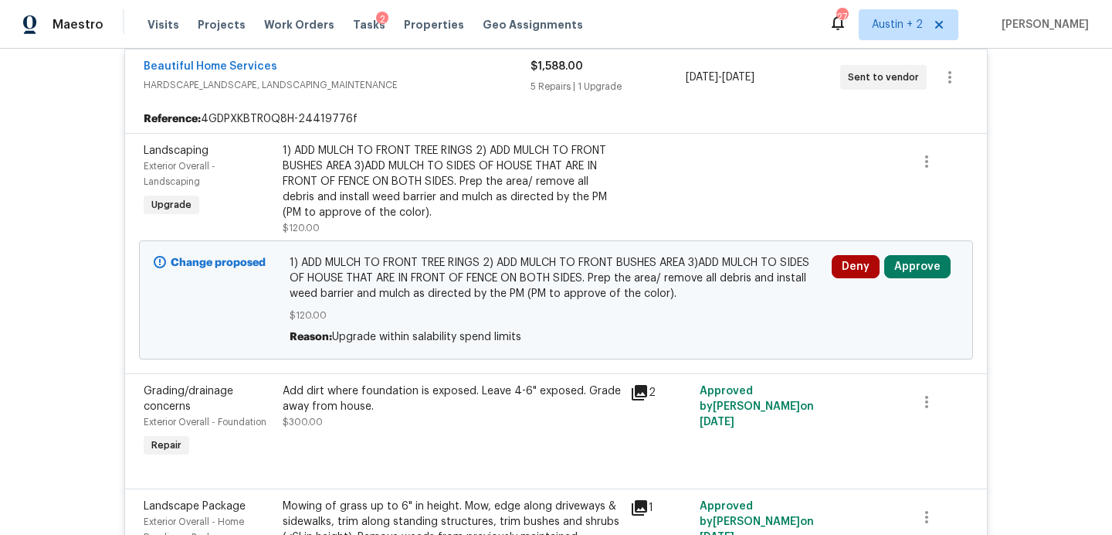
scroll to position [647, 0]
click at [916, 266] on button "Approve" at bounding box center [918, 264] width 66 height 23
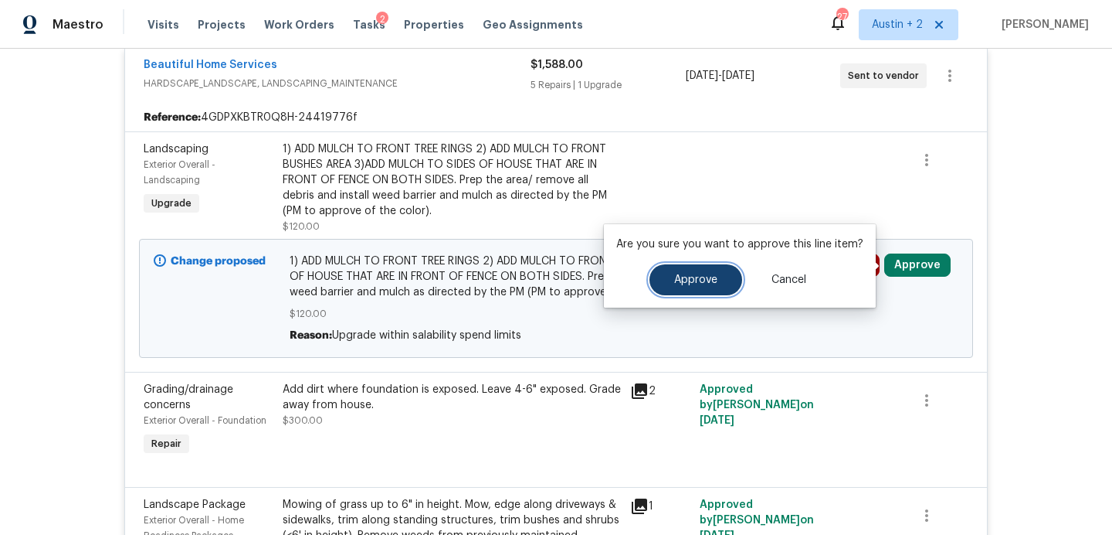
click at [684, 275] on span "Approve" at bounding box center [695, 280] width 43 height 12
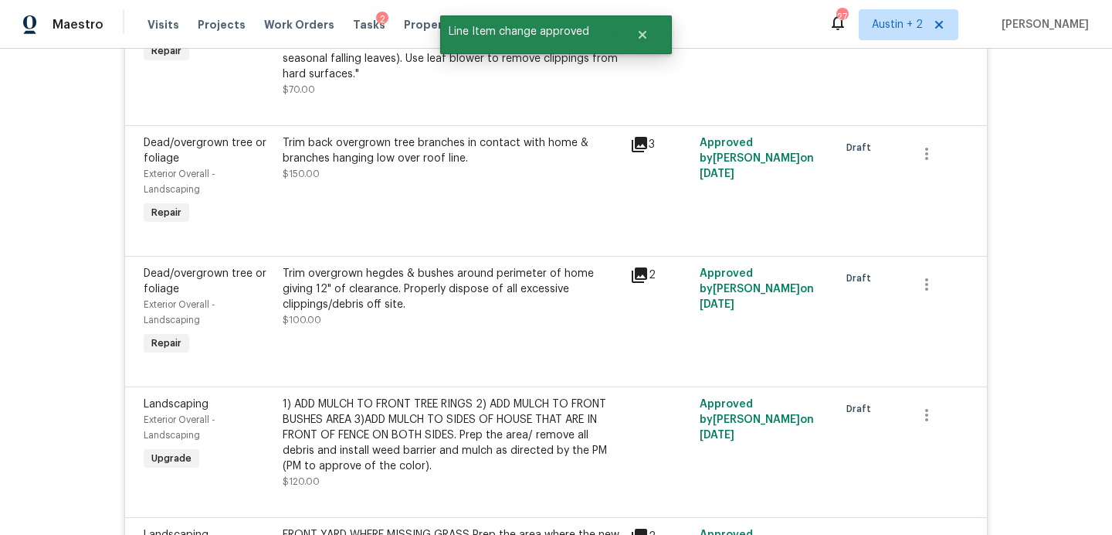
scroll to position [0, 0]
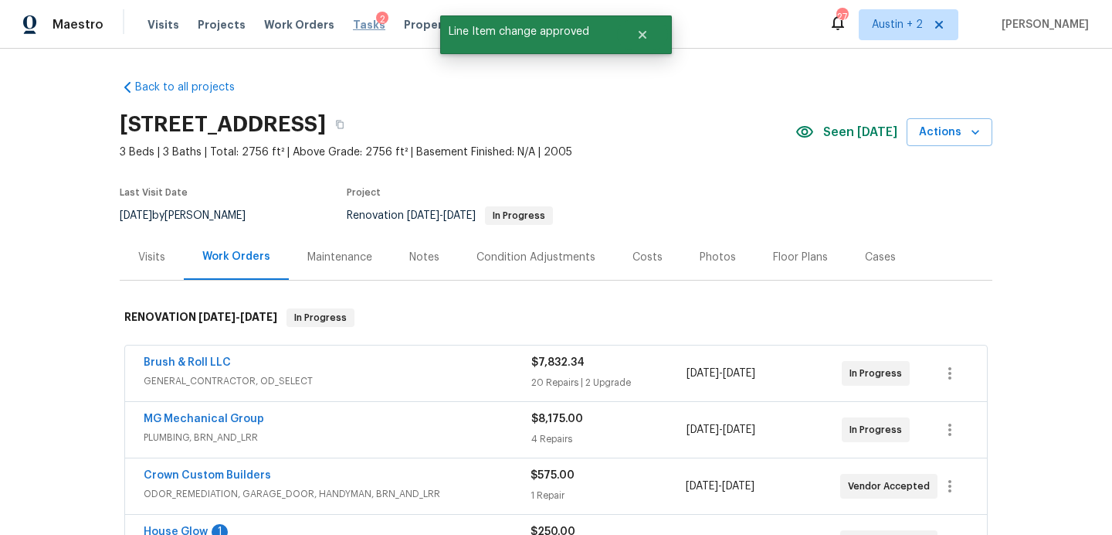
click at [353, 22] on span "Tasks" at bounding box center [369, 24] width 32 height 11
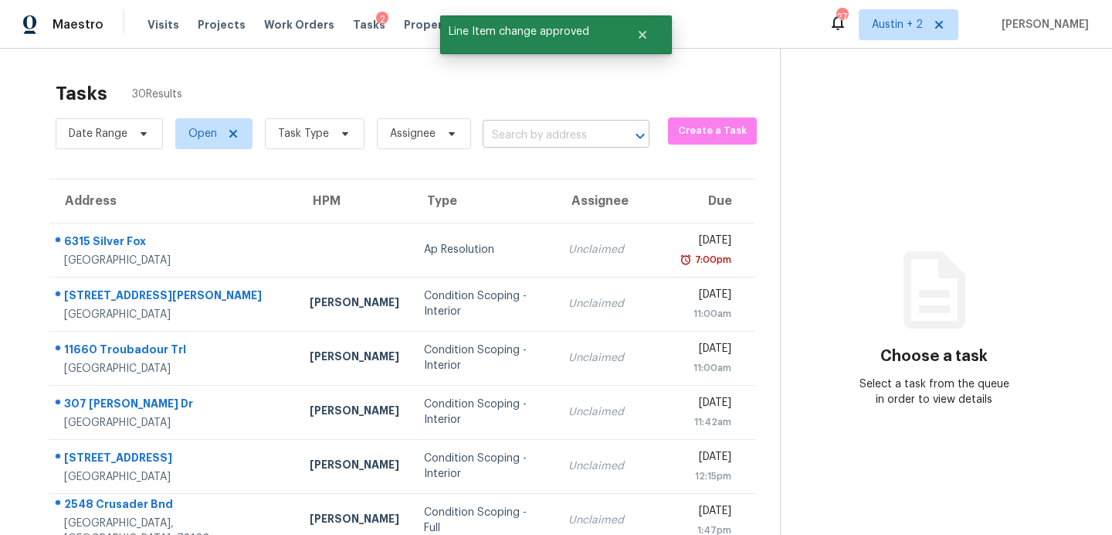
scroll to position [270, 0]
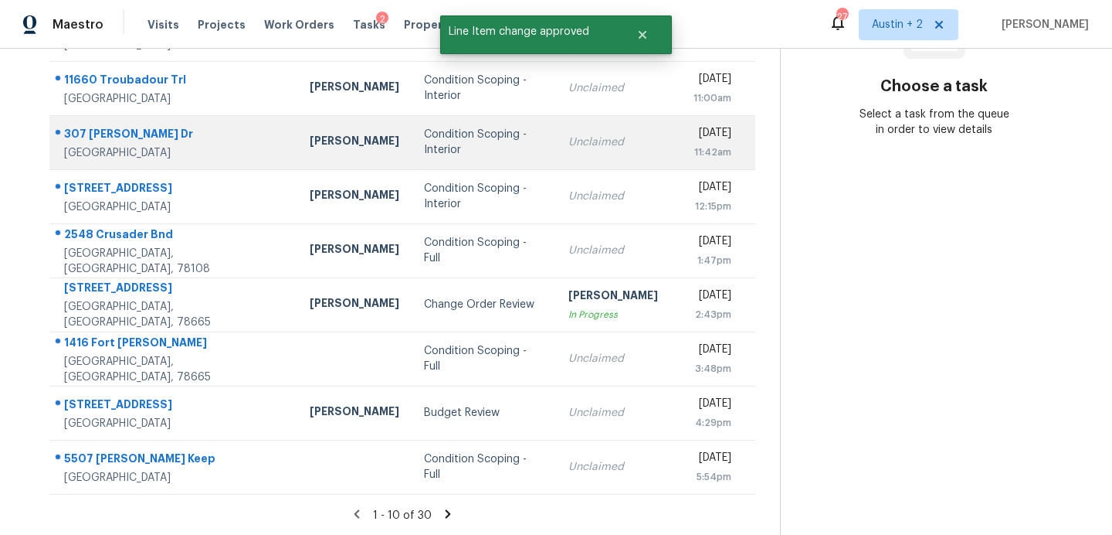
click at [412, 160] on td "Condition Scoping - Interior" at bounding box center [484, 142] width 144 height 54
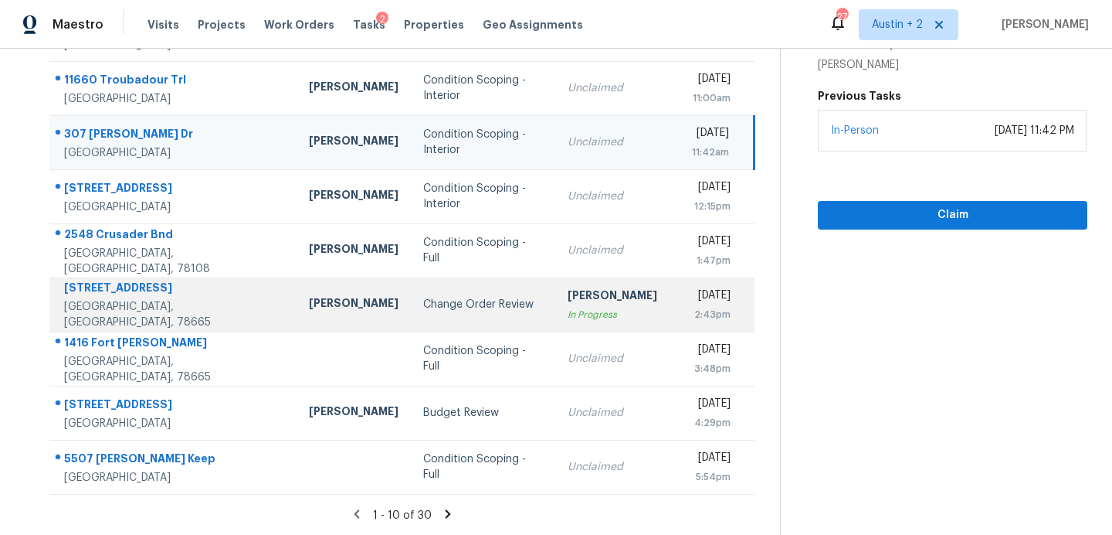
click at [452, 322] on td "Change Order Review" at bounding box center [483, 304] width 144 height 54
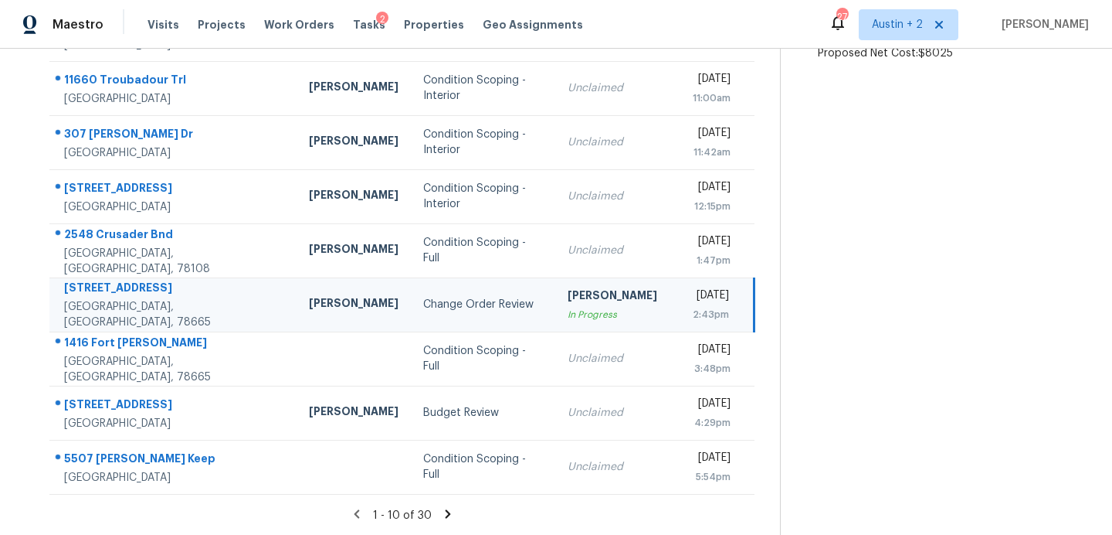
scroll to position [0, 0]
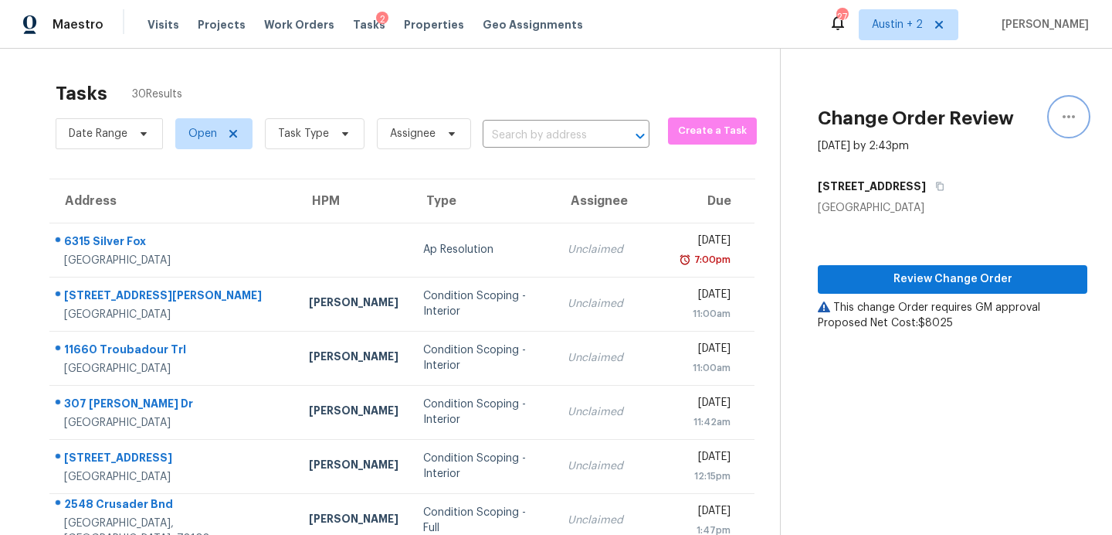
click at [1070, 111] on icon "button" at bounding box center [1069, 116] width 19 height 19
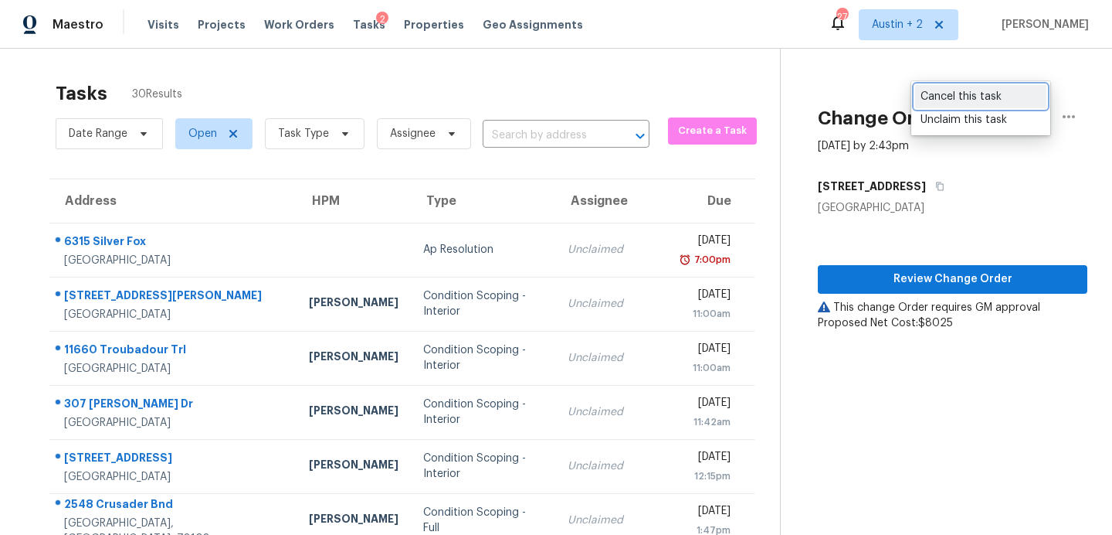
click at [986, 87] on link "Cancel this task" at bounding box center [980, 96] width 131 height 23
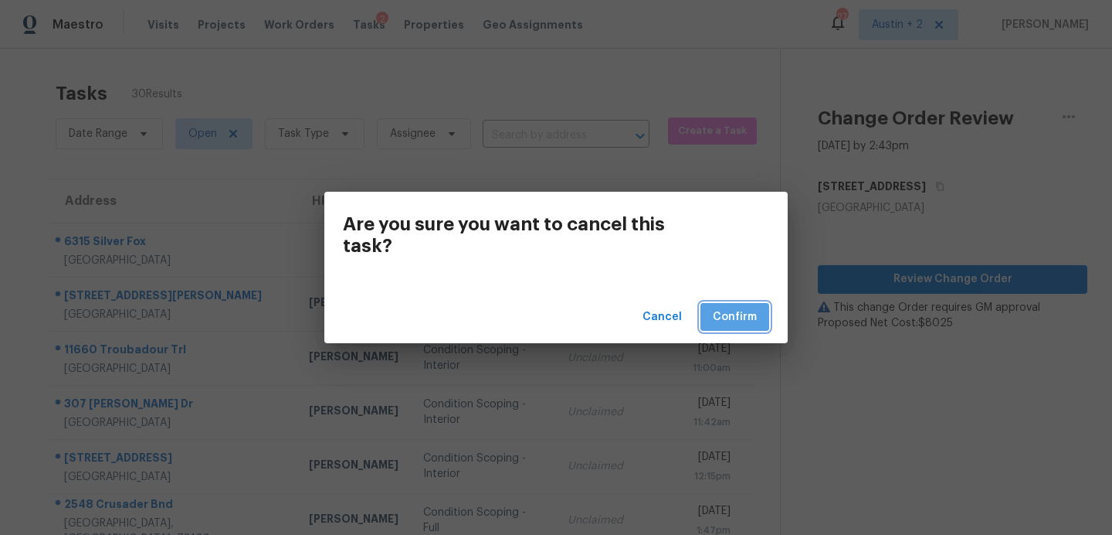
click at [746, 330] on button "Confirm" at bounding box center [735, 317] width 69 height 29
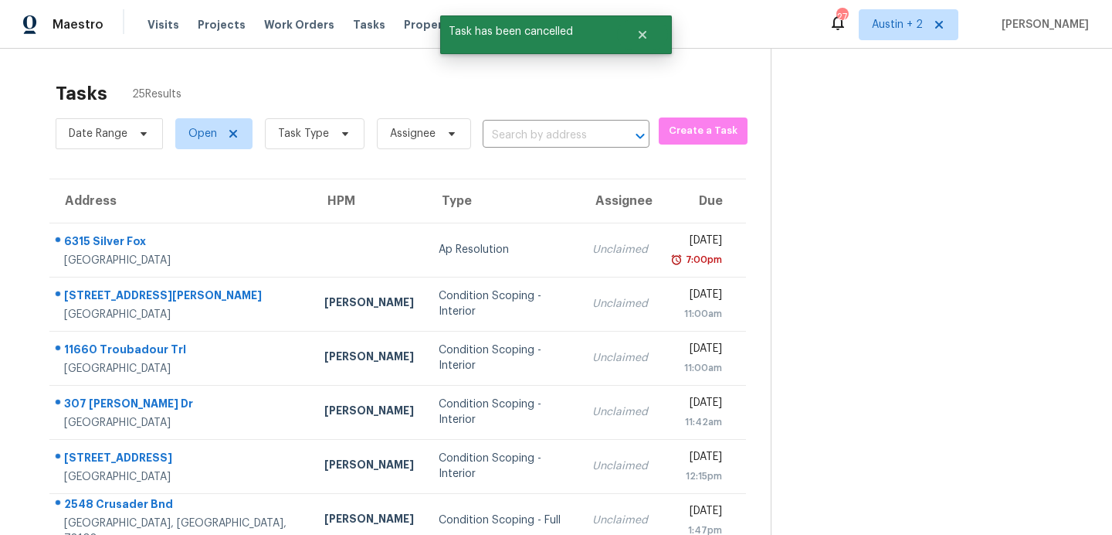
scroll to position [270, 0]
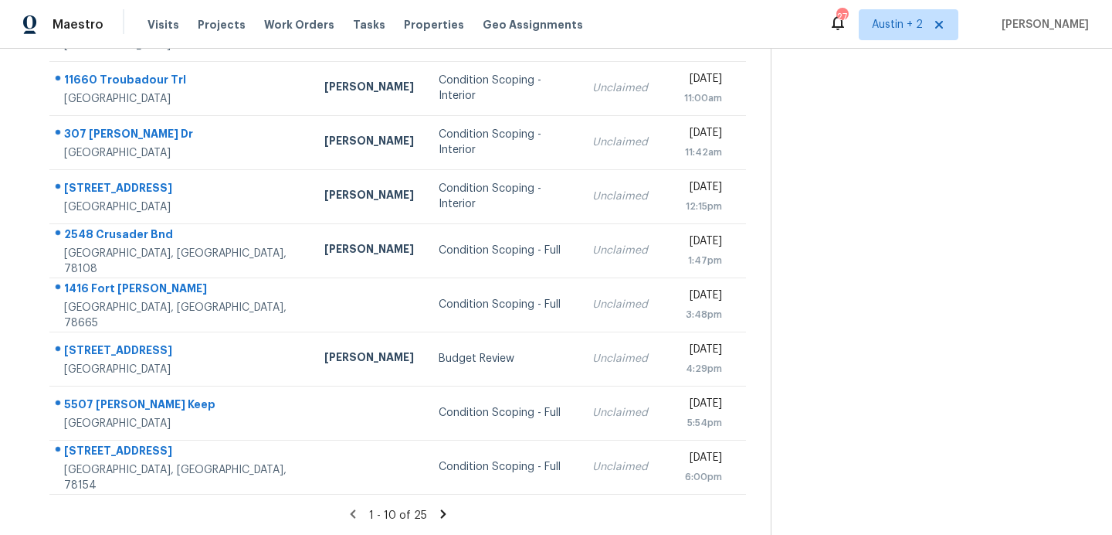
click at [436, 510] on icon at bounding box center [443, 514] width 14 height 14
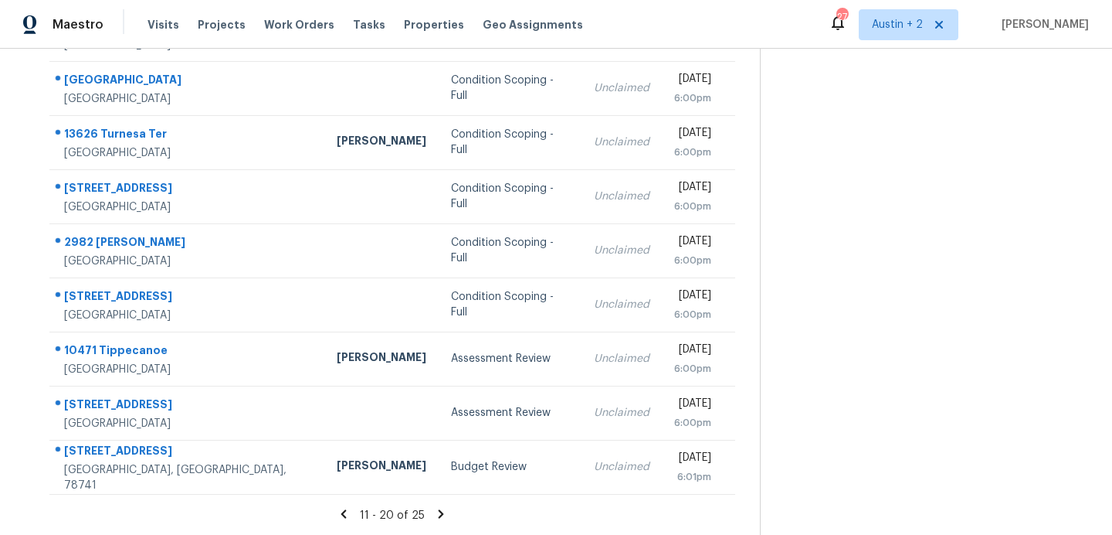
click at [439, 514] on icon at bounding box center [441, 513] width 5 height 8
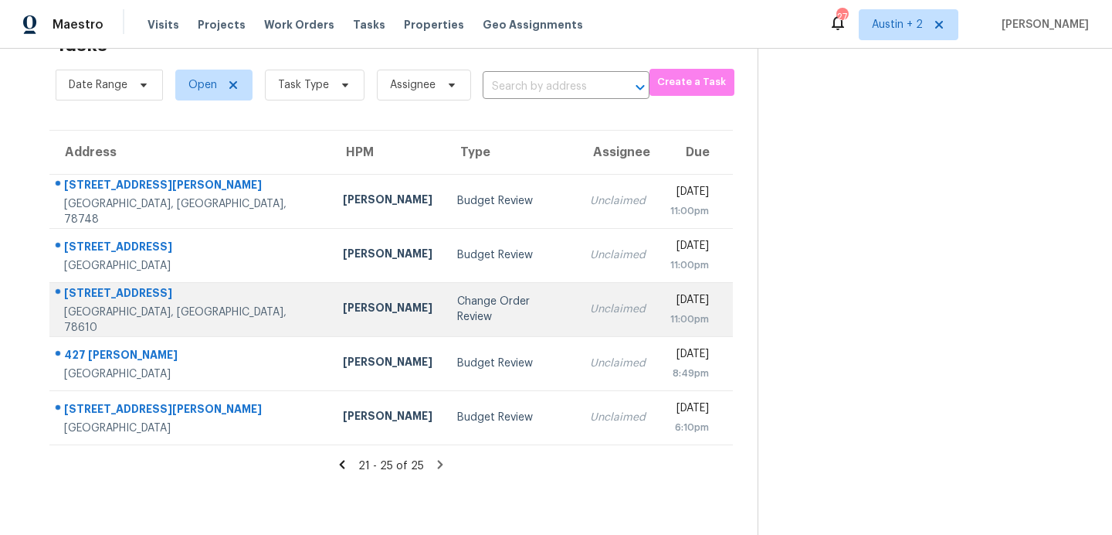
click at [457, 307] on div "Change Order Review" at bounding box center [510, 309] width 107 height 31
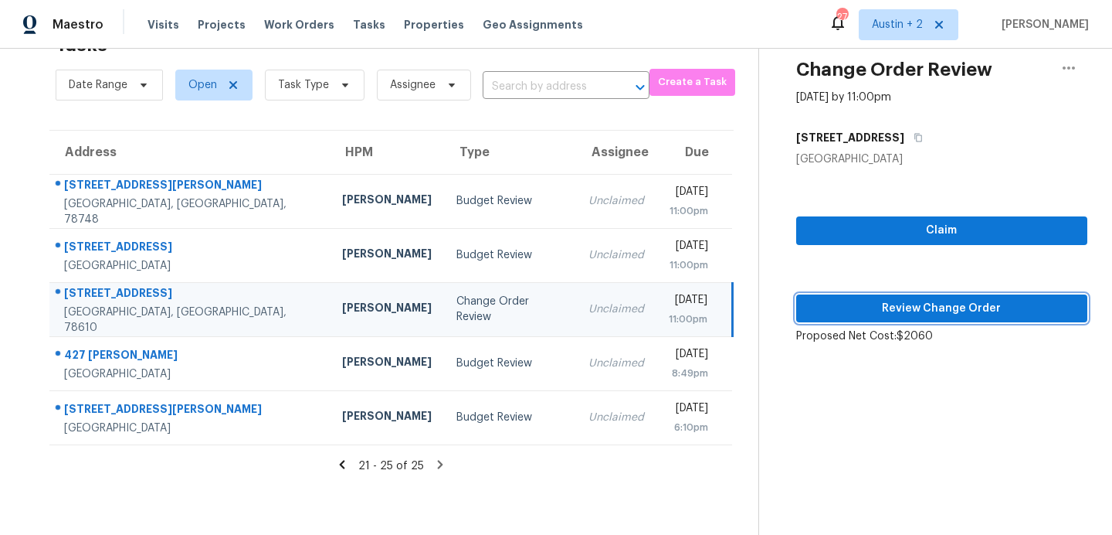
click at [830, 305] on span "Review Change Order" at bounding box center [942, 308] width 267 height 19
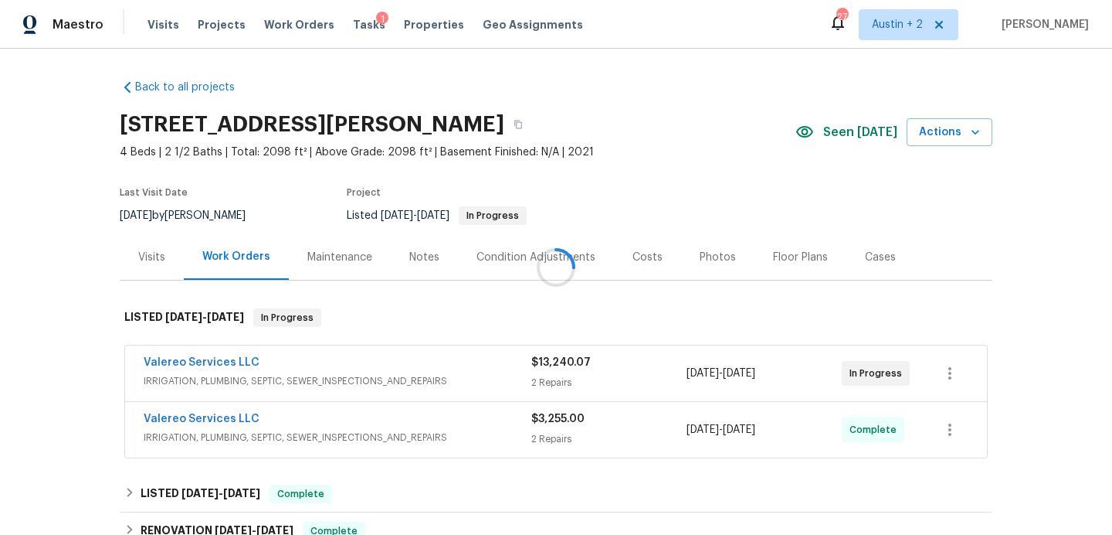
click at [844, 146] on div at bounding box center [556, 267] width 1112 height 535
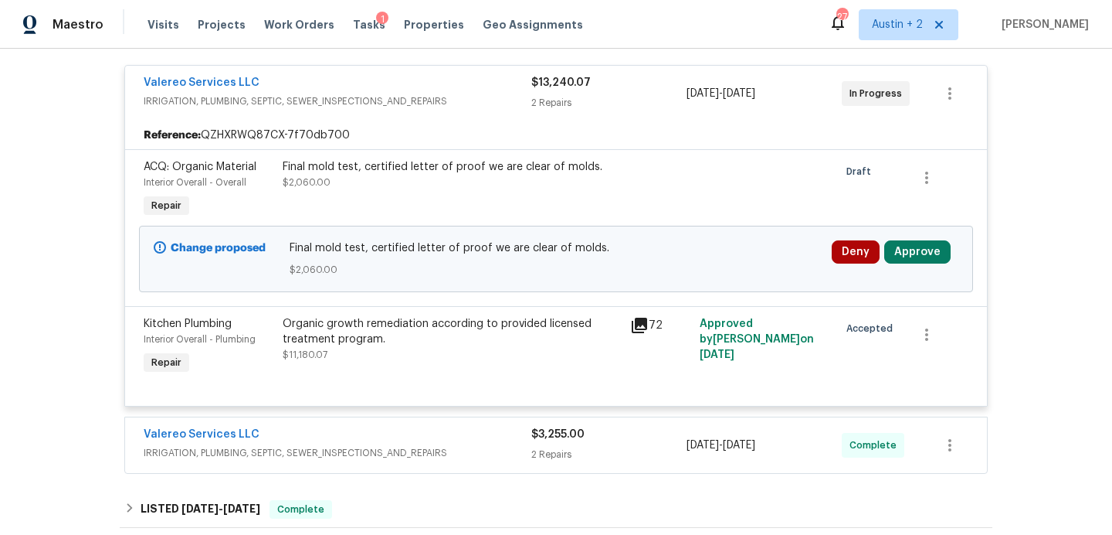
scroll to position [290, 0]
click at [904, 251] on button "Approve" at bounding box center [918, 252] width 66 height 23
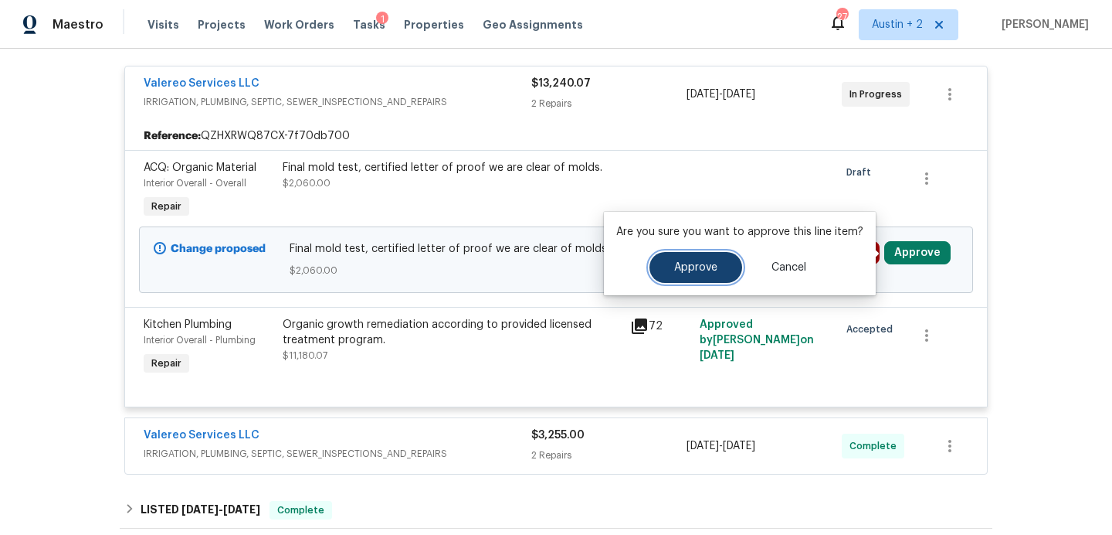
click at [681, 262] on span "Approve" at bounding box center [695, 268] width 43 height 12
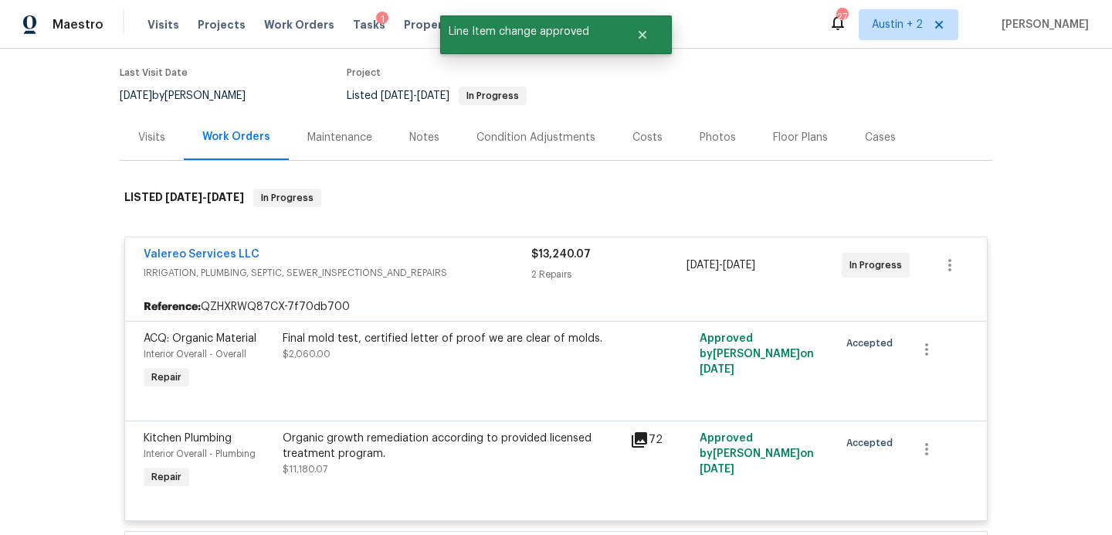
scroll to position [122, 0]
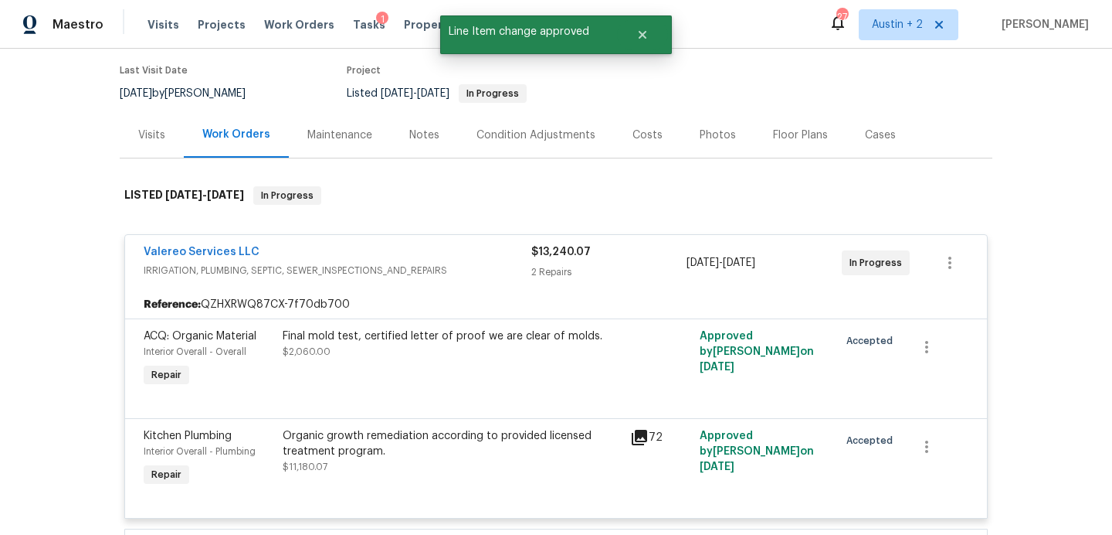
click at [428, 134] on div "Notes" at bounding box center [424, 134] width 30 height 15
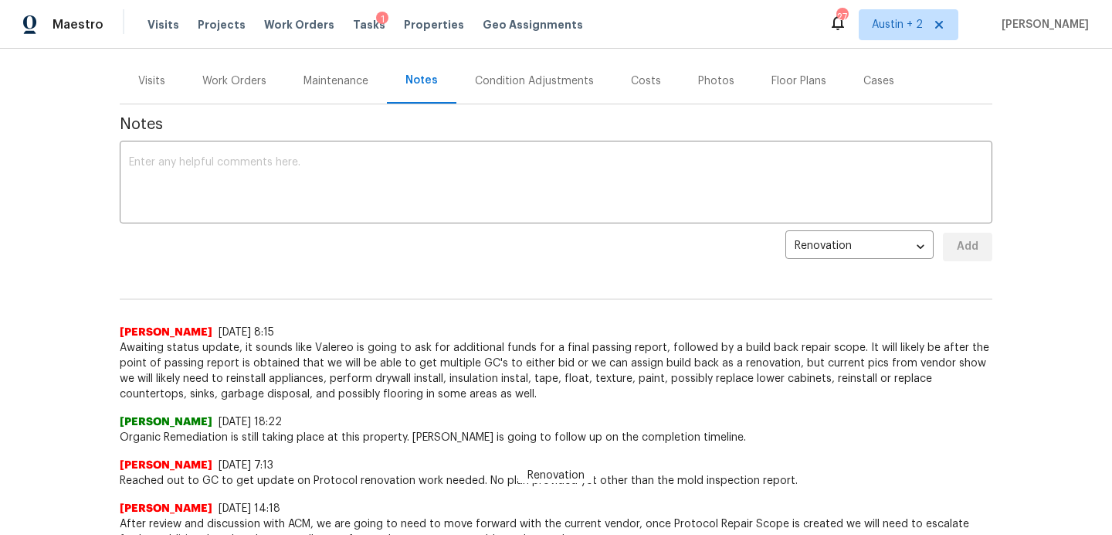
scroll to position [168, 0]
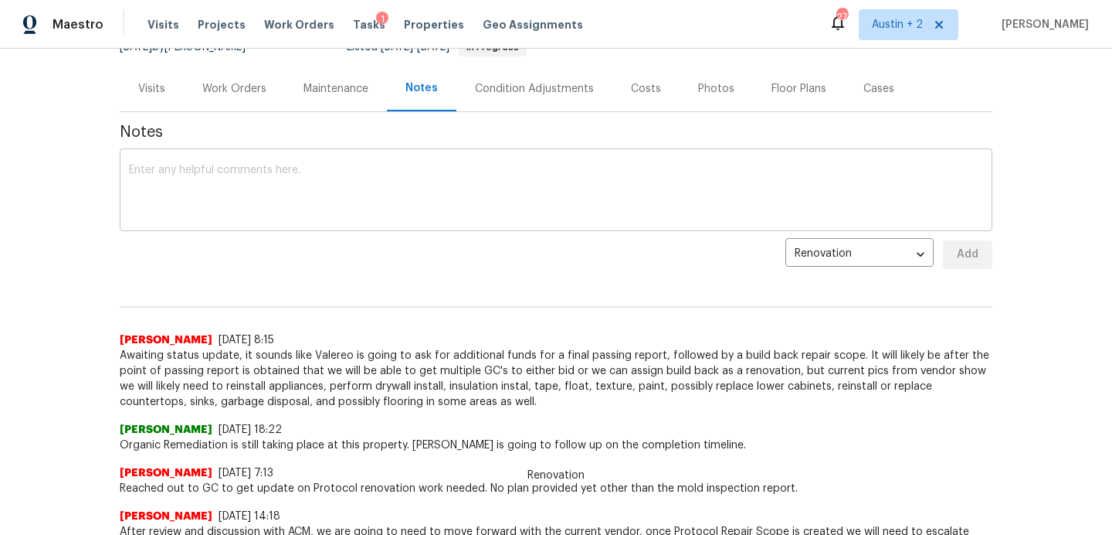
click at [267, 196] on textarea at bounding box center [556, 192] width 854 height 54
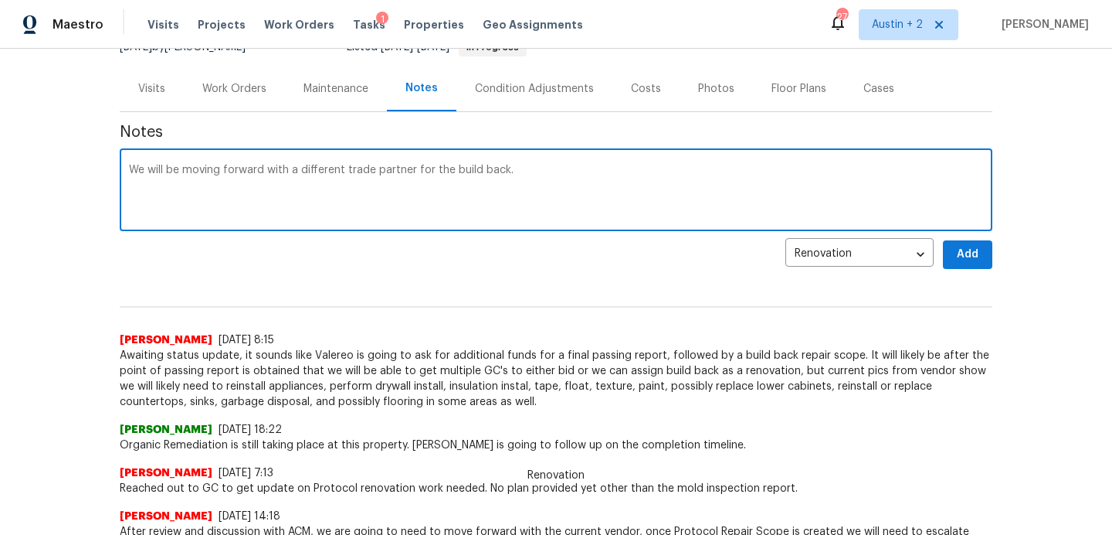
type textarea "We will be moving forward with a different trade partner for the build back."
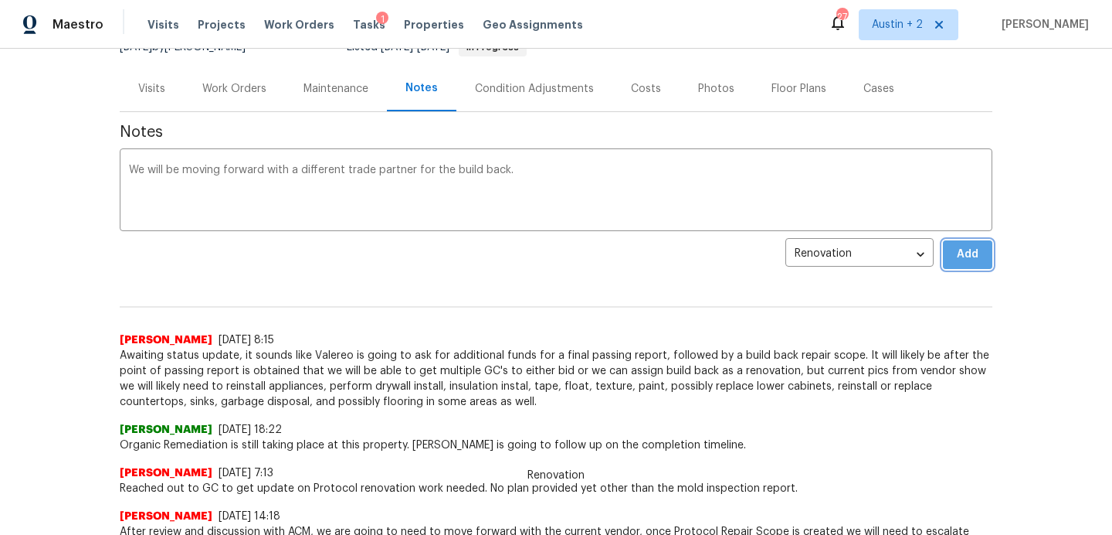
click at [944, 257] on button "Add" at bounding box center [967, 254] width 49 height 29
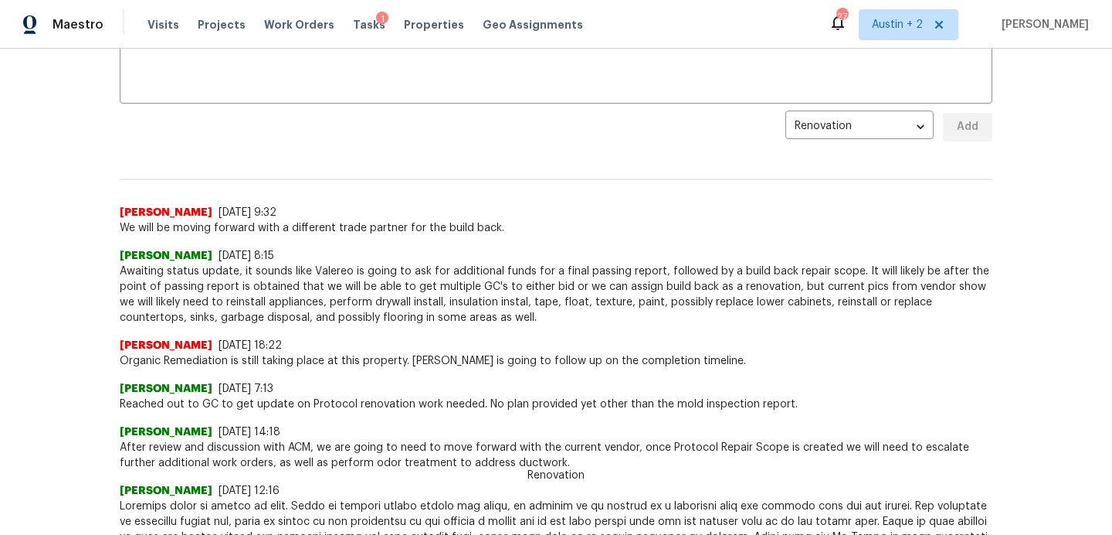
scroll to position [108, 0]
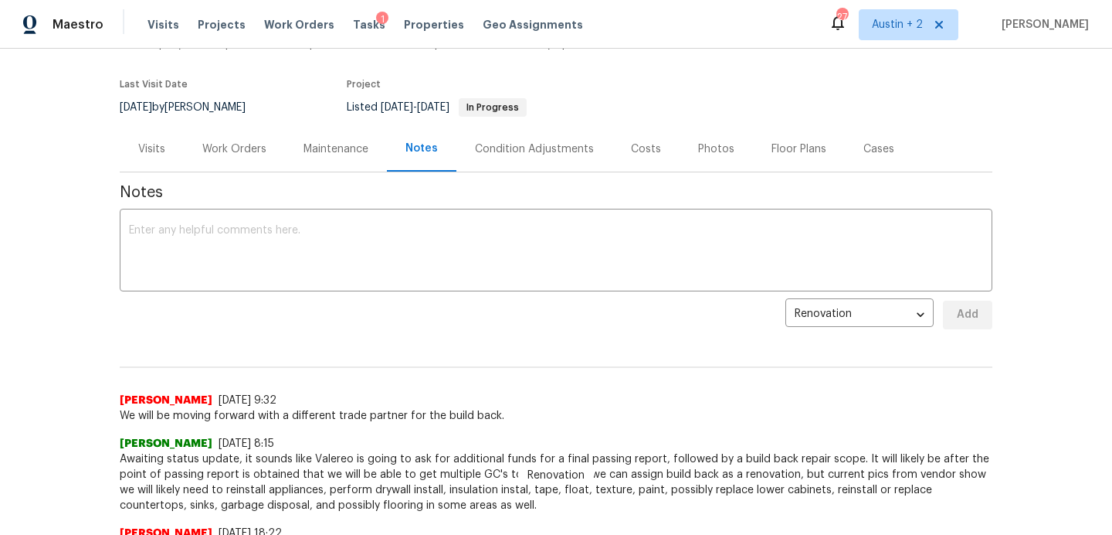
click at [362, 32] on div "Visits Projects Work Orders Tasks 1 Properties Geo Assignments" at bounding box center [375, 24] width 454 height 31
click at [357, 24] on span "Tasks" at bounding box center [369, 24] width 32 height 11
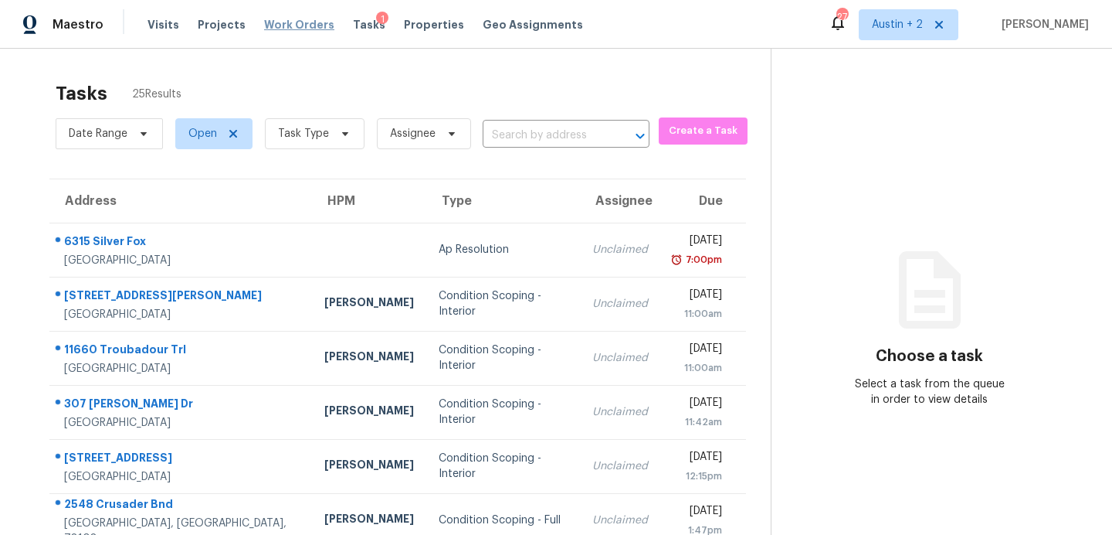
click at [286, 28] on span "Work Orders" at bounding box center [299, 24] width 70 height 15
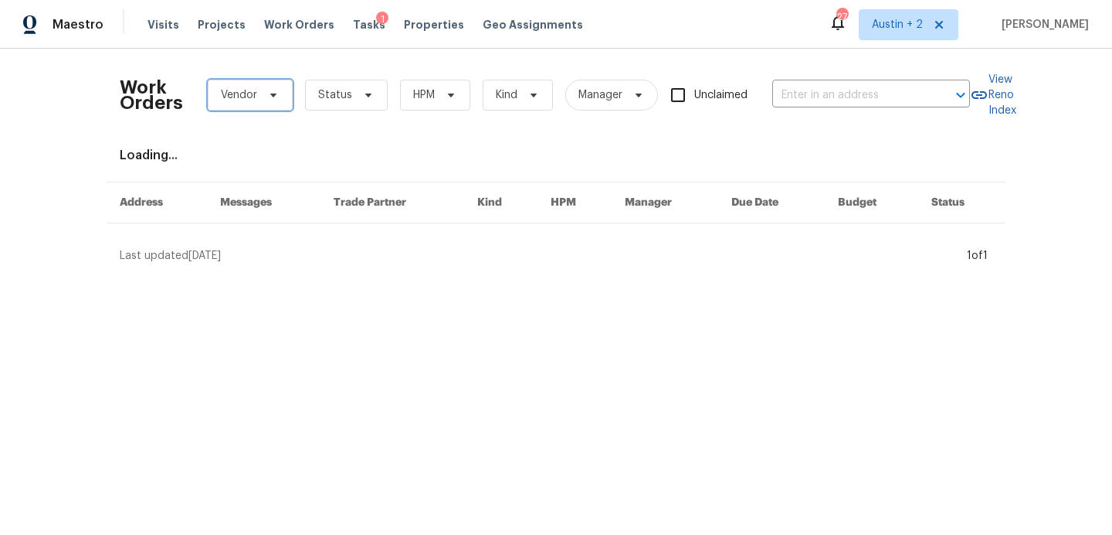
click at [246, 101] on span "Vendor" at bounding box center [239, 94] width 36 height 15
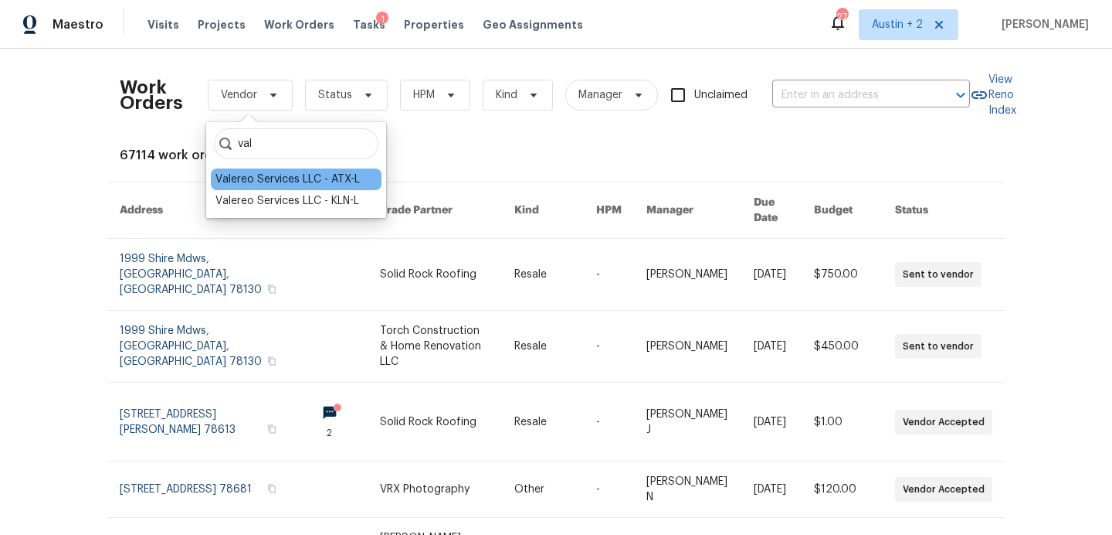
type input "val"
click at [258, 173] on div "Valereo Services LLC - ATX-L" at bounding box center [288, 179] width 144 height 15
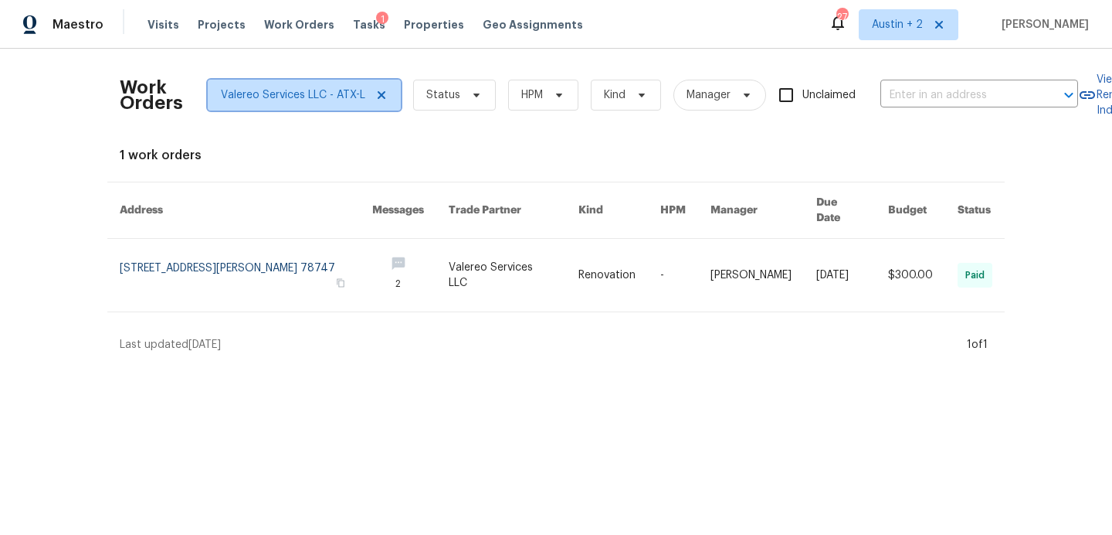
click at [283, 103] on span "Valereo Services LLC - ATX-L" at bounding box center [304, 95] width 193 height 31
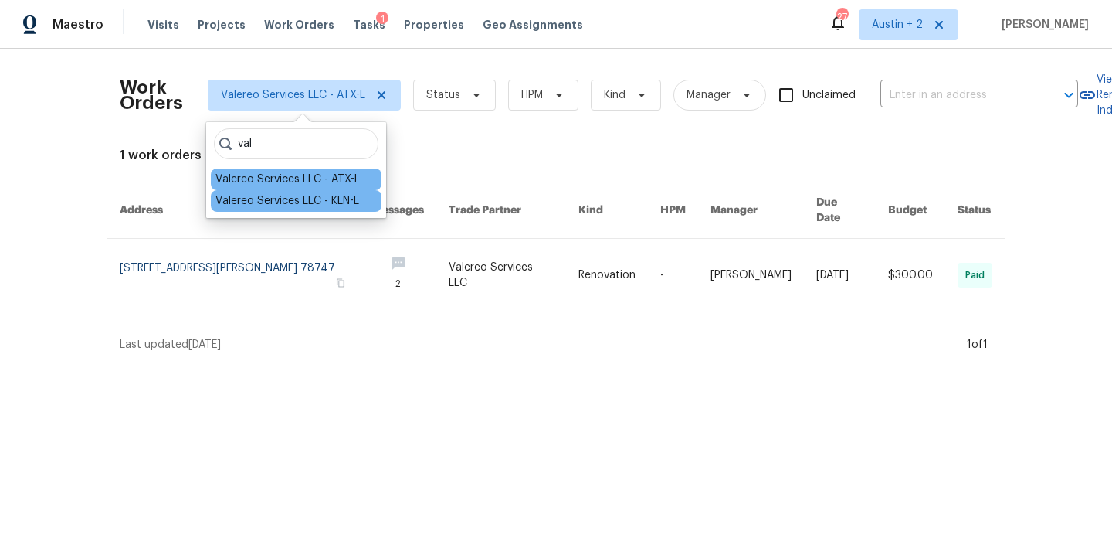
type input "val"
click at [273, 200] on div "Valereo Services LLC - KLN-L" at bounding box center [288, 200] width 144 height 15
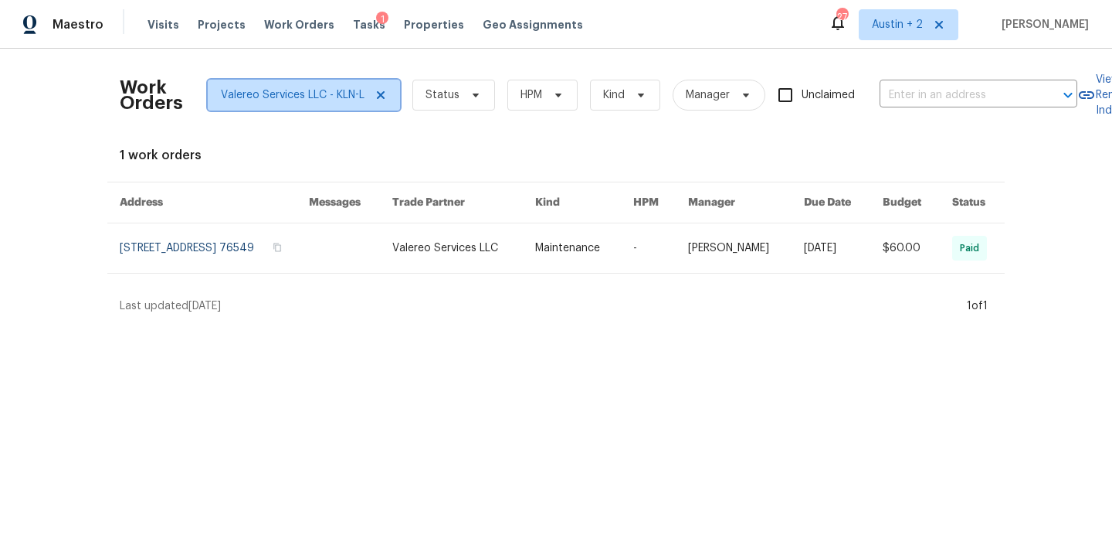
click at [381, 95] on icon at bounding box center [381, 95] width 8 height 8
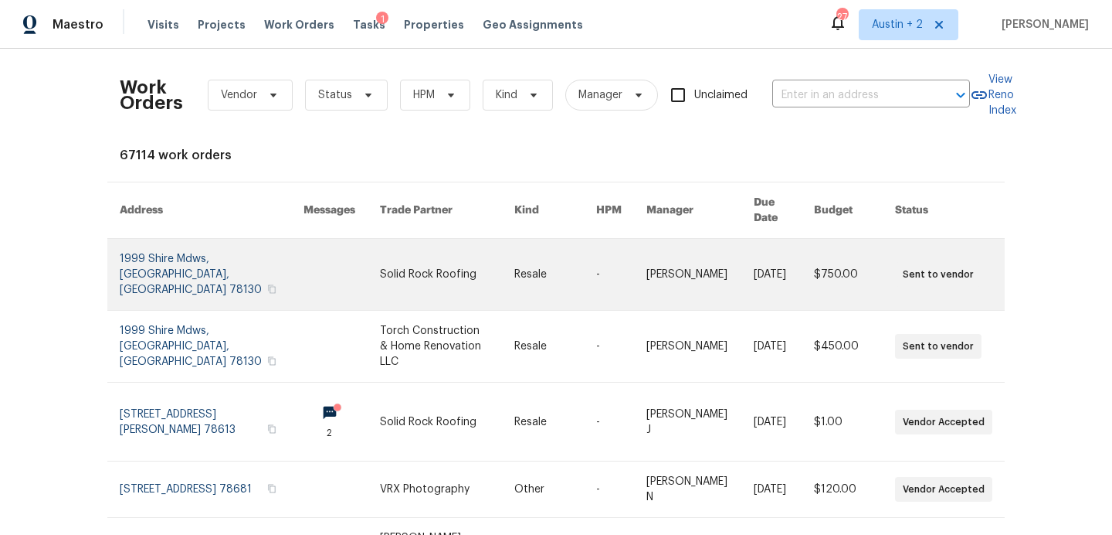
click at [385, 260] on link at bounding box center [447, 274] width 134 height 71
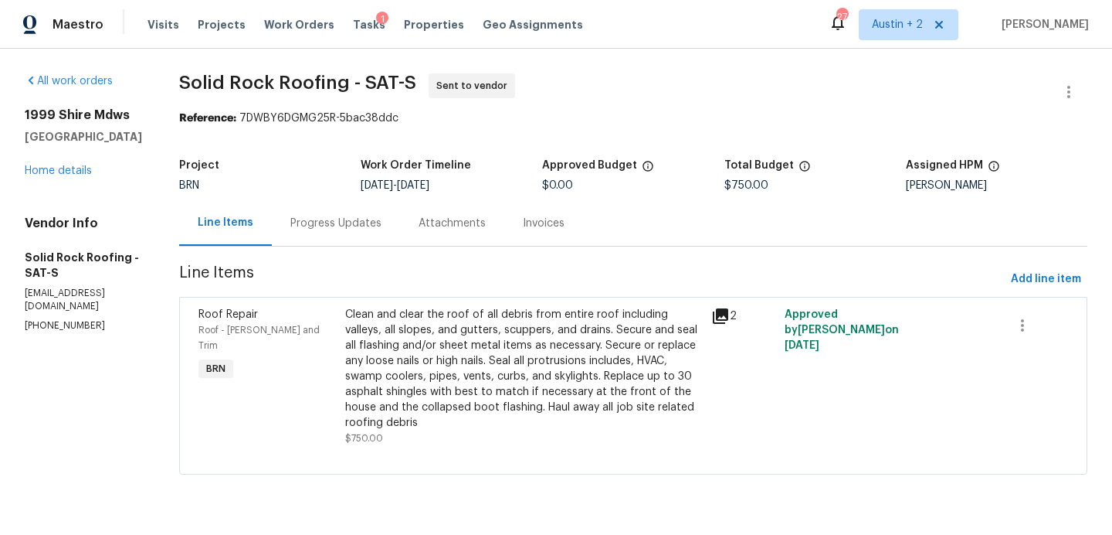
click at [73, 178] on div "1999 Shire [GEOGRAPHIC_DATA] Home details" at bounding box center [83, 142] width 117 height 71
click at [73, 176] on link "Home details" at bounding box center [58, 170] width 67 height 11
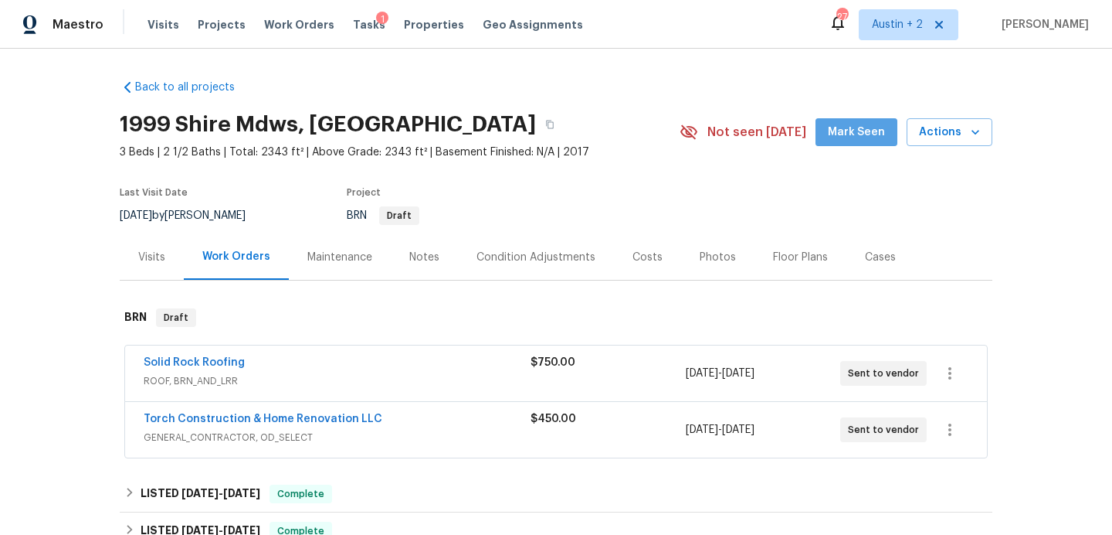
click at [863, 123] on span "Mark Seen" at bounding box center [856, 132] width 57 height 19
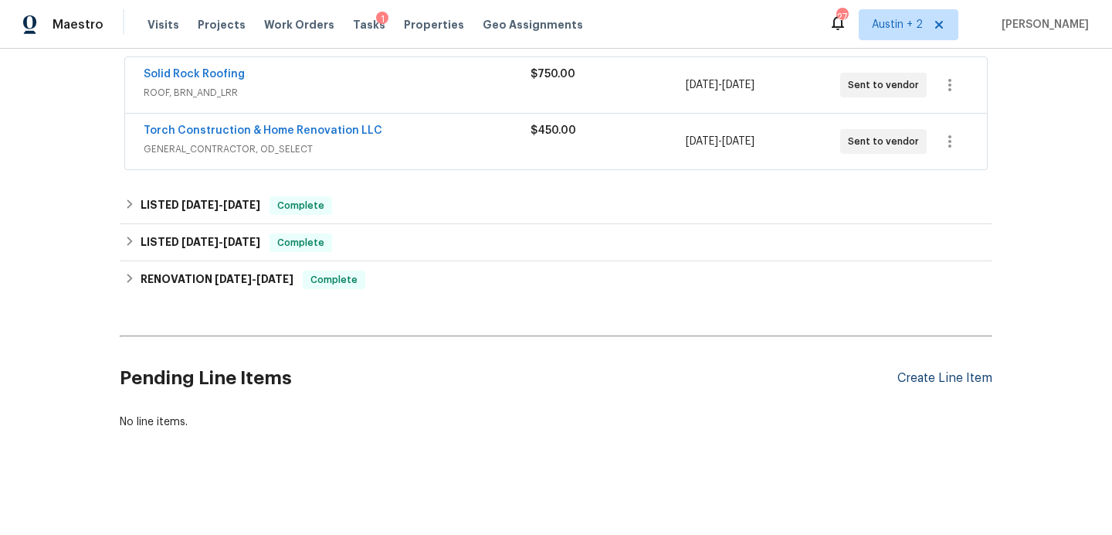
click at [975, 372] on div "Create Line Item" at bounding box center [945, 378] width 95 height 15
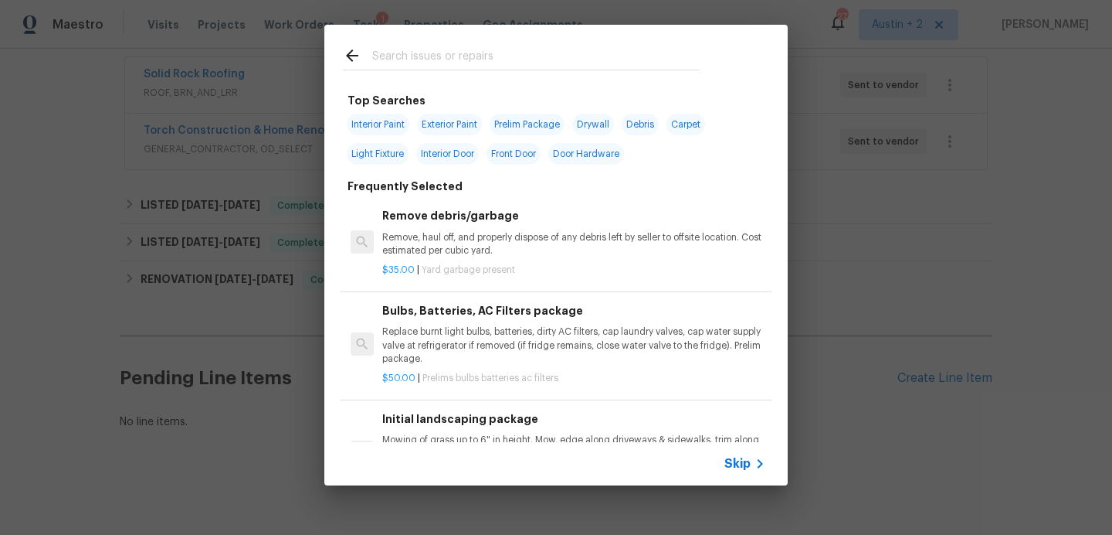
click at [419, 52] on input "text" at bounding box center [536, 57] width 328 height 23
click at [370, 131] on span "Interior Paint" at bounding box center [378, 125] width 63 height 22
type input "Interior Paint"
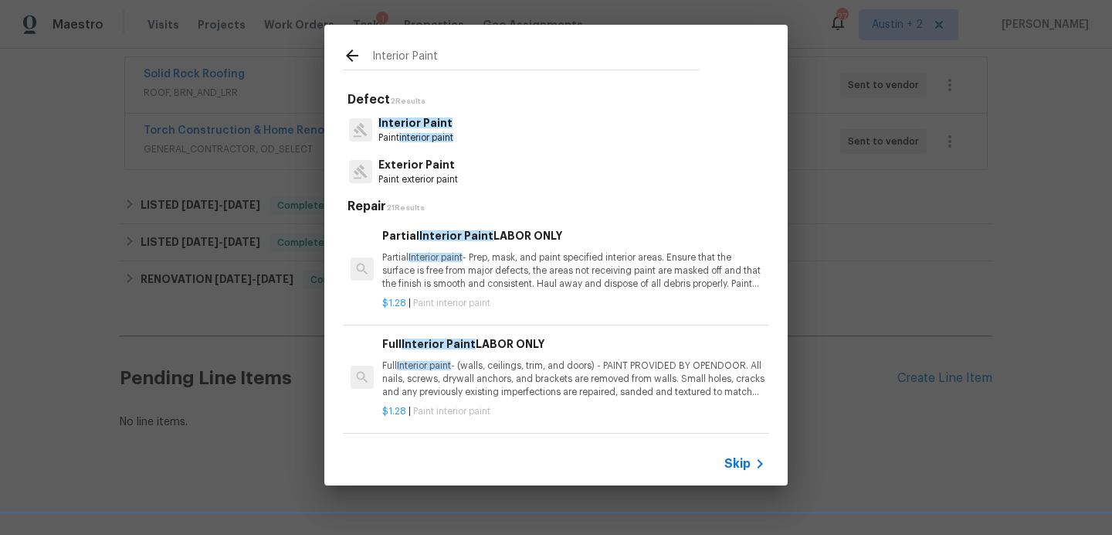
click at [473, 268] on p "Partial Interior paint - Prep, mask, and paint specified interior areas. Ensure…" at bounding box center [573, 270] width 383 height 39
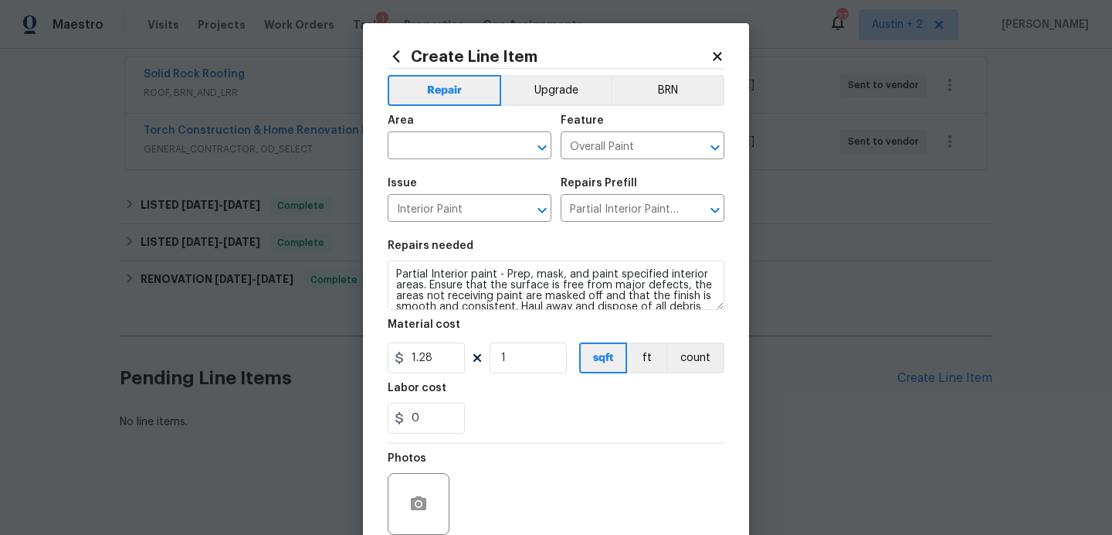
scroll to position [131, 0]
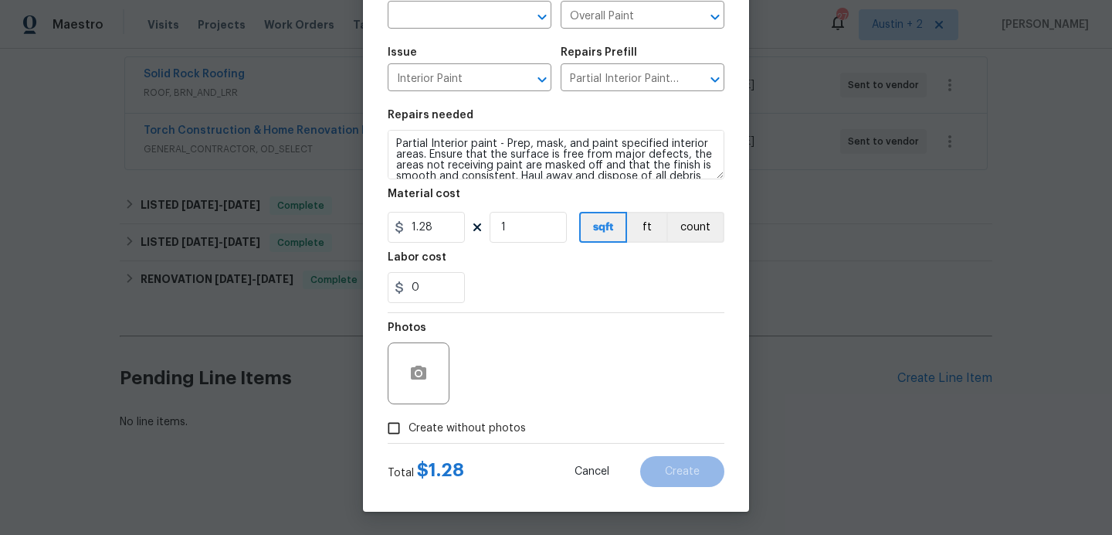
click at [504, 420] on span "Create without photos" at bounding box center [467, 428] width 117 height 16
click at [409, 419] on input "Create without photos" at bounding box center [393, 427] width 29 height 29
checkbox input "true"
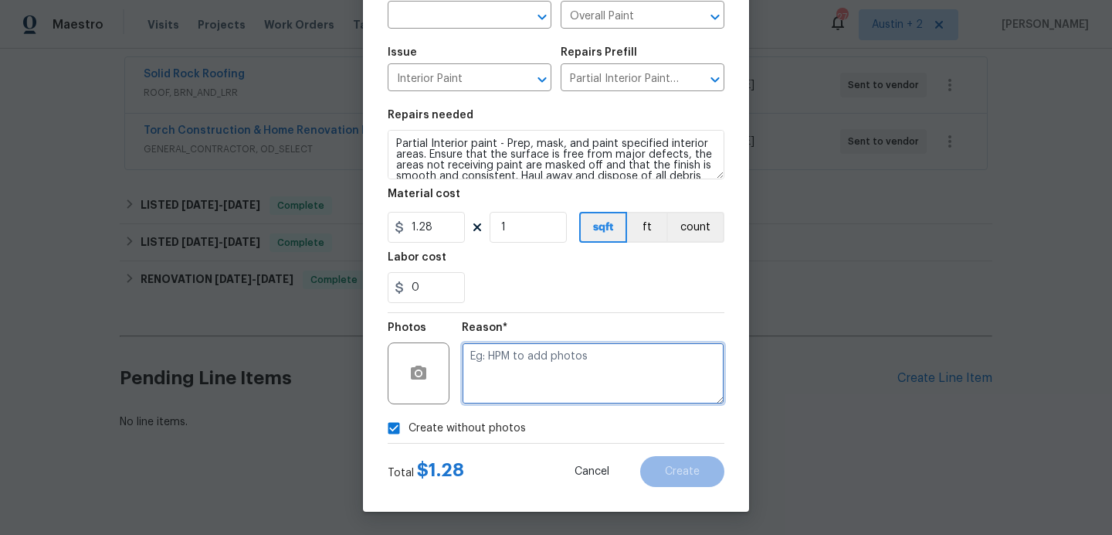
click at [589, 385] on textarea at bounding box center [593, 373] width 263 height 62
type textarea "..."
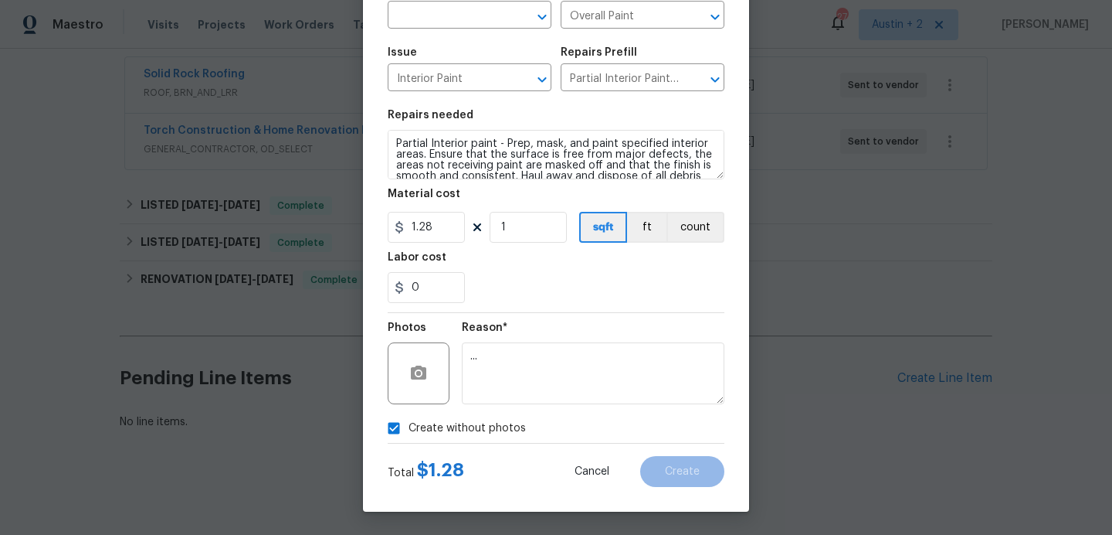
click at [573, 418] on div "Create without photos" at bounding box center [556, 427] width 337 height 29
click at [480, 7] on input "text" at bounding box center [448, 17] width 121 height 24
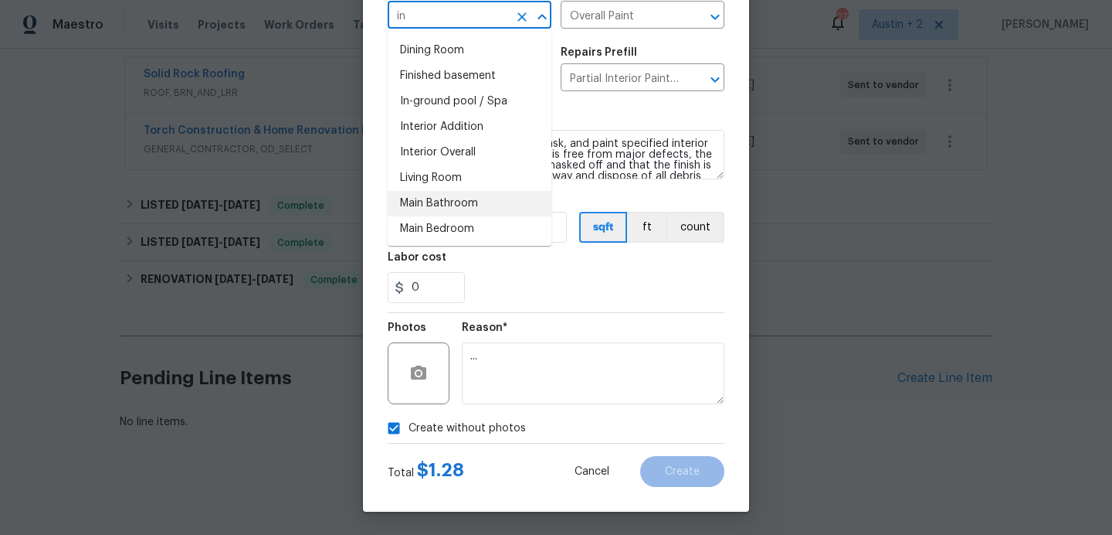
click at [480, 200] on li "Main Bathroom" at bounding box center [470, 203] width 164 height 25
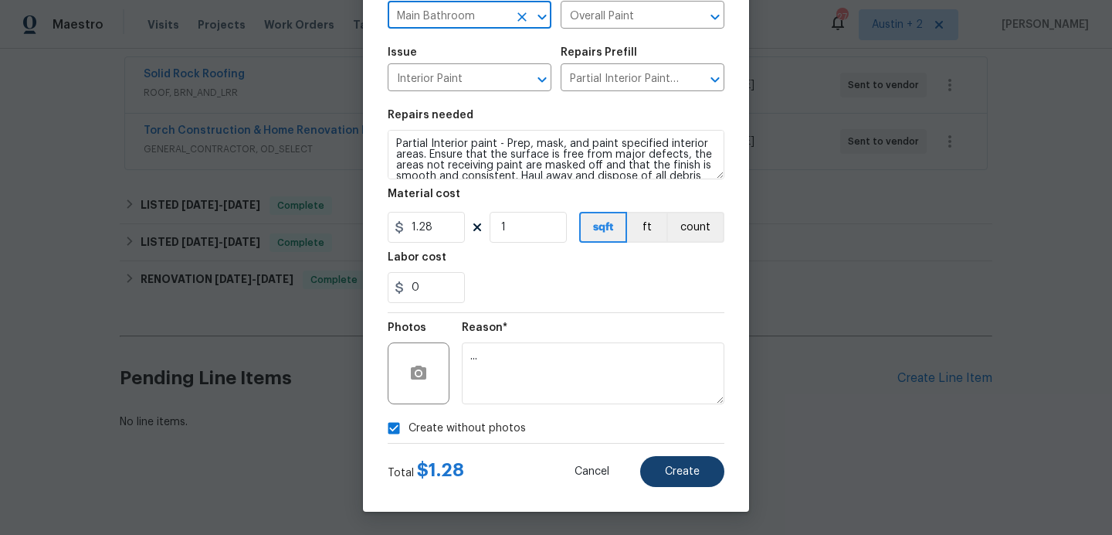
type input "Main Bathroom"
click at [654, 464] on button "Create" at bounding box center [682, 471] width 84 height 31
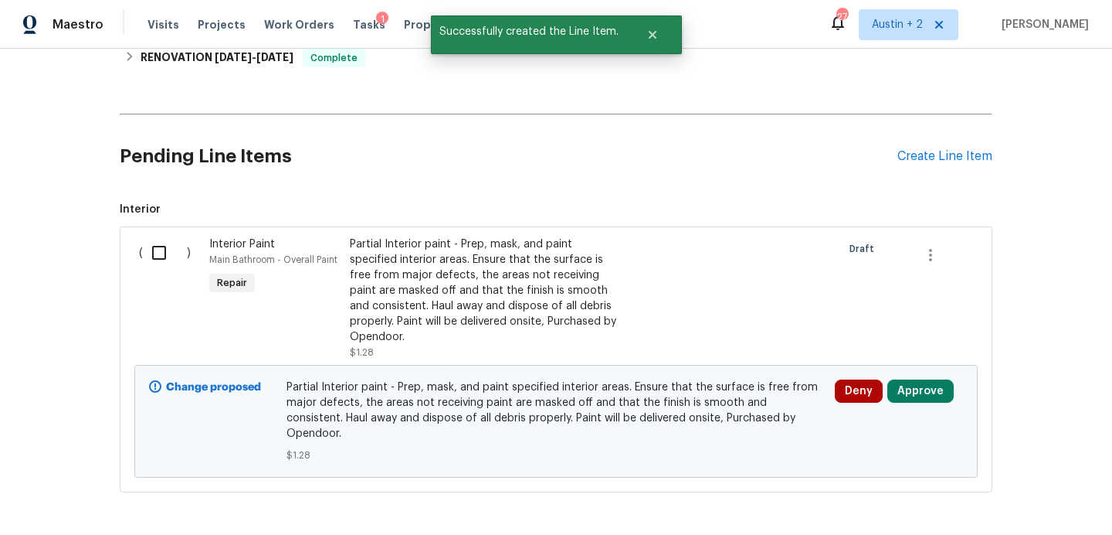
scroll to position [557, 0]
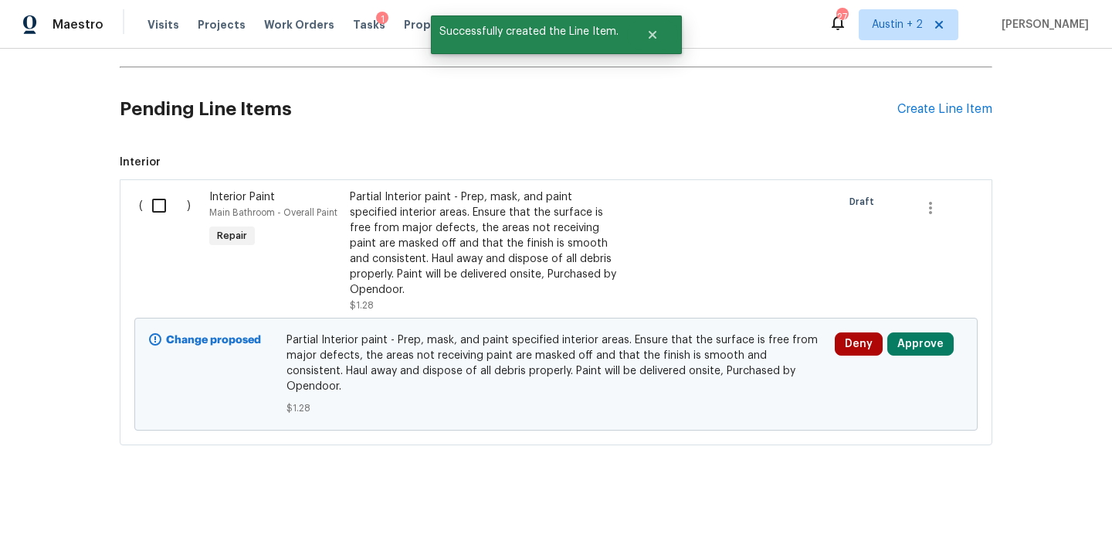
click at [151, 202] on input "checkbox" at bounding box center [165, 205] width 44 height 32
checkbox input "true"
click at [993, 504] on span "Create Work Order" at bounding box center [1024, 496] width 103 height 19
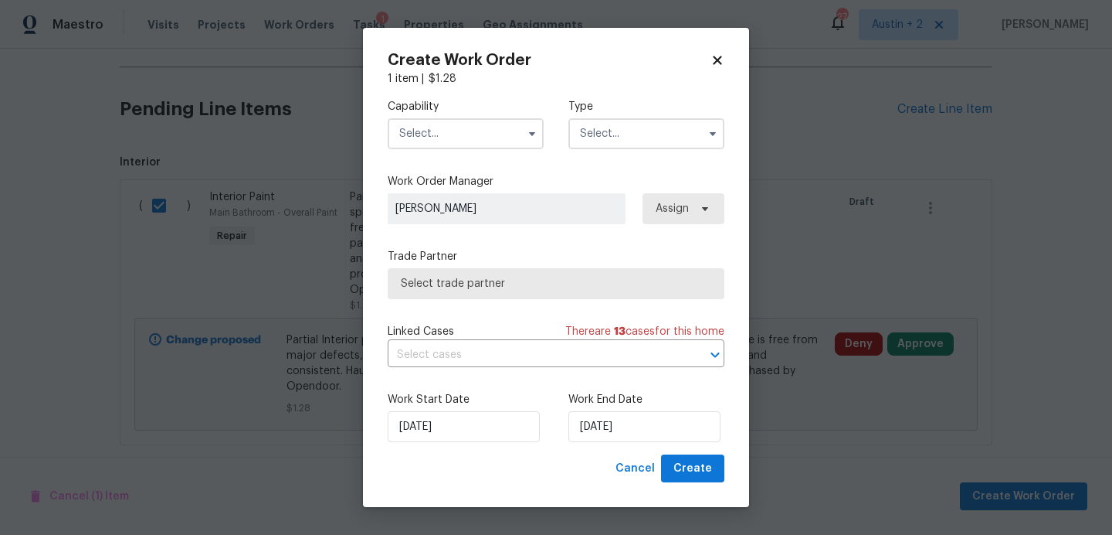
click at [454, 141] on input "text" at bounding box center [466, 133] width 156 height 31
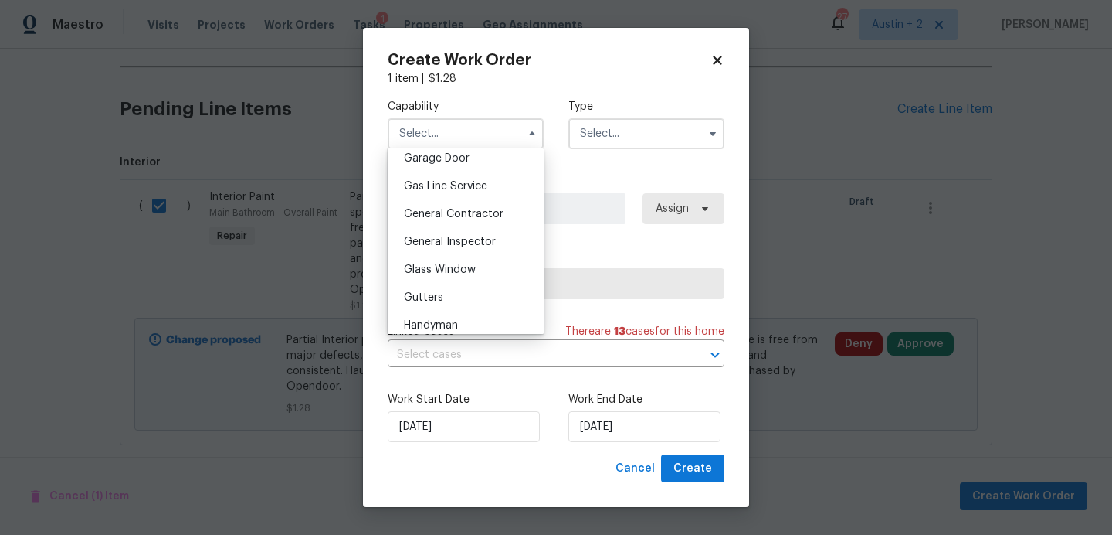
scroll to position [691, 0]
click at [477, 209] on span "General Contractor" at bounding box center [454, 213] width 100 height 11
type input "General Contractor"
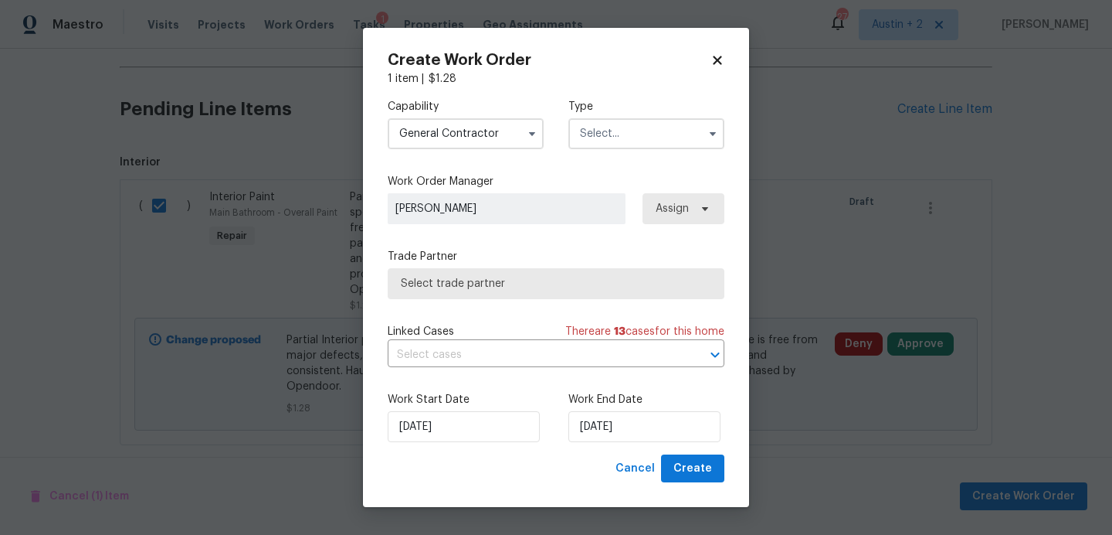
click at [635, 144] on input "text" at bounding box center [647, 133] width 156 height 31
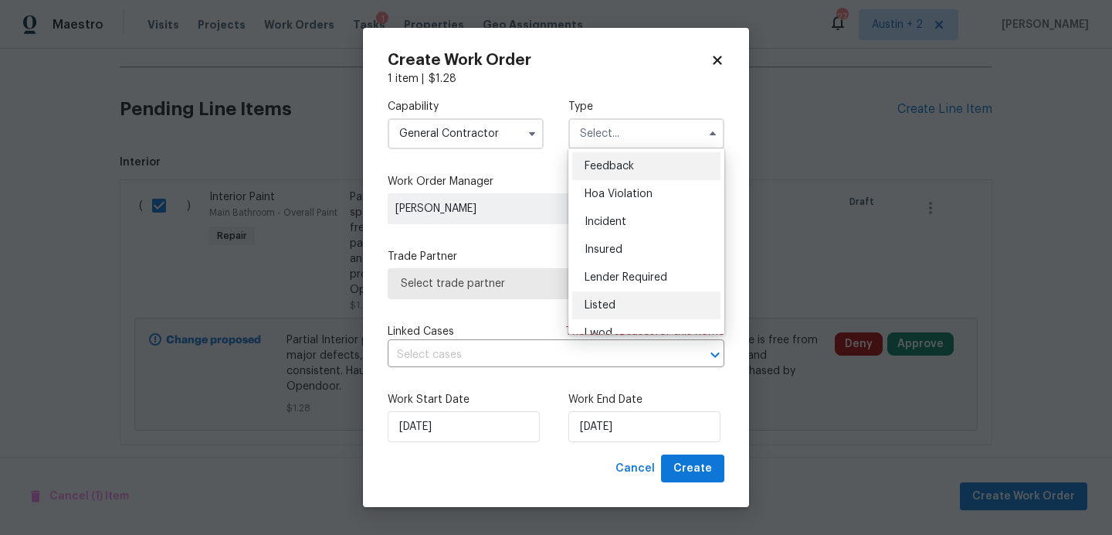
click at [620, 301] on div "Listed" at bounding box center [646, 305] width 148 height 28
type input "Listed"
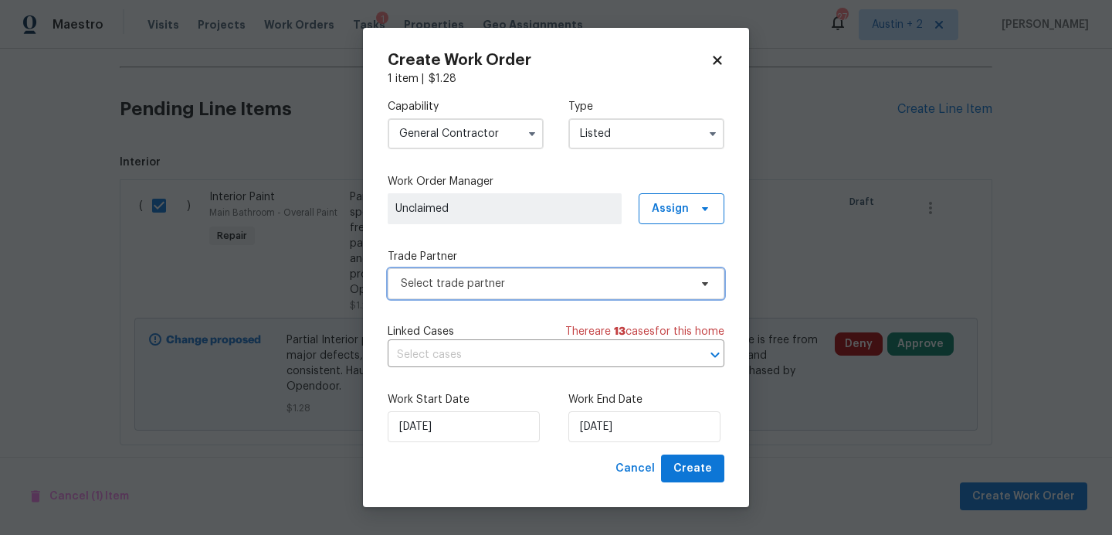
click at [538, 269] on span "Select trade partner" at bounding box center [556, 283] width 337 height 31
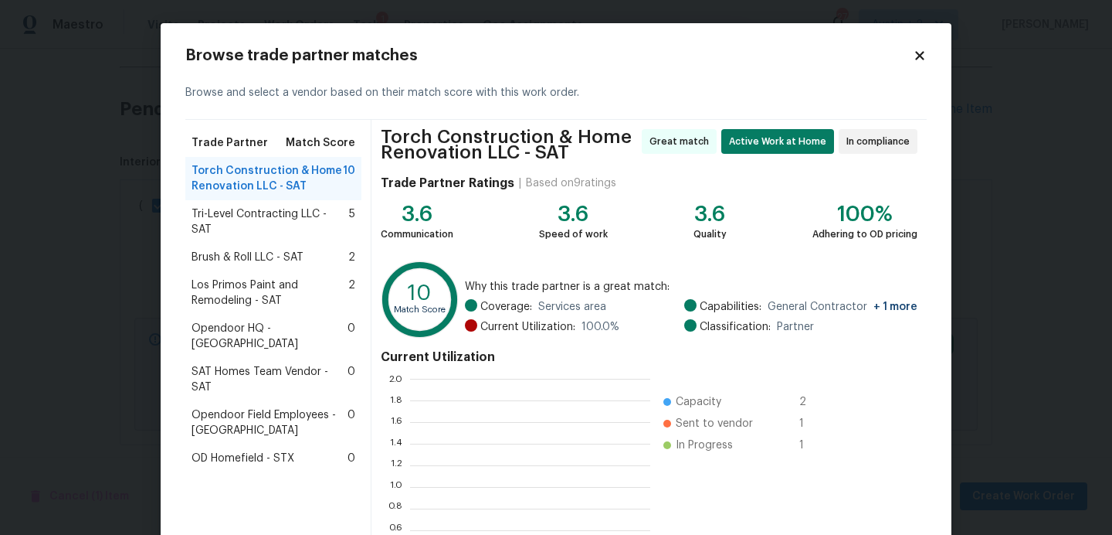
scroll to position [216, 240]
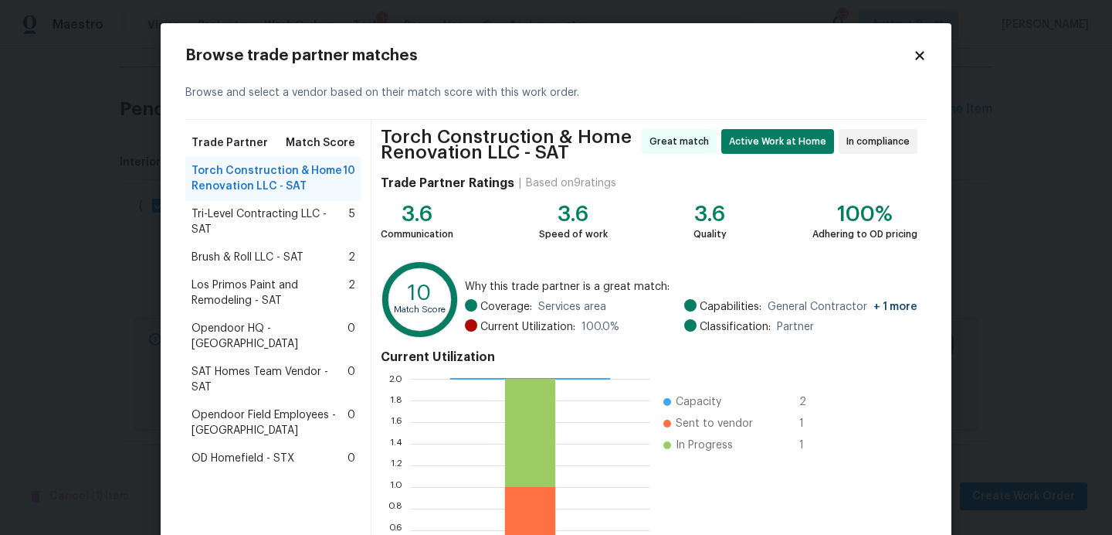
click at [917, 55] on icon at bounding box center [920, 56] width 14 height 14
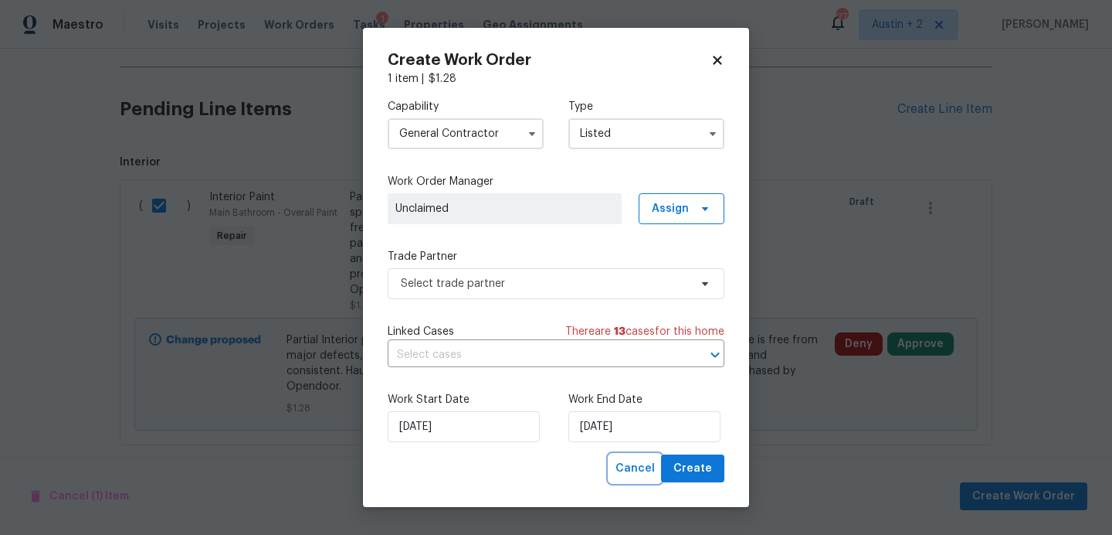
click at [637, 476] on span "Cancel" at bounding box center [635, 468] width 39 height 19
checkbox input "false"
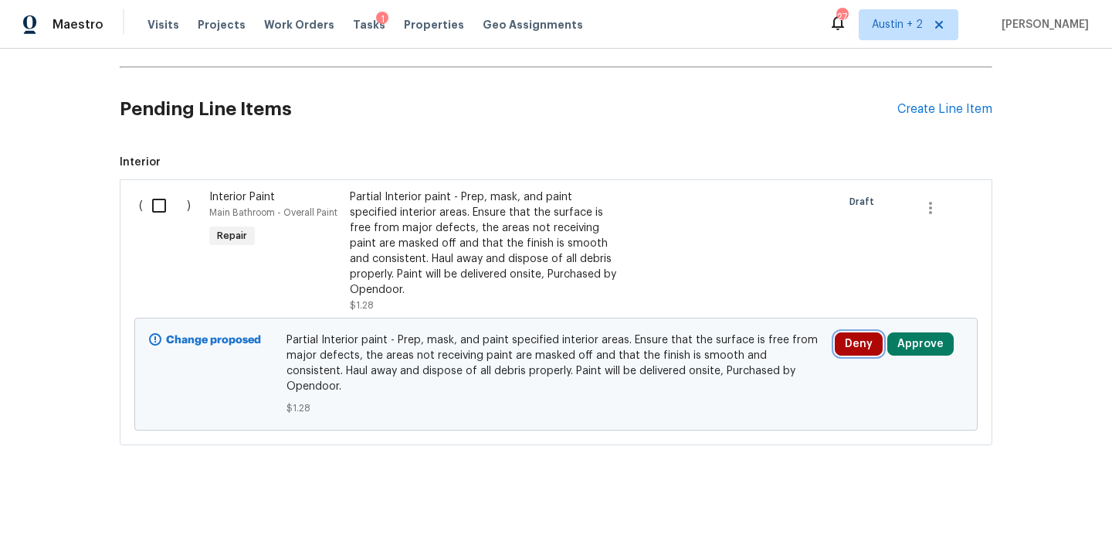
click at [846, 344] on button "Deny" at bounding box center [859, 343] width 48 height 23
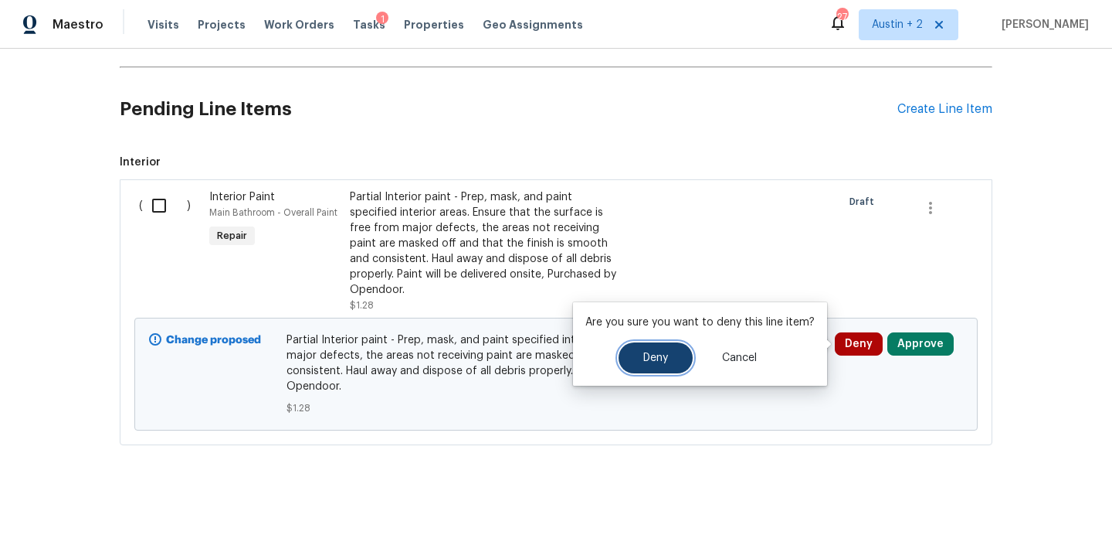
click at [656, 367] on button "Deny" at bounding box center [656, 357] width 74 height 31
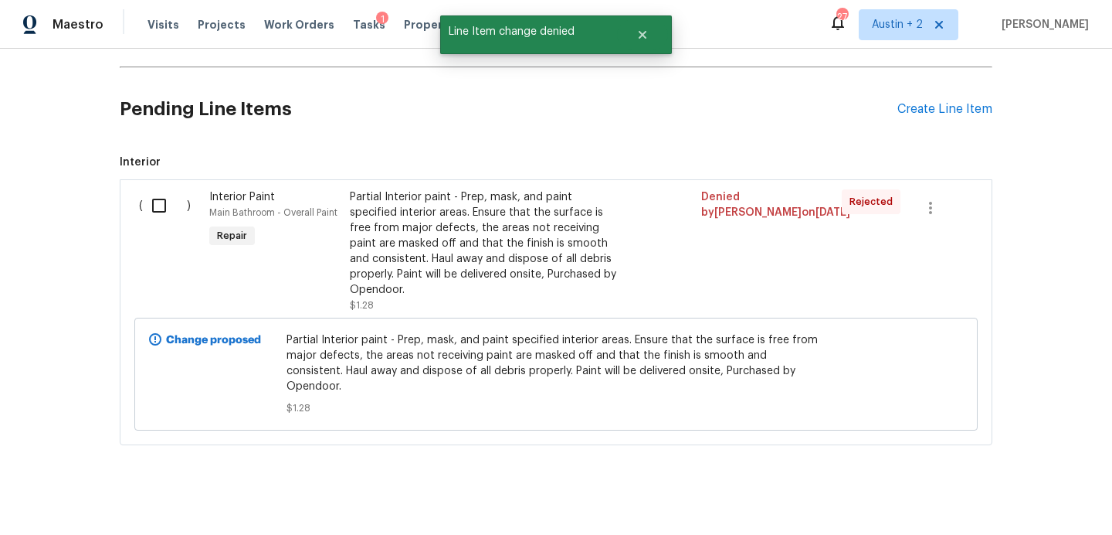
scroll to position [0, 0]
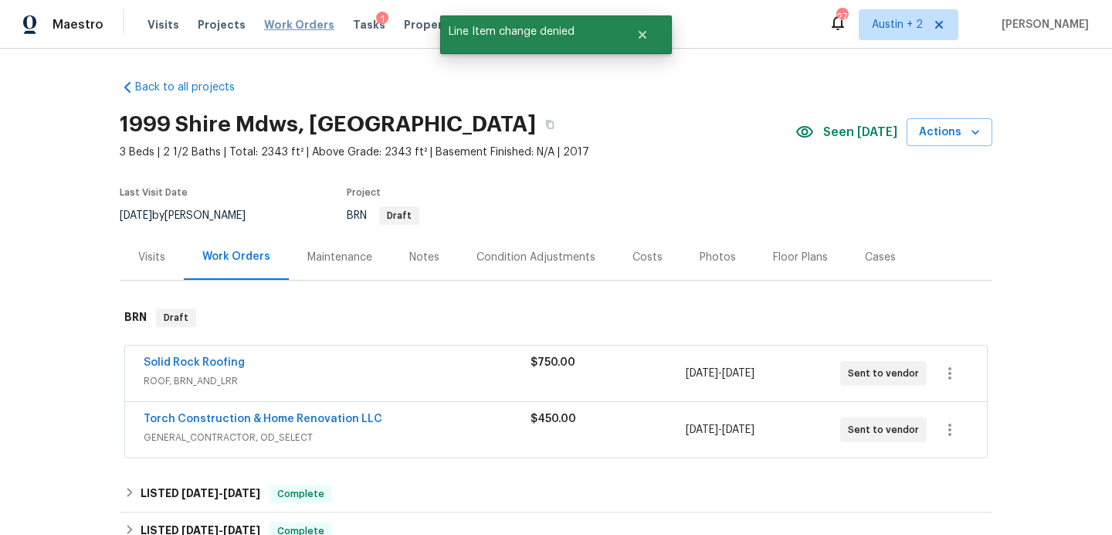
click at [290, 27] on span "Work Orders" at bounding box center [299, 24] width 70 height 15
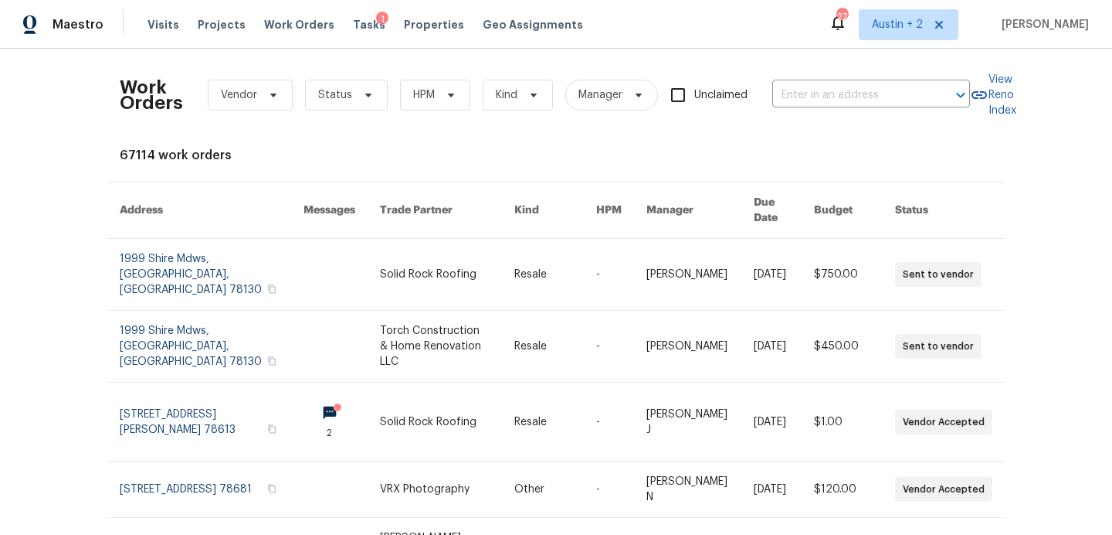
scroll to position [93, 0]
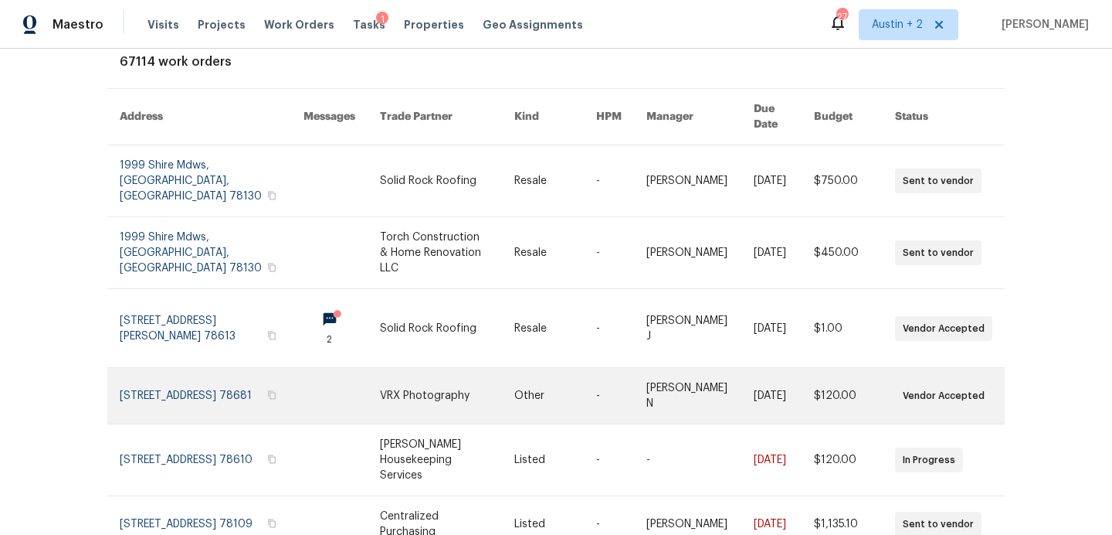
click at [197, 368] on link at bounding box center [212, 396] width 184 height 56
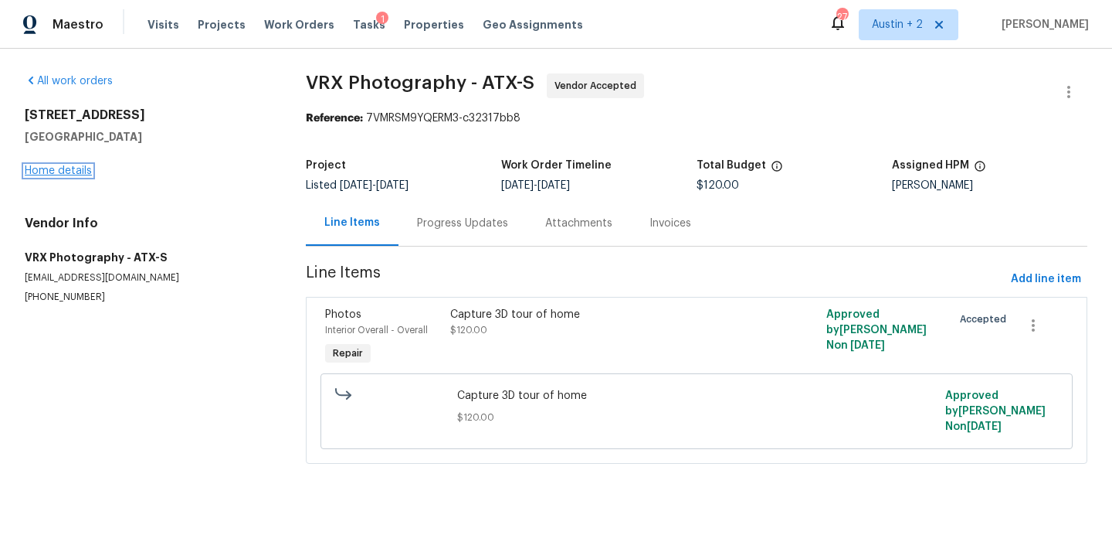
click at [81, 167] on link "Home details" at bounding box center [58, 170] width 67 height 11
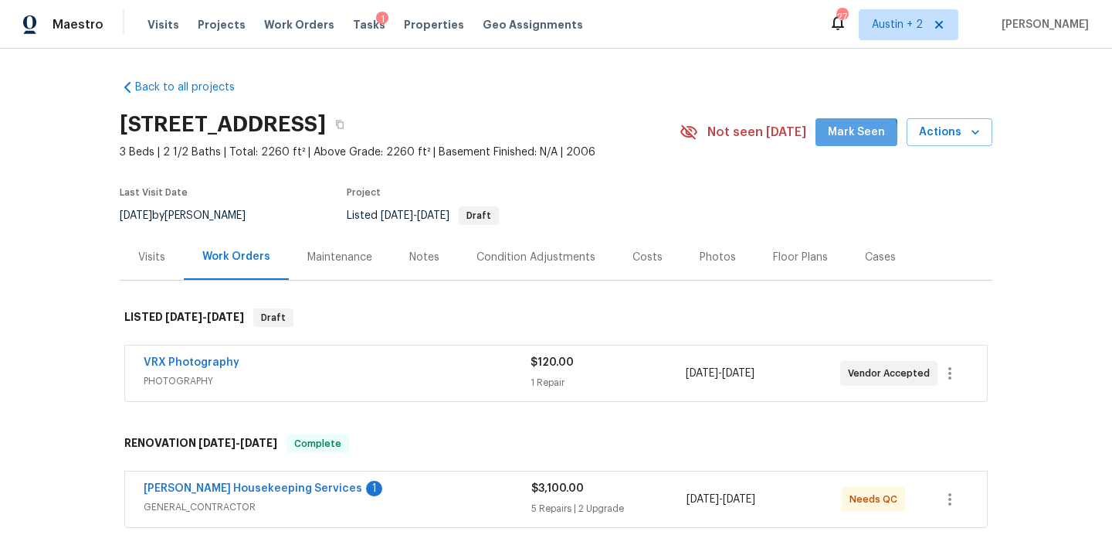
click at [846, 139] on span "Mark Seen" at bounding box center [856, 132] width 57 height 19
click at [423, 262] on div "Notes" at bounding box center [424, 257] width 30 height 15
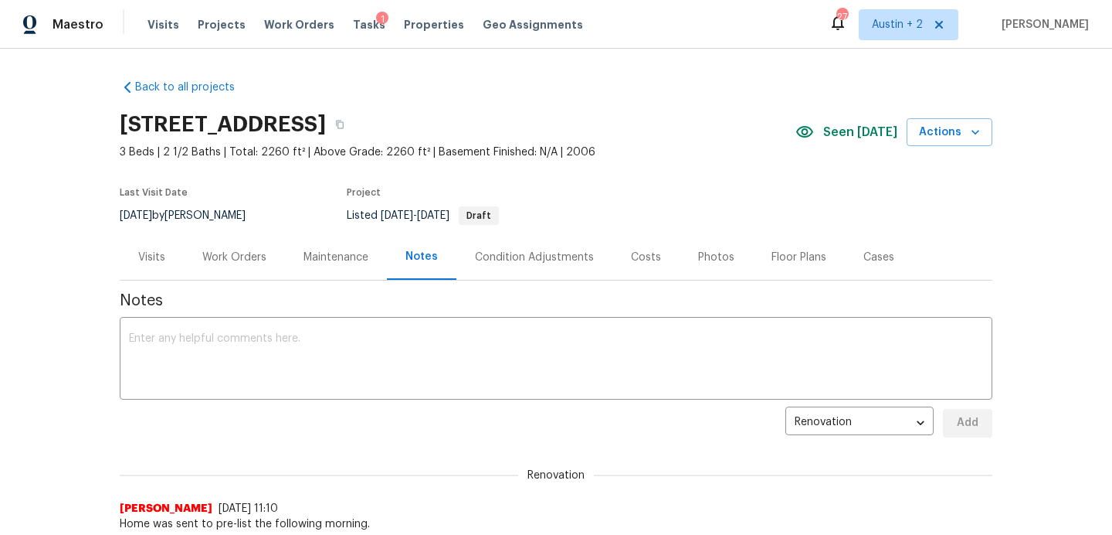
click at [246, 248] on div "Work Orders" at bounding box center [234, 257] width 101 height 46
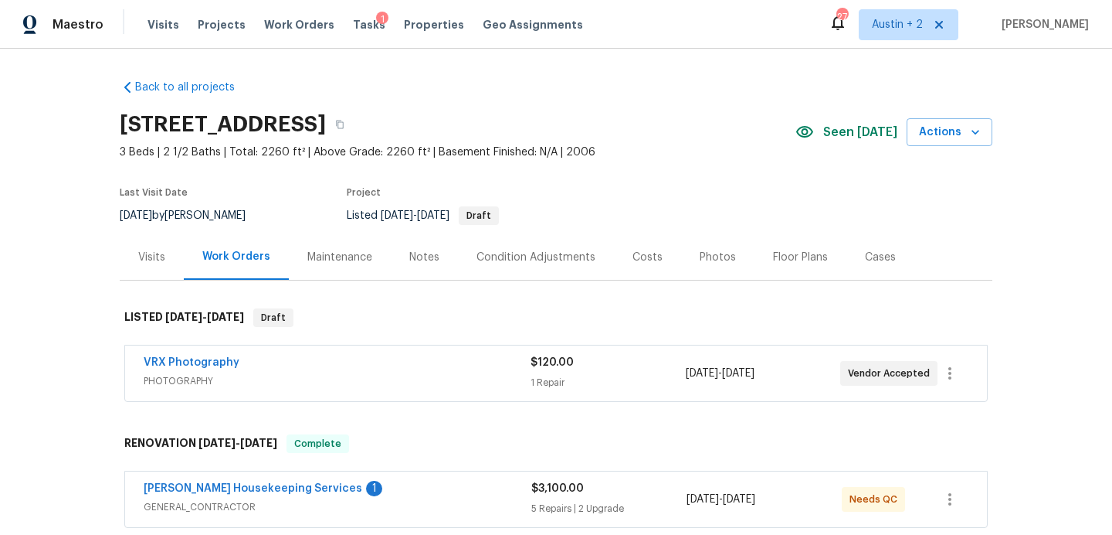
scroll to position [234, 0]
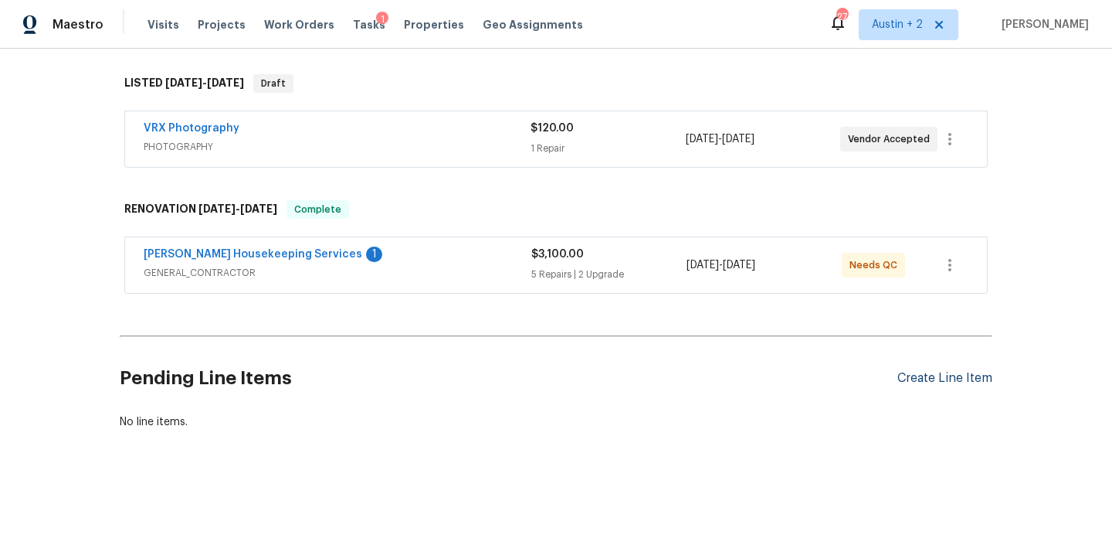
click at [936, 382] on div "Create Line Item" at bounding box center [945, 378] width 95 height 15
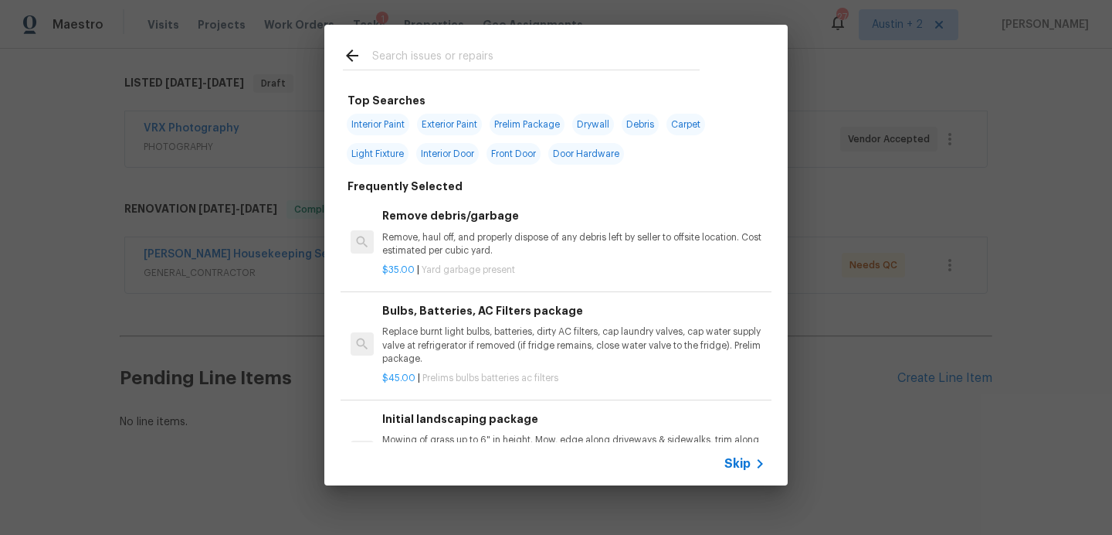
click at [536, 44] on div at bounding box center [521, 55] width 394 height 61
click at [521, 49] on input "text" at bounding box center [536, 57] width 328 height 23
click at [380, 127] on span "Interior Paint" at bounding box center [378, 125] width 63 height 22
type input "Interior Paint"
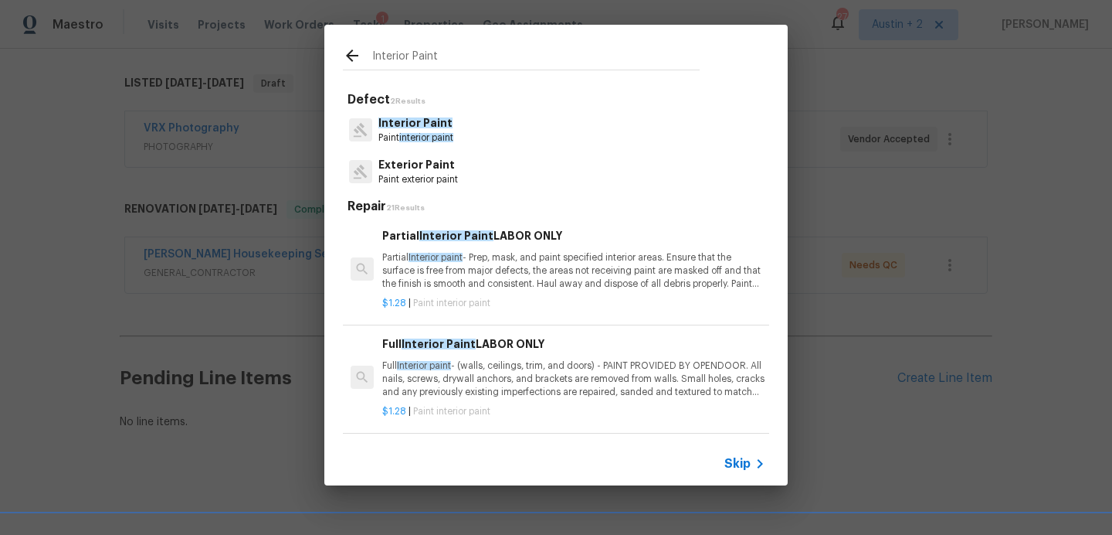
click at [460, 273] on p "Partial Interior paint - Prep, mask, and paint specified interior areas. Ensure…" at bounding box center [573, 270] width 383 height 39
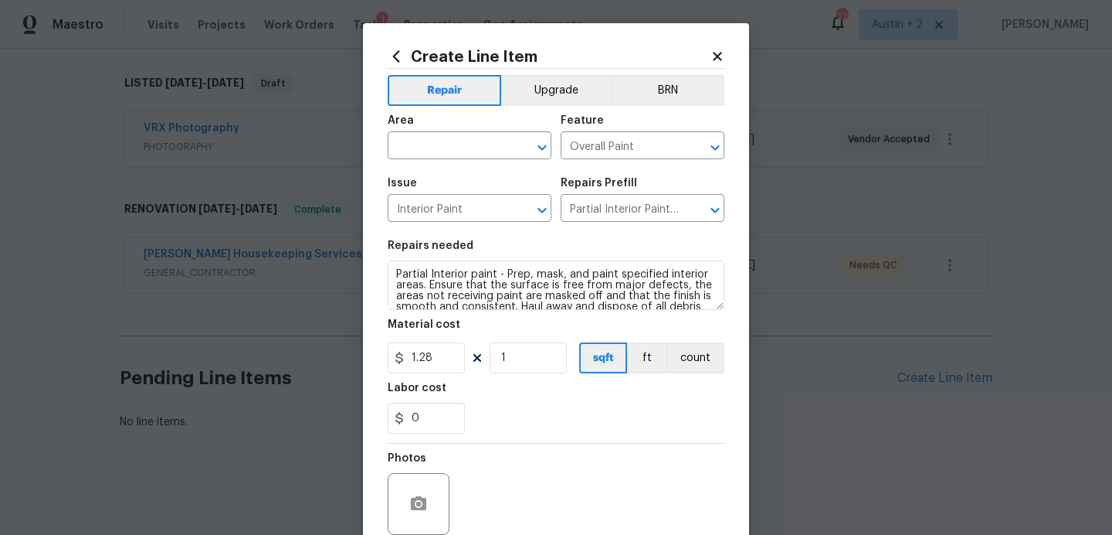
click at [503, 133] on div "Area" at bounding box center [470, 125] width 164 height 20
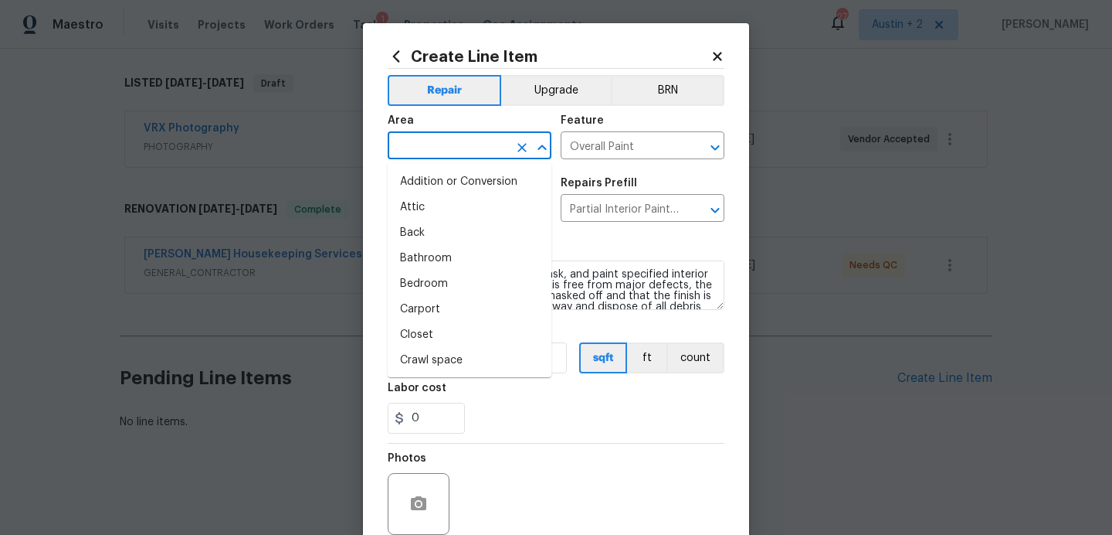
click at [487, 142] on input "text" at bounding box center [448, 147] width 121 height 24
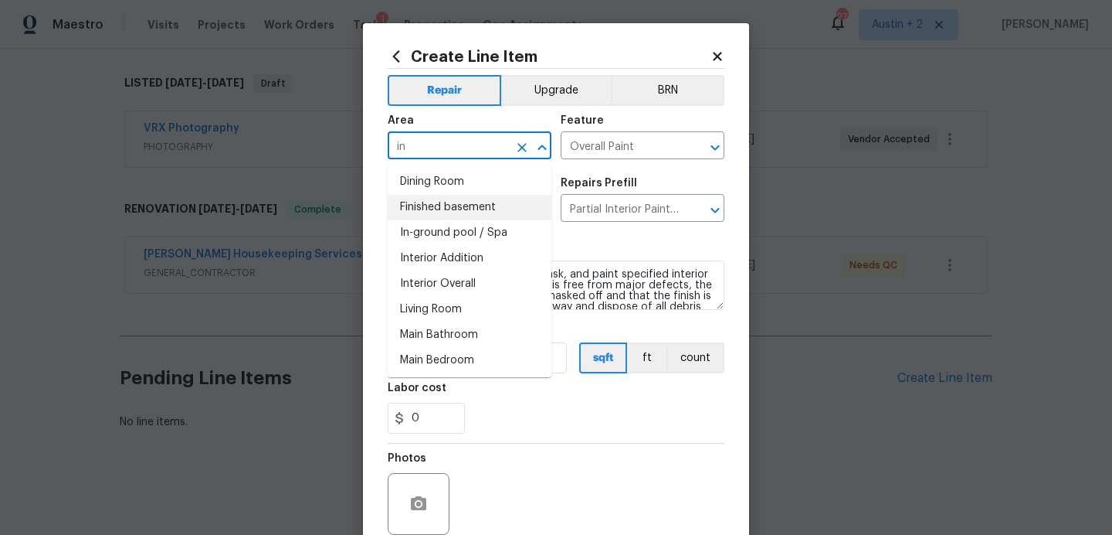
click at [466, 218] on li "Finished basement" at bounding box center [470, 207] width 164 height 25
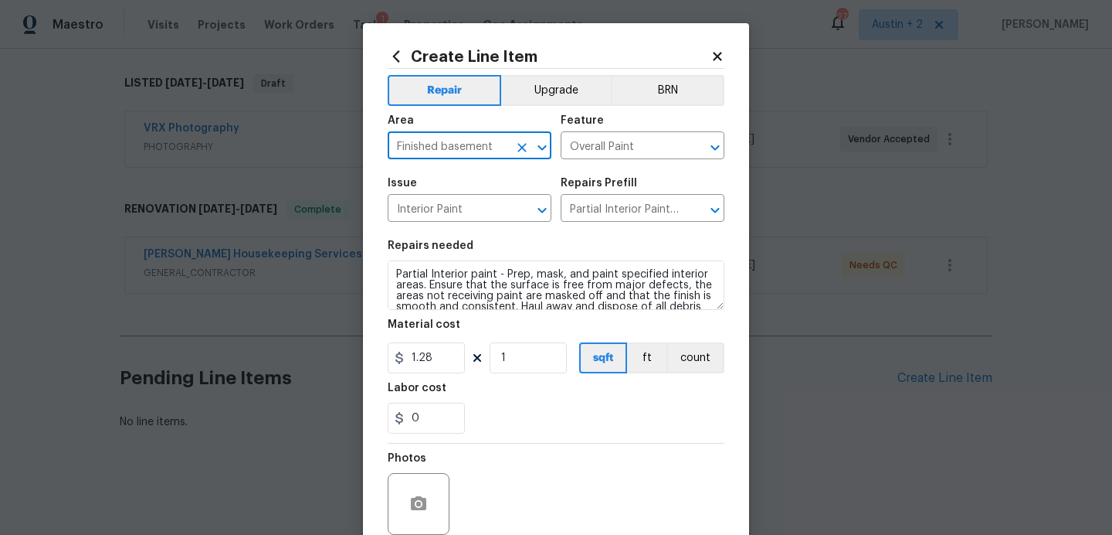
scroll to position [131, 0]
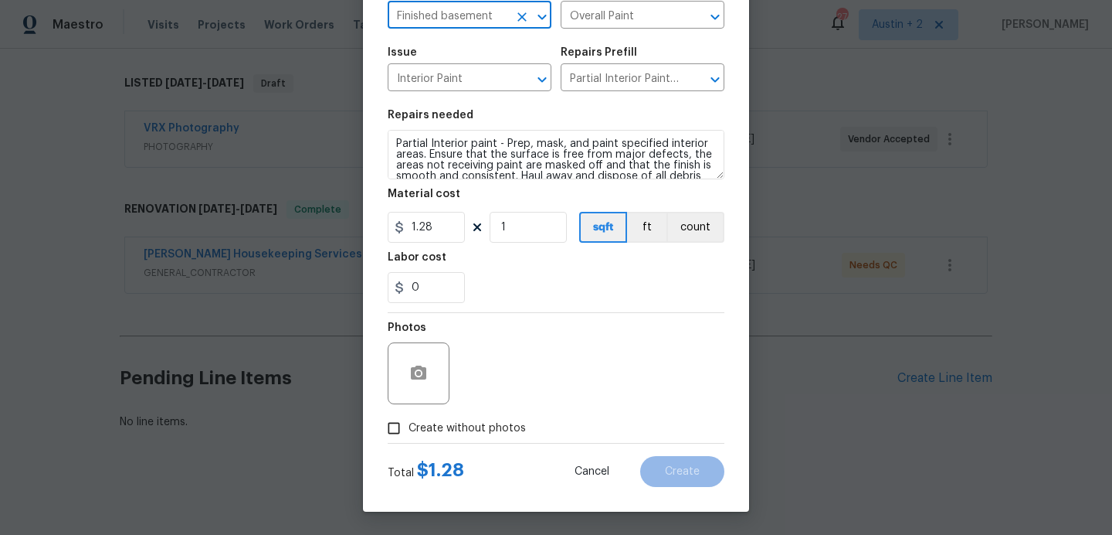
type input "Finished basement"
click at [470, 435] on span "Create without photos" at bounding box center [467, 428] width 117 height 16
click at [409, 435] on input "Create without photos" at bounding box center [393, 427] width 29 height 29
checkbox input "true"
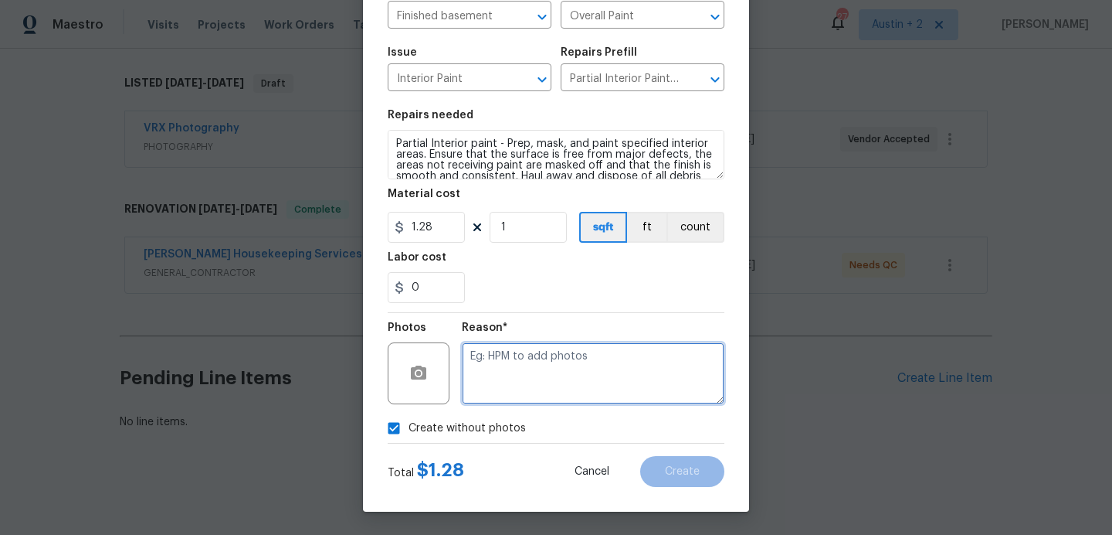
click at [550, 383] on textarea at bounding box center [593, 373] width 263 height 62
type textarea "..."
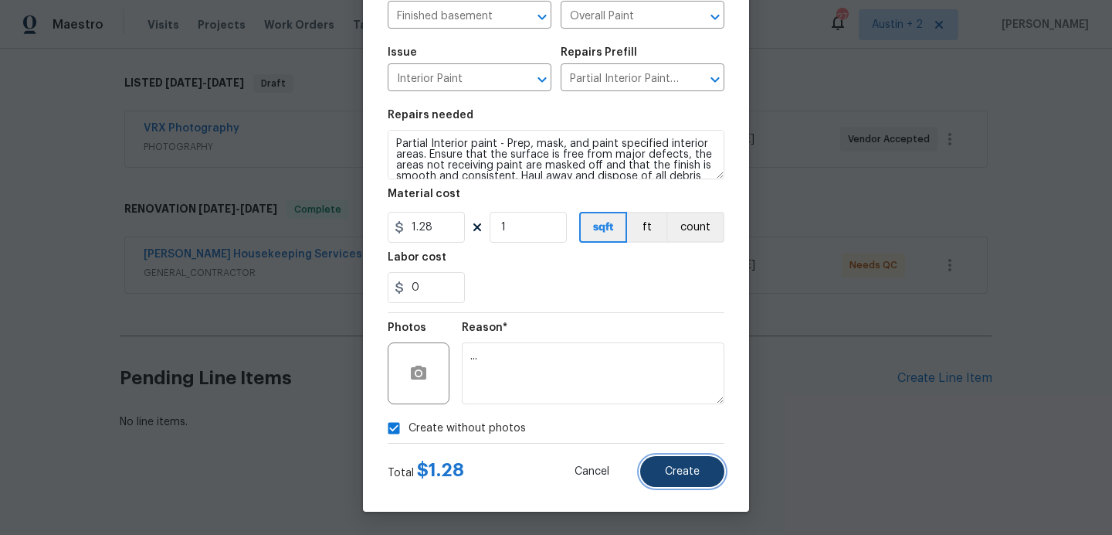
click at [698, 480] on button "Create" at bounding box center [682, 471] width 84 height 31
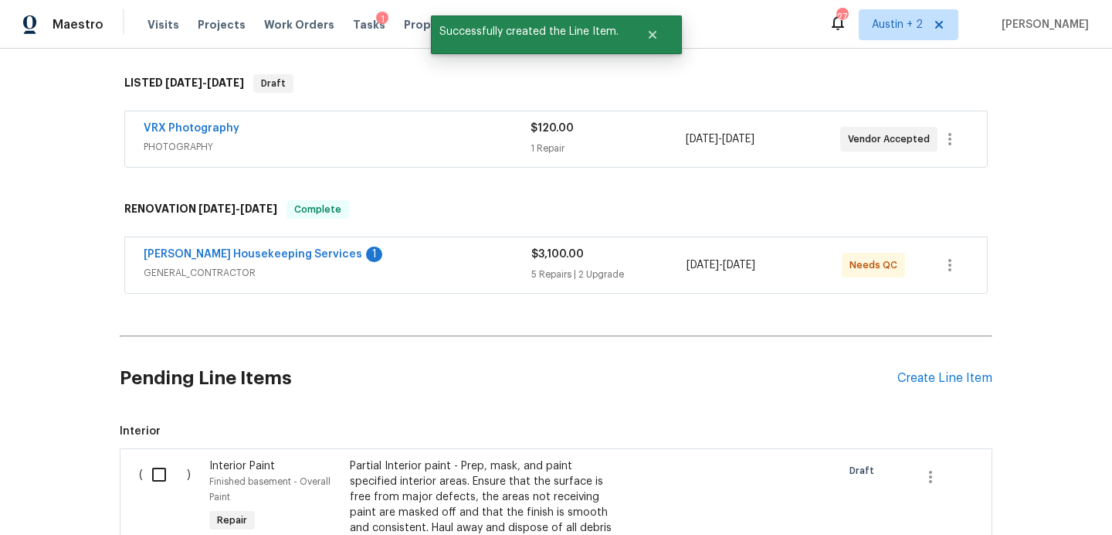
scroll to position [467, 0]
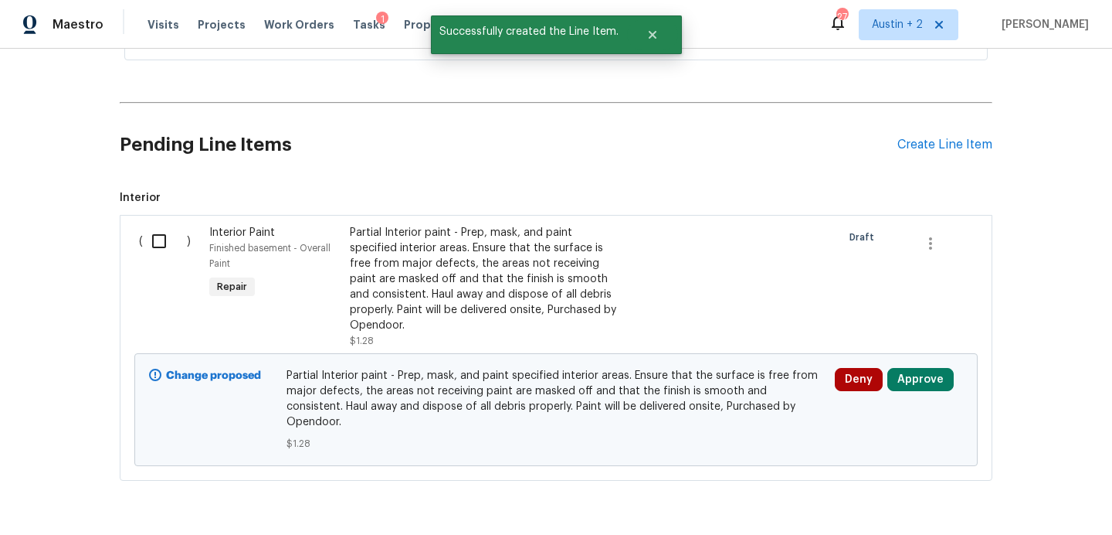
click at [151, 240] on input "checkbox" at bounding box center [165, 241] width 44 height 32
checkbox input "true"
click at [1022, 488] on span "Create Work Order" at bounding box center [1024, 496] width 103 height 19
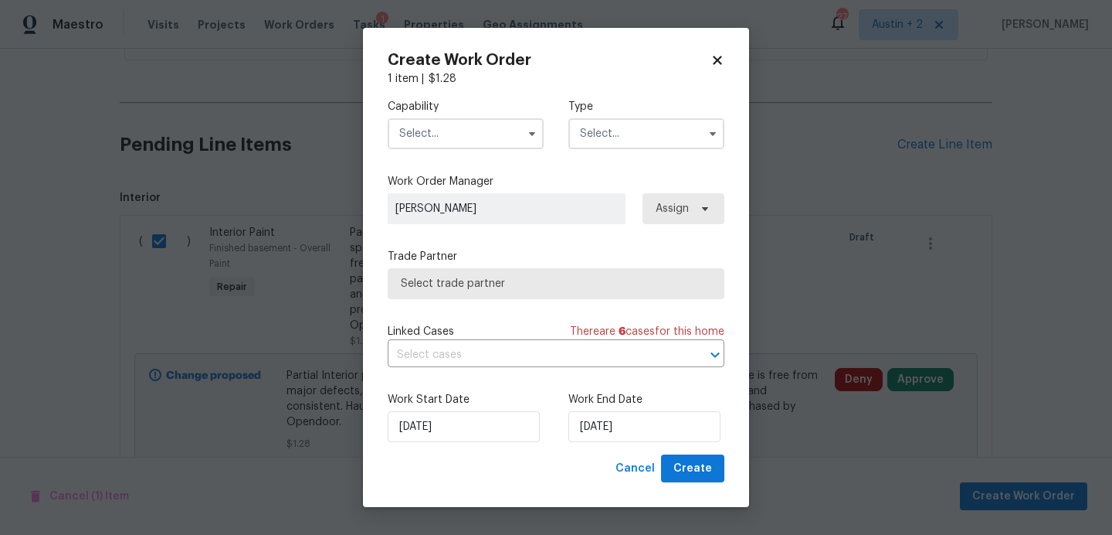
click at [427, 136] on input "text" at bounding box center [466, 133] width 156 height 31
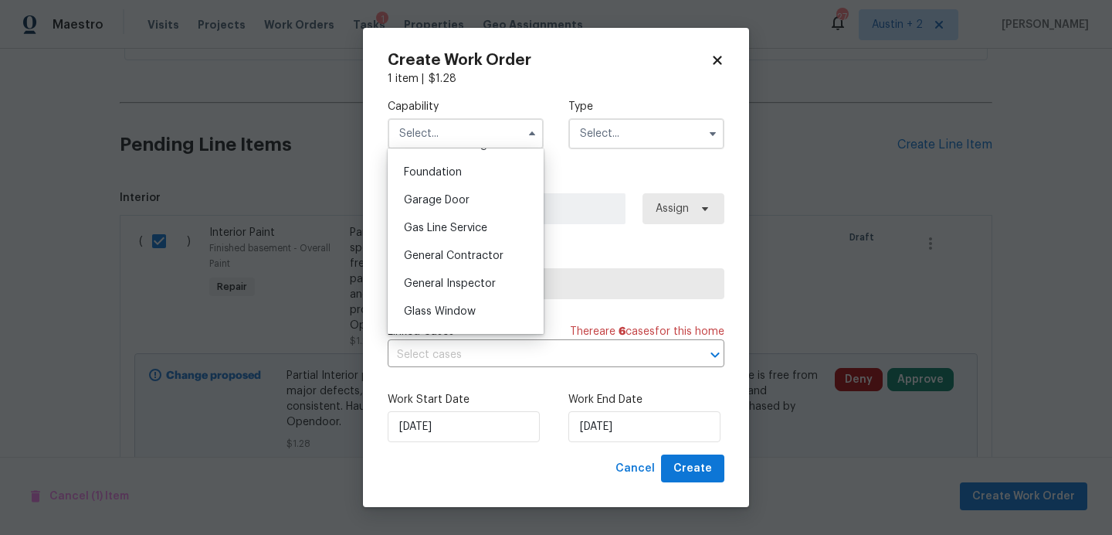
scroll to position [650, 0]
click at [443, 248] on div "General Contractor" at bounding box center [466, 254] width 148 height 28
type input "General Contractor"
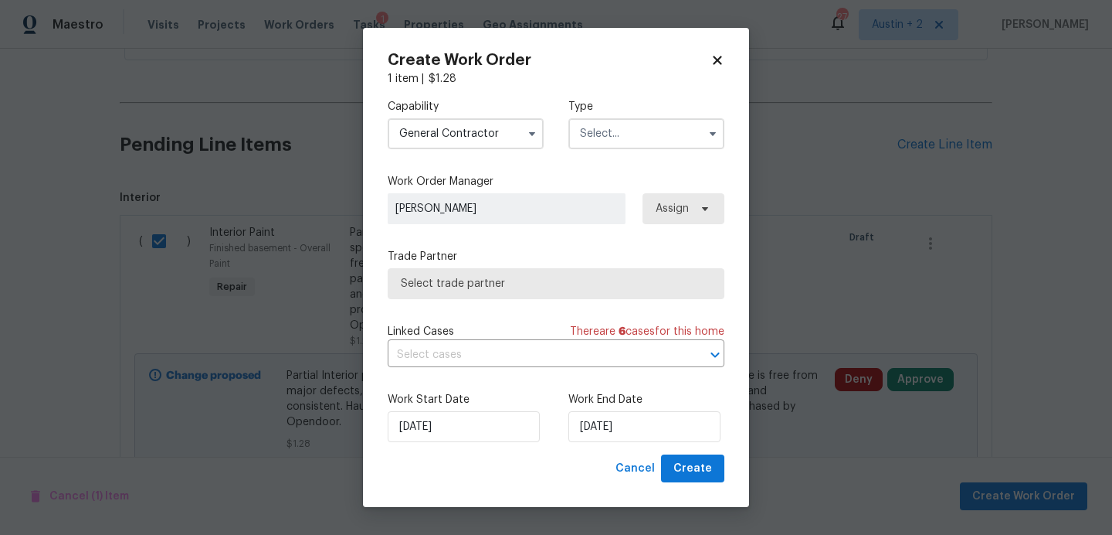
click at [666, 128] on input "text" at bounding box center [647, 133] width 156 height 31
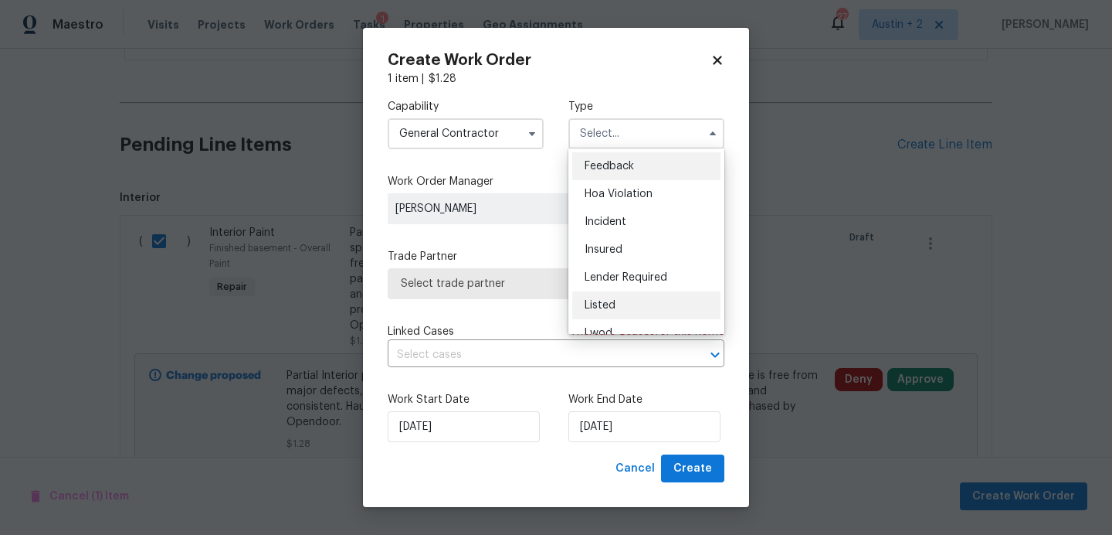
click at [610, 303] on span "Listed" at bounding box center [600, 305] width 31 height 11
type input "Listed"
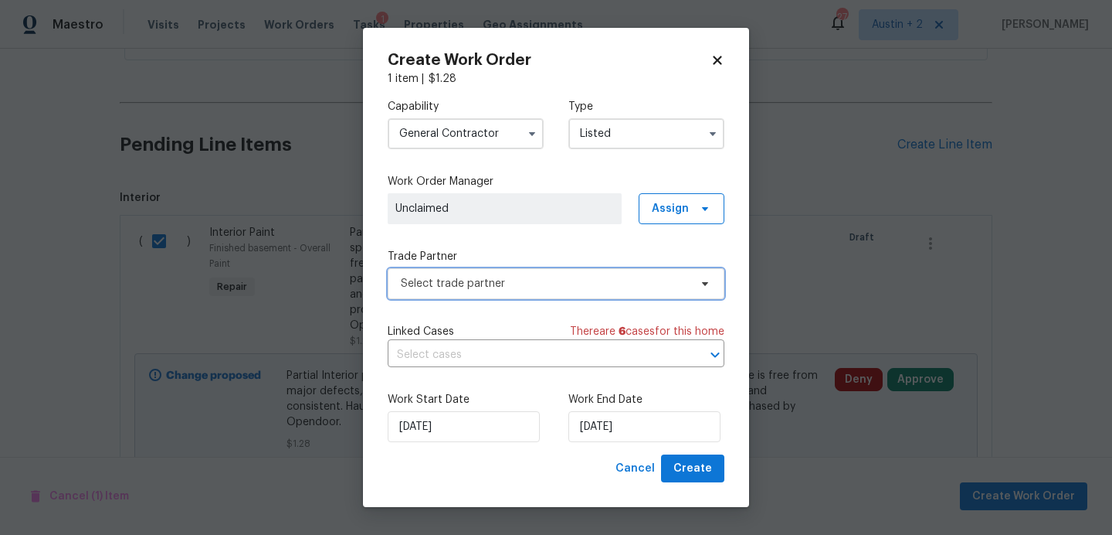
click at [536, 291] on span "Select trade partner" at bounding box center [556, 283] width 337 height 31
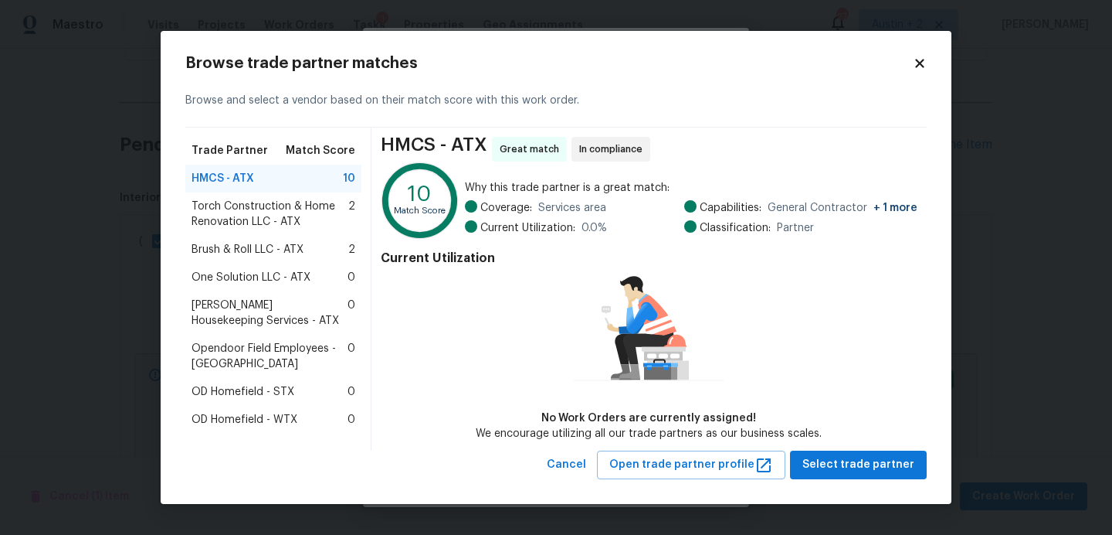
click at [919, 59] on icon at bounding box center [920, 63] width 14 height 14
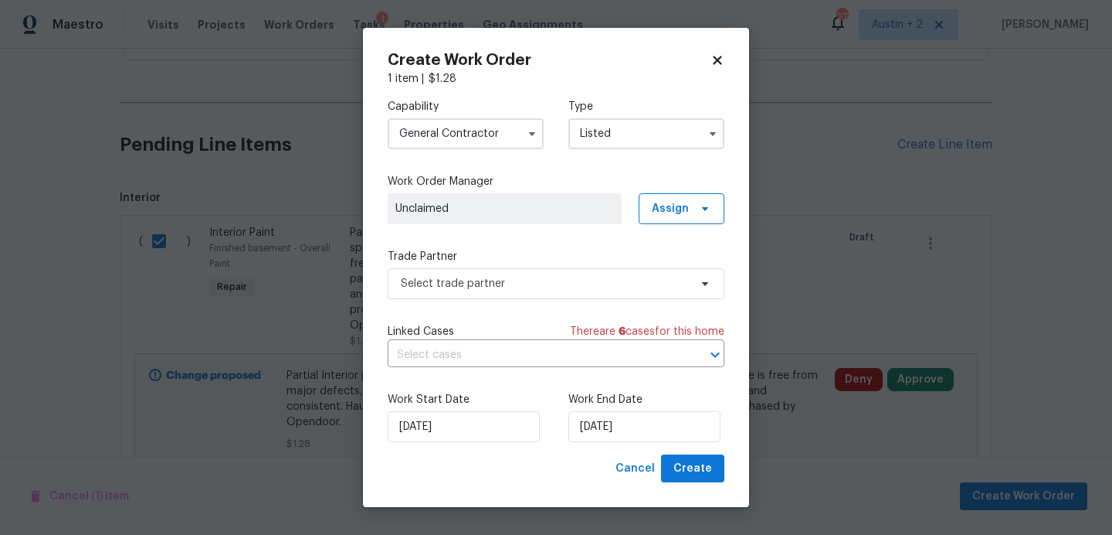
click at [717, 64] on icon at bounding box center [718, 60] width 14 height 14
checkbox input "false"
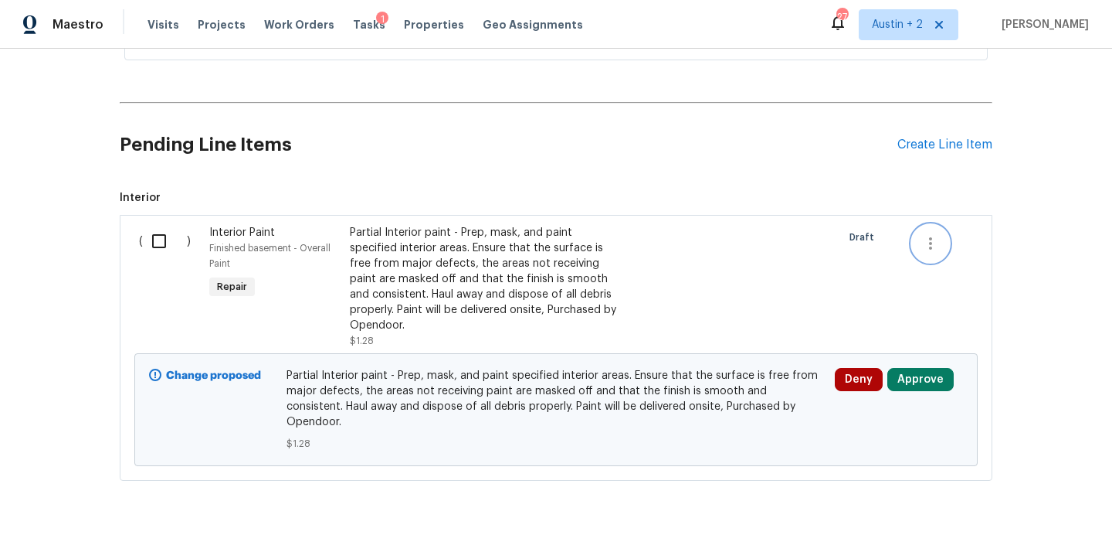
click at [929, 241] on icon "button" at bounding box center [931, 243] width 19 height 19
click at [936, 244] on li "Cancel" at bounding box center [941, 242] width 59 height 25
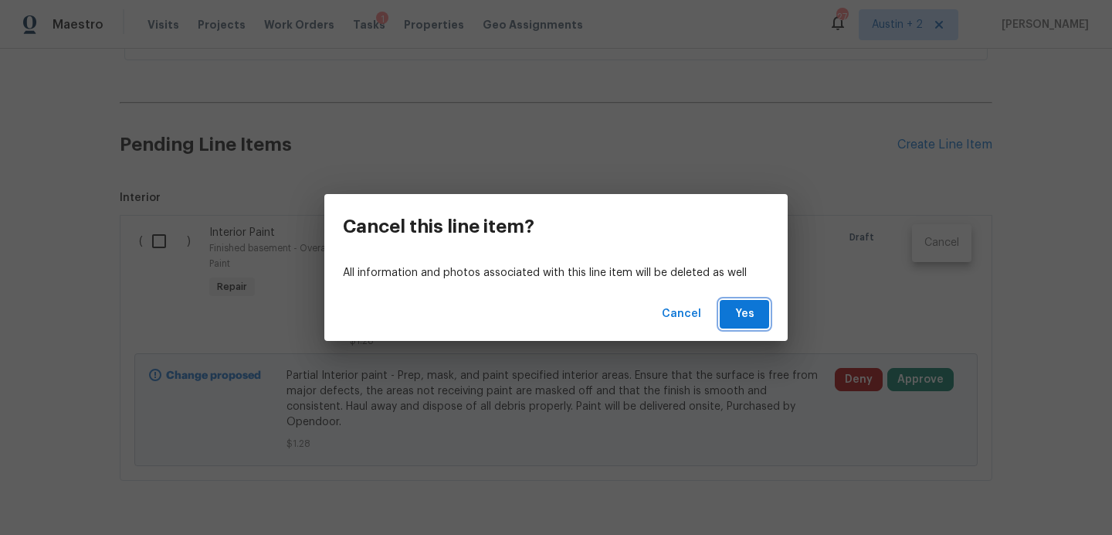
click at [751, 324] on button "Yes" at bounding box center [744, 314] width 49 height 29
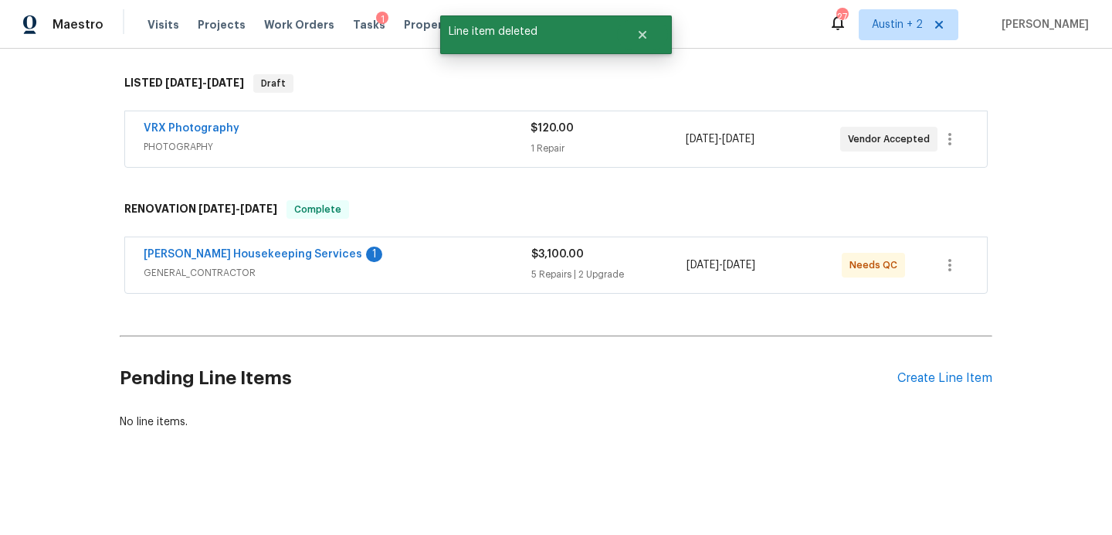
scroll to position [0, 0]
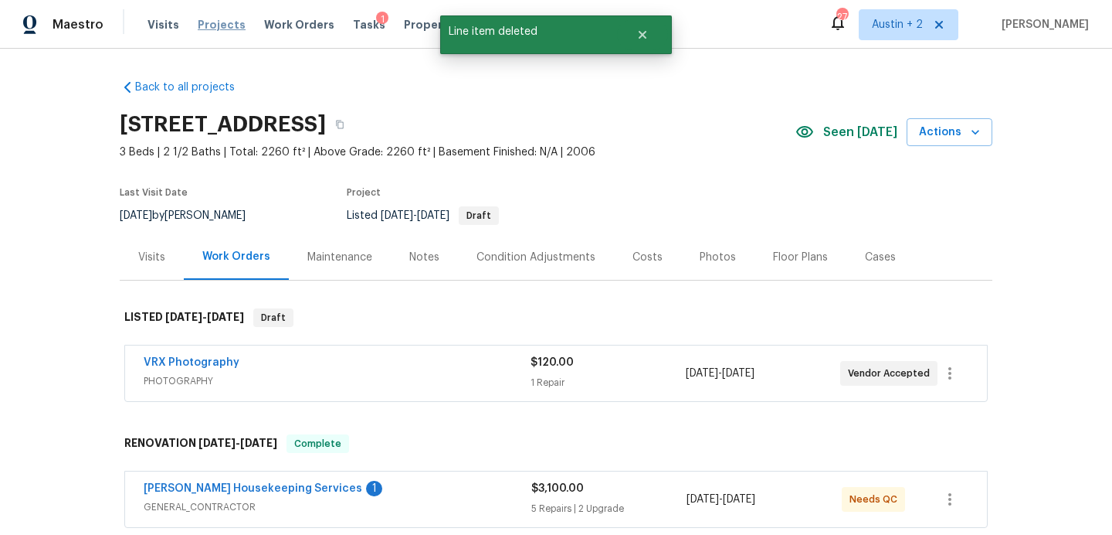
click at [219, 27] on span "Projects" at bounding box center [222, 24] width 48 height 15
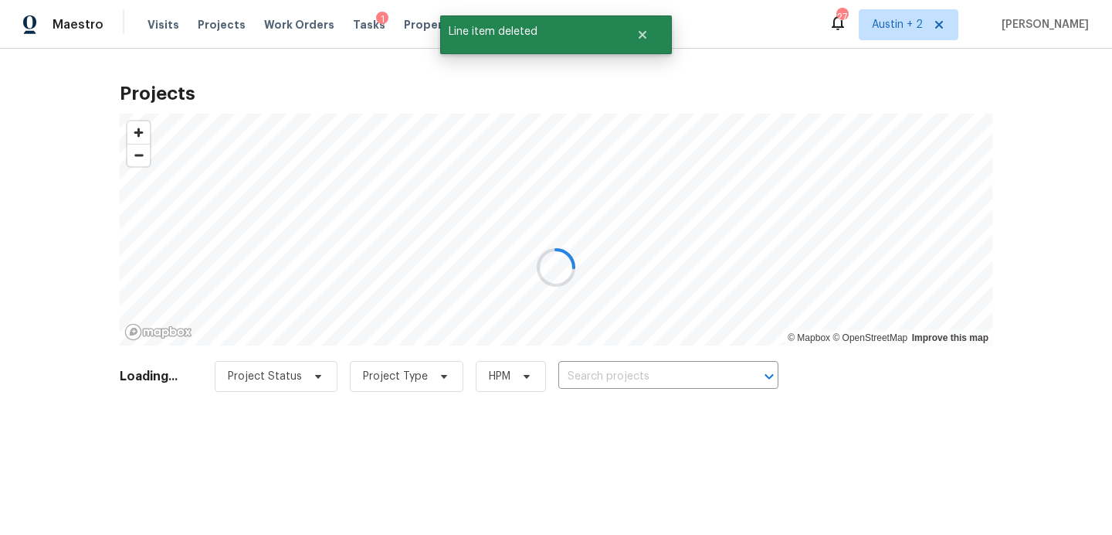
click at [622, 374] on div at bounding box center [556, 267] width 1112 height 535
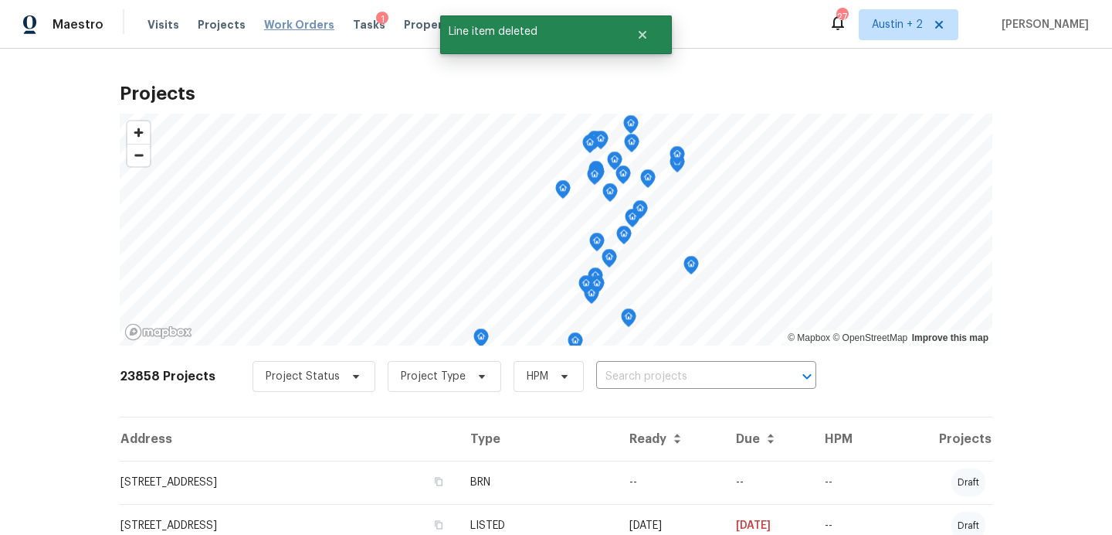
click at [272, 25] on span "Work Orders" at bounding box center [299, 24] width 70 height 15
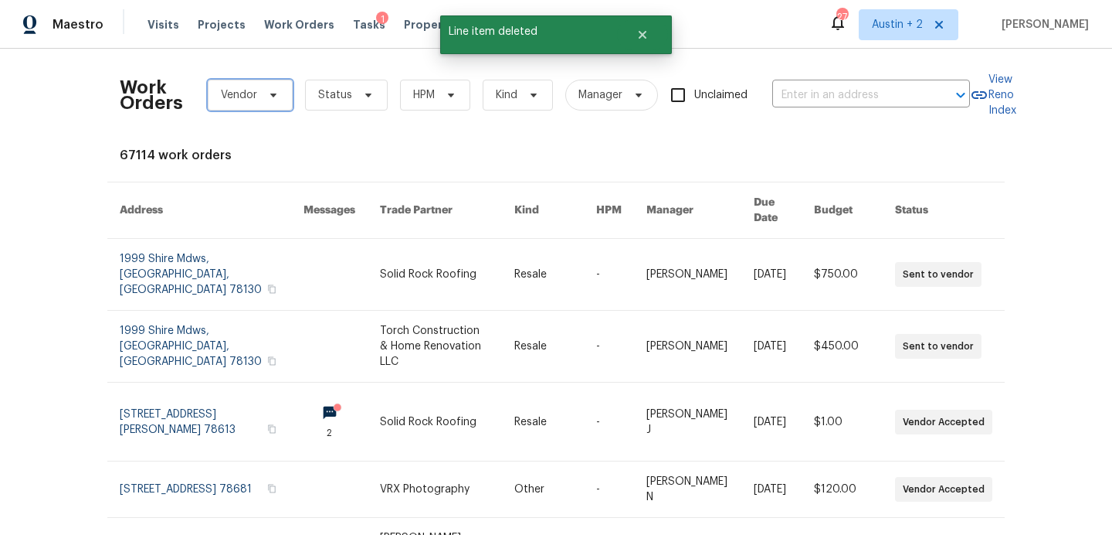
click at [246, 99] on span "Vendor" at bounding box center [239, 94] width 36 height 15
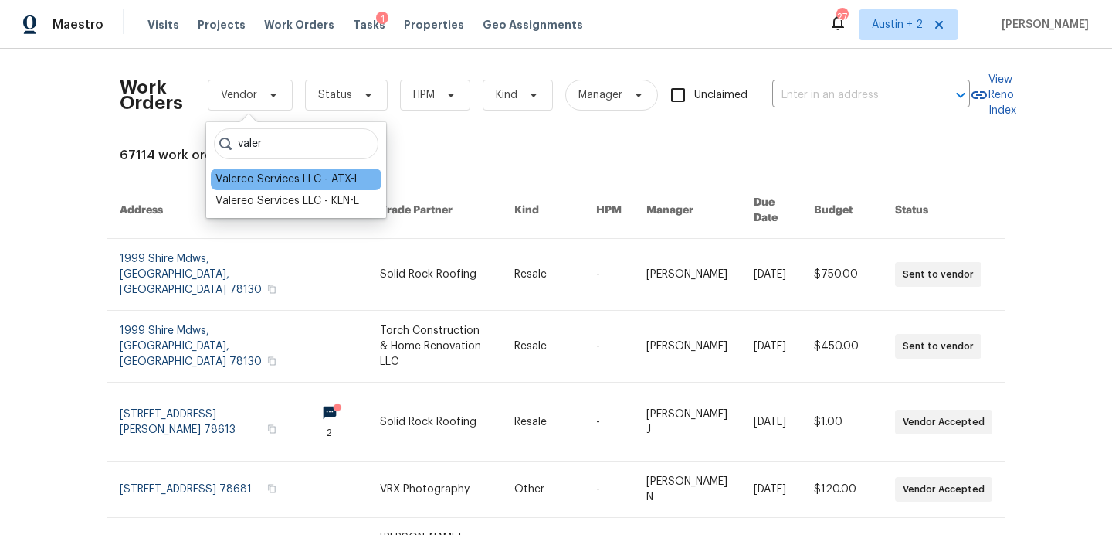
type input "valer"
click at [260, 174] on div "Valereo Services LLC - ATX-L" at bounding box center [288, 179] width 144 height 15
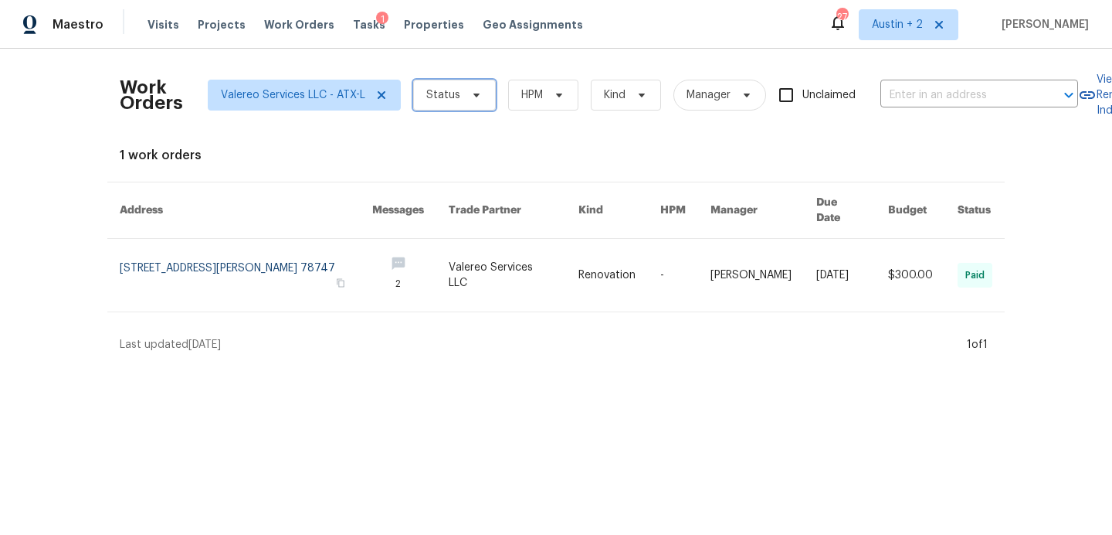
click at [466, 100] on span at bounding box center [474, 95] width 17 height 12
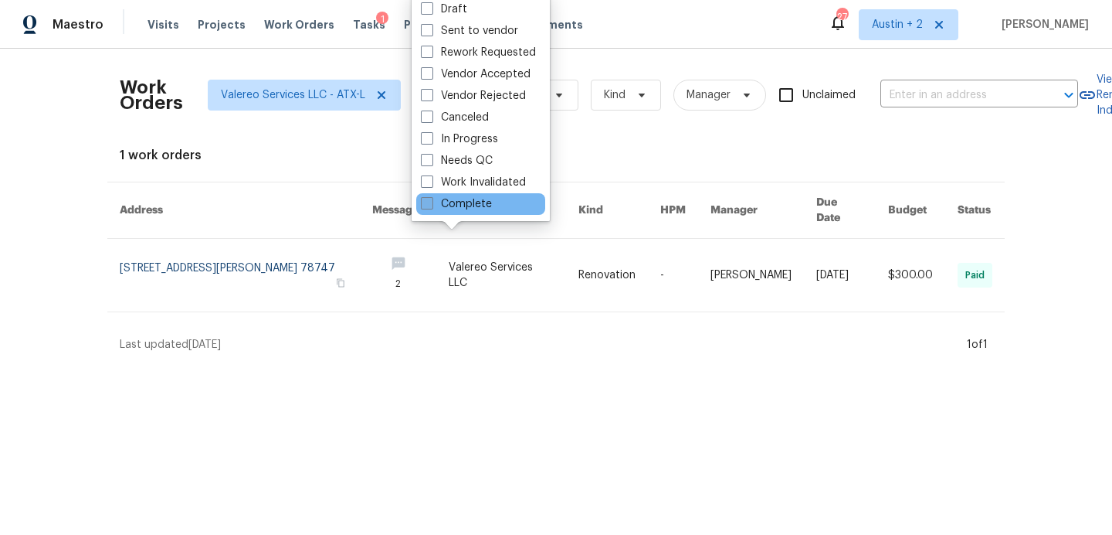
click at [470, 197] on label "Complete" at bounding box center [456, 203] width 71 height 15
click at [431, 197] on input "Complete" at bounding box center [426, 201] width 10 height 10
checkbox input "true"
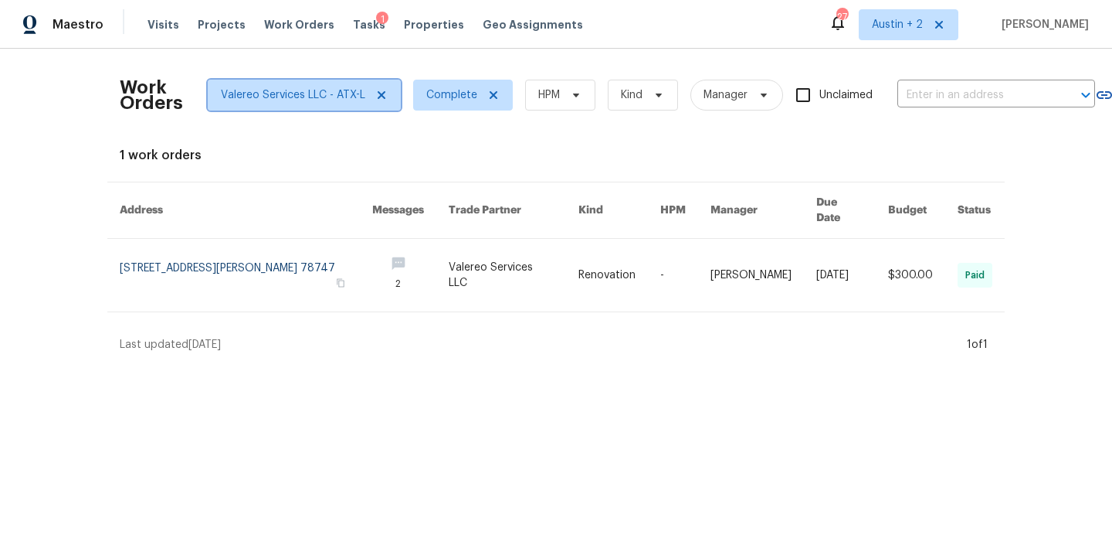
click at [336, 89] on span "Valereo Services LLC - ATX-L" at bounding box center [293, 94] width 144 height 15
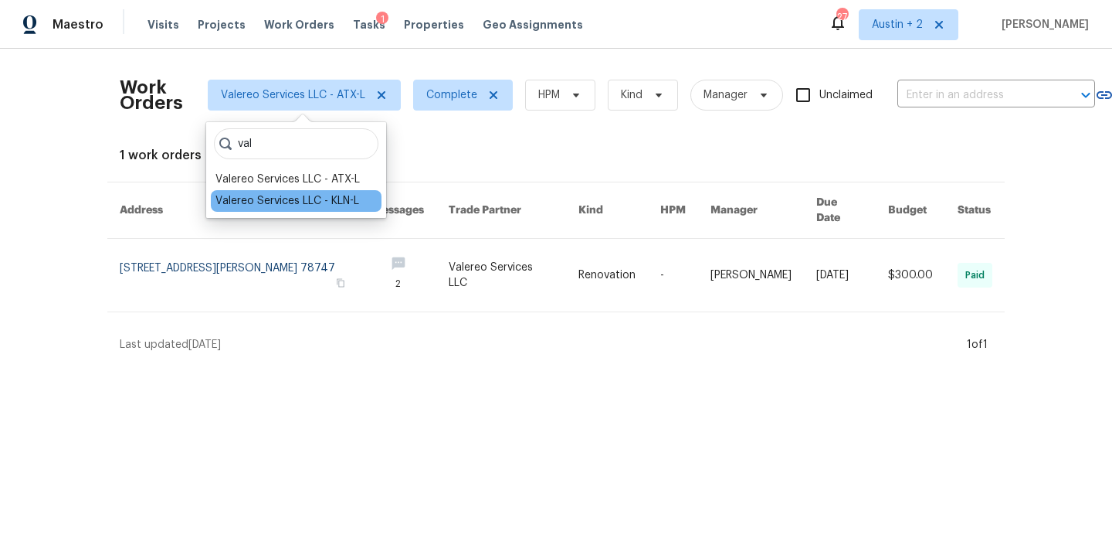
type input "val"
click at [316, 200] on div "Valereo Services LLC - KLN-L" at bounding box center [288, 200] width 144 height 15
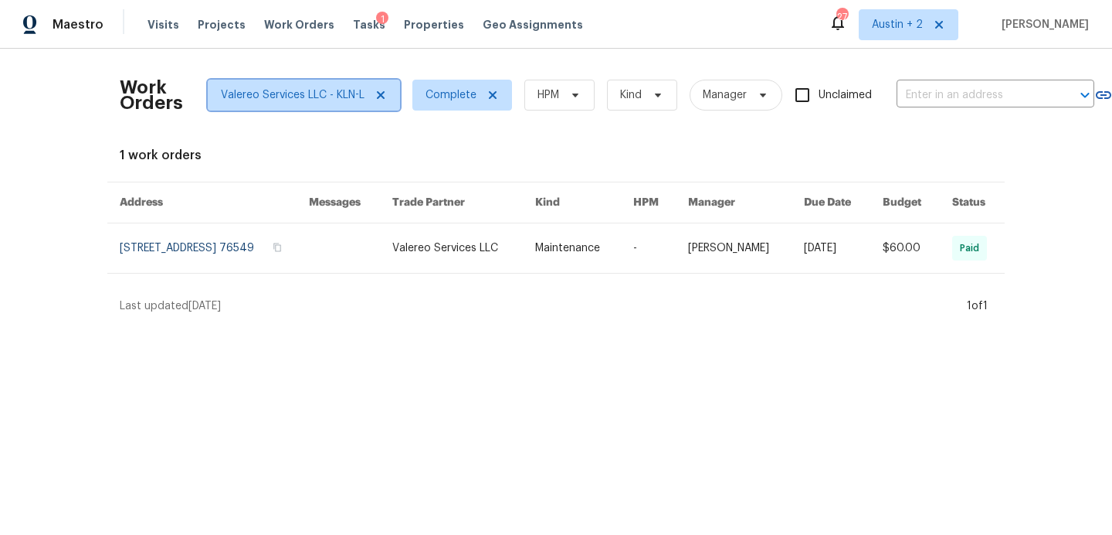
click at [382, 95] on icon at bounding box center [381, 95] width 8 height 8
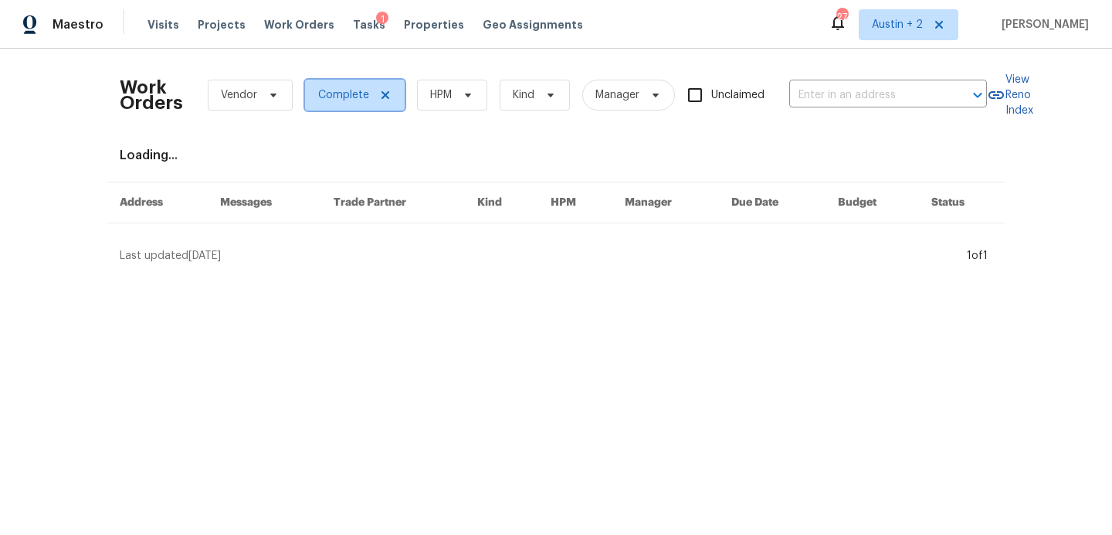
click at [379, 96] on icon at bounding box center [385, 95] width 12 height 12
